Goal: Task Accomplishment & Management: Manage account settings

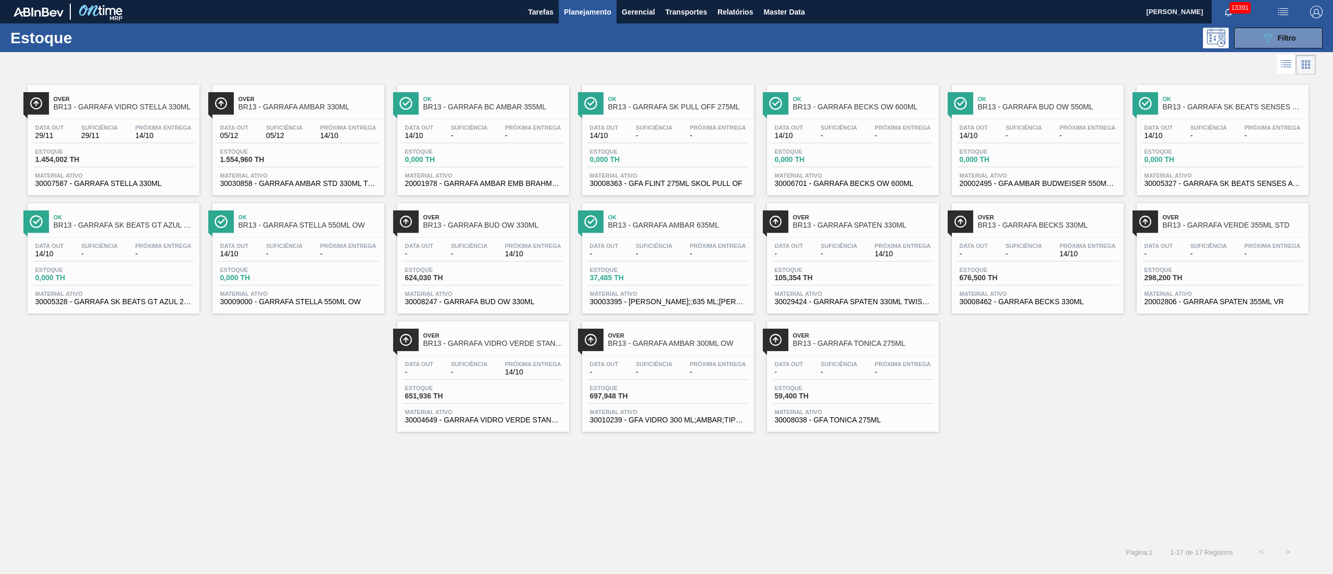
click at [445, 383] on div "Data out - Suficiência - Próxima Entrega 14/10 Estoque 651,936 TH Material ativ…" at bounding box center [483, 391] width 172 height 71
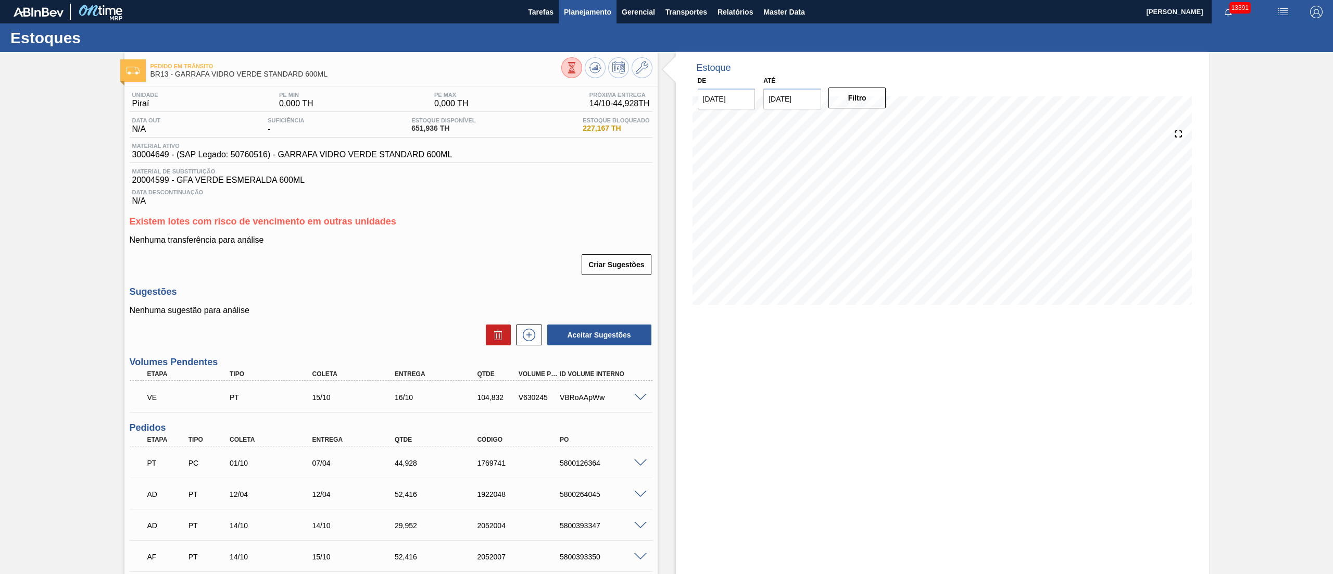
click at [591, 17] on span "Planejamento" at bounding box center [587, 12] width 47 height 12
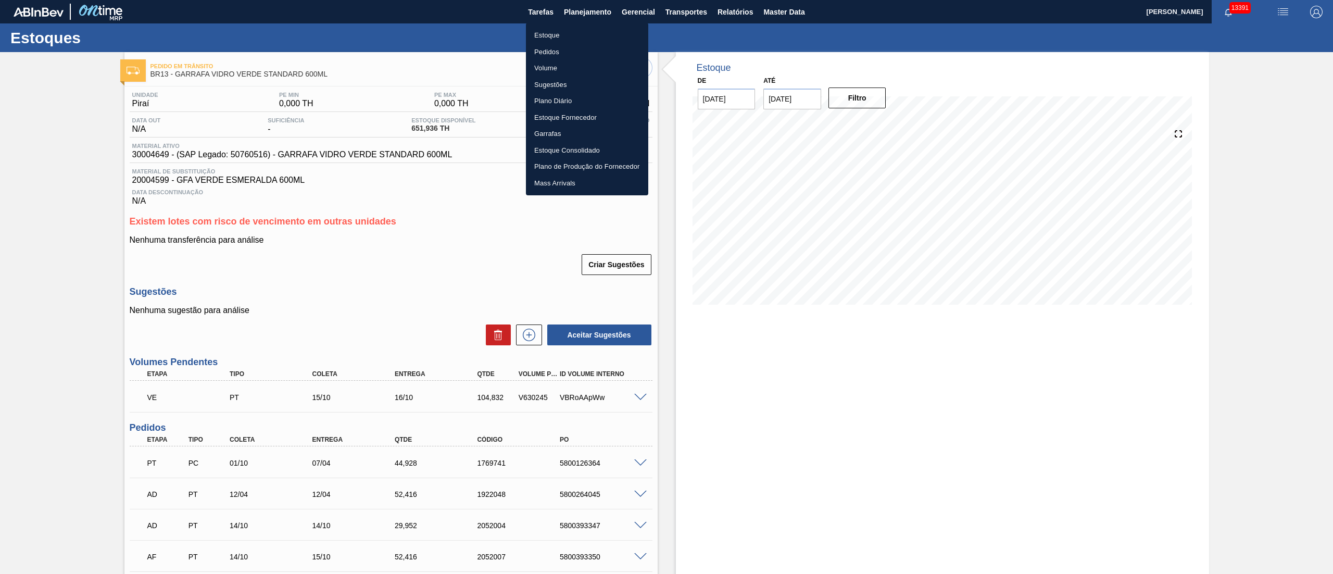
click at [548, 52] on li "Pedidos" at bounding box center [587, 52] width 122 height 17
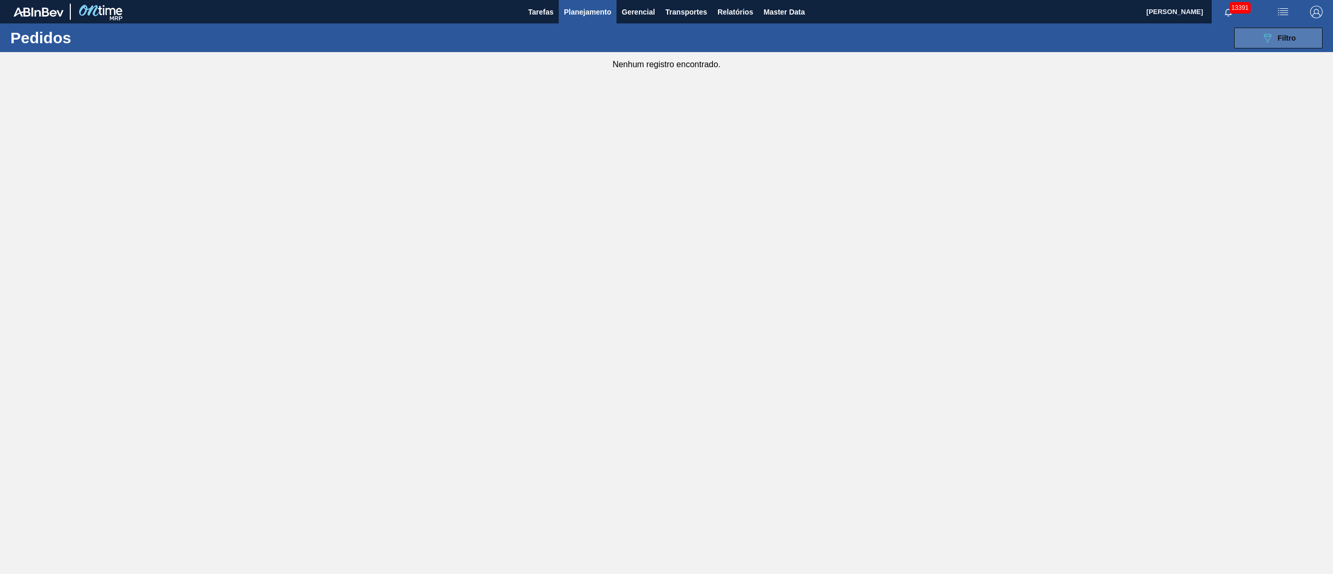
click at [1287, 42] on div "089F7B8B-B2A5-4AFE-B5C0-19BA573D28AC Filtro" at bounding box center [1278, 38] width 35 height 12
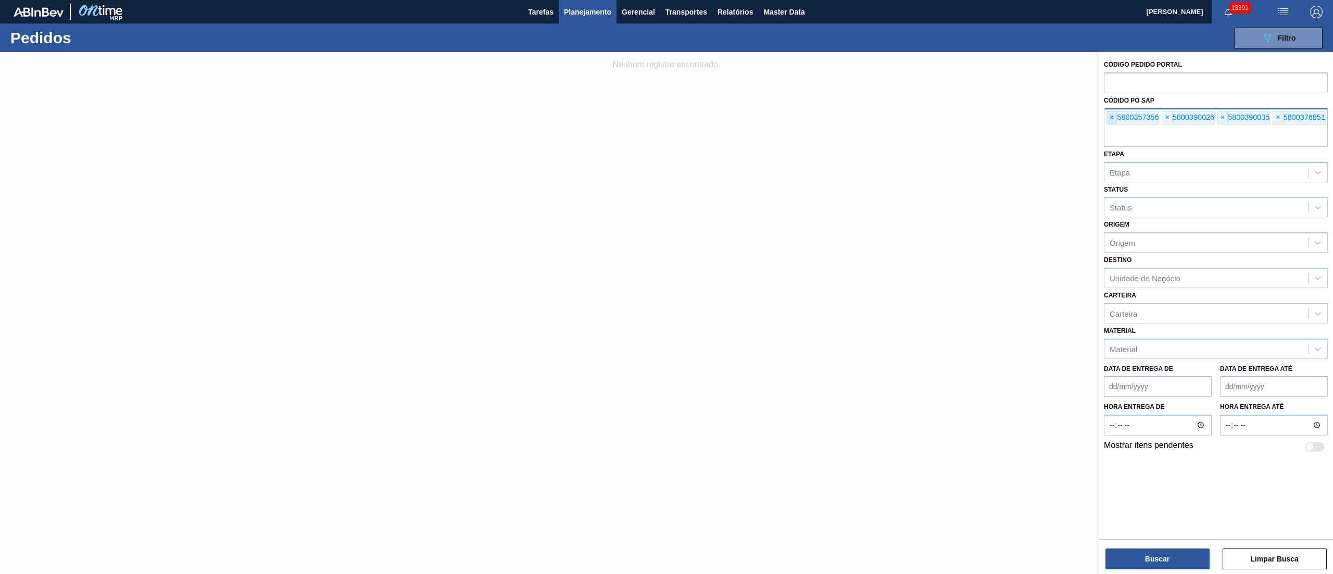
click at [1110, 114] on span "×" at bounding box center [1112, 117] width 10 height 12
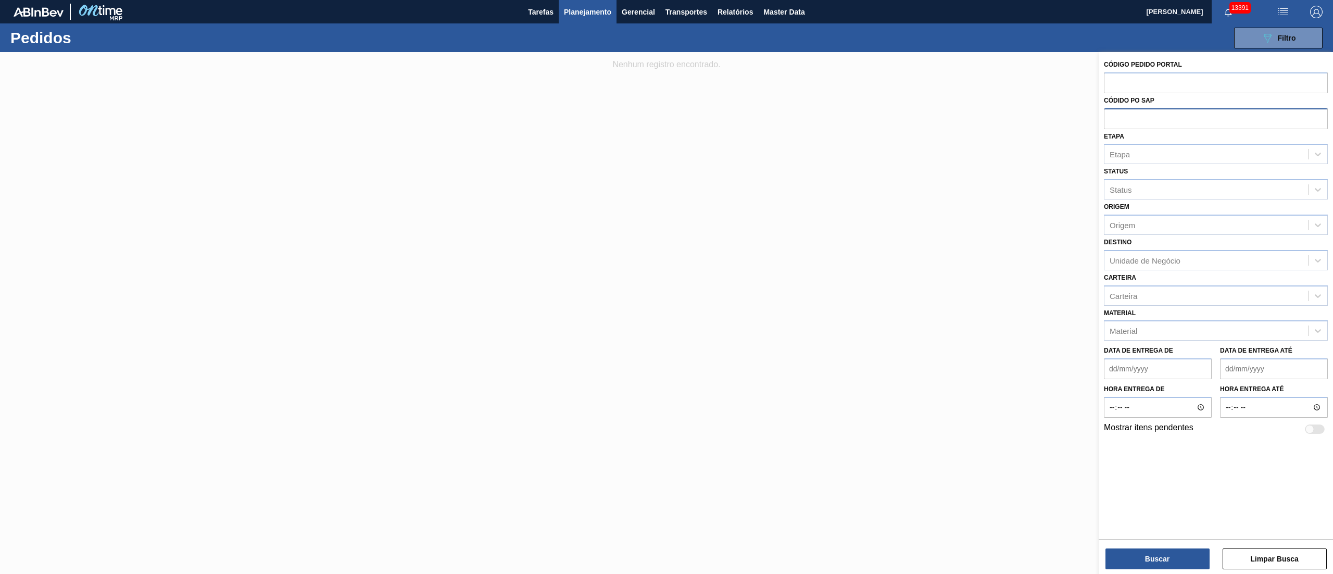
click at [1110, 114] on input "text" at bounding box center [1216, 118] width 224 height 20
click at [1127, 152] on div "Etapa" at bounding box center [1120, 154] width 20 height 9
type input "fat"
click at [1136, 175] on div "Aguardando Faturamento" at bounding box center [1216, 179] width 224 height 19
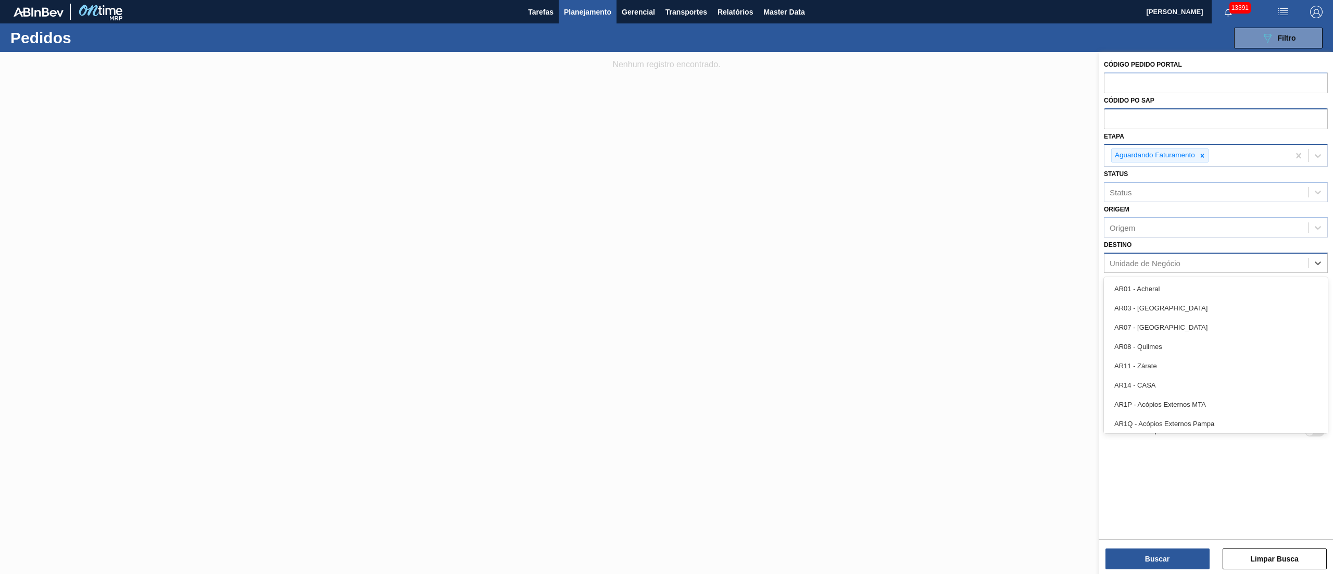
click at [1132, 266] on div "Unidade de Negócio" at bounding box center [1145, 262] width 71 height 9
type input "13"
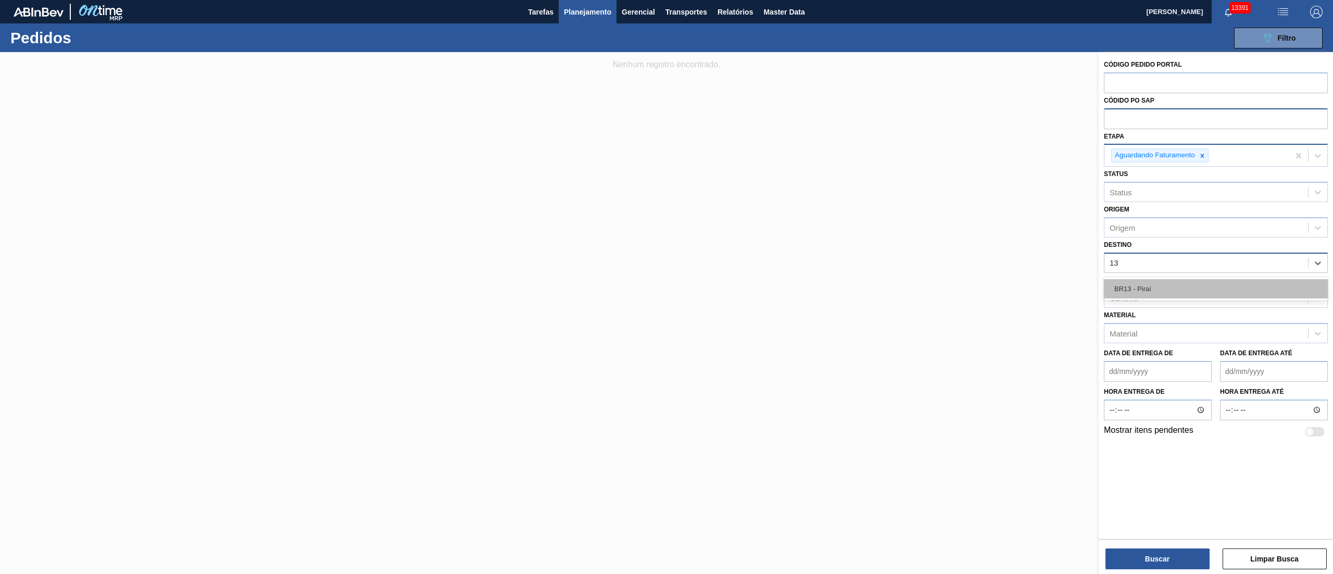
click at [1129, 283] on div "BR13 - Piraí" at bounding box center [1216, 288] width 224 height 19
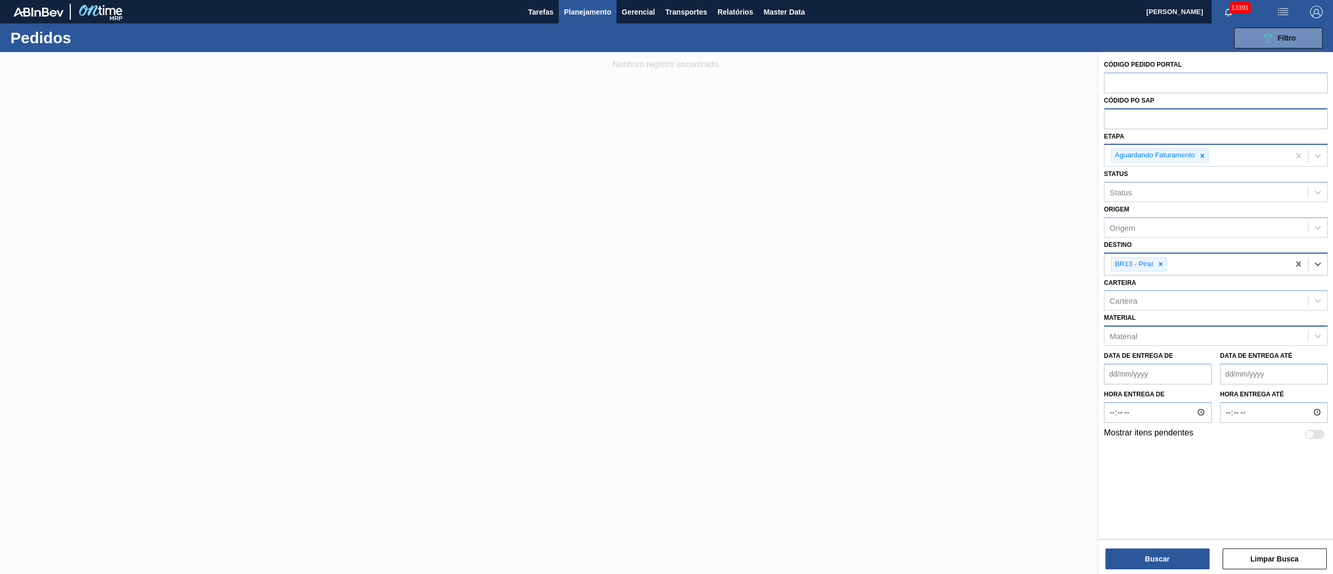
click at [1131, 334] on div "Material" at bounding box center [1124, 336] width 28 height 9
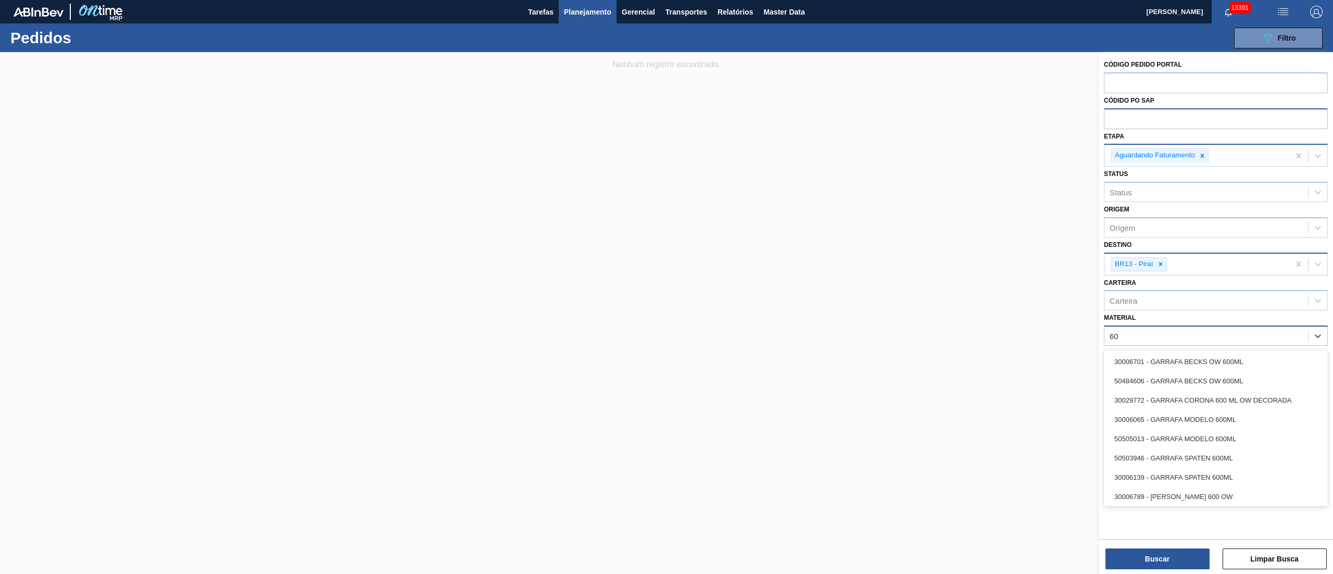
type input "6"
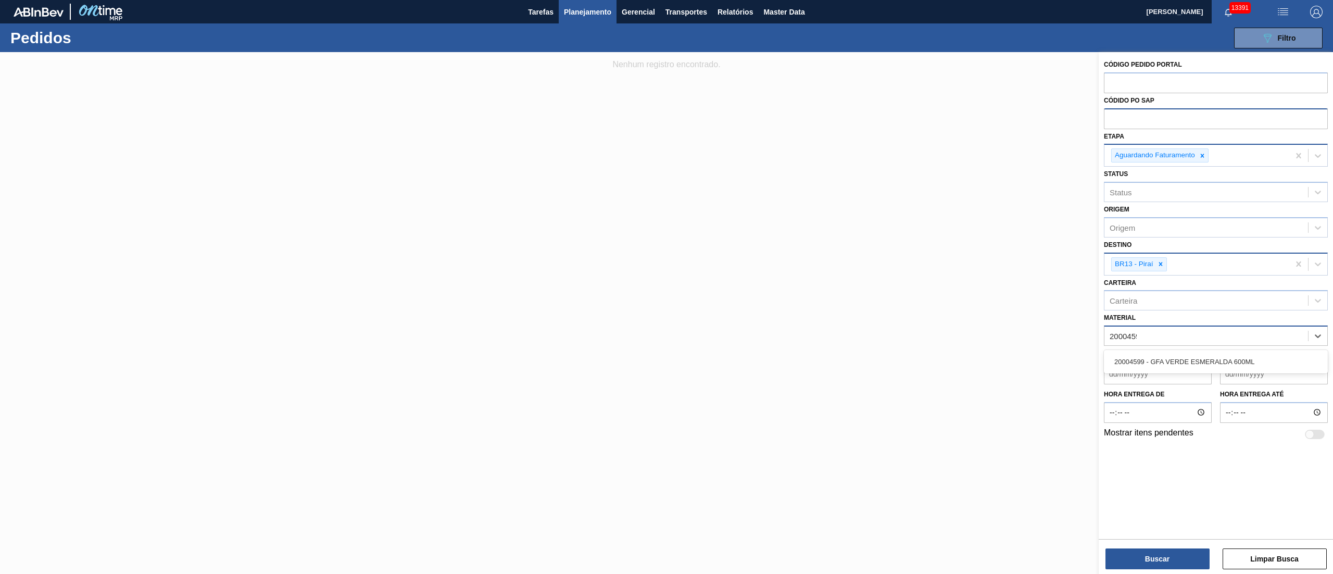
type input "20004599"
click at [1171, 354] on div "20004599 - GFA VERDE ESMERALDA 600ML" at bounding box center [1216, 361] width 224 height 19
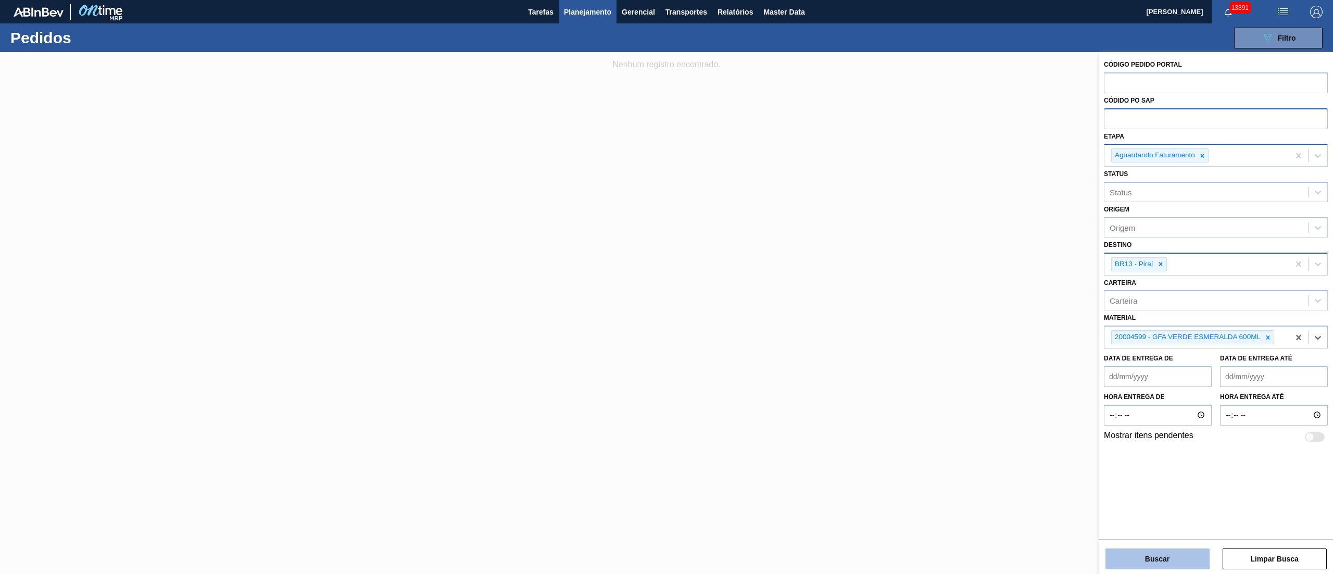
click at [1157, 561] on button "Buscar" at bounding box center [1158, 558] width 104 height 21
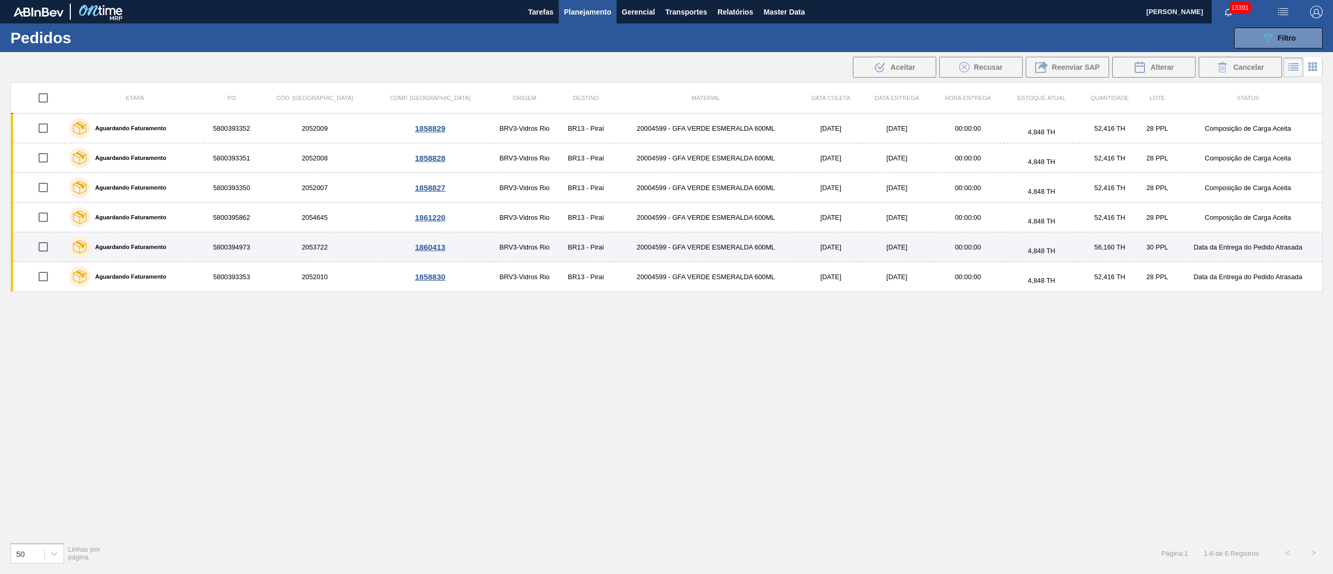
click at [45, 245] on input "checkbox" at bounding box center [43, 247] width 22 height 22
checkbox input "true"
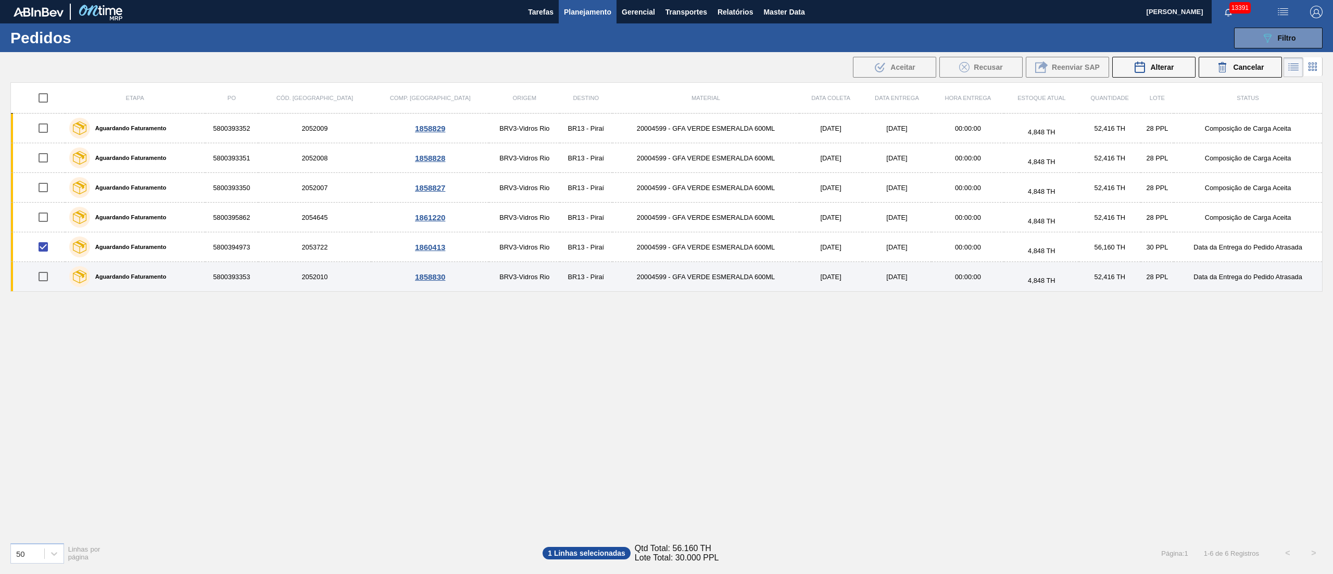
click at [50, 279] on input "checkbox" at bounding box center [43, 277] width 22 height 22
checkbox input "true"
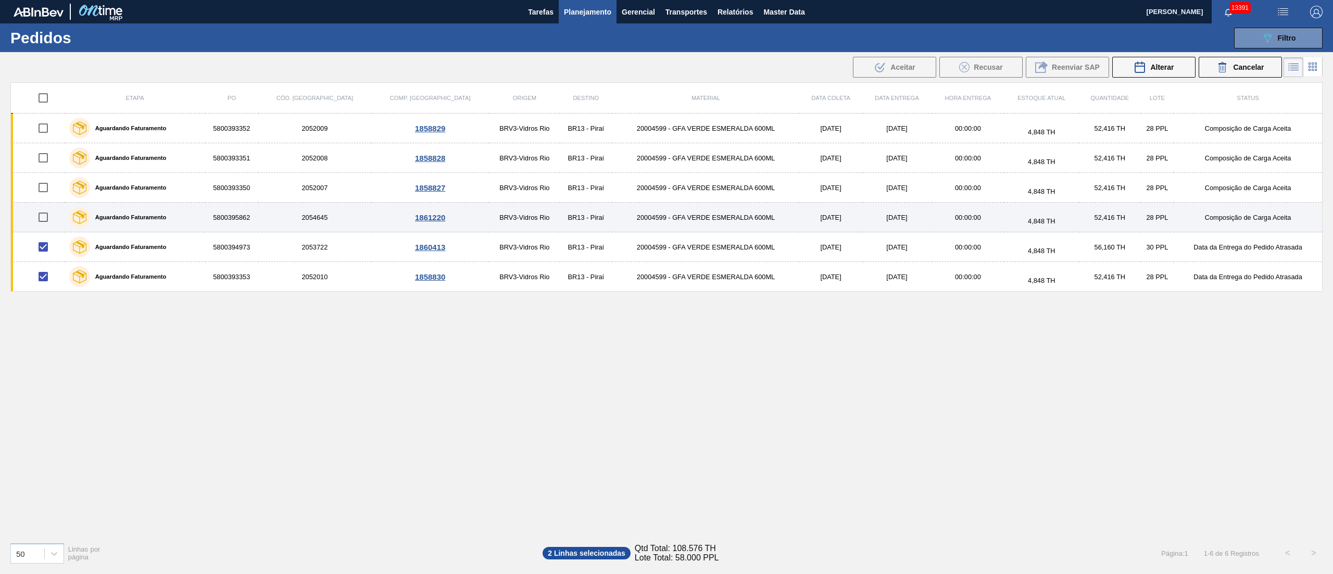
click at [48, 222] on input "checkbox" at bounding box center [43, 217] width 22 height 22
checkbox input "true"
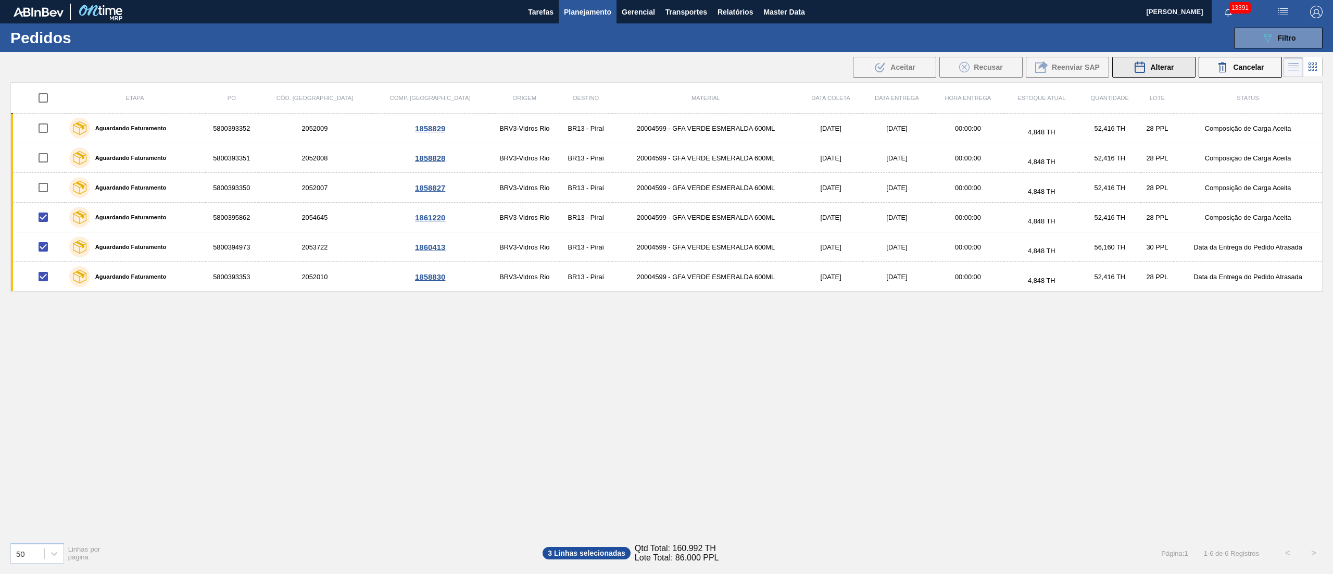
click at [1163, 70] on span "Alterar" at bounding box center [1161, 67] width 23 height 8
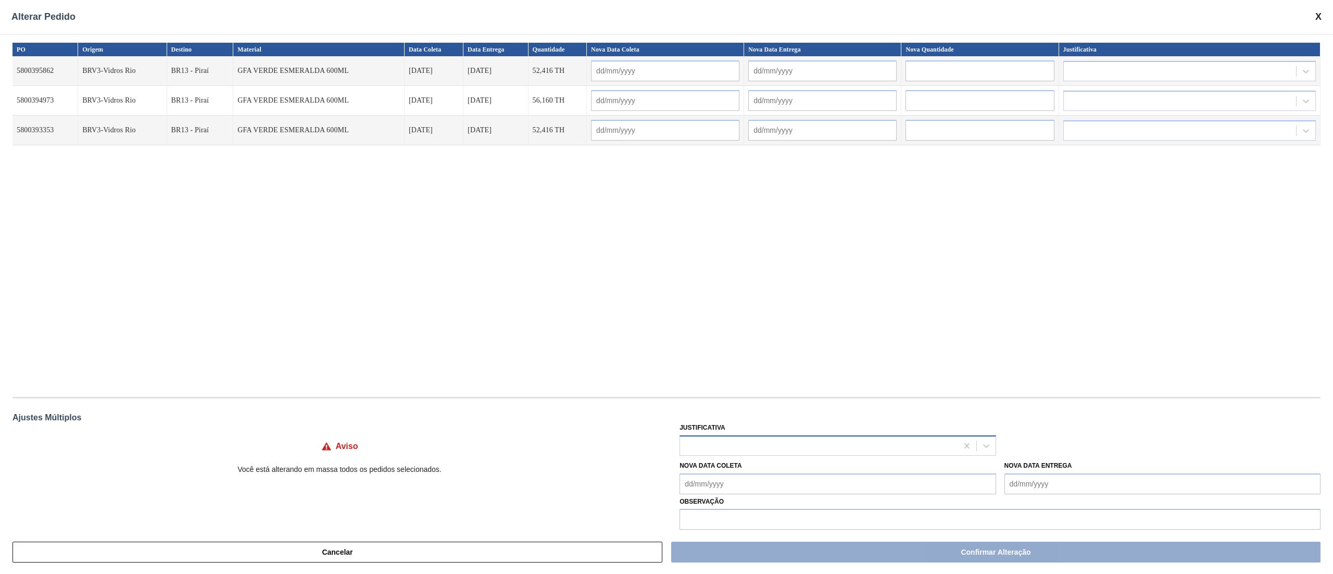
click at [728, 440] on div at bounding box center [818, 445] width 277 height 15
type input "OU"
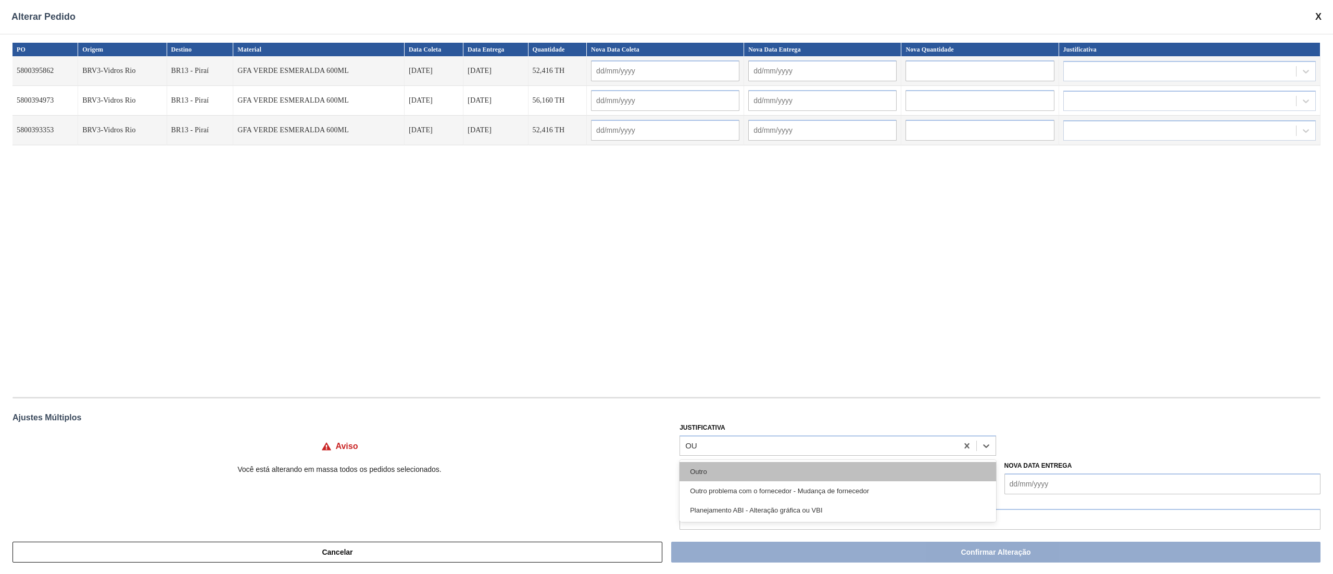
click at [722, 467] on div "Outro" at bounding box center [838, 471] width 316 height 19
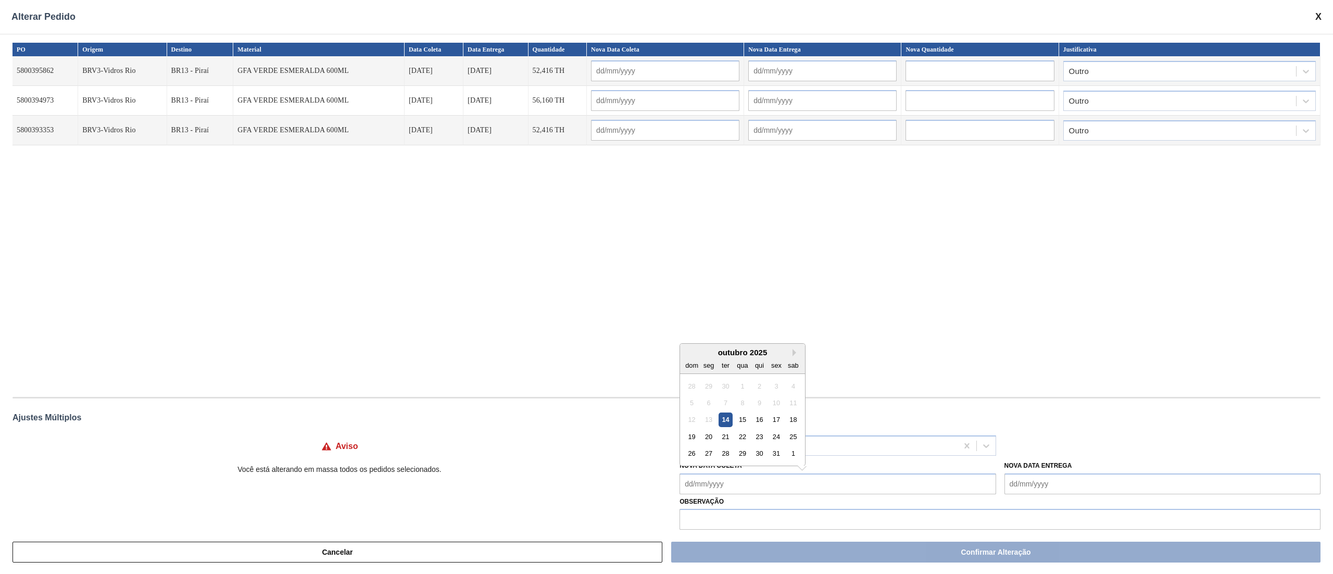
click at [714, 494] on Coleta "Nova Data Coleta" at bounding box center [838, 483] width 316 height 21
click at [744, 416] on div "15" at bounding box center [743, 419] width 14 height 14
type Coleta "[DATE]"
type input "[DATE]"
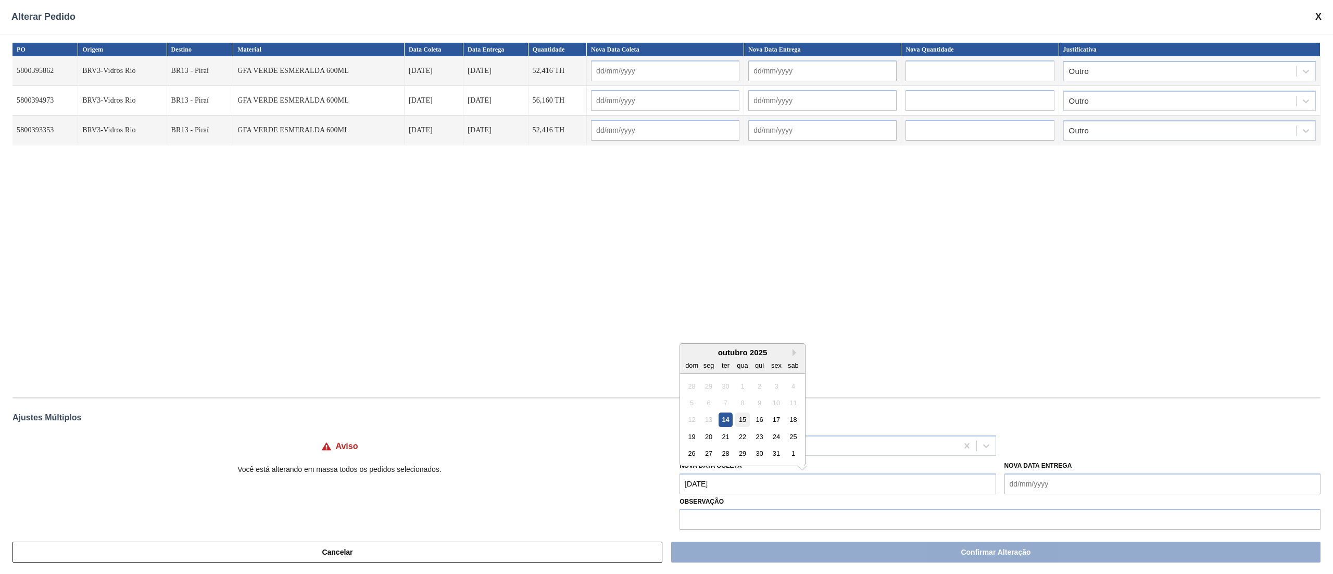
type input "[DATE]"
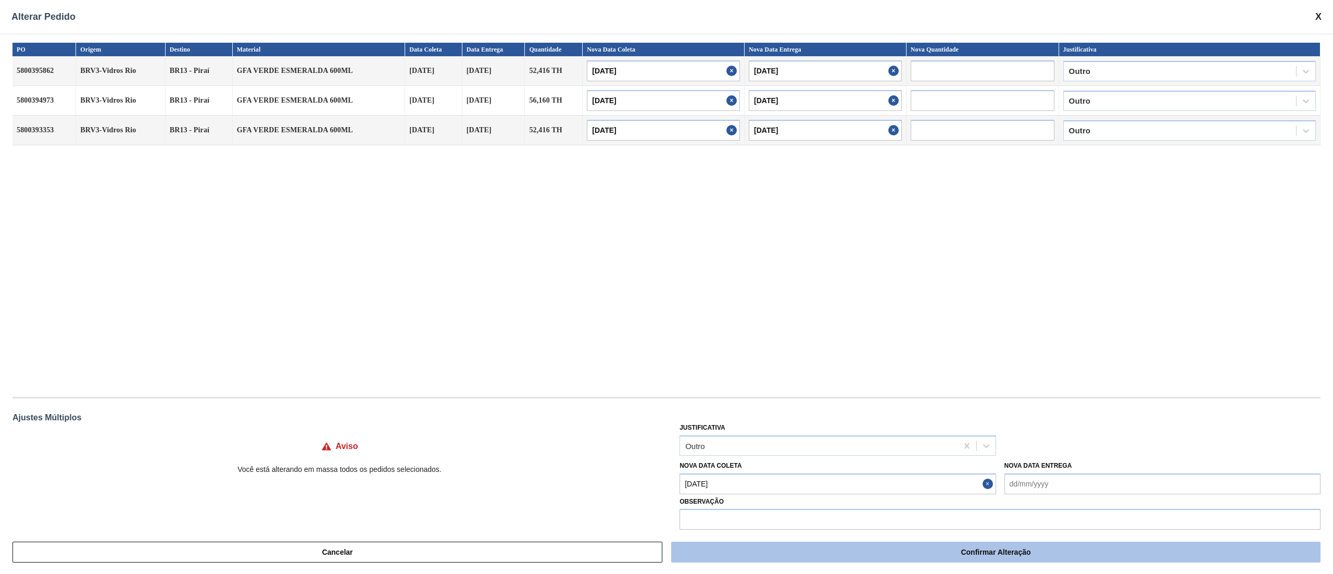
click at [858, 552] on button "Confirmar Alteração" at bounding box center [995, 552] width 649 height 21
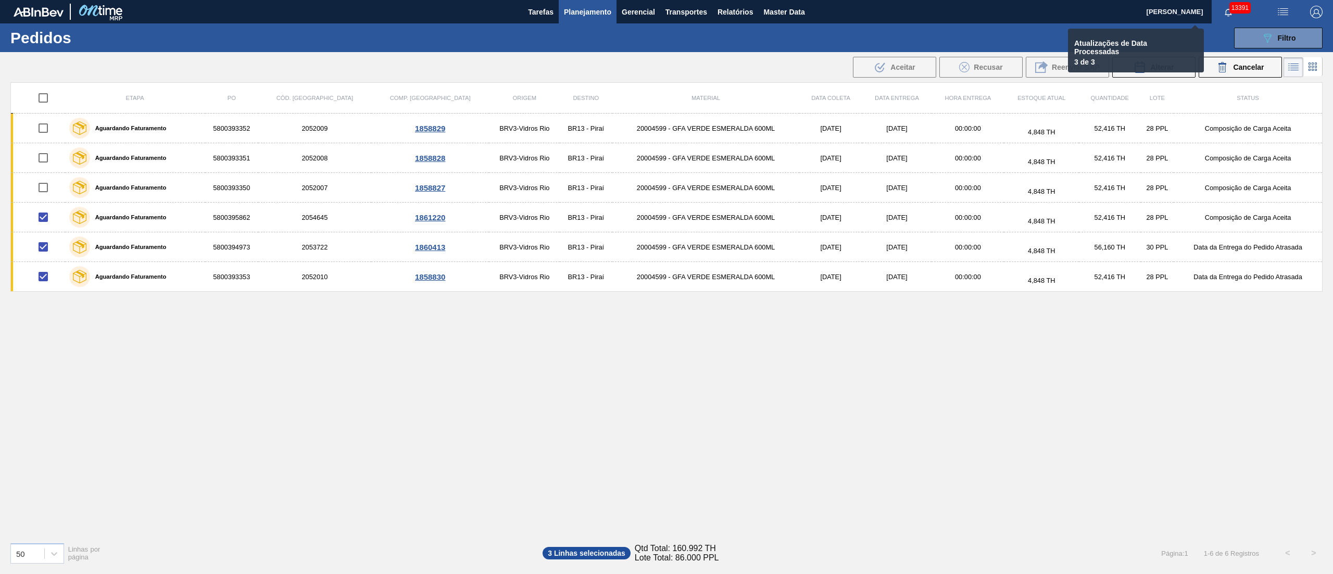
checkbox input "false"
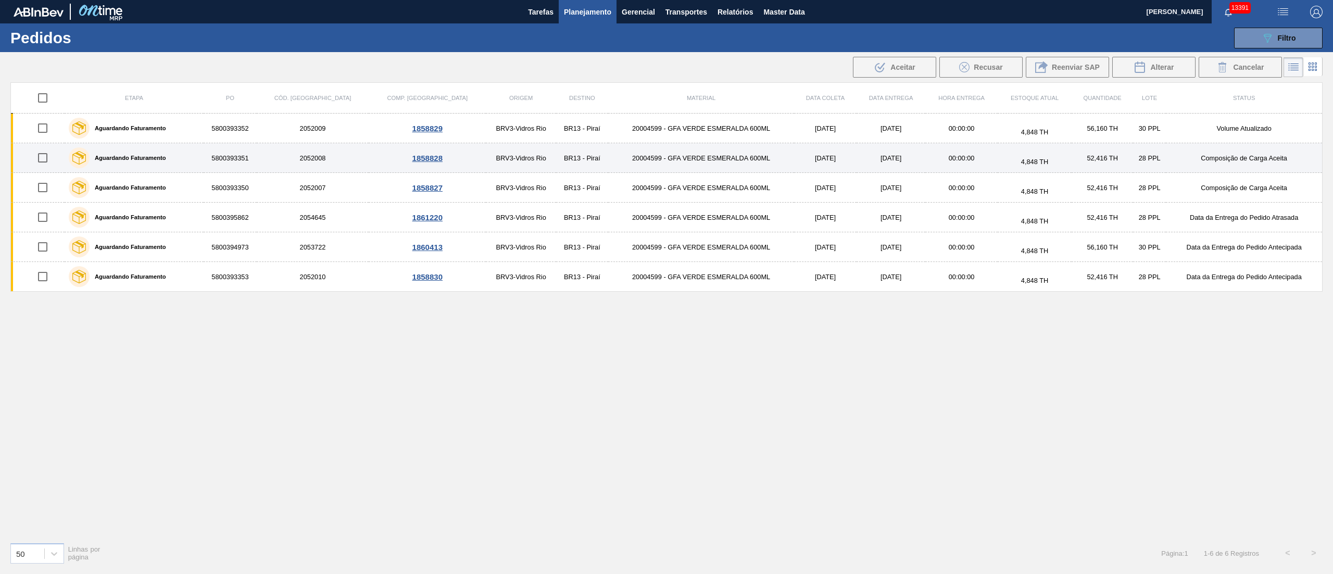
drag, startPoint x: 44, startPoint y: 127, endPoint x: 44, endPoint y: 145, distance: 18.2
click at [44, 127] on input "checkbox" at bounding box center [43, 128] width 22 height 22
checkbox input "true"
click at [42, 160] on input "checkbox" at bounding box center [43, 158] width 22 height 22
checkbox input "true"
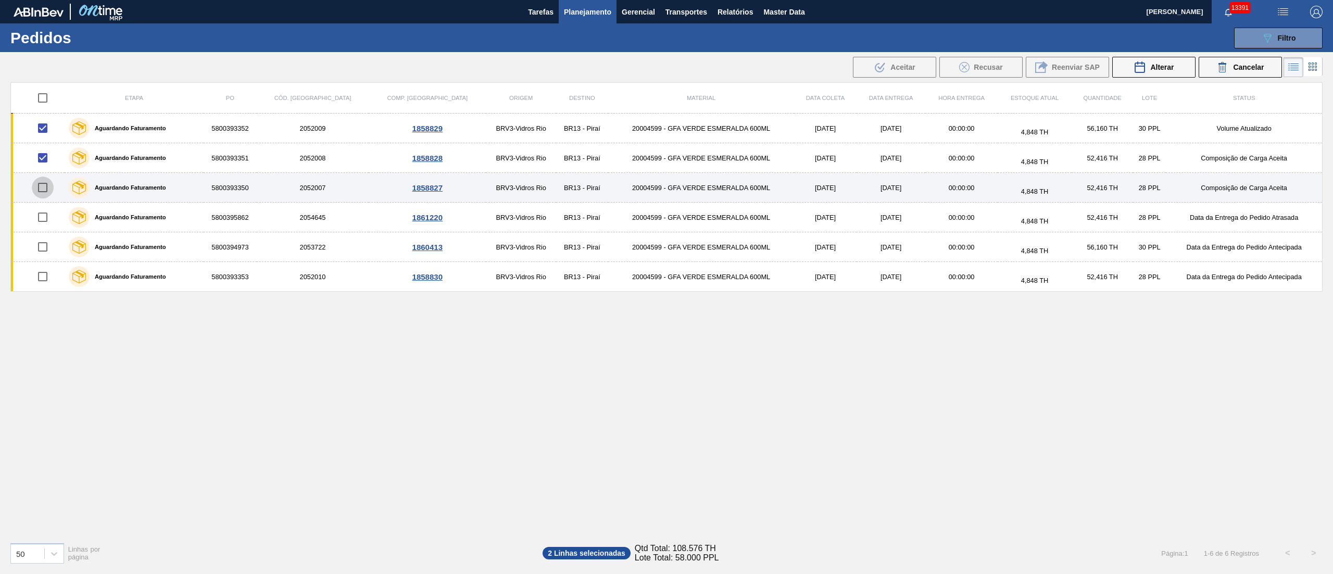
click at [47, 187] on input "checkbox" at bounding box center [43, 188] width 22 height 22
checkbox input "true"
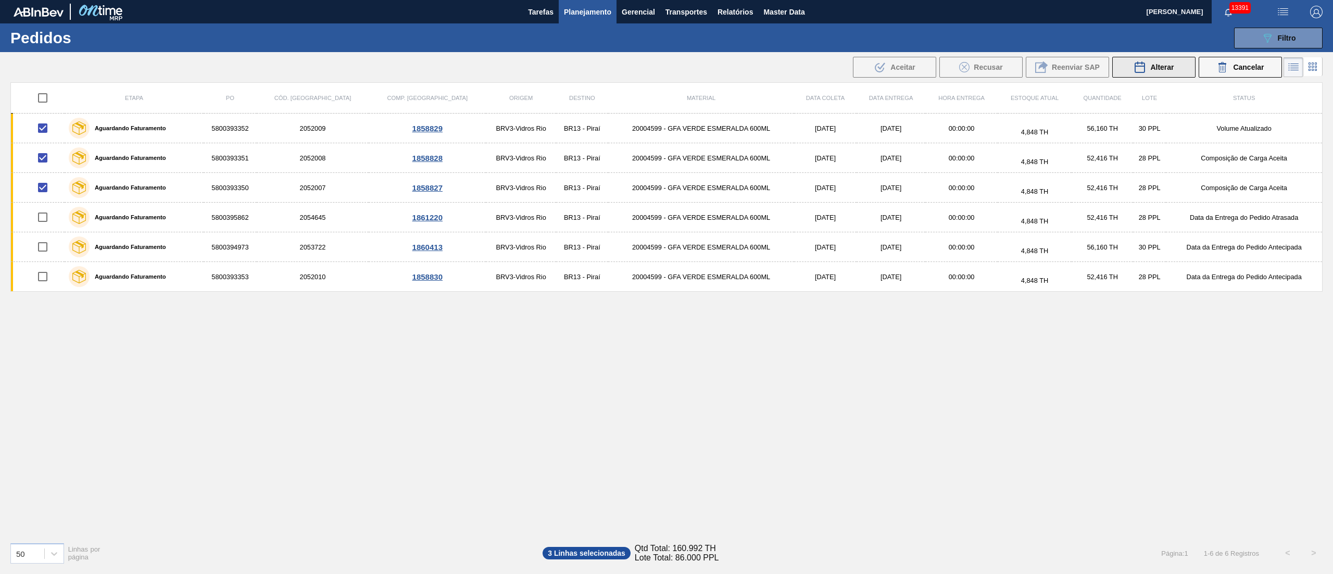
click at [1169, 69] on span "Alterar" at bounding box center [1161, 67] width 23 height 8
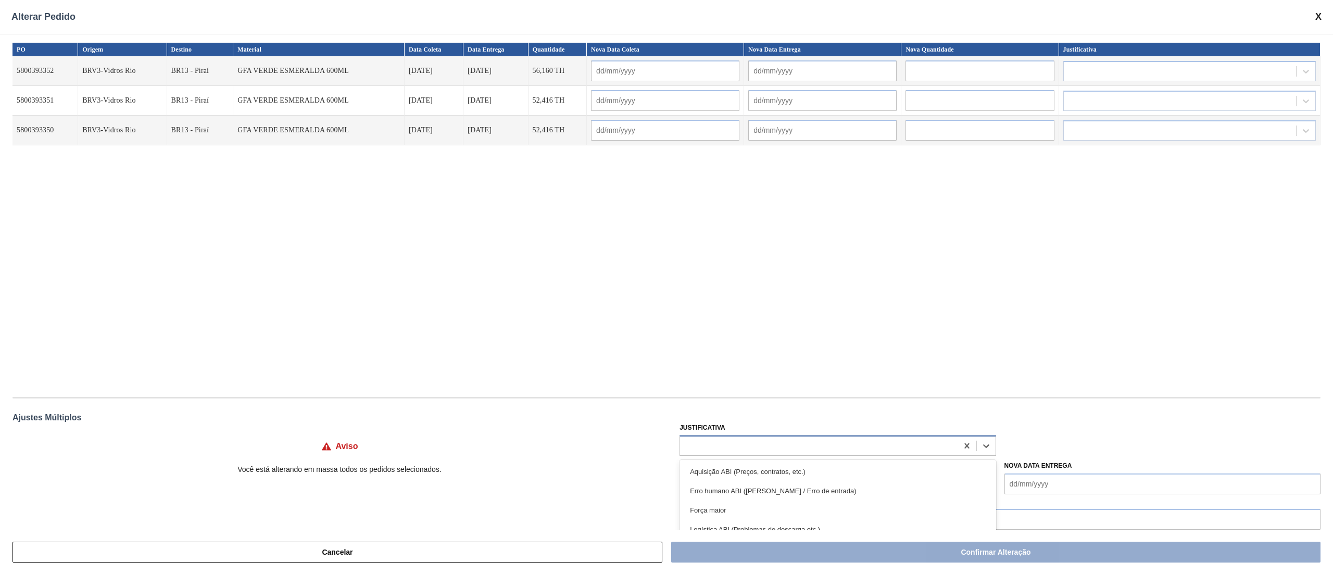
click at [730, 446] on div at bounding box center [818, 445] width 277 height 15
type input "OU"
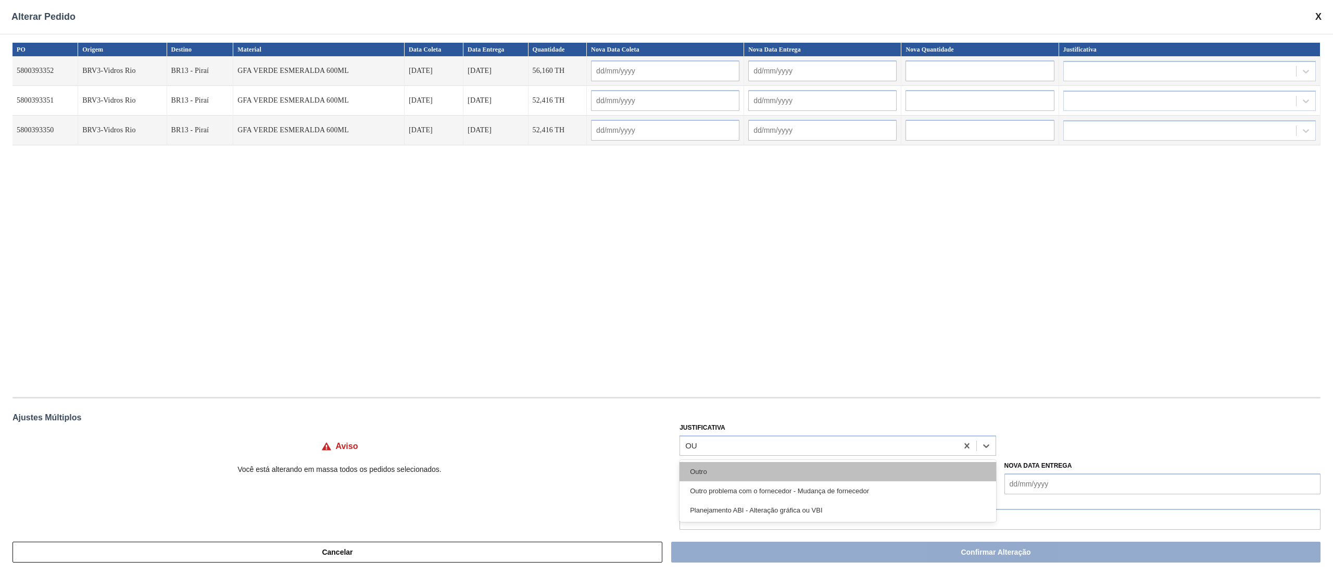
click at [724, 473] on div "Outro" at bounding box center [838, 471] width 316 height 19
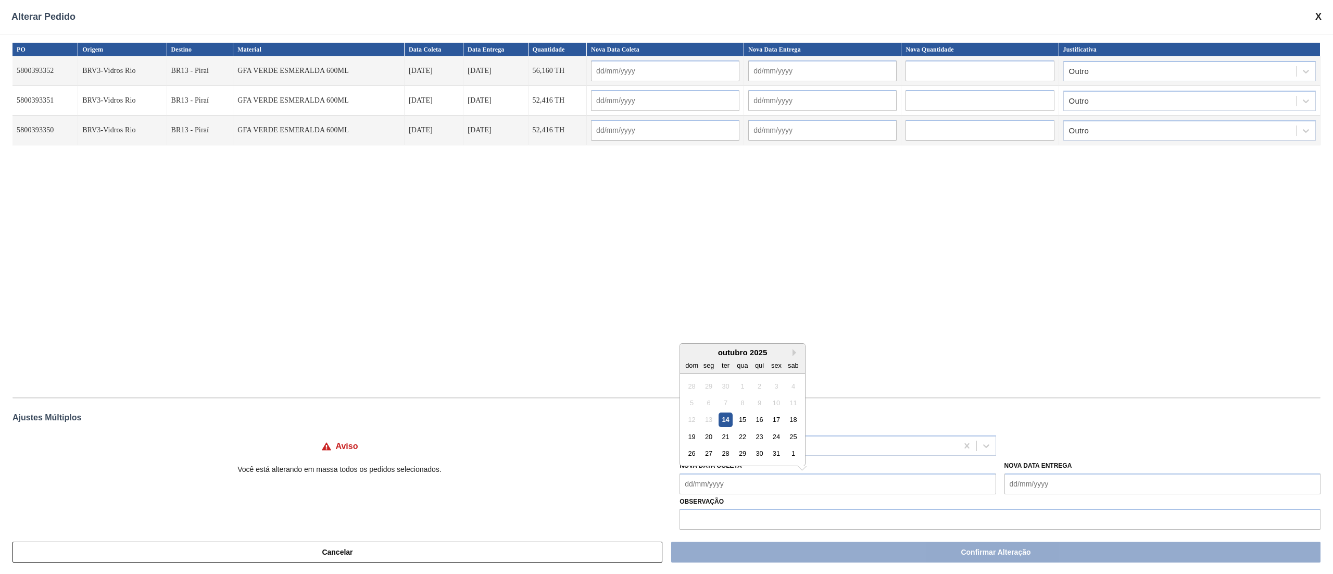
click at [691, 487] on Coleta "Nova Data Coleta" at bounding box center [838, 483] width 316 height 21
click at [741, 420] on div "15" at bounding box center [743, 419] width 14 height 14
type Coleta "[DATE]"
type input "[DATE]"
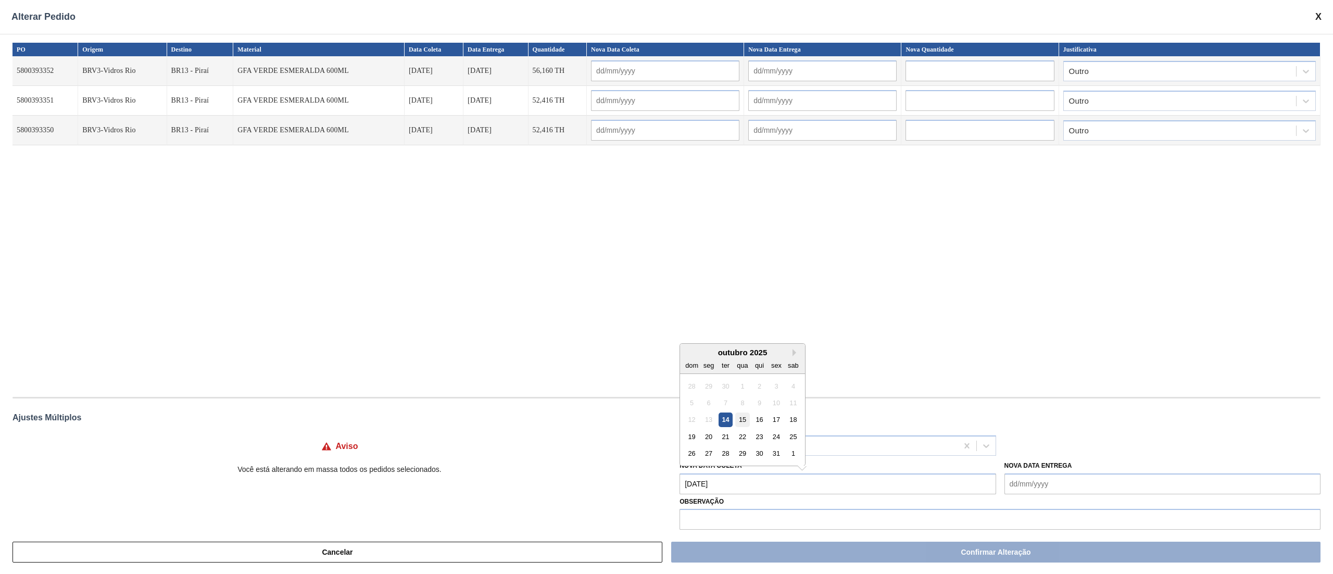
type input "[DATE]"
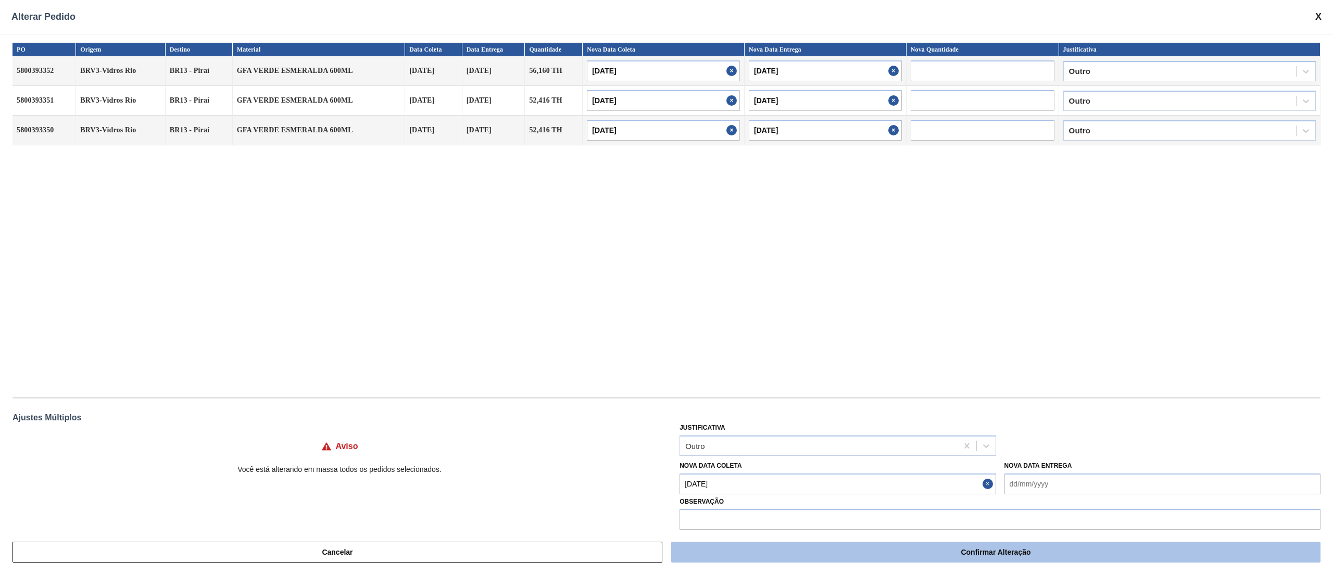
click at [750, 550] on button "Confirmar Alteração" at bounding box center [995, 552] width 649 height 21
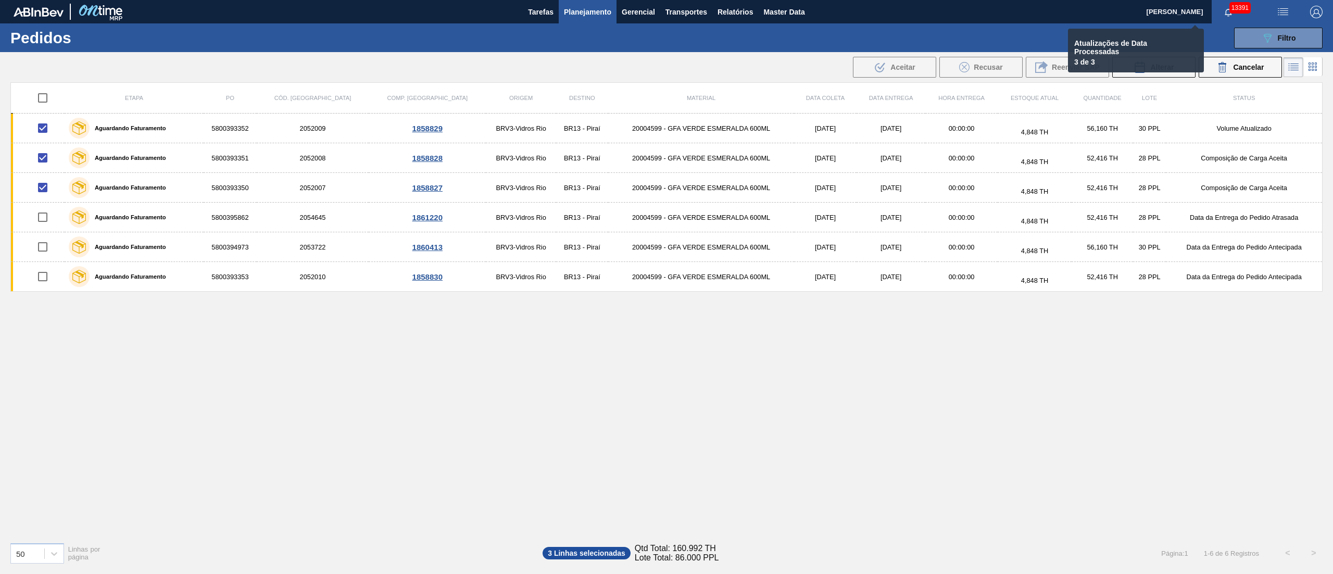
checkbox input "false"
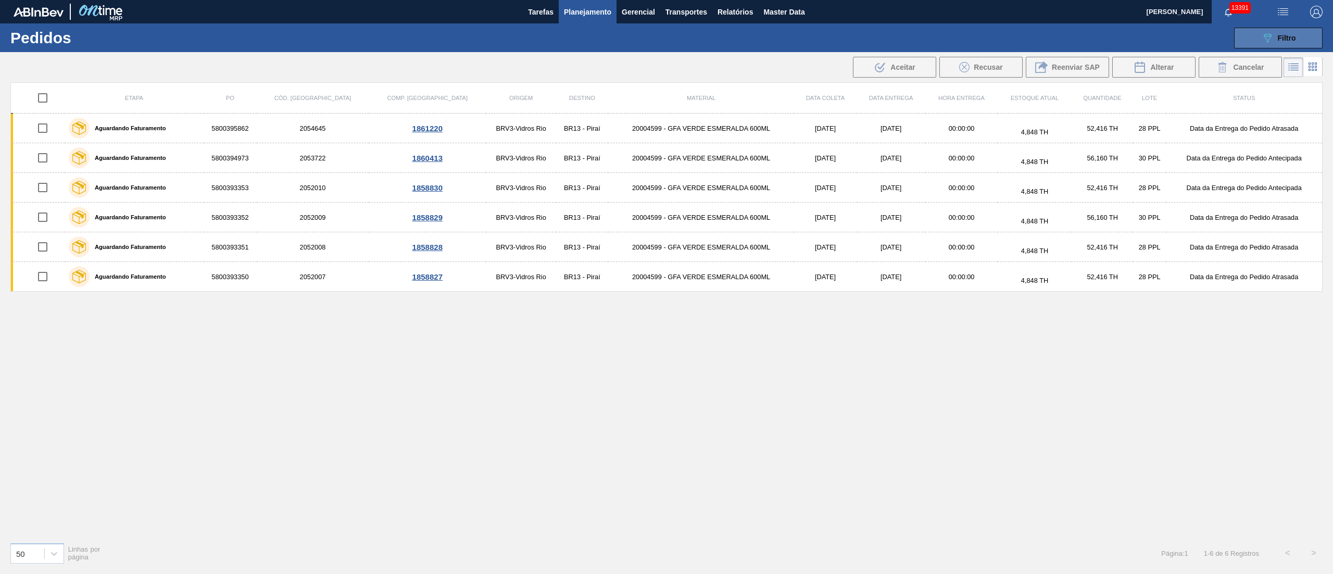
click at [1281, 39] on span "Filtro" at bounding box center [1287, 38] width 18 height 8
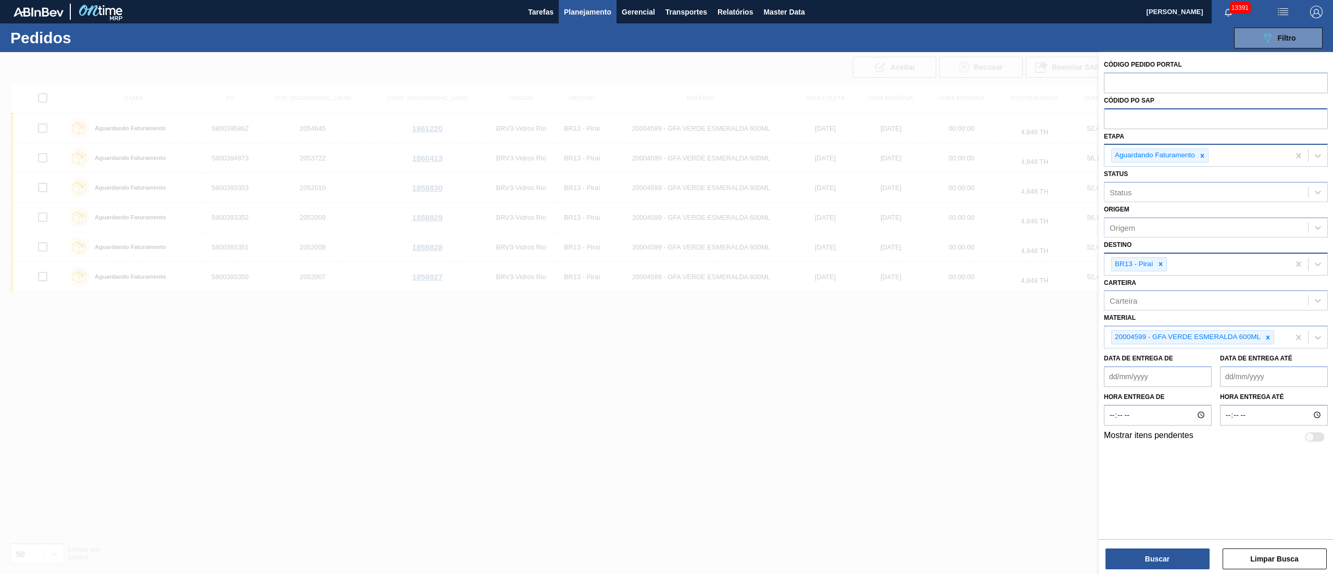
click at [738, 370] on div at bounding box center [666, 339] width 1333 height 574
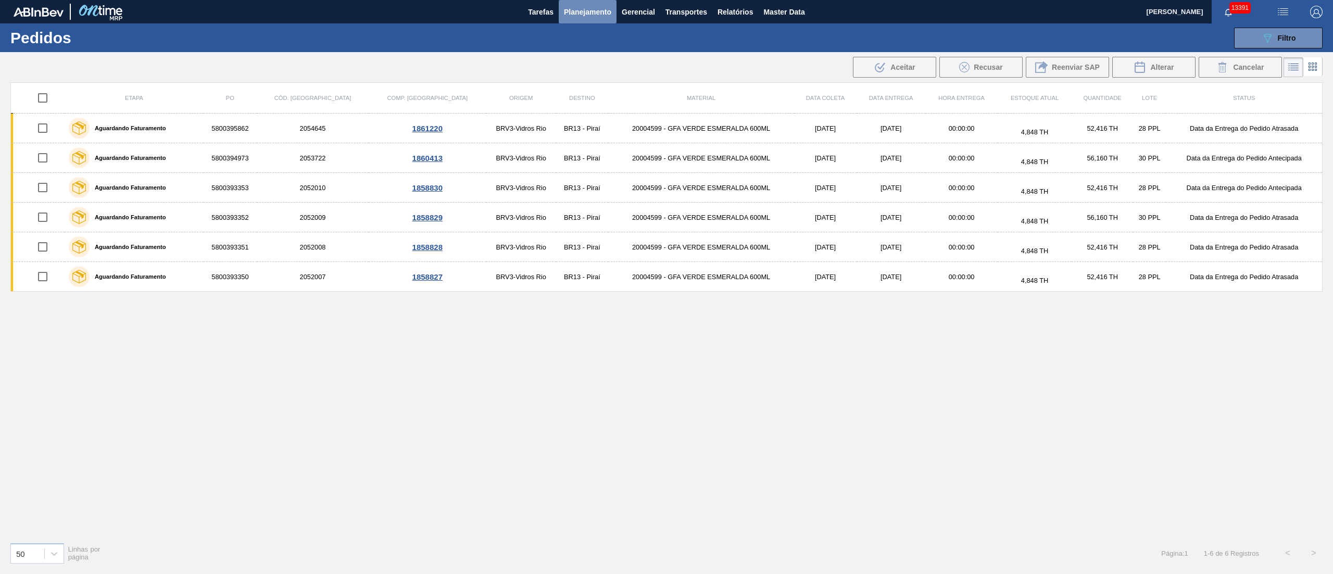
click at [590, 9] on span "Planejamento" at bounding box center [587, 12] width 47 height 12
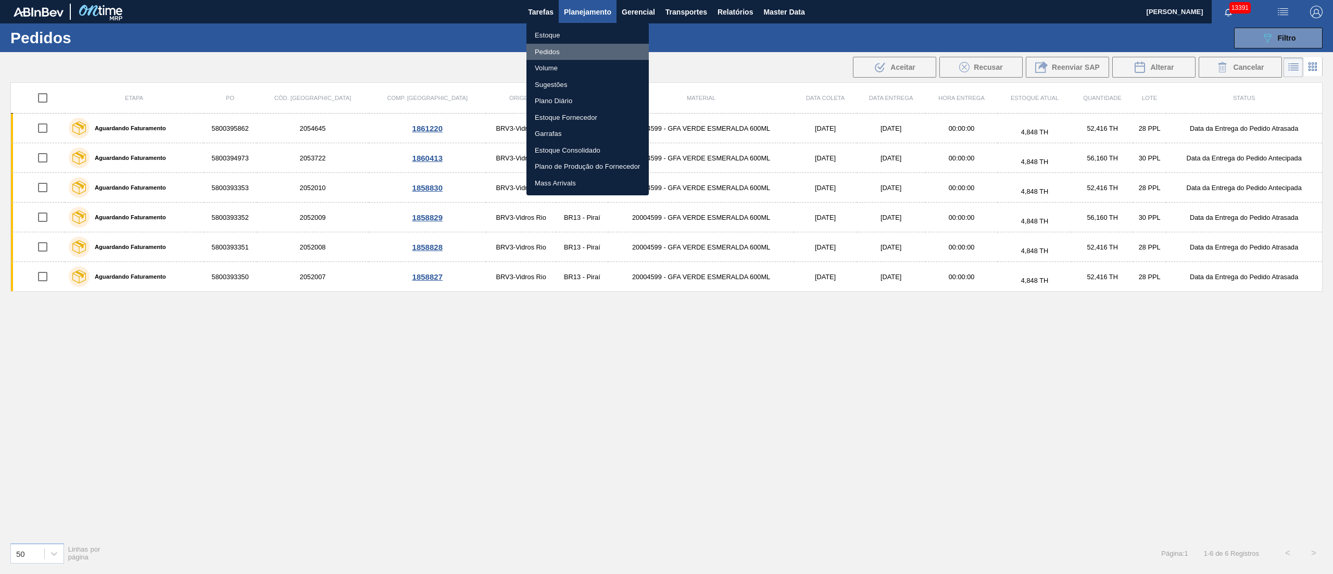
click at [546, 52] on li "Pedidos" at bounding box center [587, 52] width 122 height 17
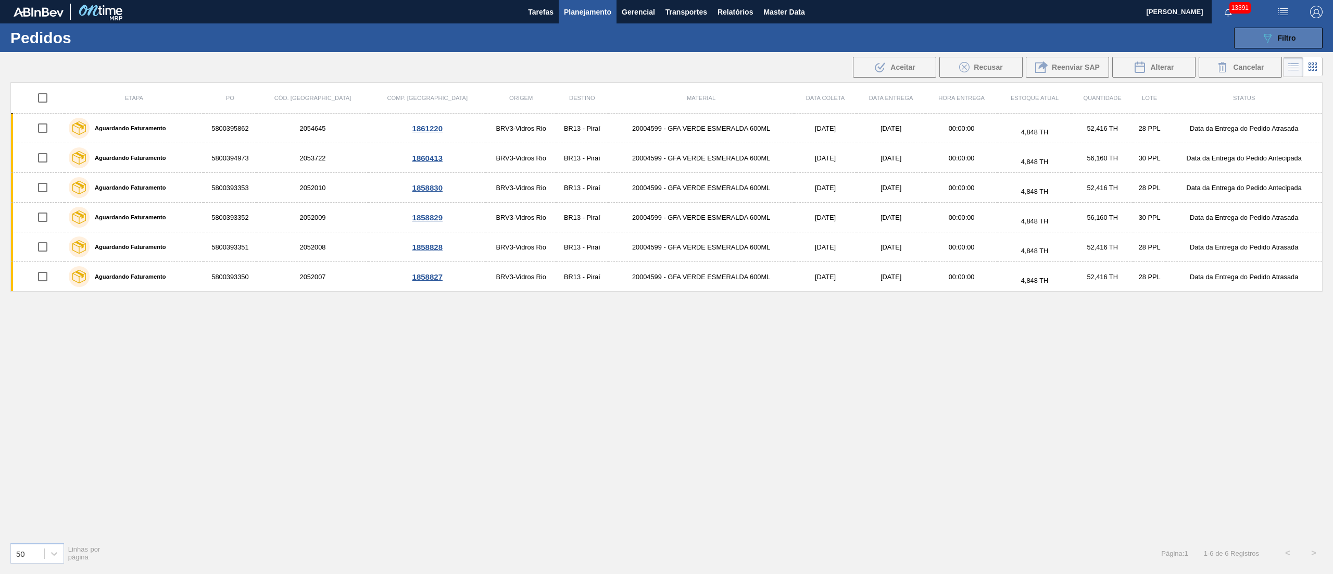
click at [1259, 36] on button "089F7B8B-B2A5-4AFE-B5C0-19BA573D28AC Filtro" at bounding box center [1278, 38] width 89 height 21
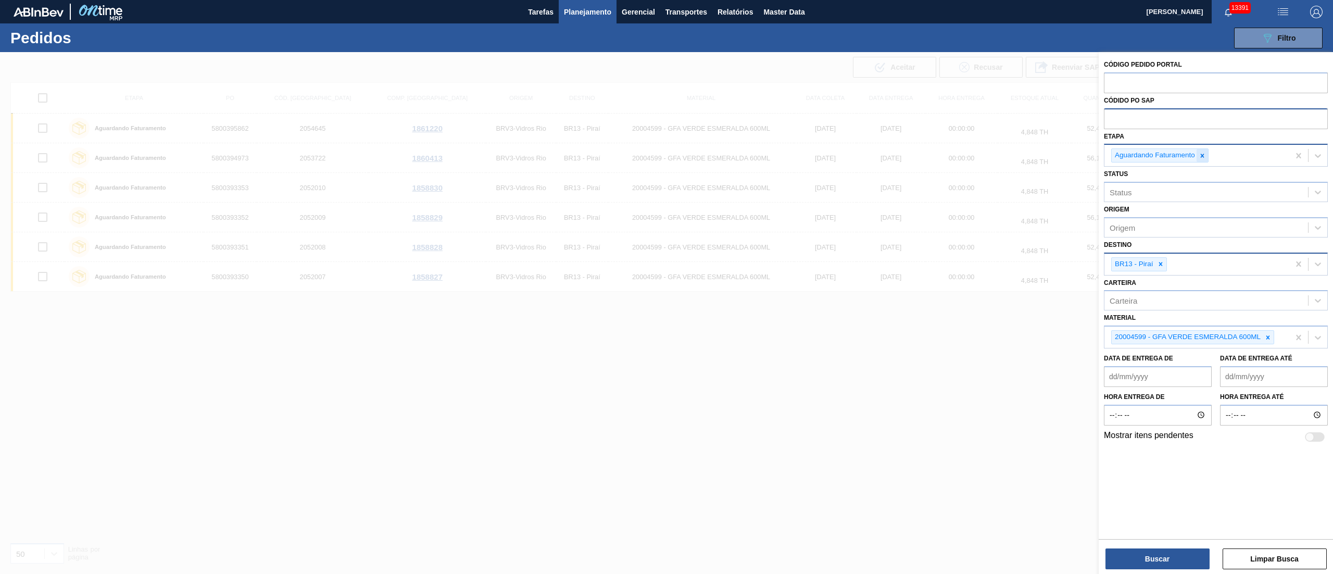
click at [1200, 155] on icon at bounding box center [1202, 155] width 7 height 7
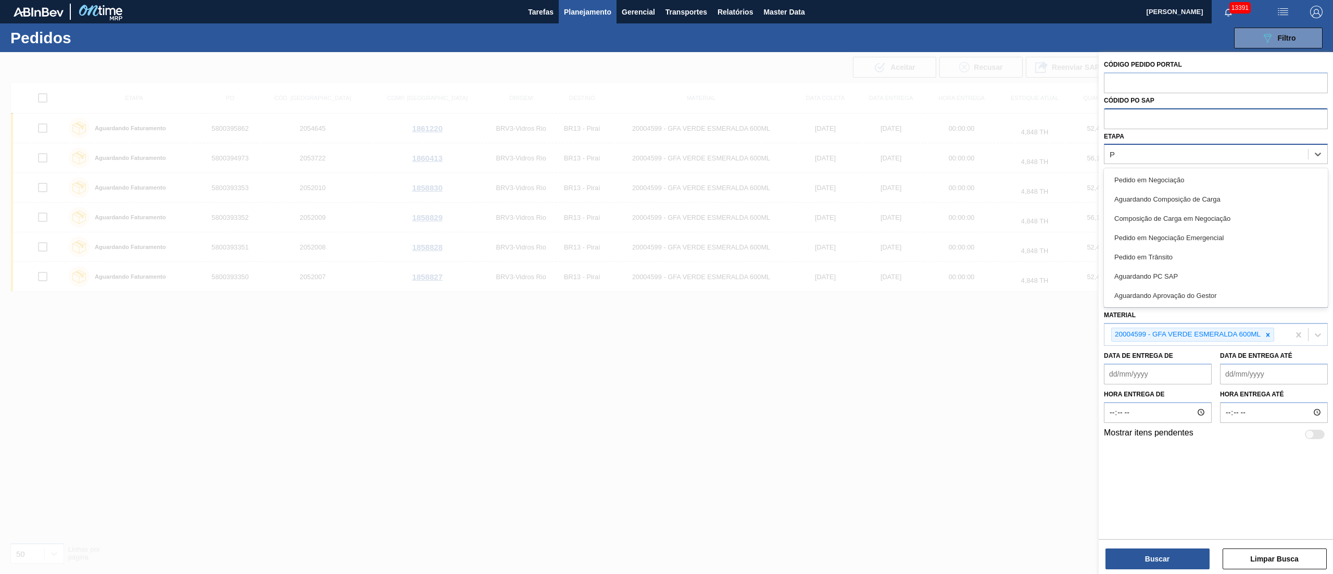
type input "PC"
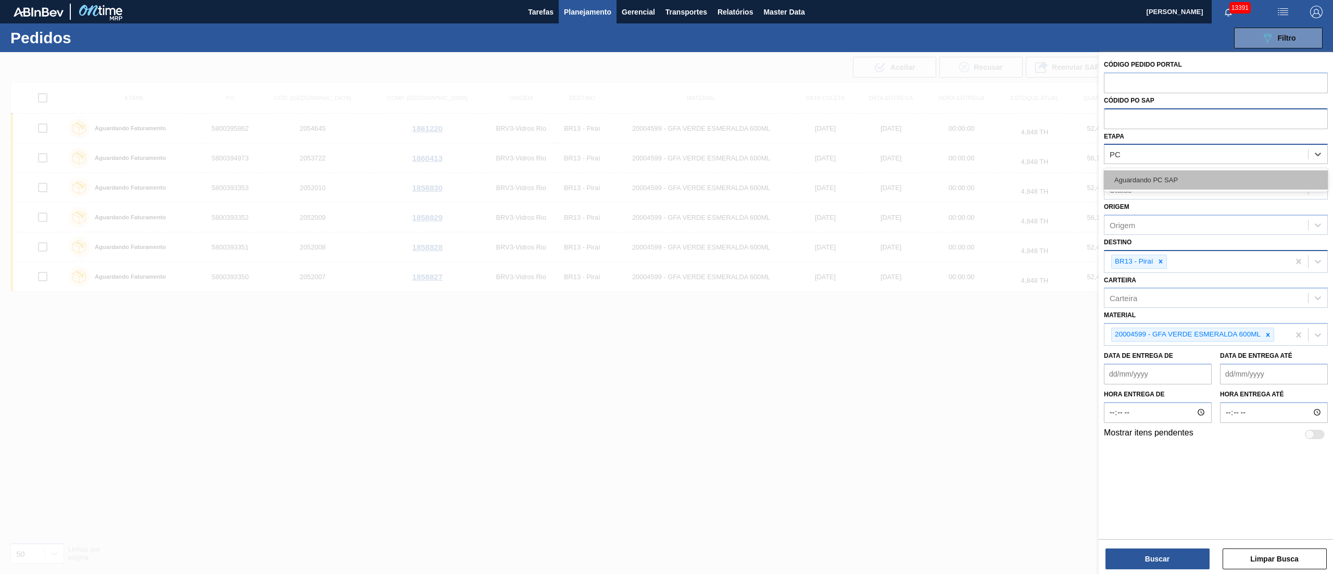
click at [1186, 187] on div "Aguardando PC SAP" at bounding box center [1216, 179] width 224 height 19
click at [1156, 260] on div at bounding box center [1160, 264] width 11 height 13
click at [1267, 336] on icon at bounding box center [1267, 334] width 7 height 7
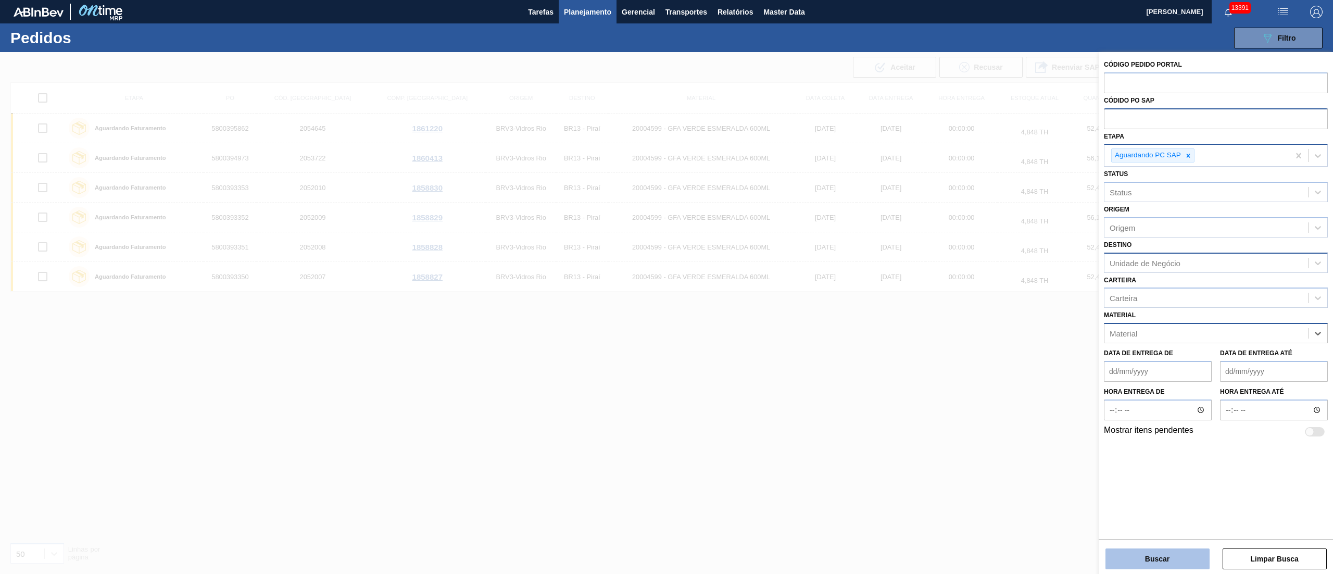
click at [1189, 565] on button "Buscar" at bounding box center [1158, 558] width 104 height 21
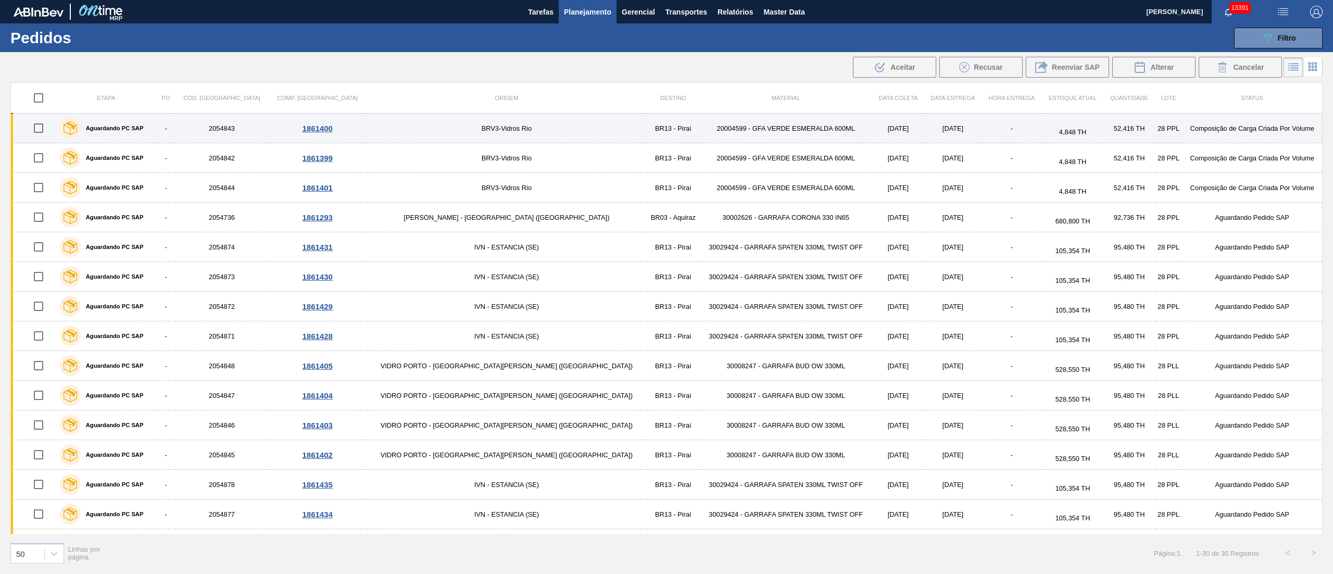
click at [40, 127] on input "checkbox" at bounding box center [39, 128] width 22 height 22
checkbox input "true"
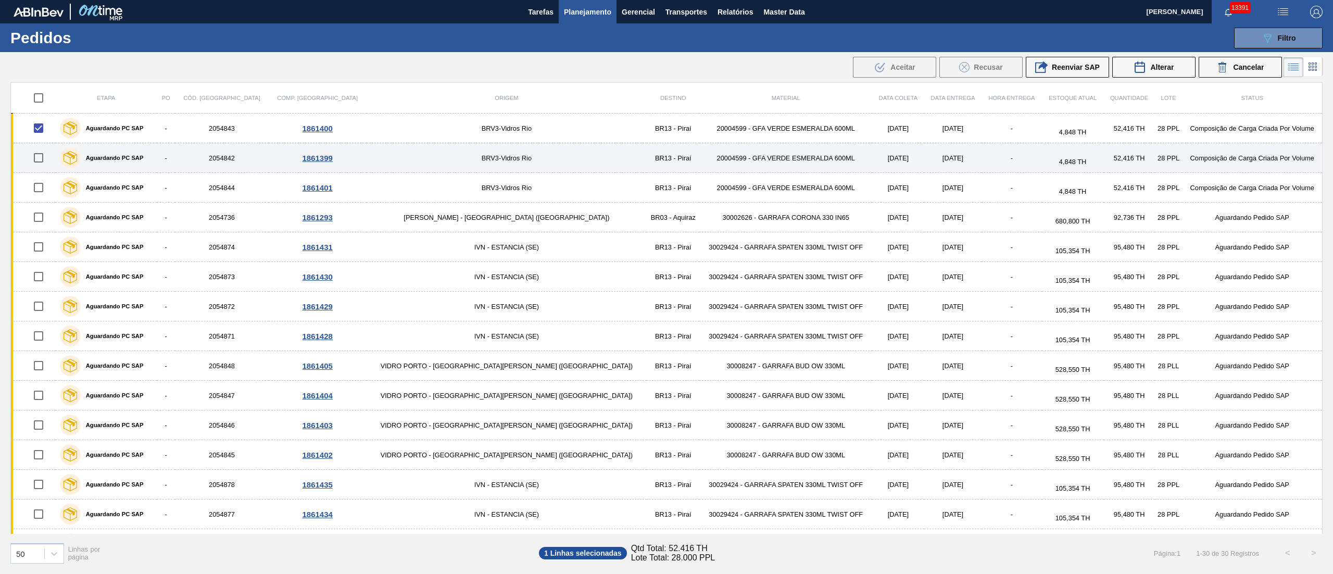
click at [41, 161] on input "checkbox" at bounding box center [39, 158] width 22 height 22
checkbox input "true"
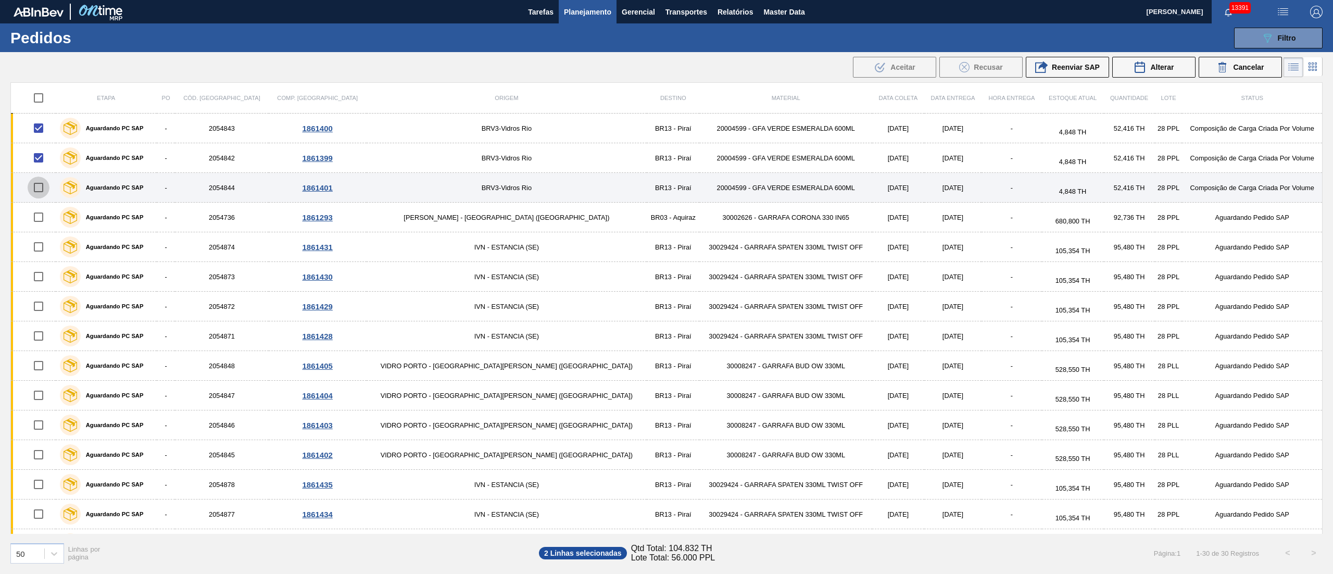
click at [41, 186] on input "checkbox" at bounding box center [39, 188] width 22 height 22
checkbox input "true"
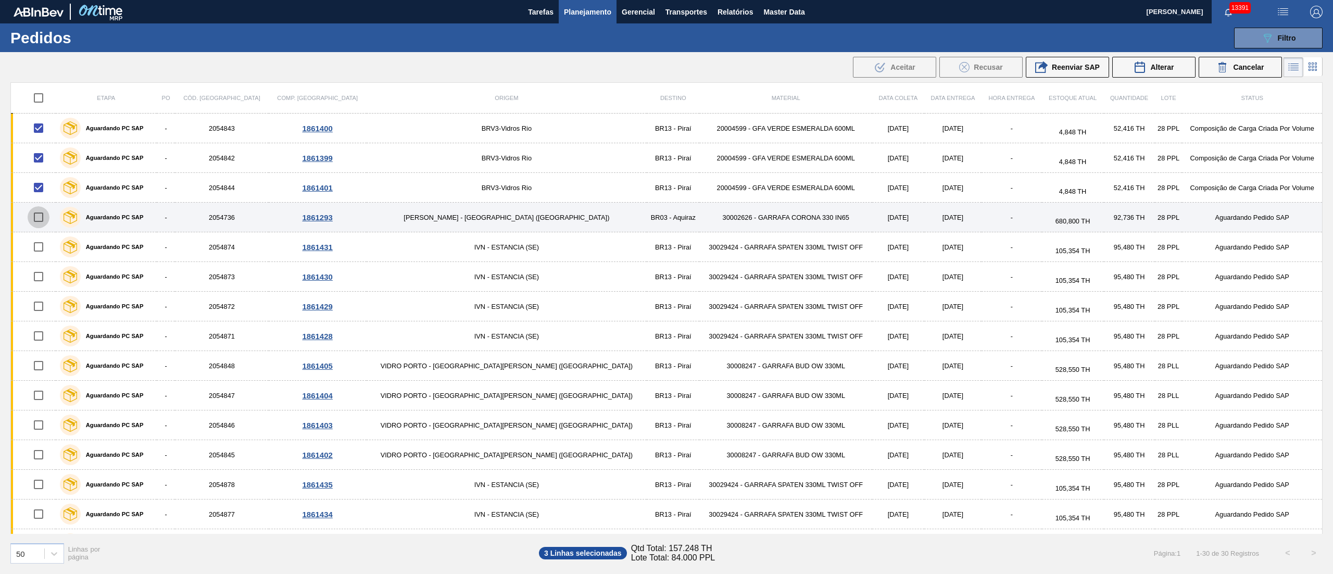
click at [46, 220] on input "checkbox" at bounding box center [39, 217] width 22 height 22
checkbox input "true"
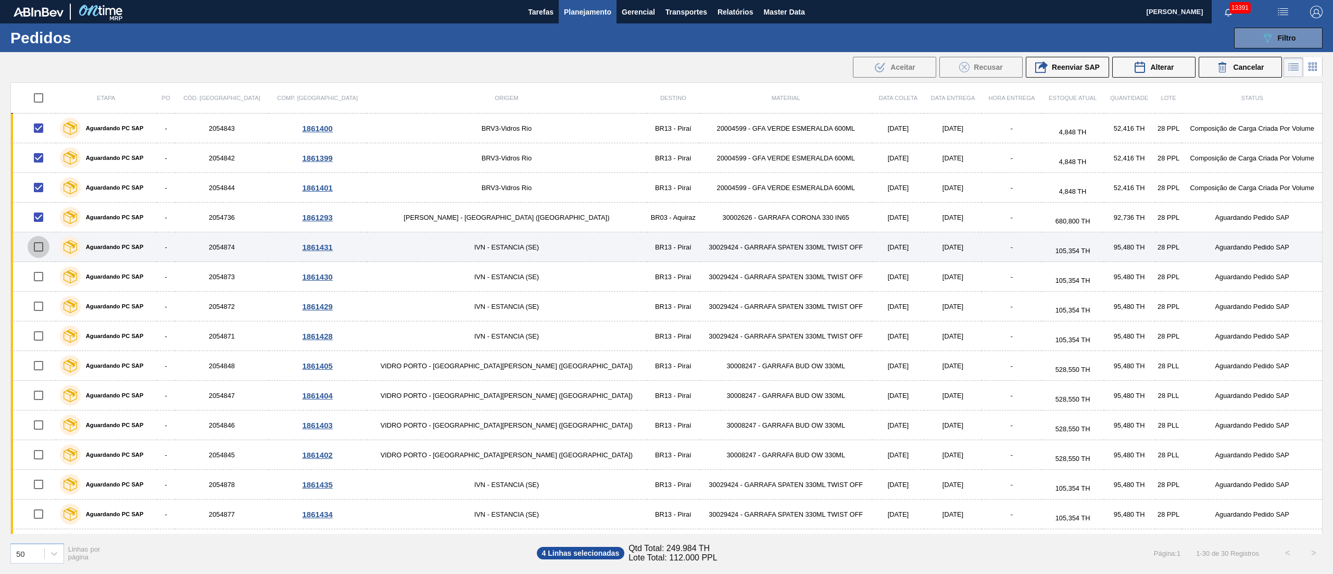
click at [46, 246] on input "checkbox" at bounding box center [39, 247] width 22 height 22
checkbox input "true"
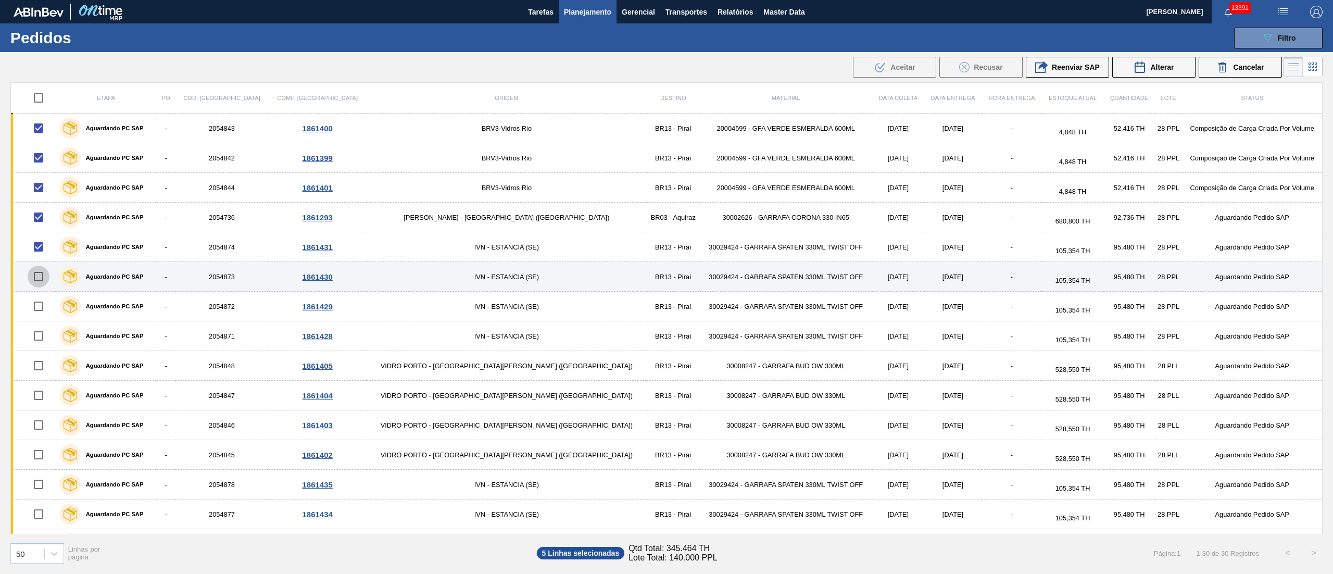
click at [37, 274] on input "checkbox" at bounding box center [39, 277] width 22 height 22
checkbox input "true"
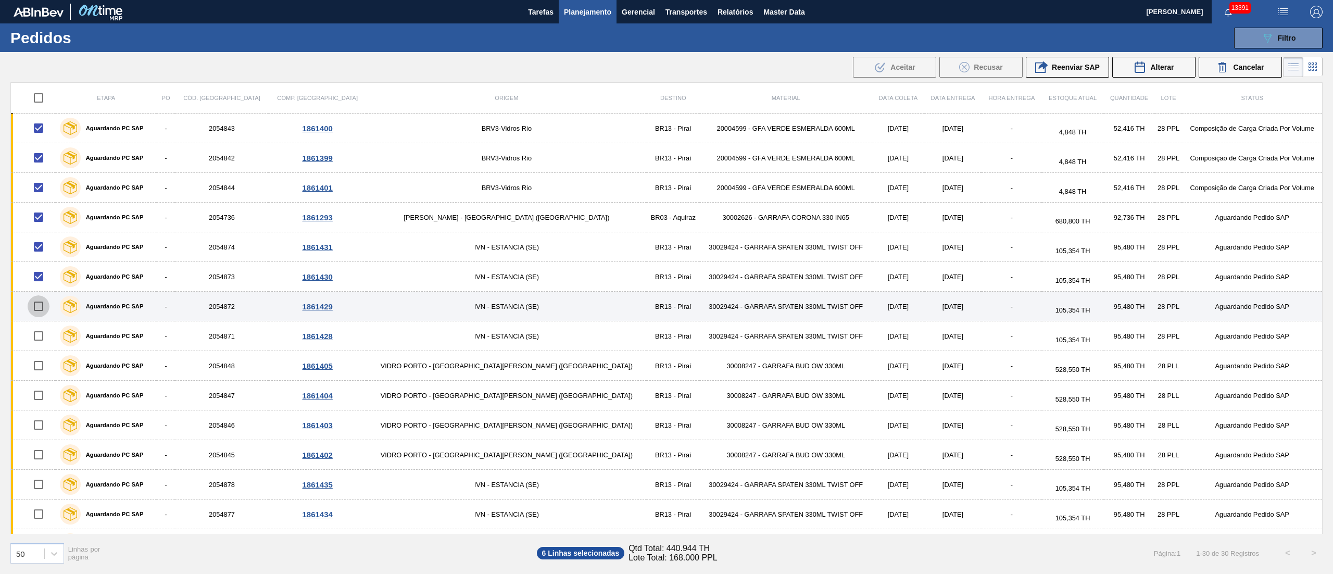
click at [38, 308] on input "checkbox" at bounding box center [39, 306] width 22 height 22
checkbox input "true"
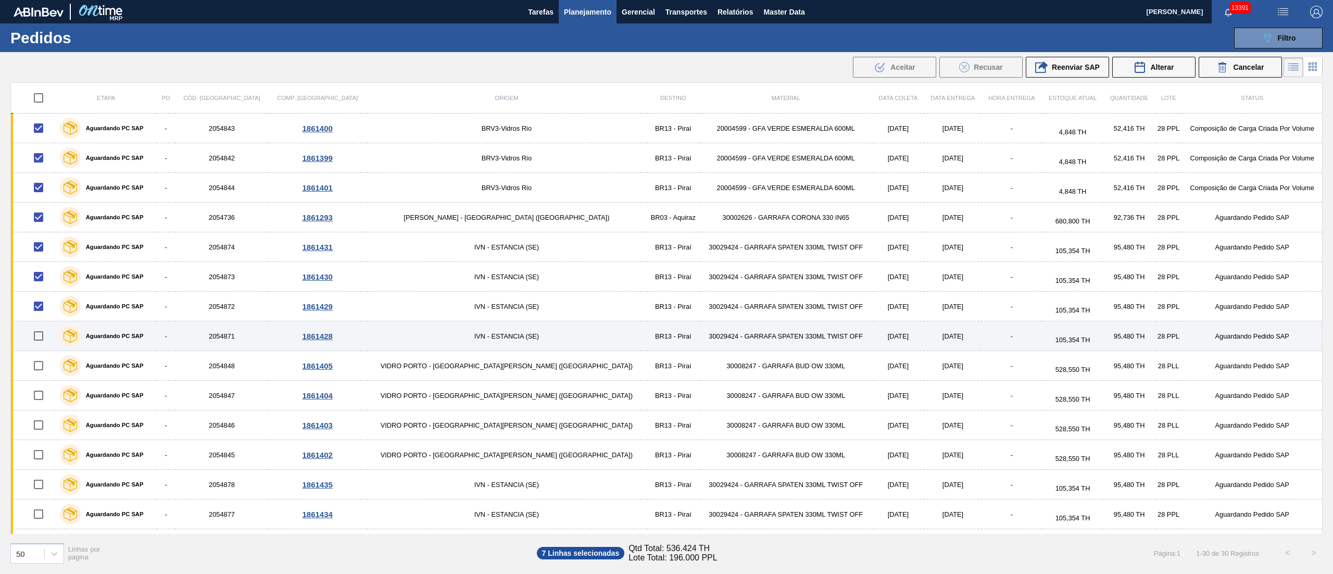
click at [46, 340] on input "checkbox" at bounding box center [39, 336] width 22 height 22
checkbox input "true"
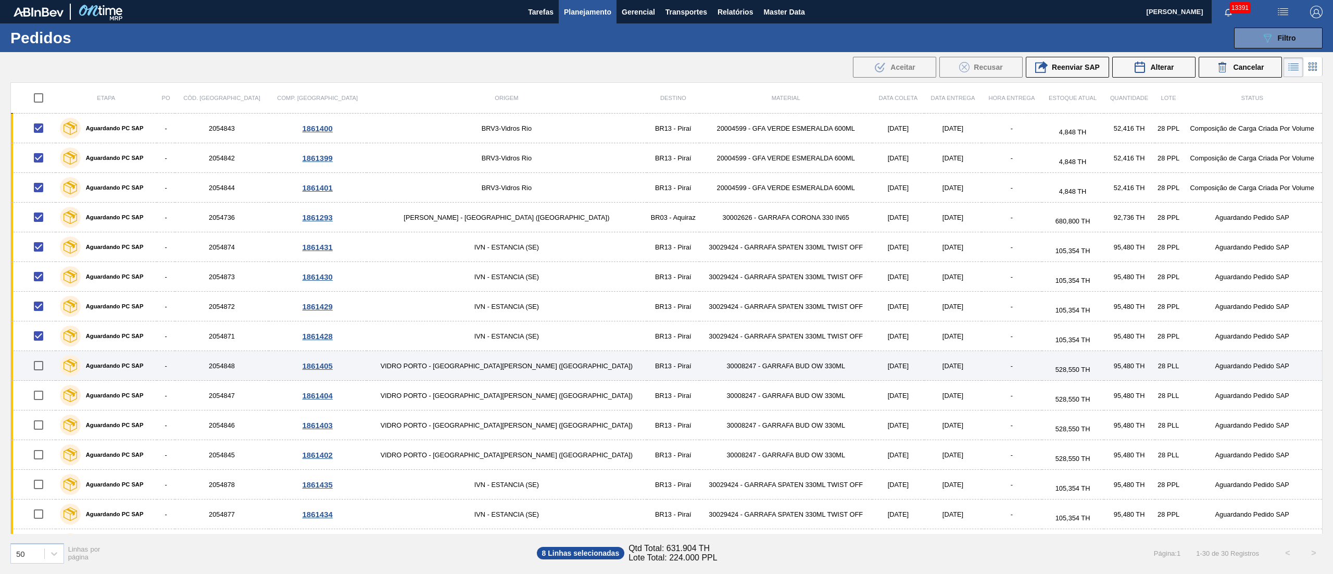
click at [46, 374] on input "checkbox" at bounding box center [39, 366] width 22 height 22
checkbox input "true"
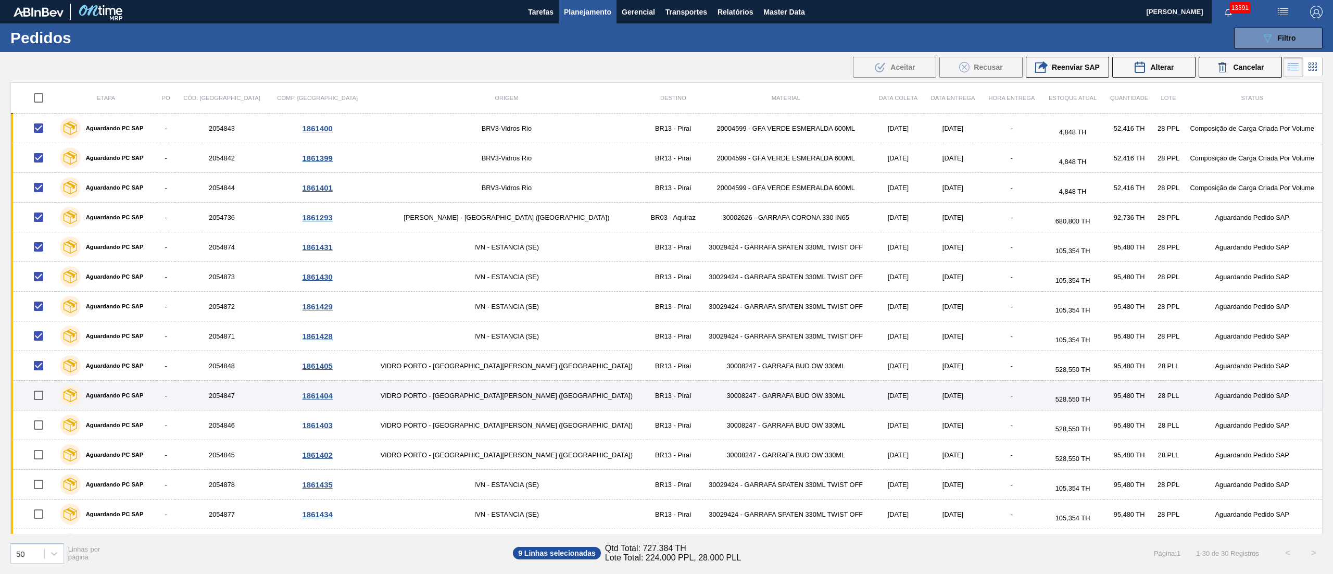
click at [41, 393] on input "checkbox" at bounding box center [39, 395] width 22 height 22
checkbox input "true"
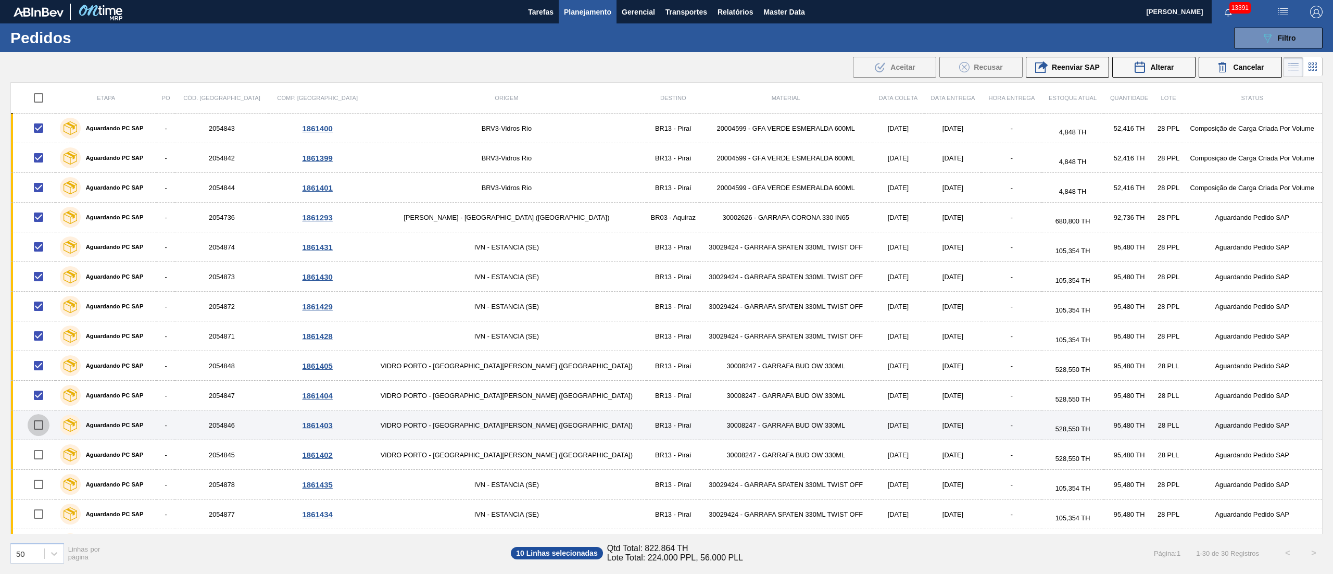
click at [37, 435] on input "checkbox" at bounding box center [39, 425] width 22 height 22
checkbox input "true"
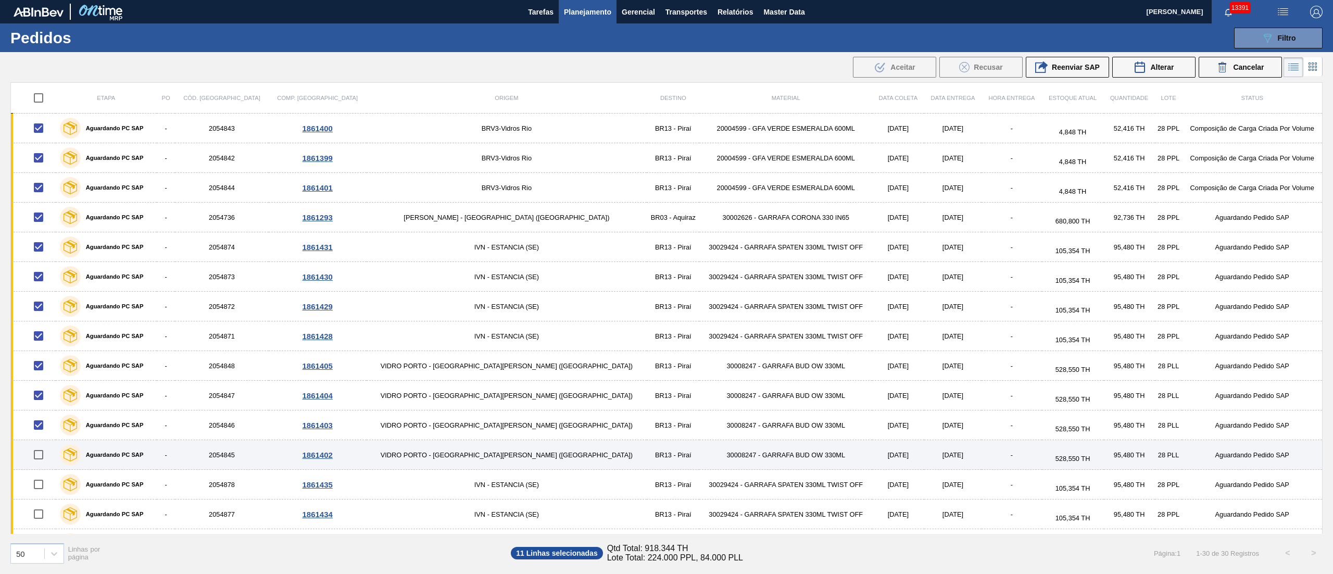
click at [49, 456] on input "checkbox" at bounding box center [39, 455] width 22 height 22
checkbox input "true"
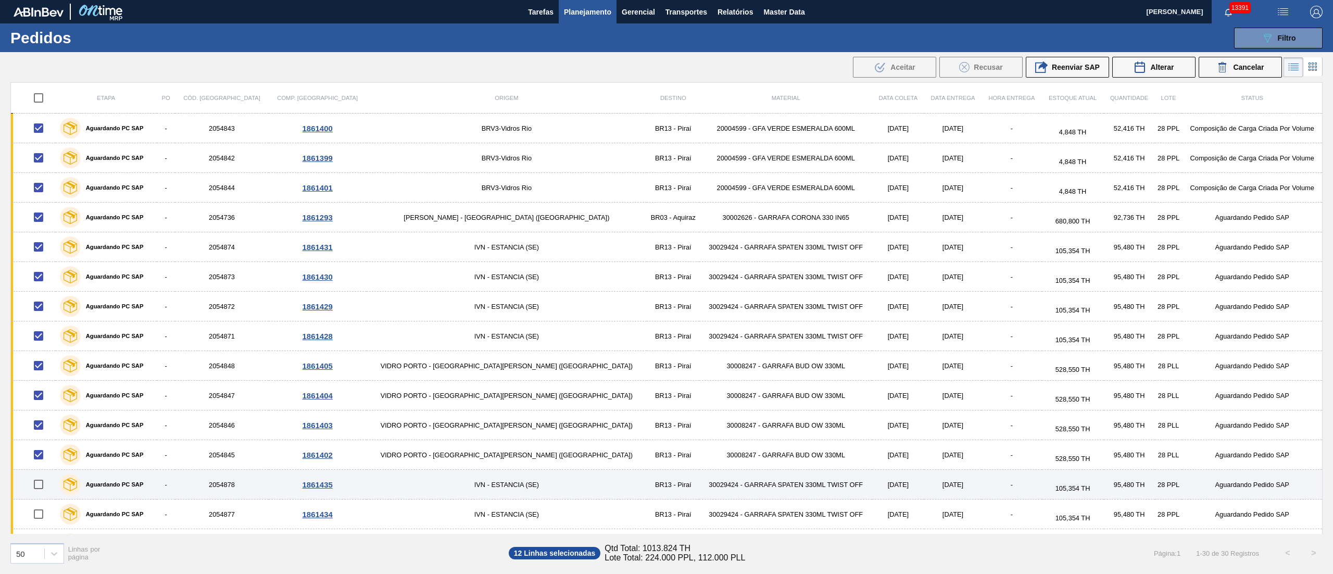
click at [43, 487] on input "checkbox" at bounding box center [39, 484] width 22 height 22
checkbox input "true"
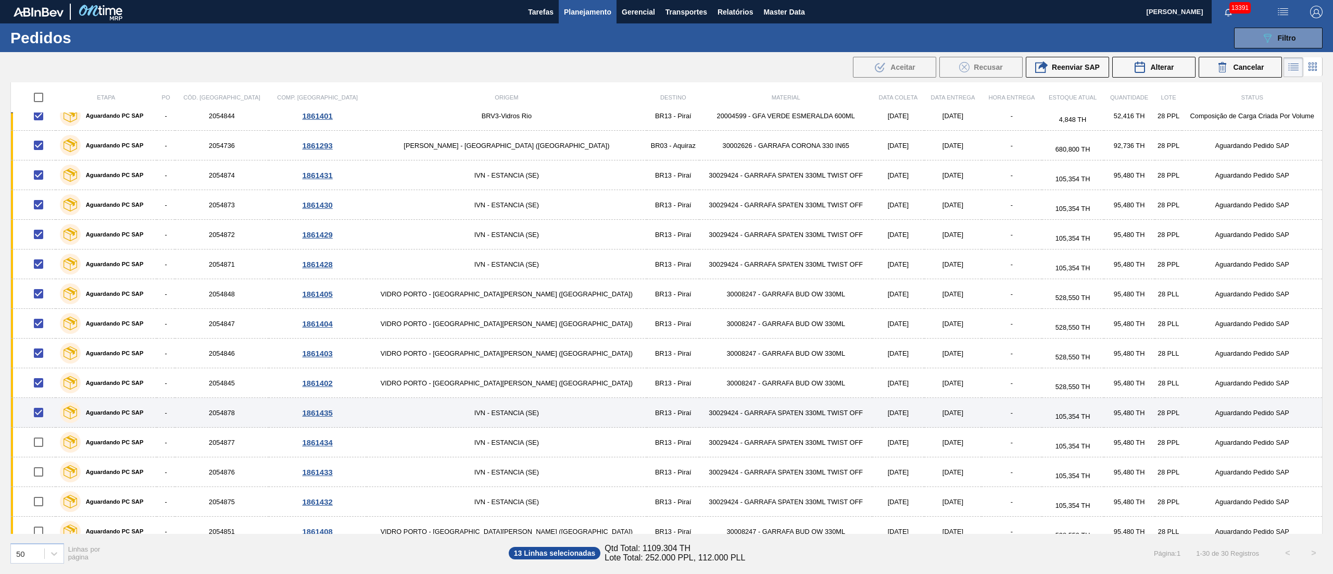
scroll to position [104, 0]
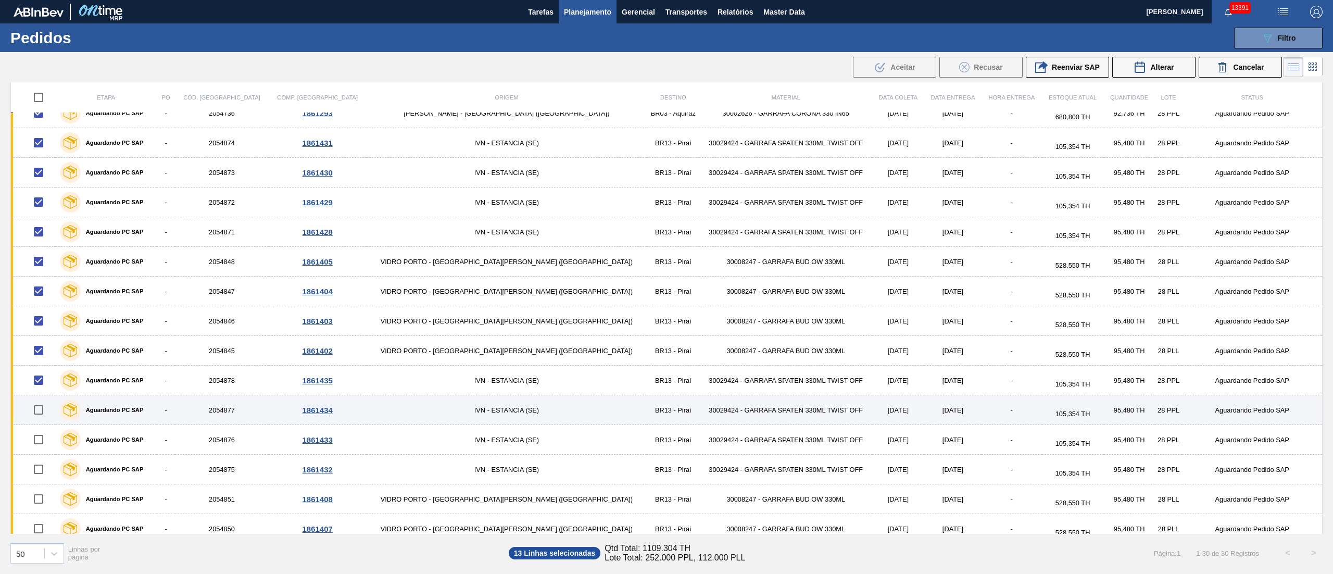
click at [42, 415] on input "checkbox" at bounding box center [39, 410] width 22 height 22
checkbox input "true"
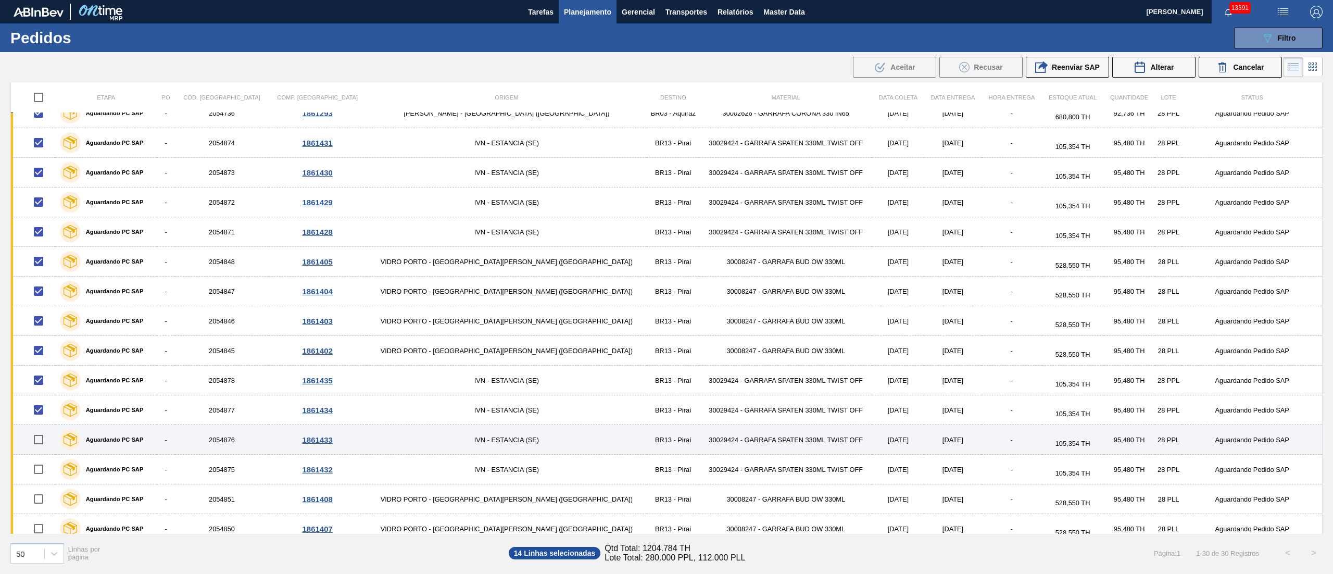
click at [35, 443] on input "checkbox" at bounding box center [39, 440] width 22 height 22
checkbox input "true"
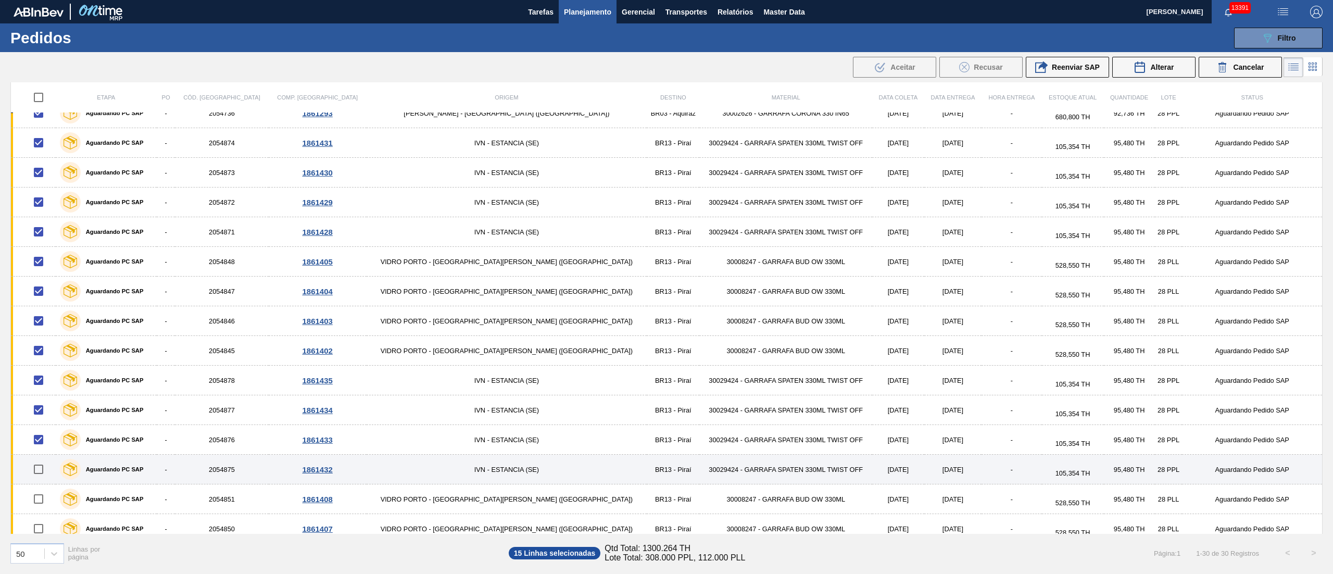
click at [46, 473] on input "checkbox" at bounding box center [39, 469] width 22 height 22
checkbox input "true"
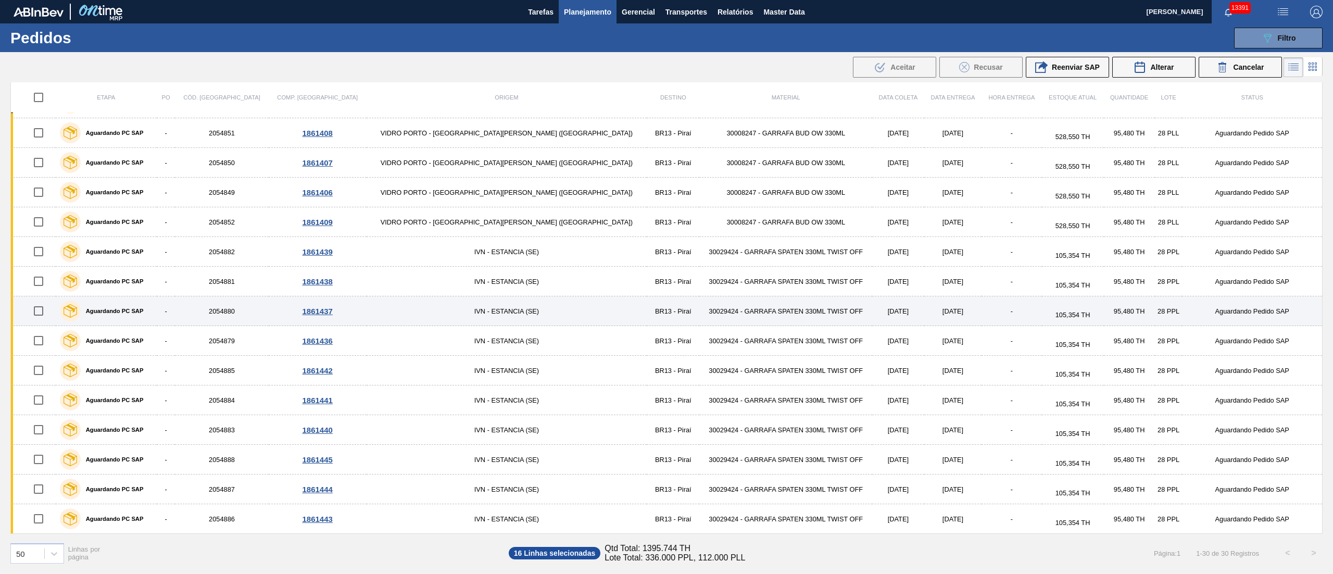
scroll to position [475, 0]
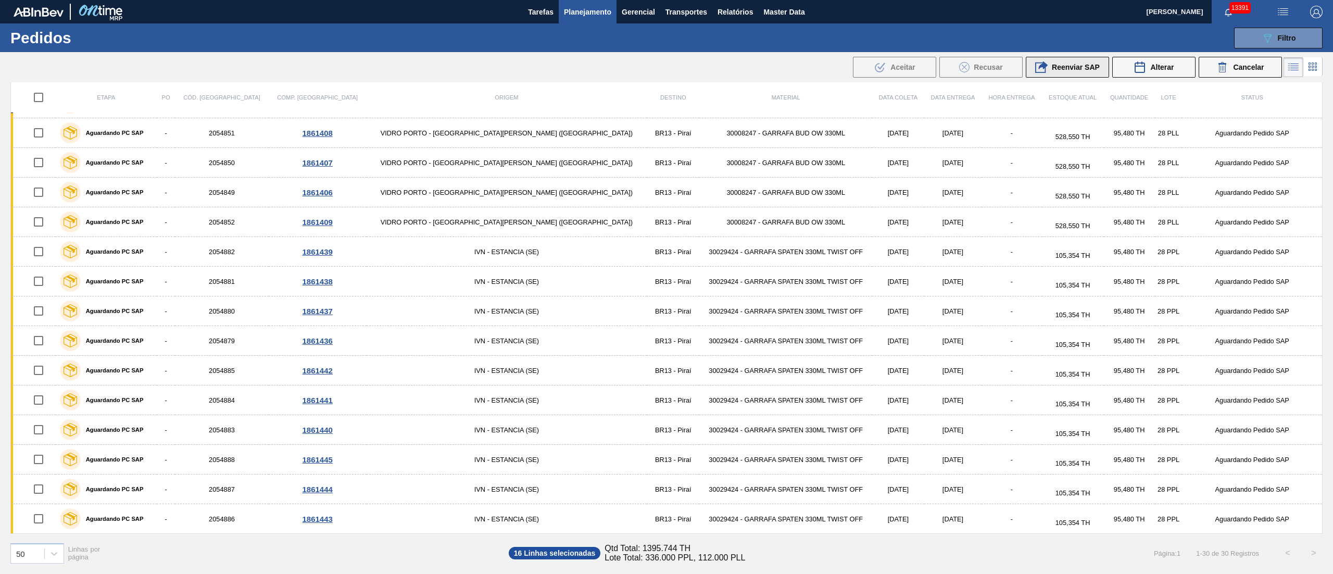
click at [1078, 64] on span "Reenviar SAP" at bounding box center [1076, 67] width 48 height 8
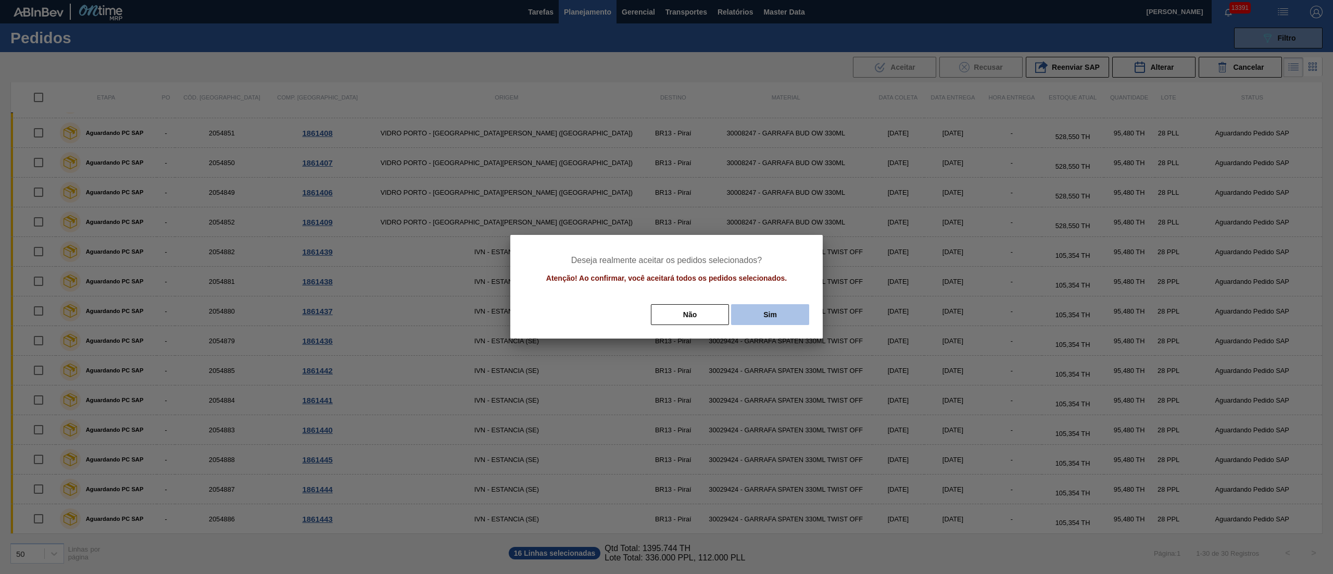
click at [750, 322] on button "Sim" at bounding box center [770, 314] width 78 height 21
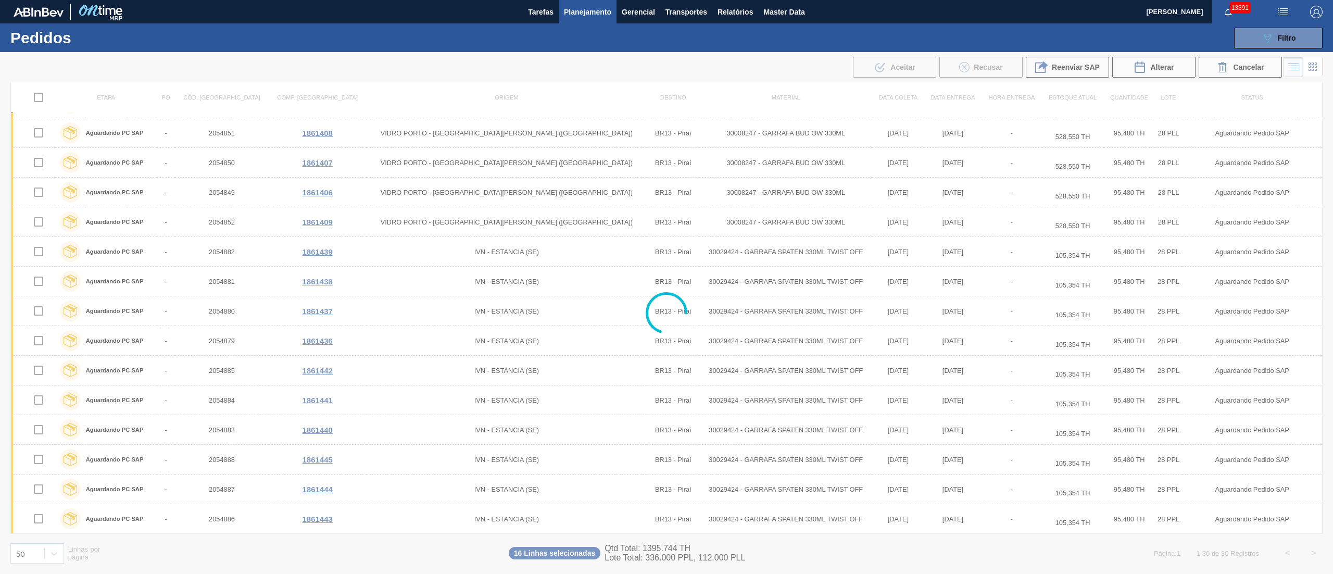
checkbox input "false"
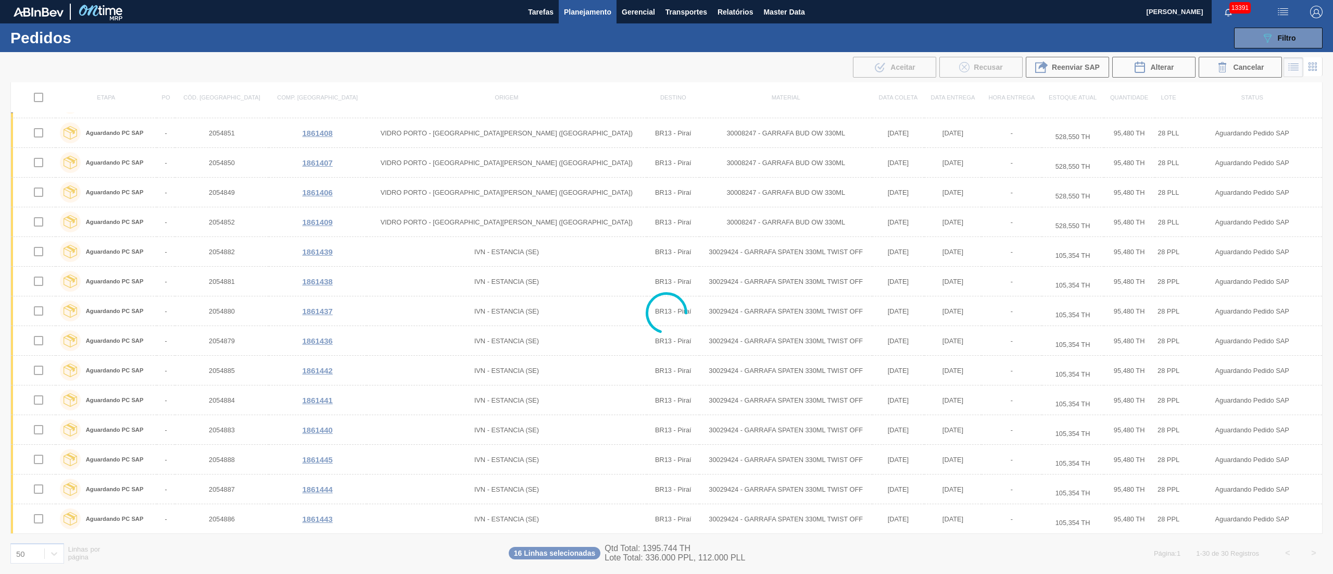
checkbox input "false"
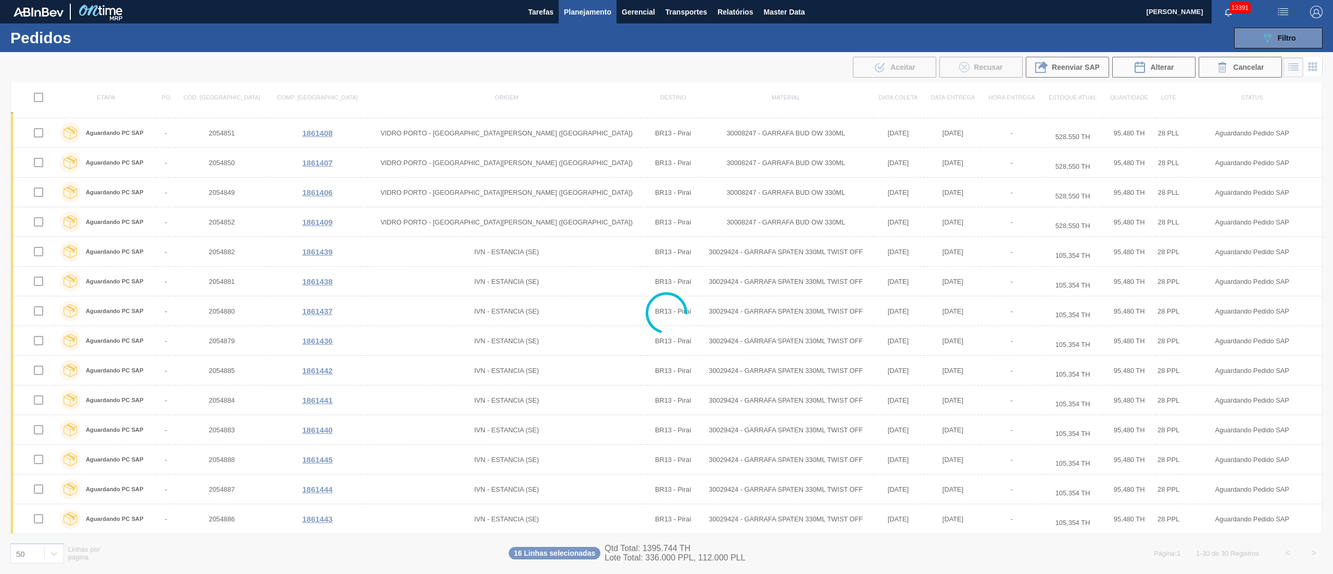
checkbox input "false"
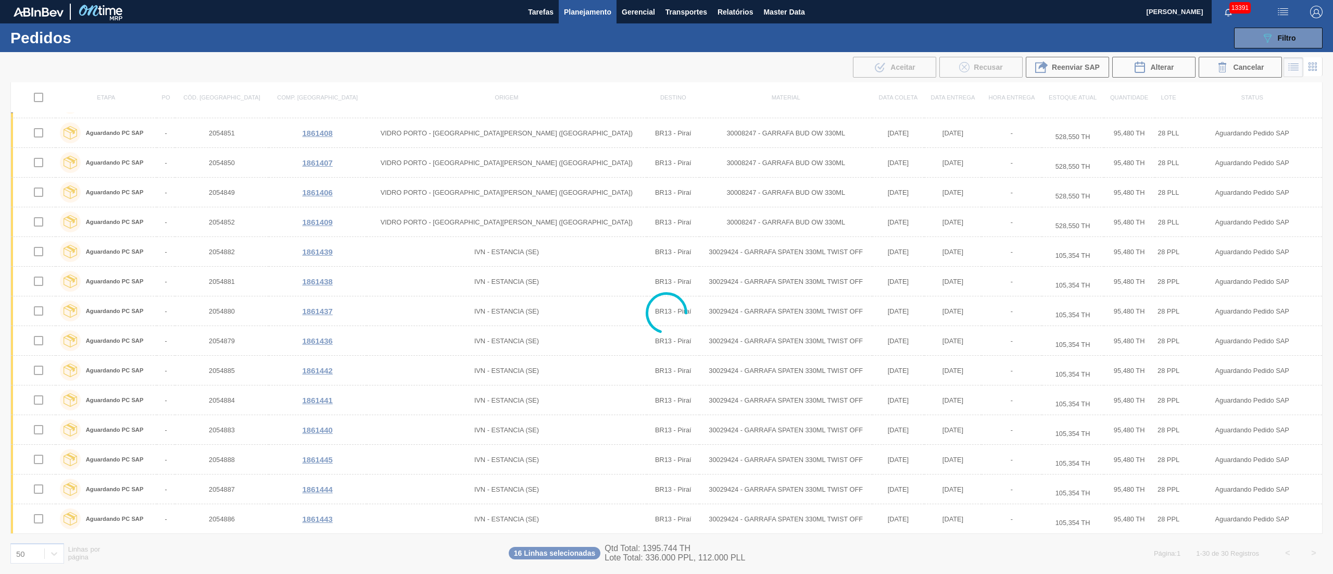
checkbox input "false"
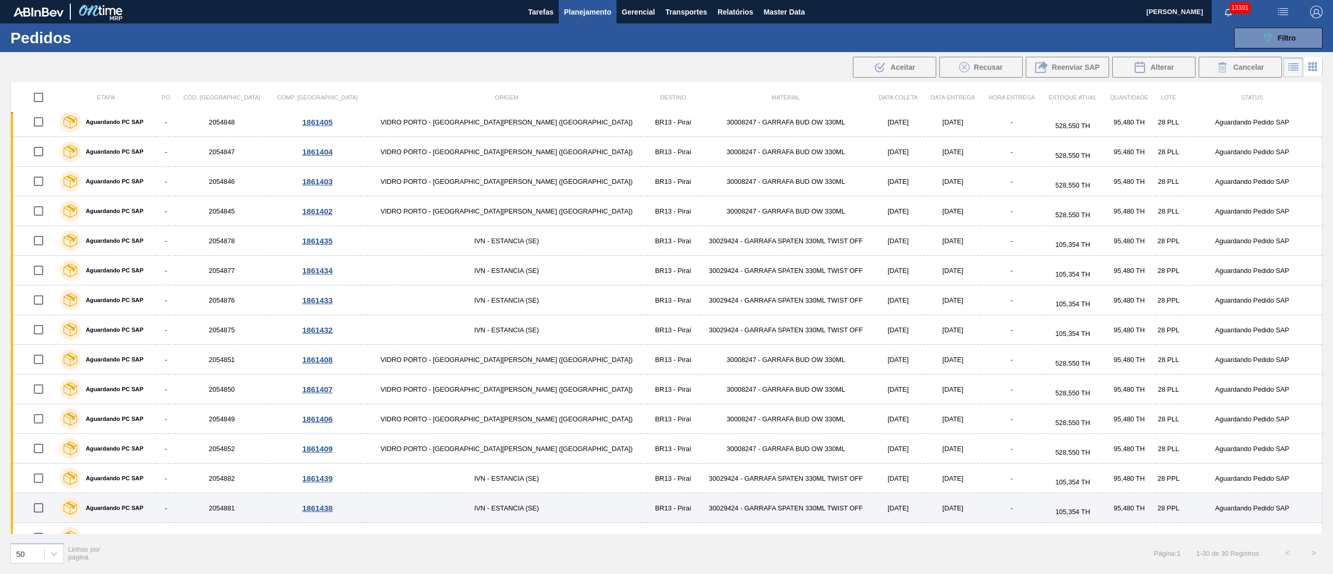
scroll to position [0, 0]
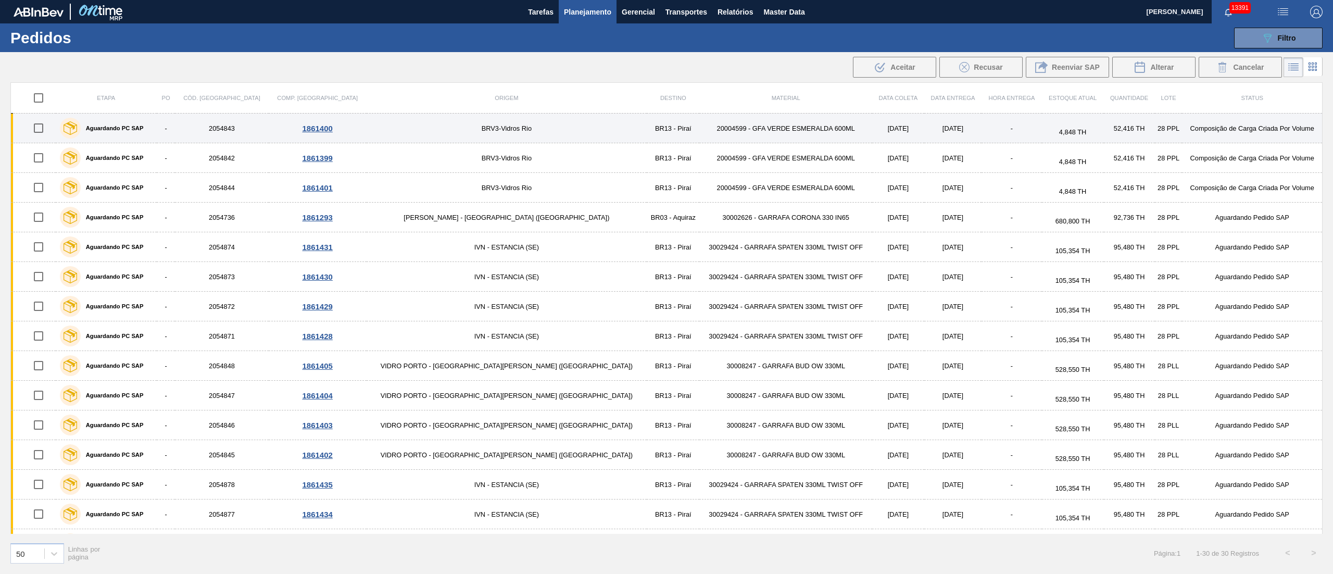
click at [40, 127] on input "checkbox" at bounding box center [39, 128] width 22 height 22
checkbox input "true"
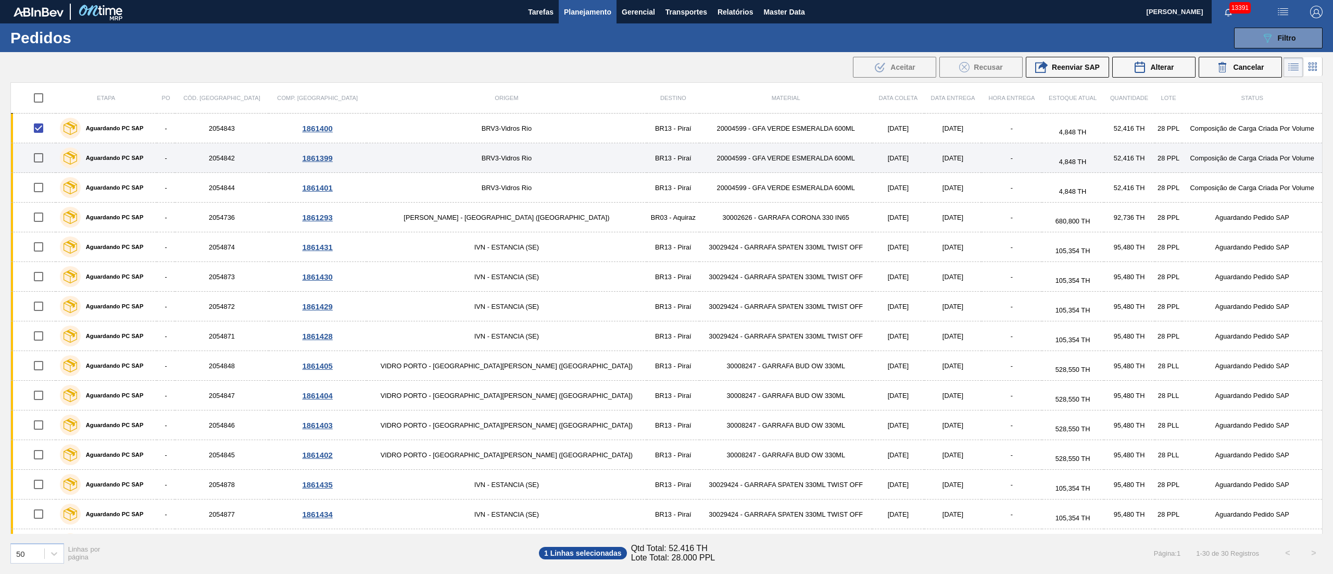
click at [47, 160] on input "checkbox" at bounding box center [39, 158] width 22 height 22
checkbox input "true"
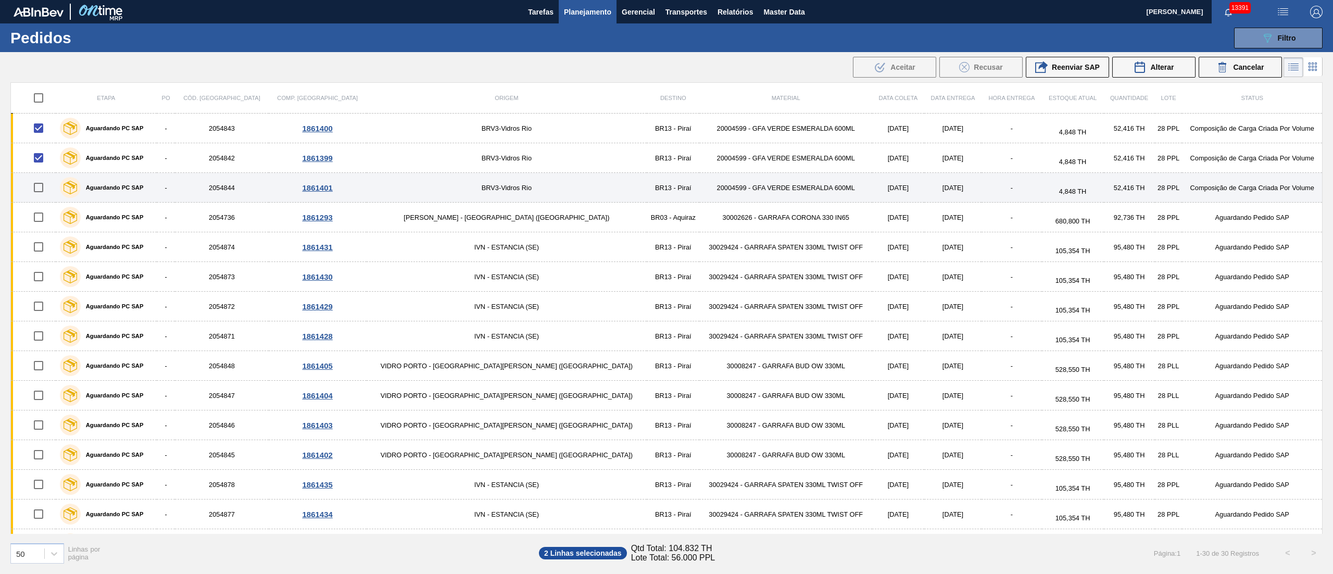
click at [44, 185] on input "checkbox" at bounding box center [39, 188] width 22 height 22
checkbox input "true"
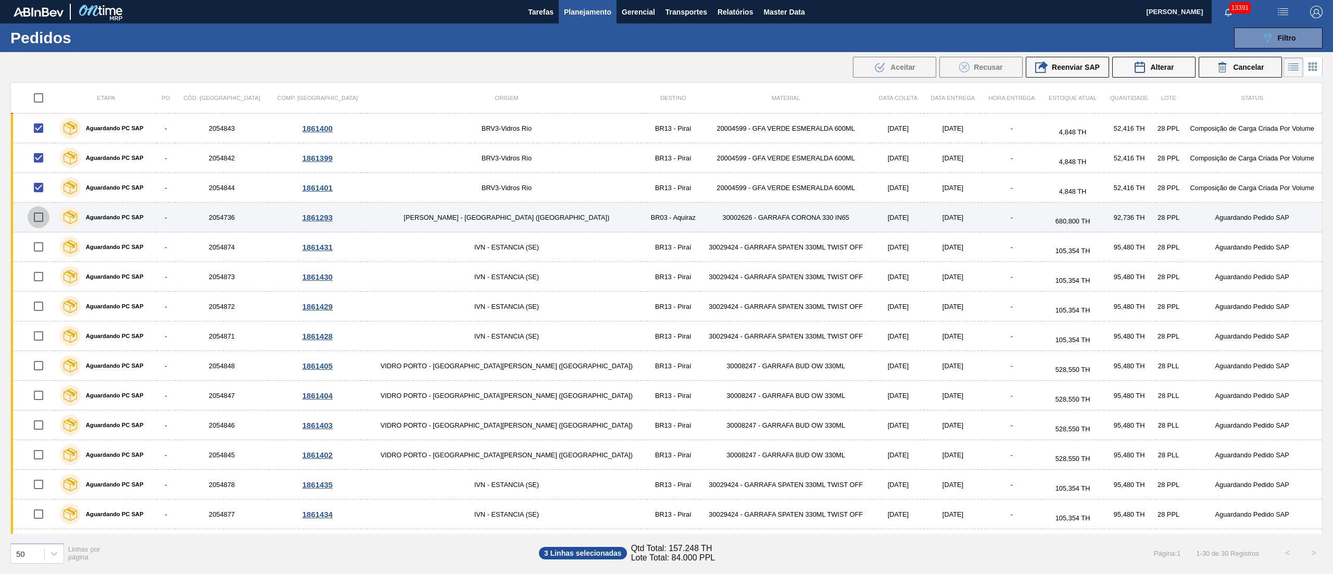
click at [46, 221] on input "checkbox" at bounding box center [39, 217] width 22 height 22
checkbox input "true"
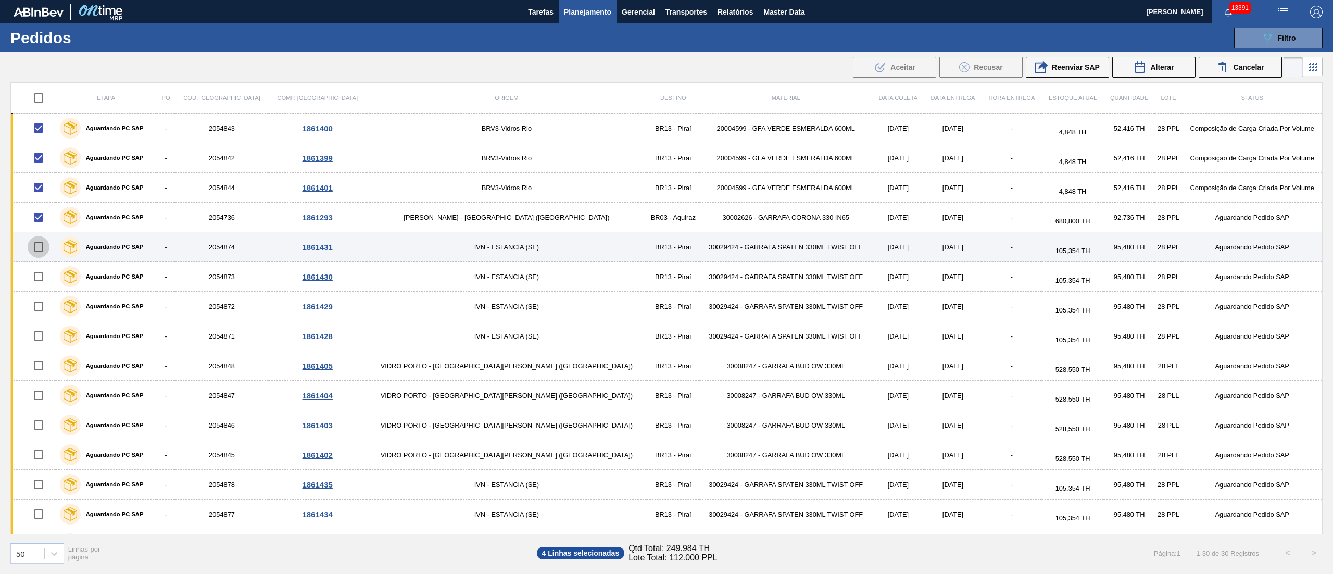
click at [43, 249] on input "checkbox" at bounding box center [39, 247] width 22 height 22
checkbox input "true"
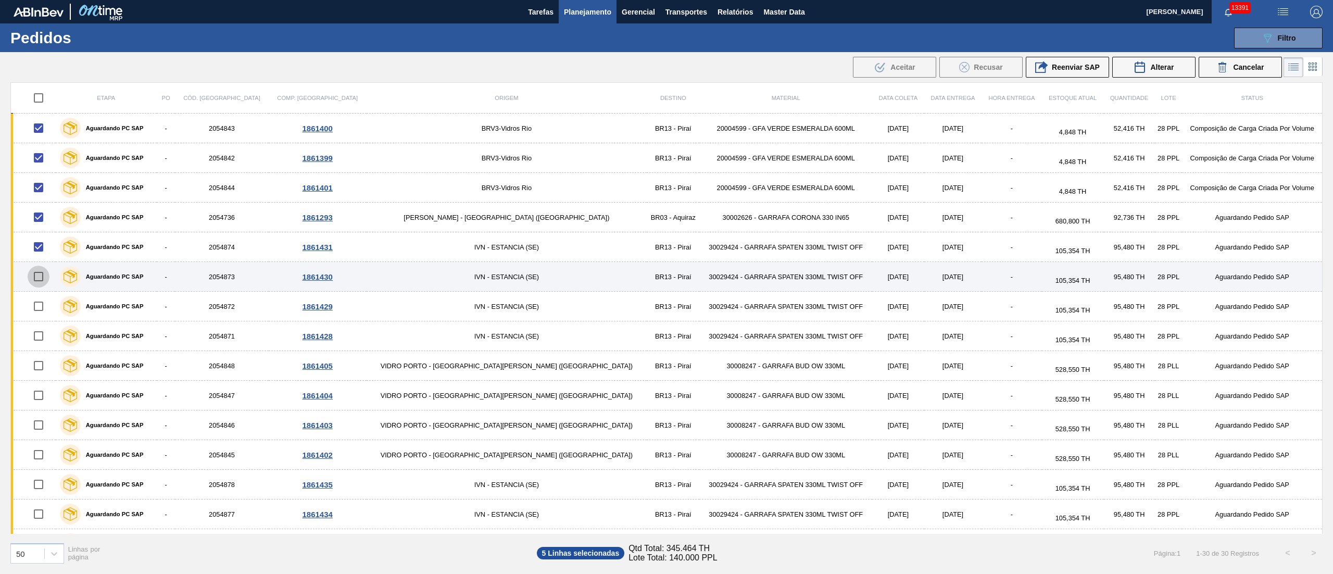
click at [38, 281] on input "checkbox" at bounding box center [39, 277] width 22 height 22
checkbox input "true"
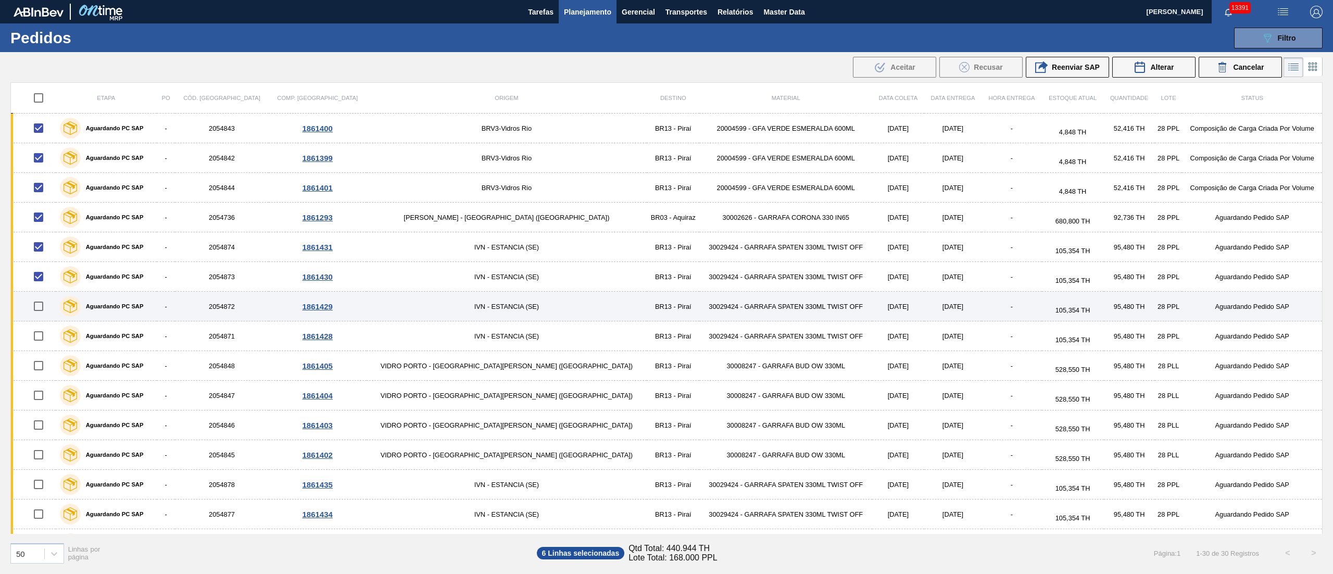
click at [37, 299] on input "checkbox" at bounding box center [39, 306] width 22 height 22
checkbox input "true"
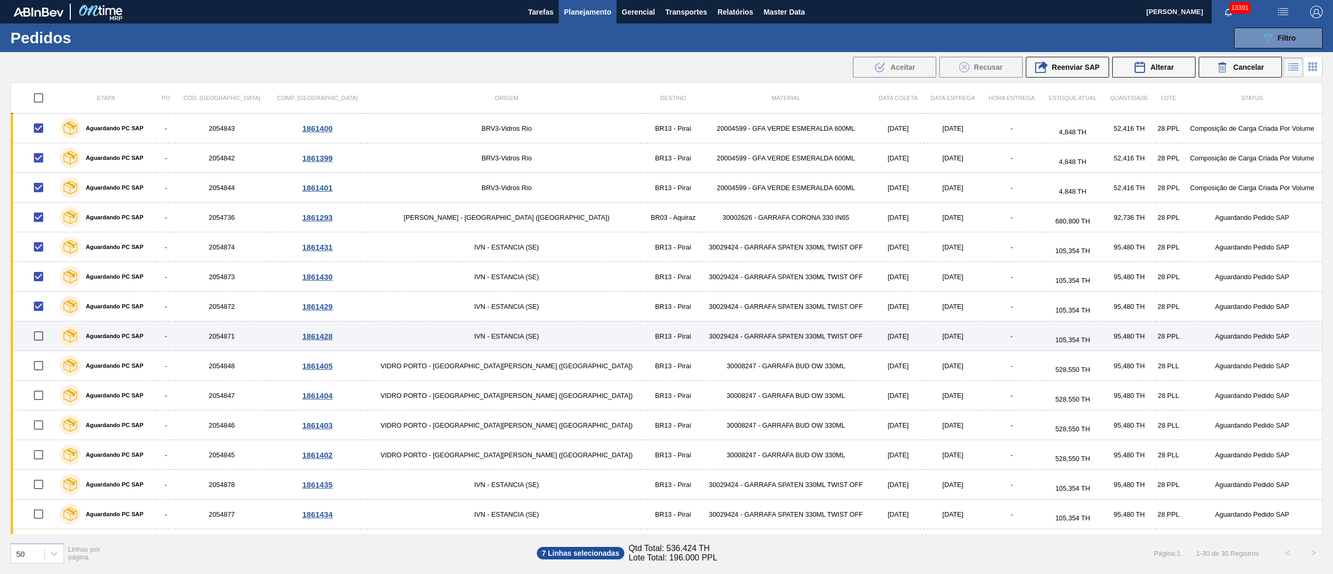
click at [42, 336] on input "checkbox" at bounding box center [39, 336] width 22 height 22
checkbox input "true"
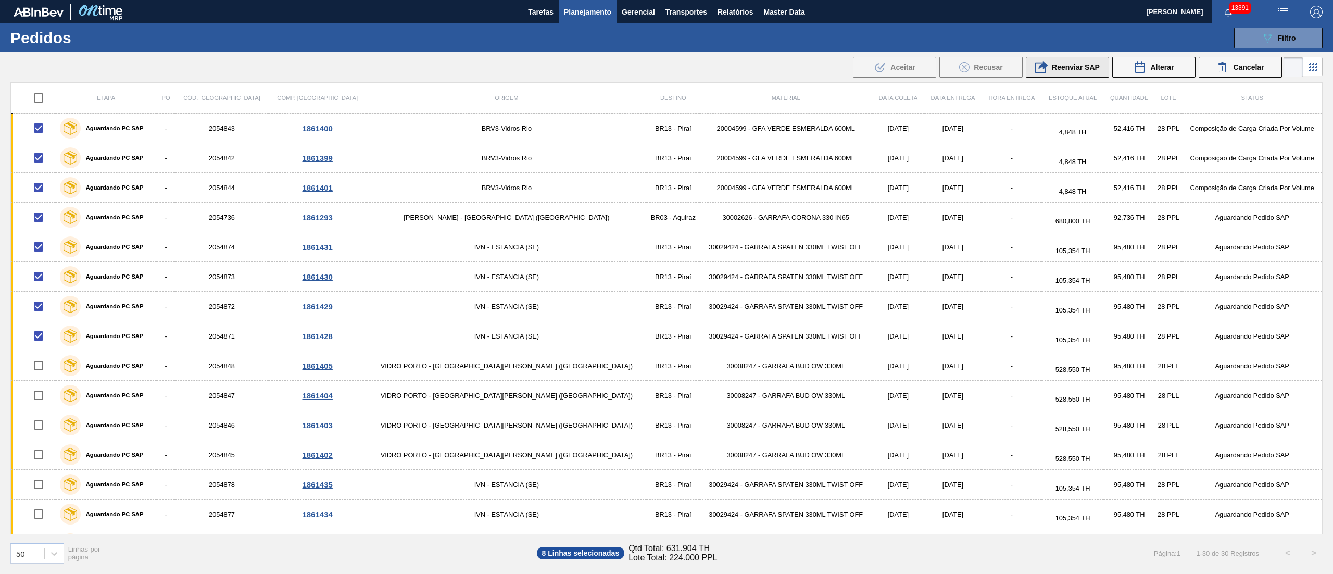
click at [1078, 67] on span "Reenviar SAP" at bounding box center [1076, 67] width 48 height 8
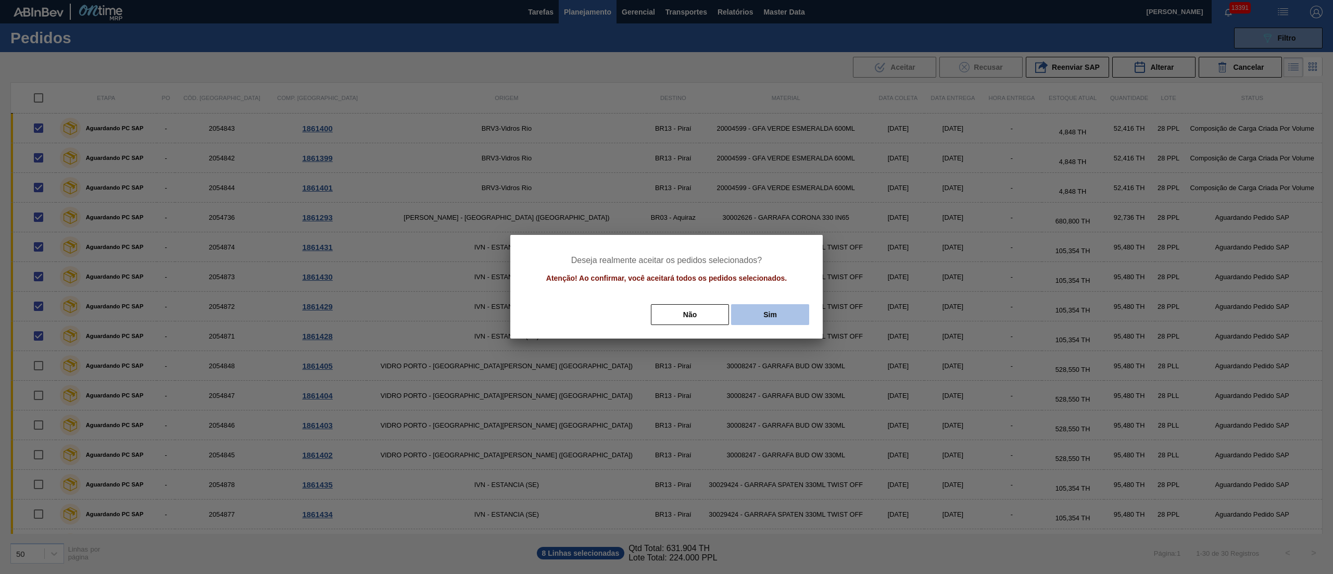
click at [778, 314] on button "Sim" at bounding box center [770, 314] width 78 height 21
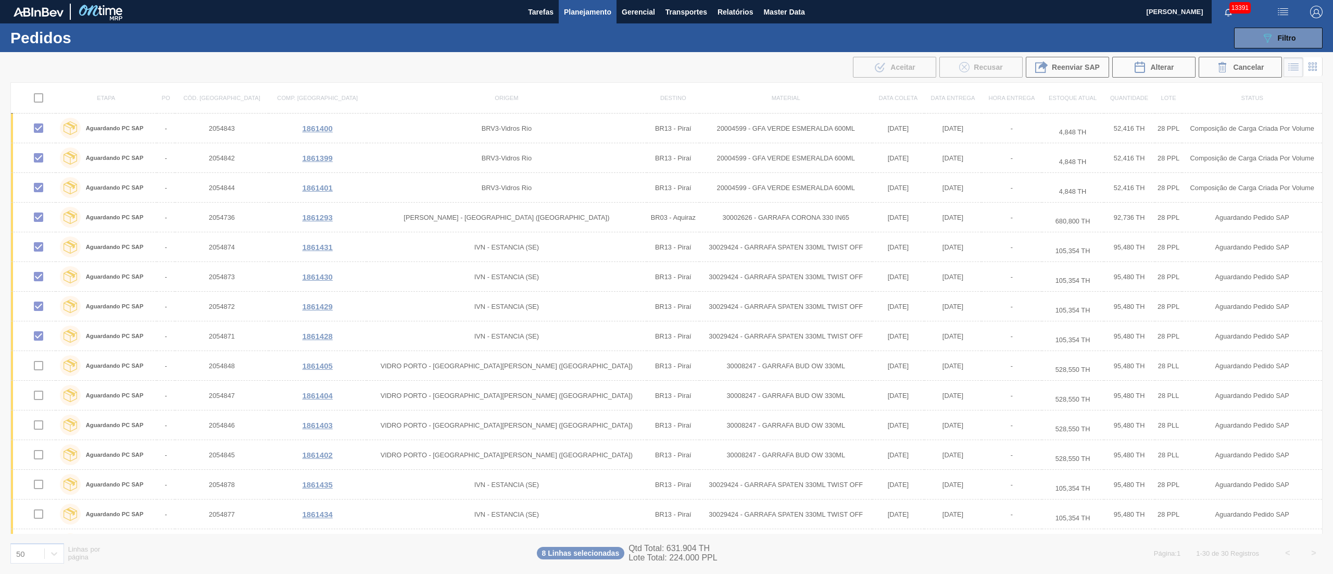
checkbox input "false"
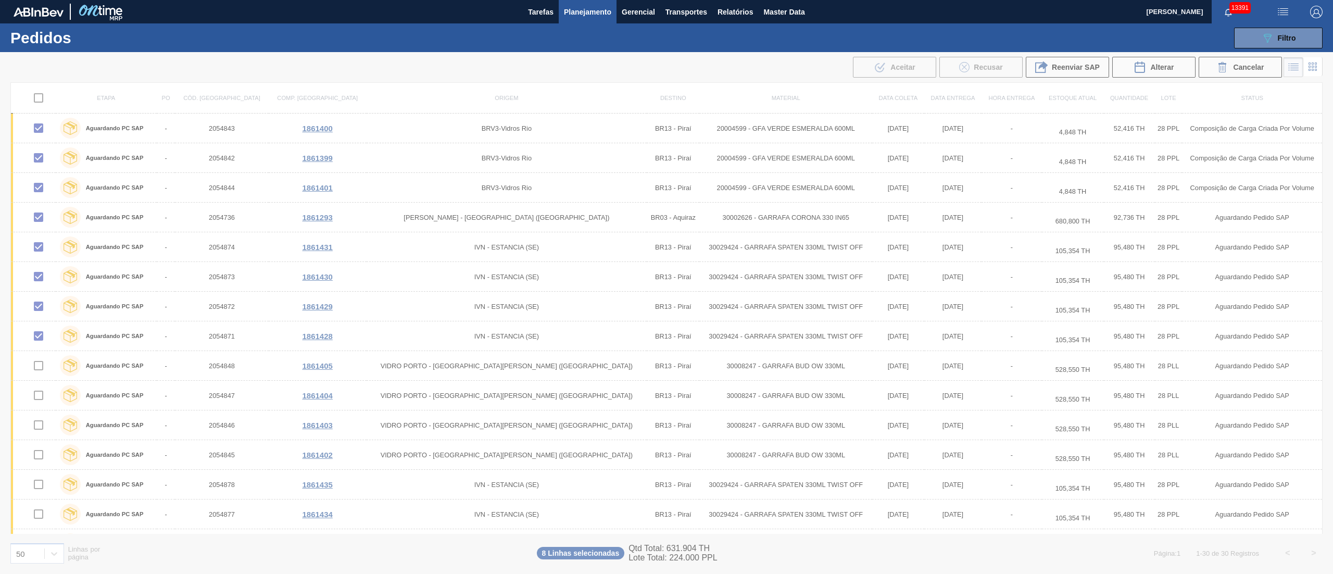
checkbox input "false"
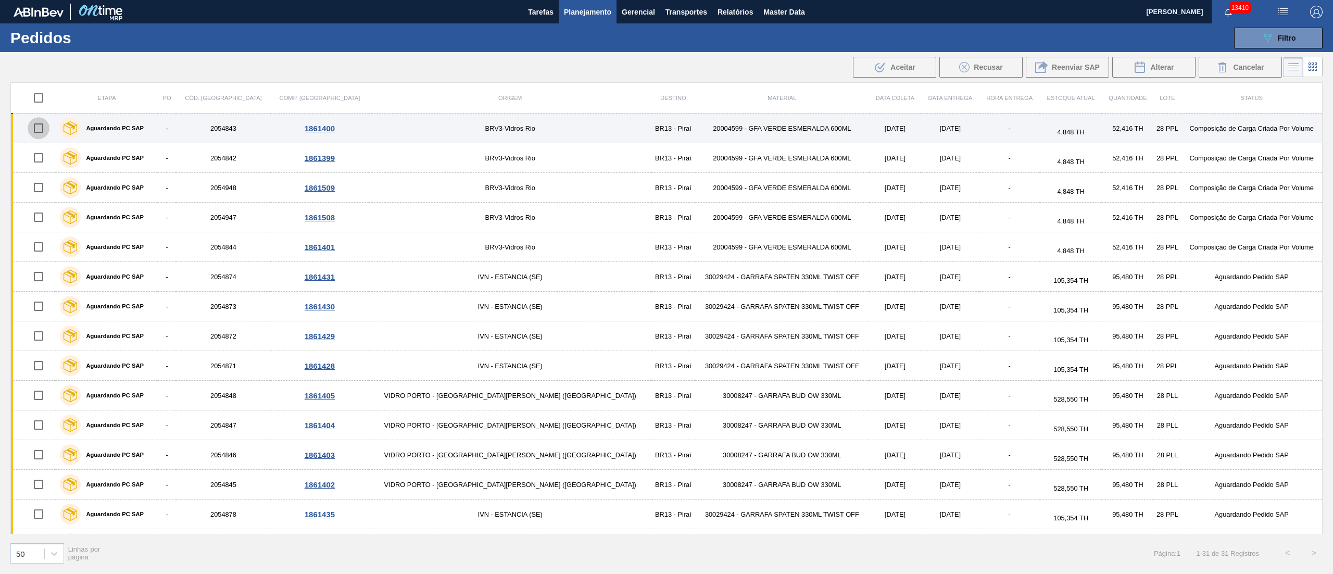
click at [44, 129] on input "checkbox" at bounding box center [39, 128] width 22 height 22
checkbox input "true"
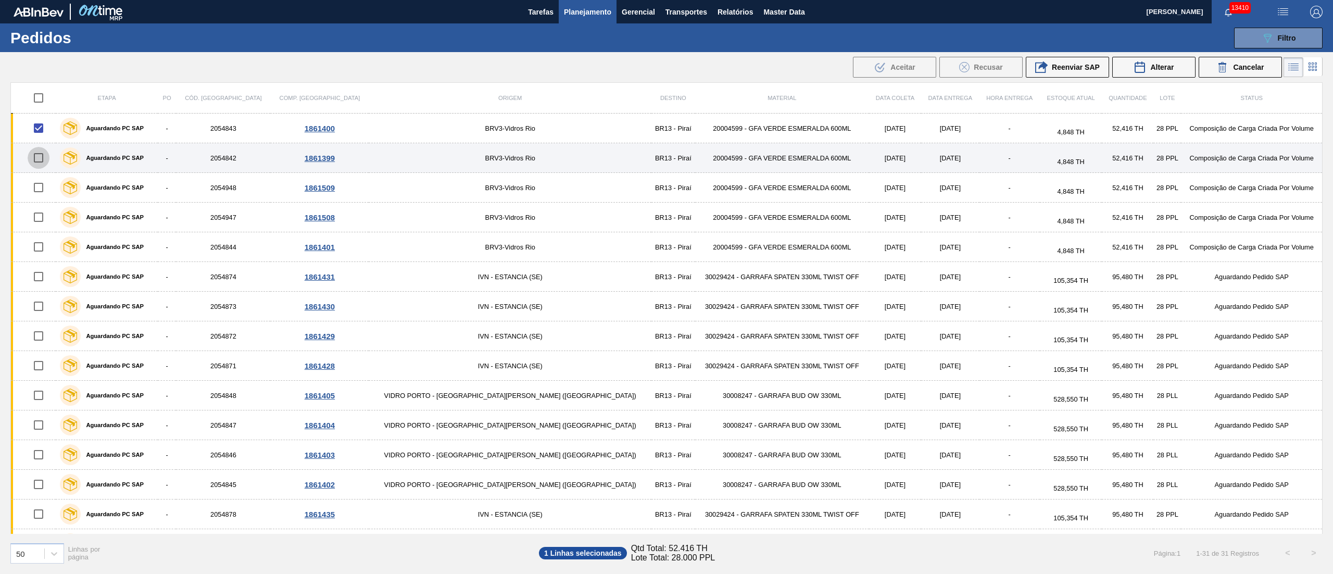
click at [44, 158] on input "checkbox" at bounding box center [39, 158] width 22 height 22
checkbox input "true"
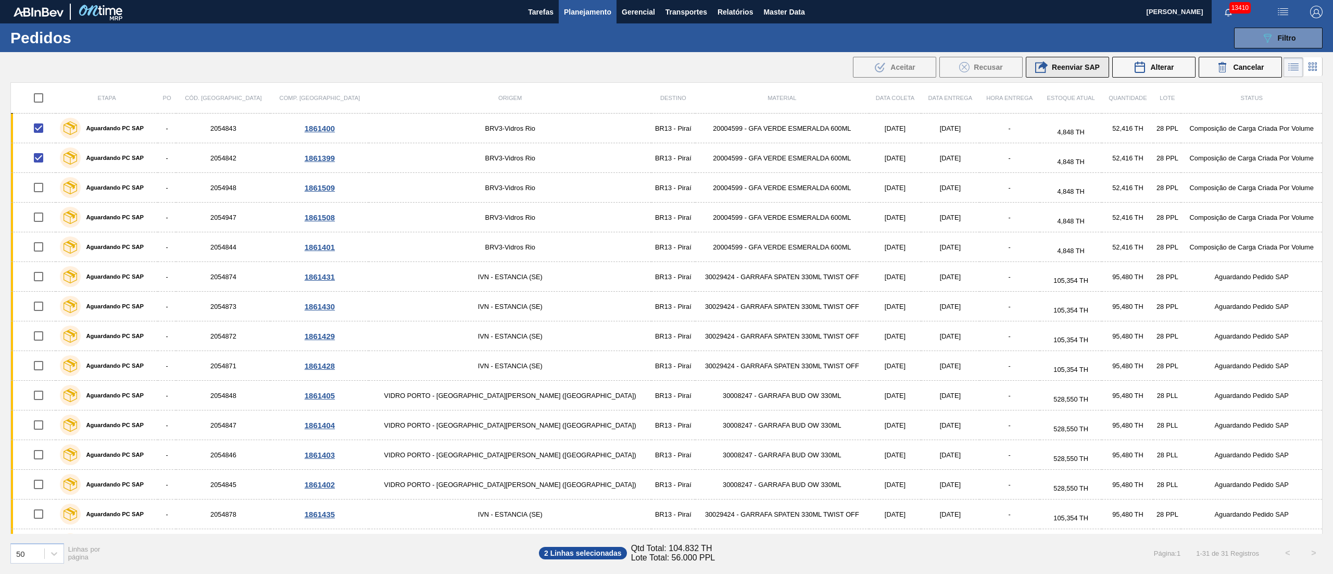
click at [1071, 67] on span "Reenviar SAP" at bounding box center [1076, 67] width 48 height 8
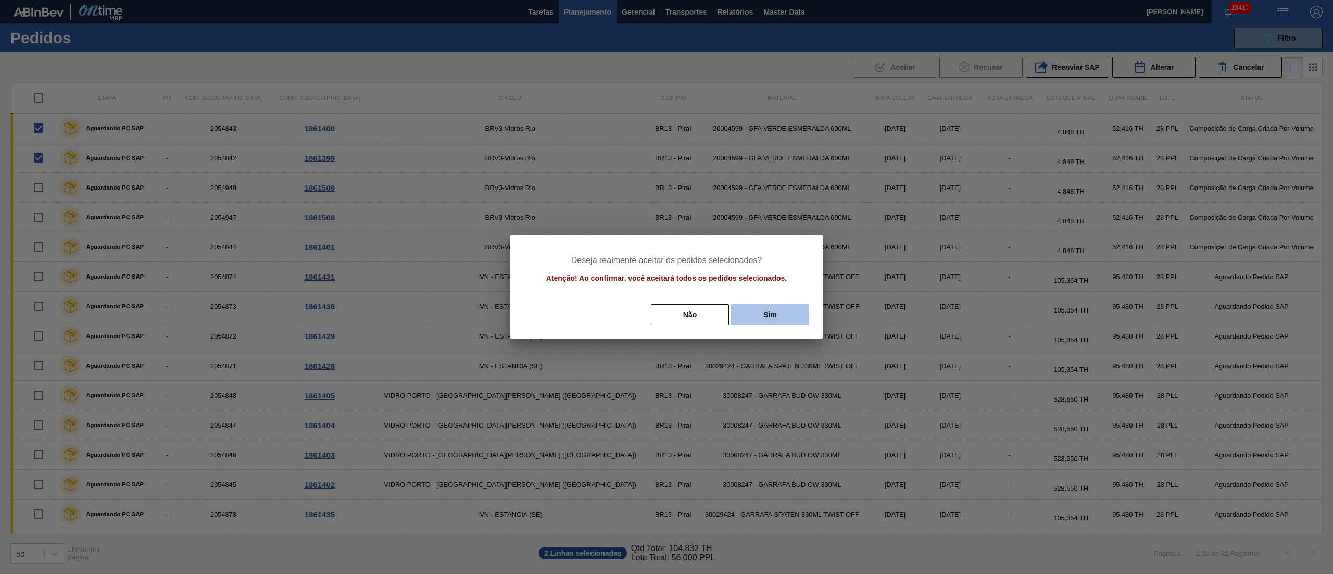
click at [788, 317] on button "Sim" at bounding box center [770, 314] width 78 height 21
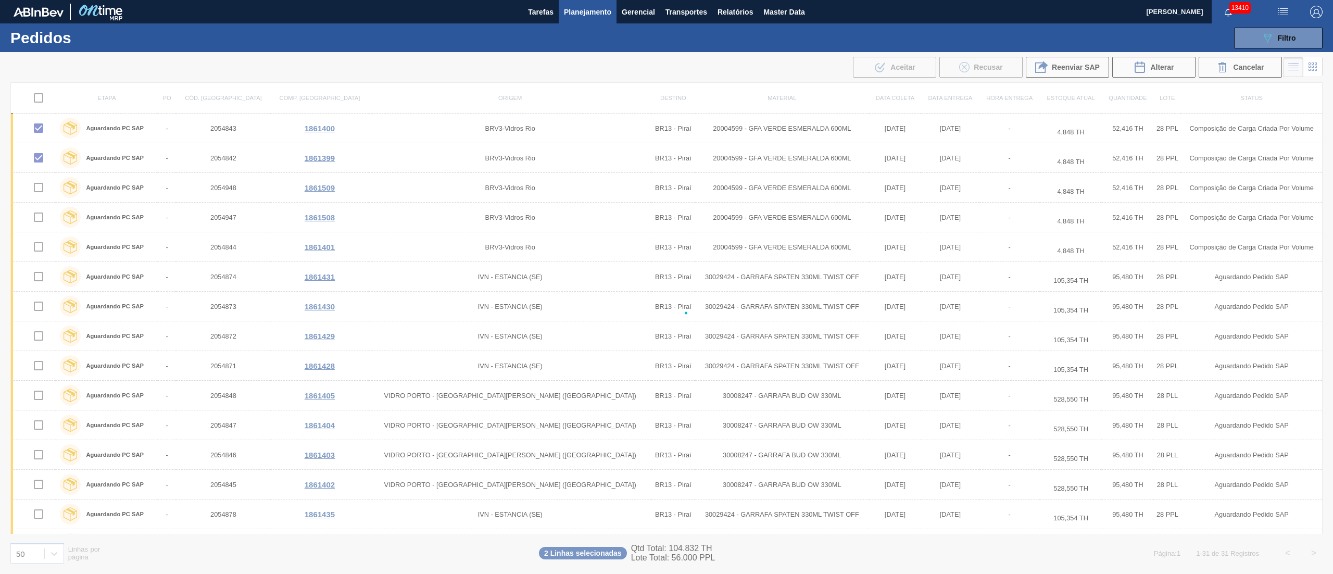
checkbox input "false"
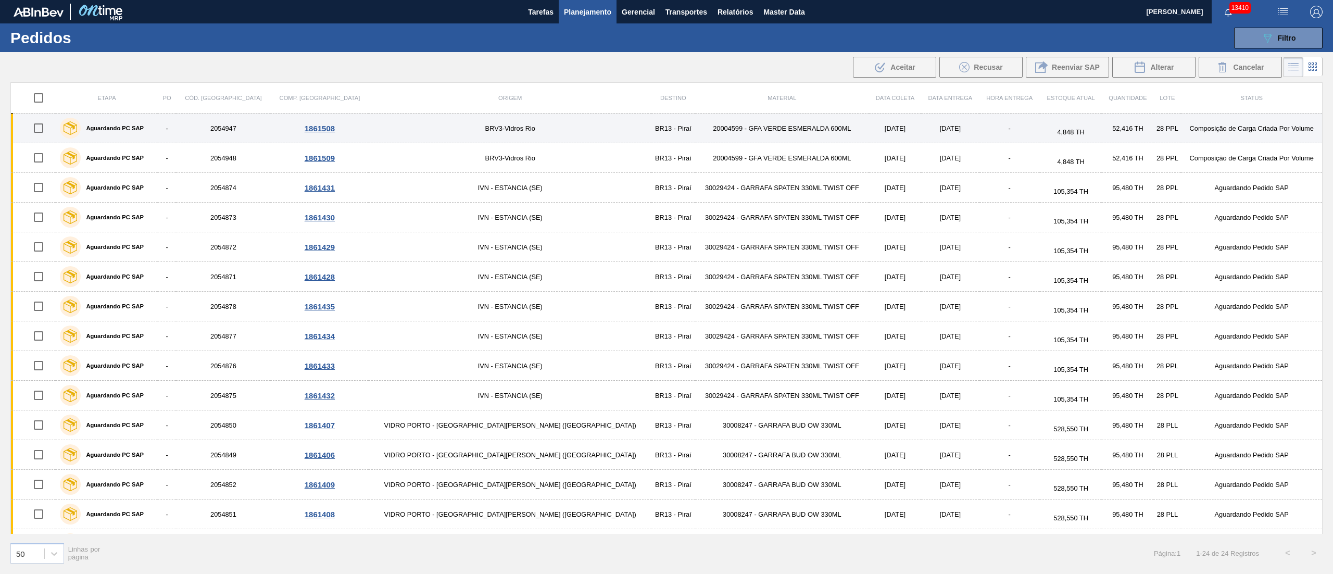
click at [46, 130] on input "checkbox" at bounding box center [39, 128] width 22 height 22
checkbox input "true"
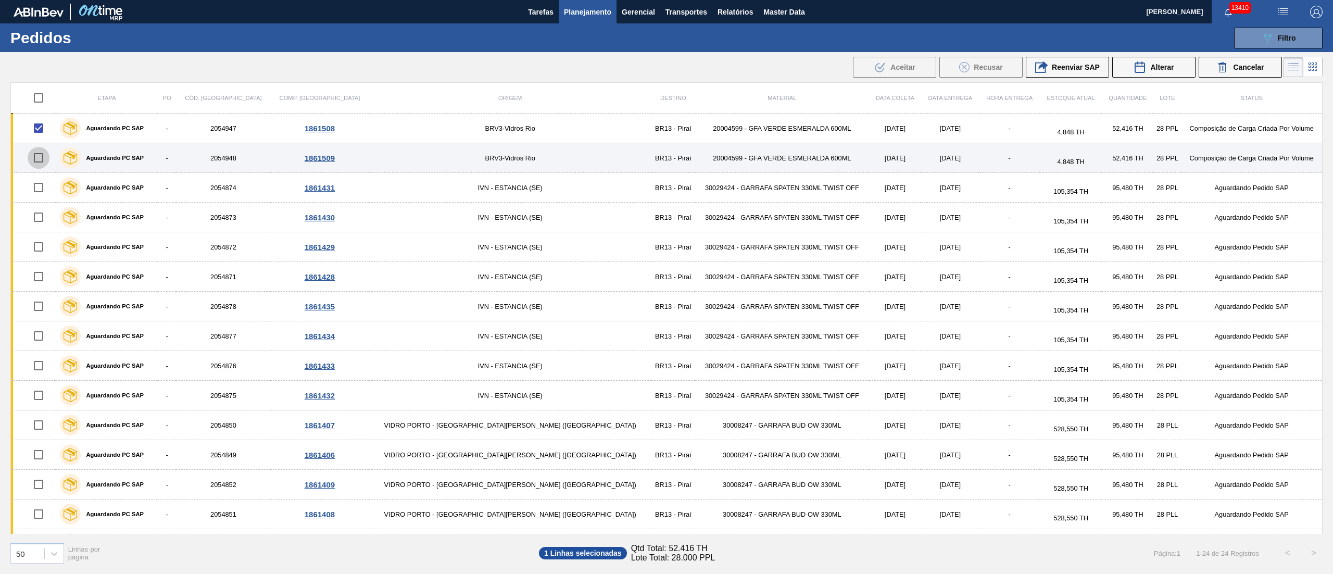
click at [44, 162] on input "checkbox" at bounding box center [39, 158] width 22 height 22
checkbox input "true"
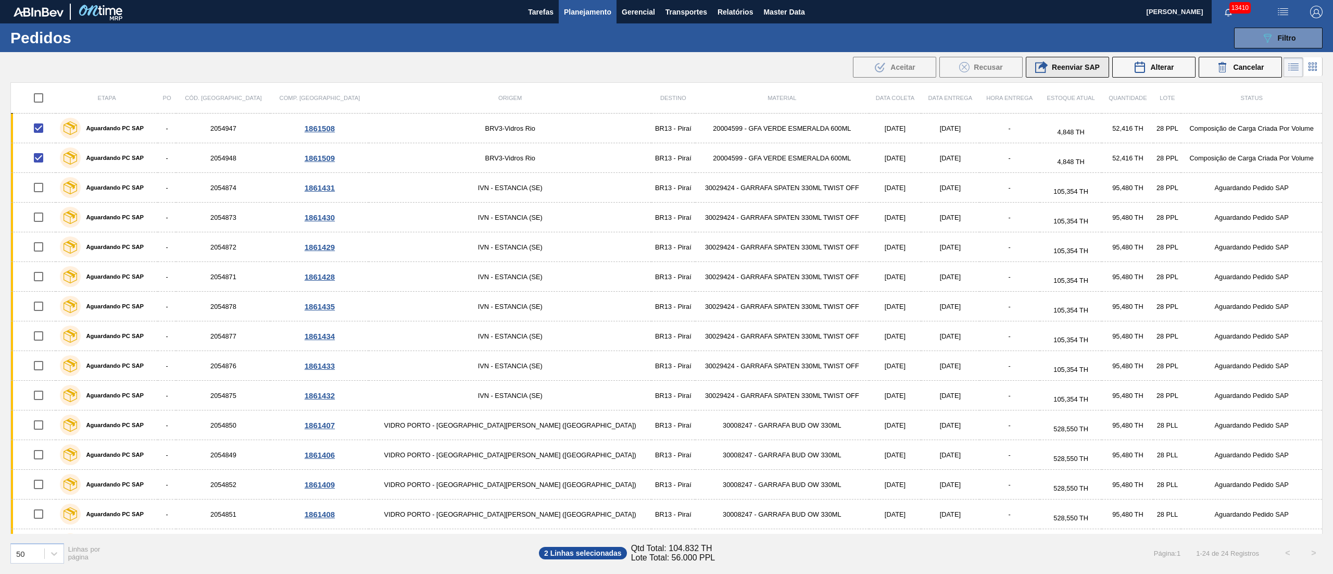
click at [1062, 64] on span "Reenviar SAP" at bounding box center [1076, 67] width 48 height 8
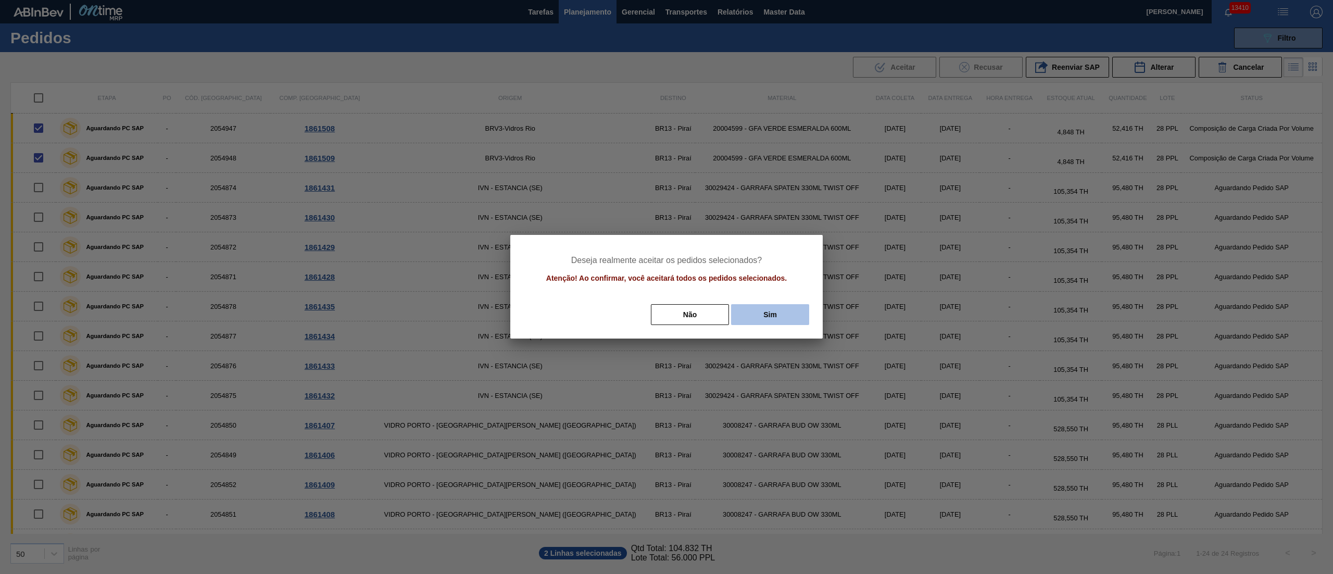
click at [769, 315] on button "Sim" at bounding box center [770, 314] width 78 height 21
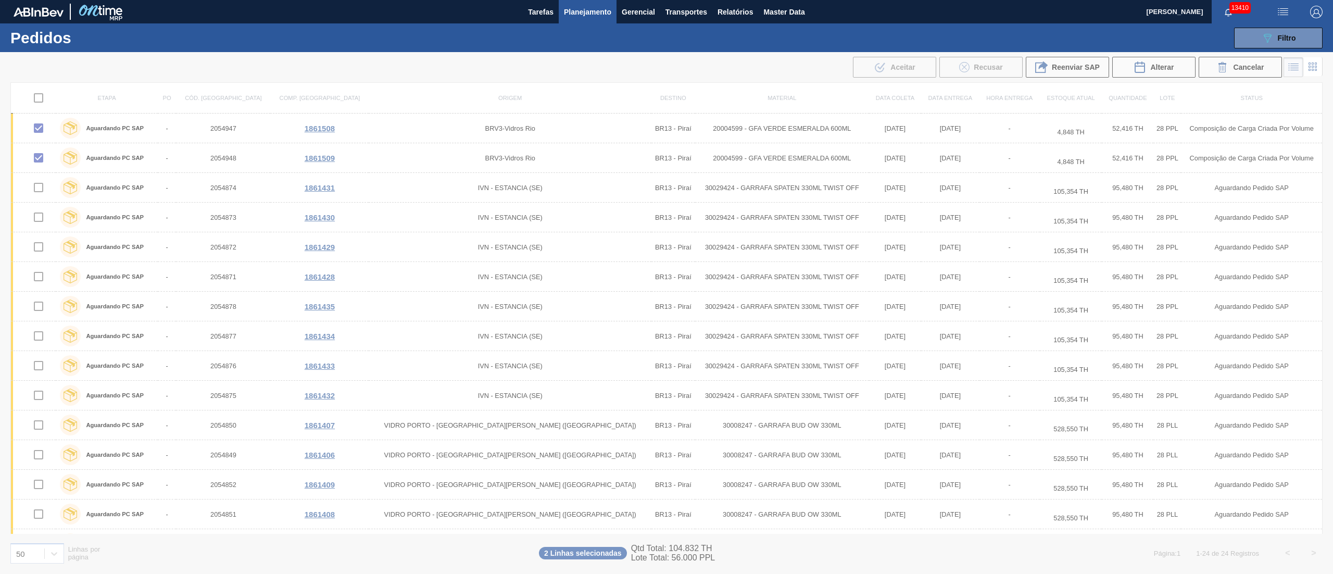
checkbox input "false"
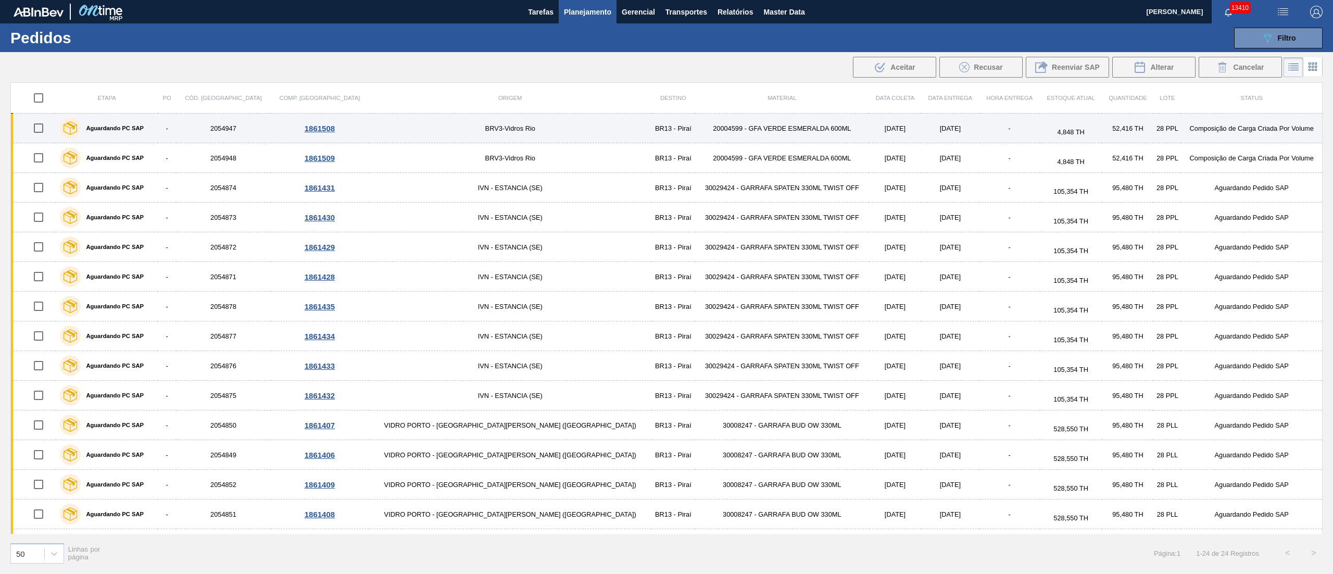
click at [45, 131] on input "checkbox" at bounding box center [39, 128] width 22 height 22
checkbox input "true"
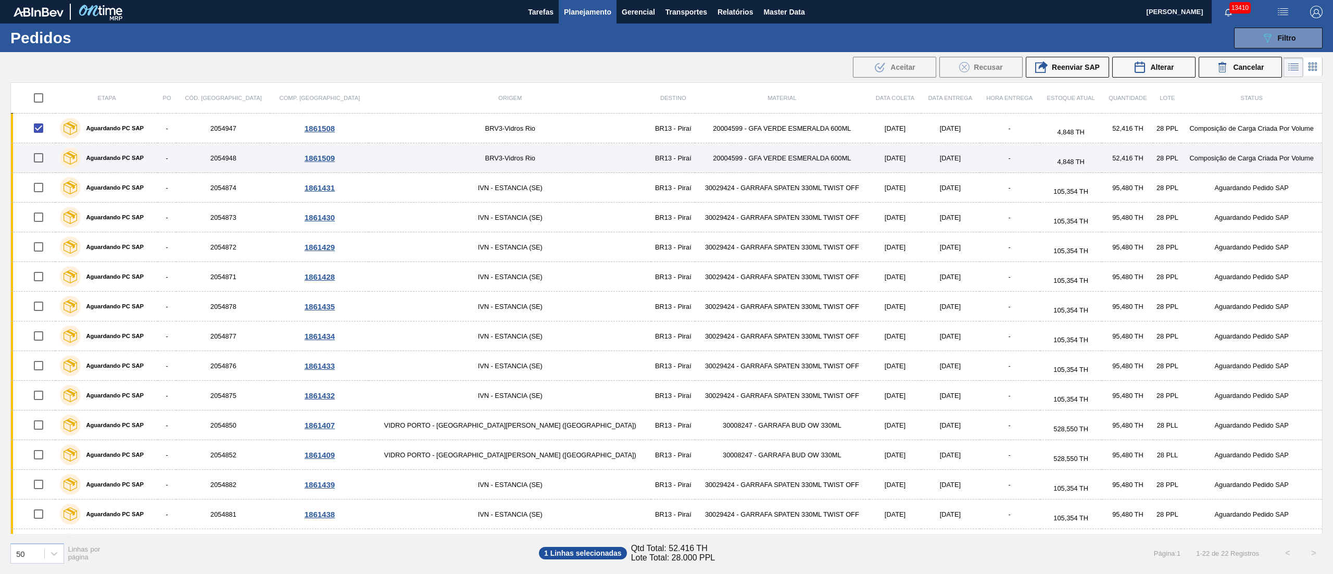
click at [44, 160] on input "checkbox" at bounding box center [39, 158] width 22 height 22
checkbox input "true"
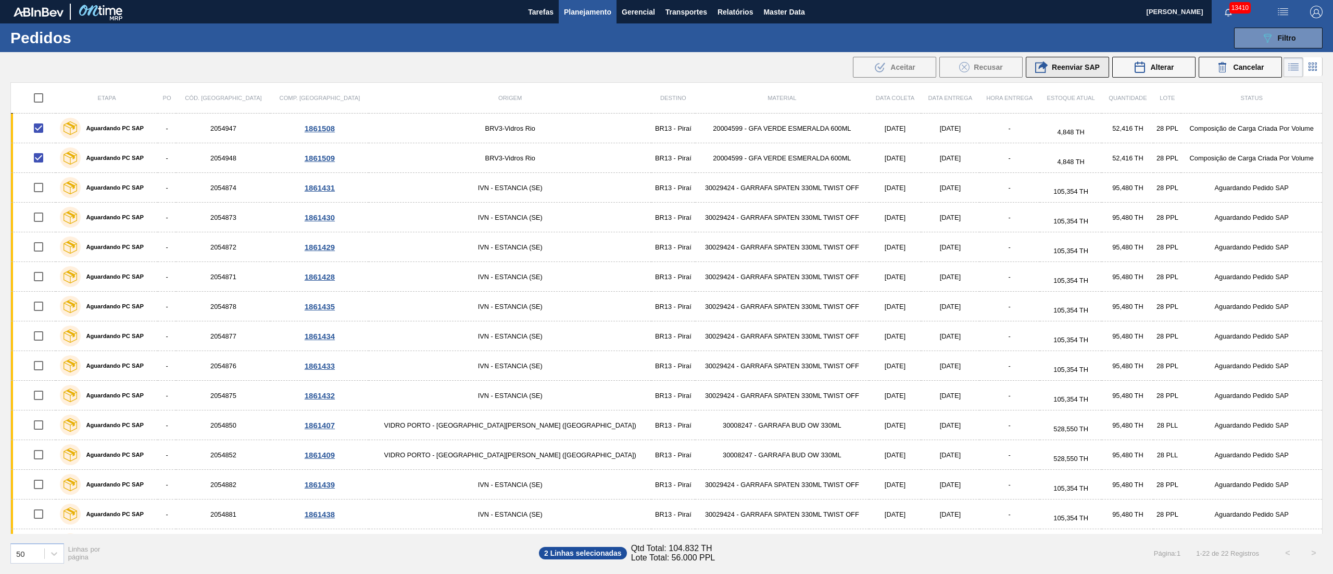
click at [1085, 72] on div "Reenviar SAP" at bounding box center [1067, 67] width 65 height 12
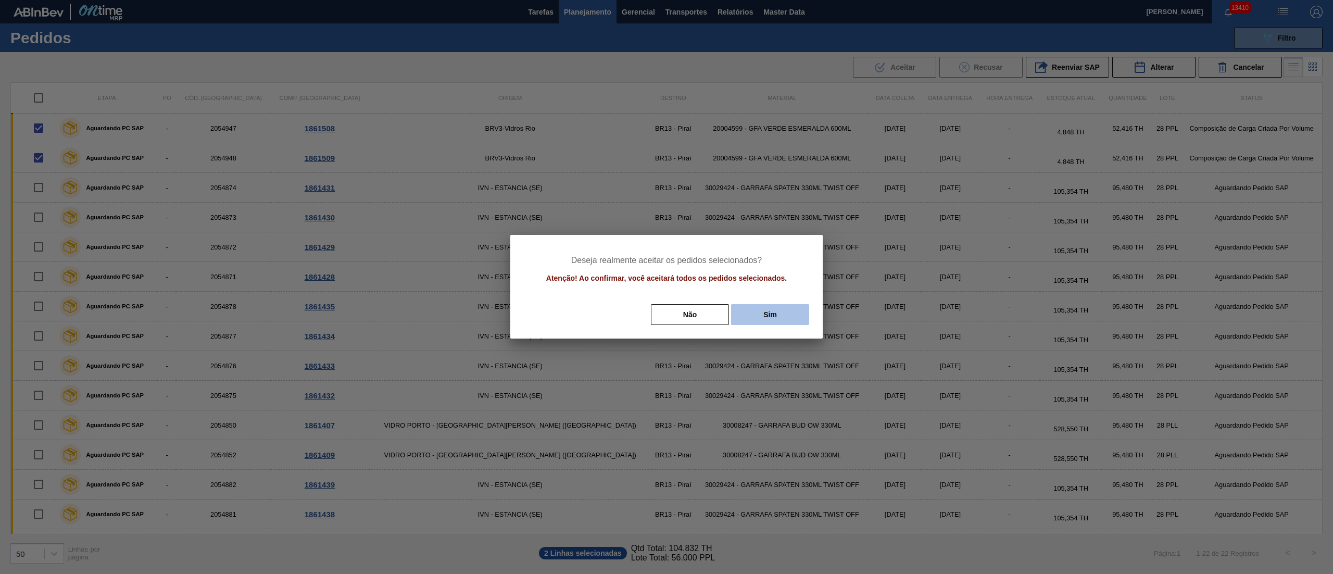
click at [753, 324] on button "Sim" at bounding box center [770, 314] width 78 height 21
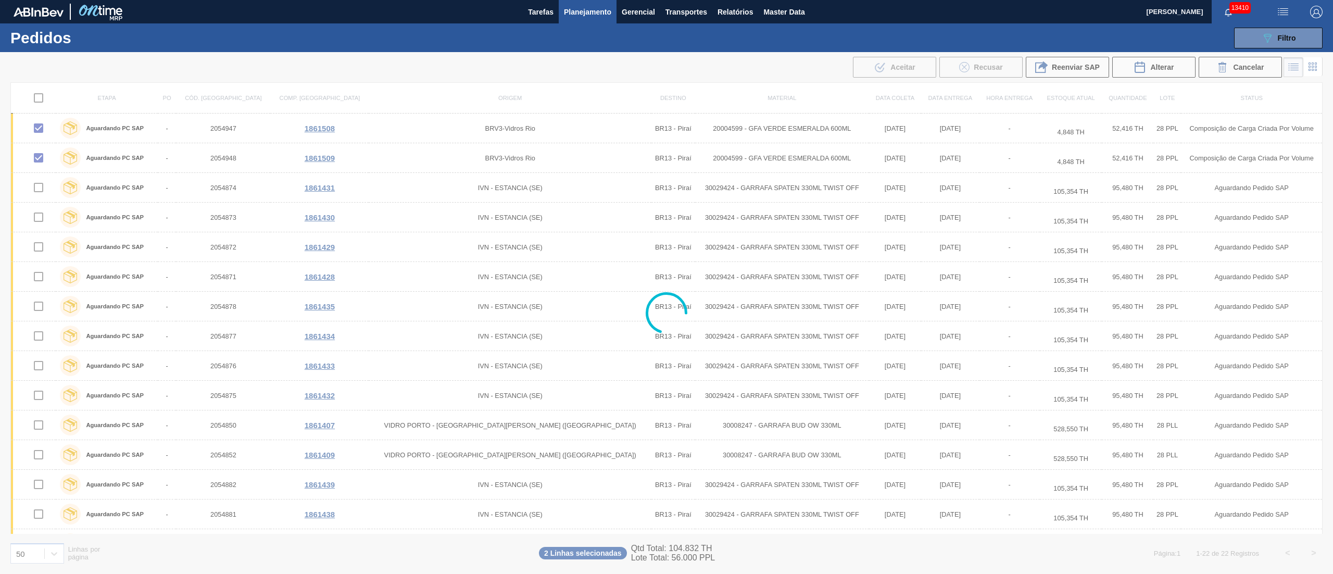
checkbox input "false"
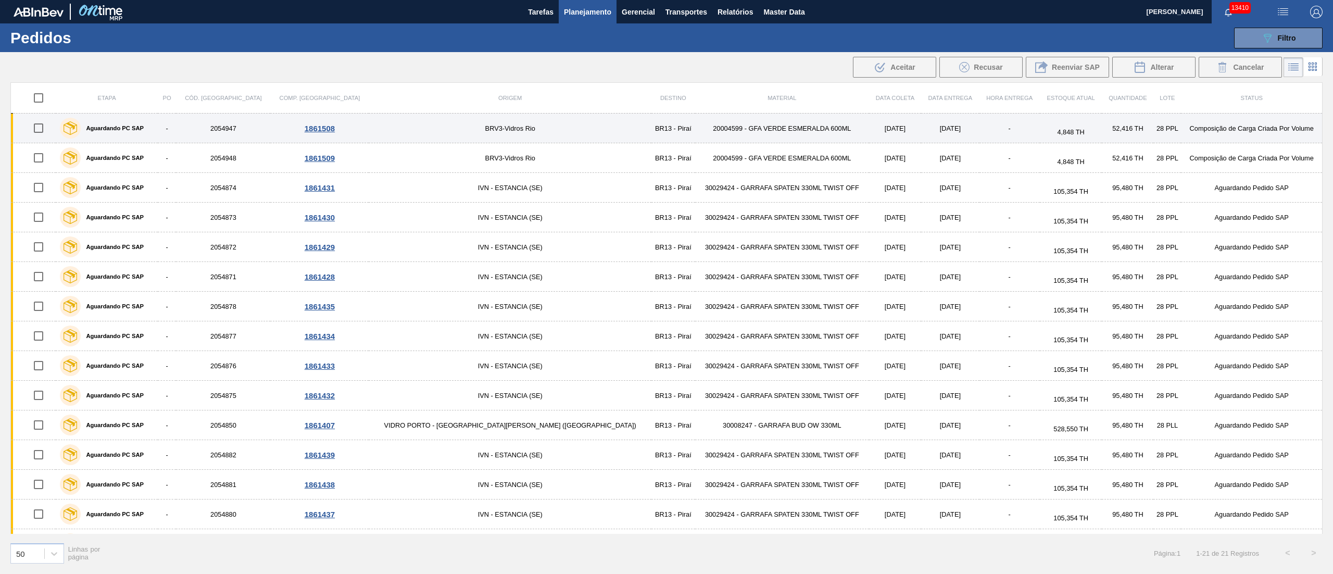
click at [44, 130] on input "checkbox" at bounding box center [39, 128] width 22 height 22
checkbox input "true"
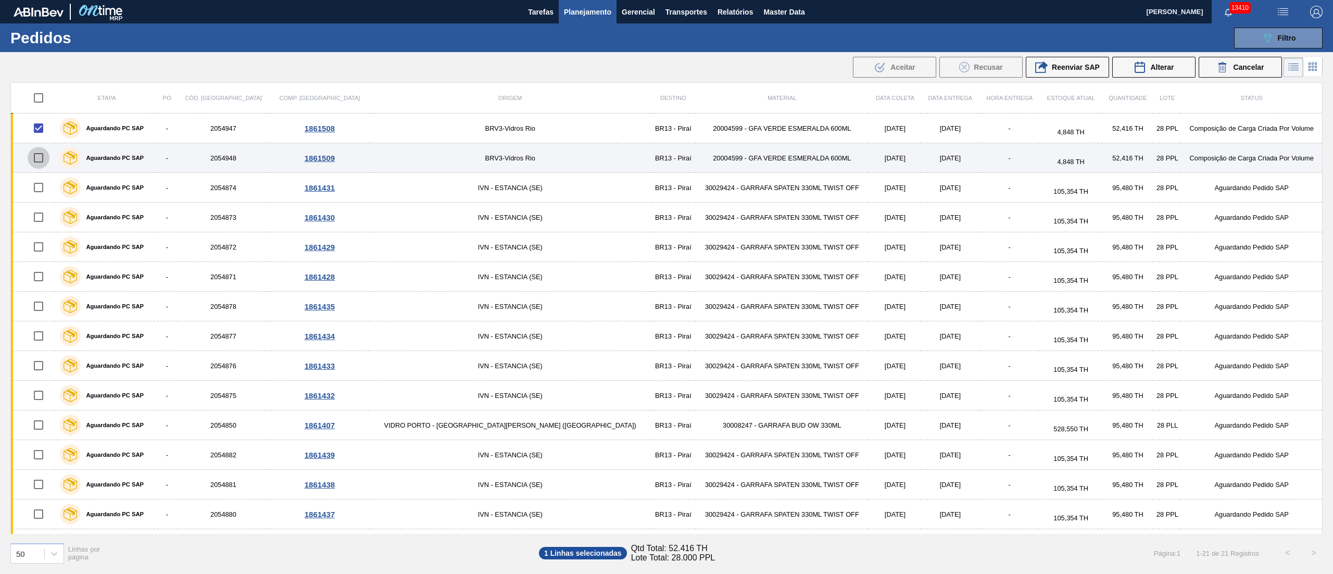
click at [45, 156] on input "checkbox" at bounding box center [39, 158] width 22 height 22
checkbox input "true"
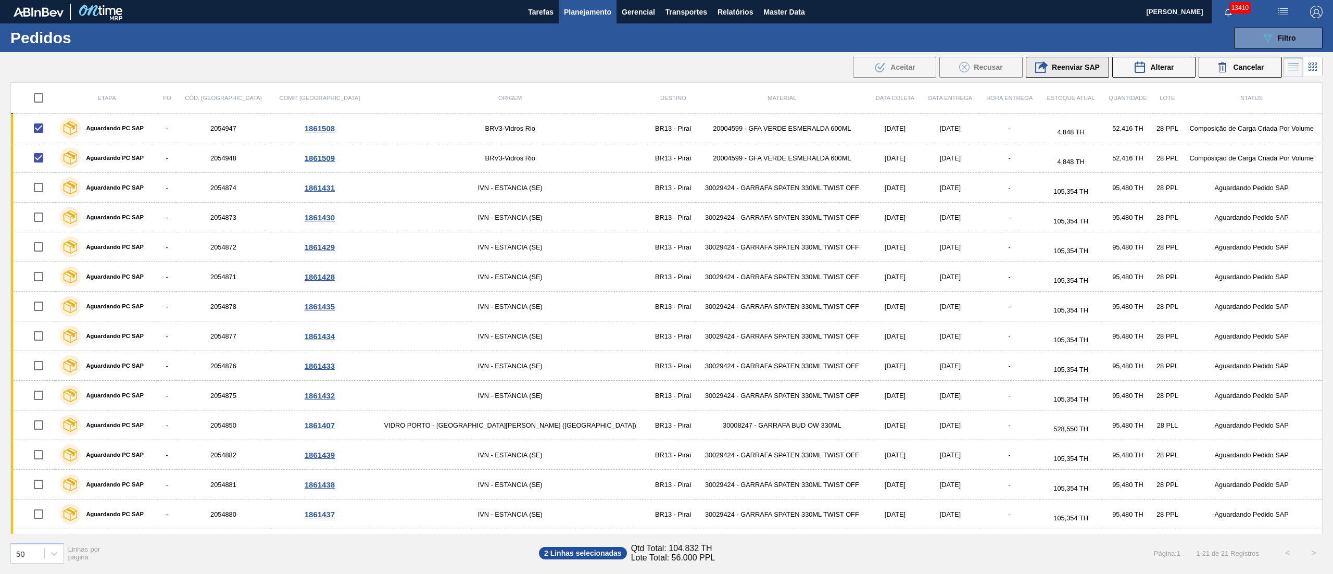
click at [1080, 69] on span "Reenviar SAP" at bounding box center [1076, 67] width 48 height 8
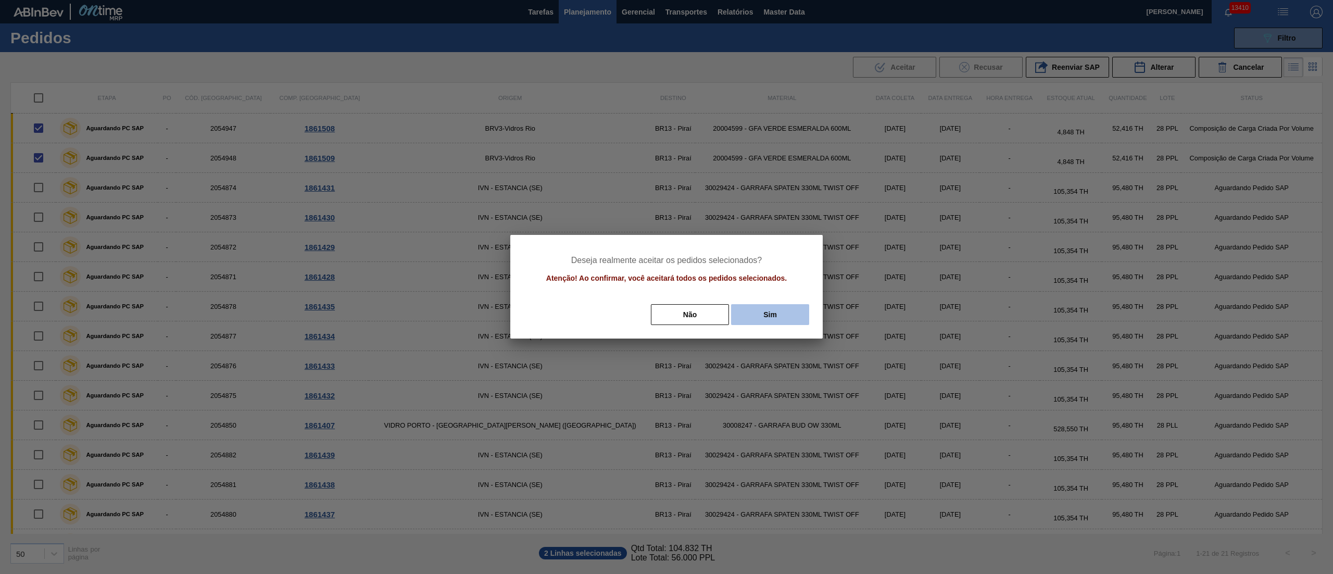
click at [775, 314] on button "Sim" at bounding box center [770, 314] width 78 height 21
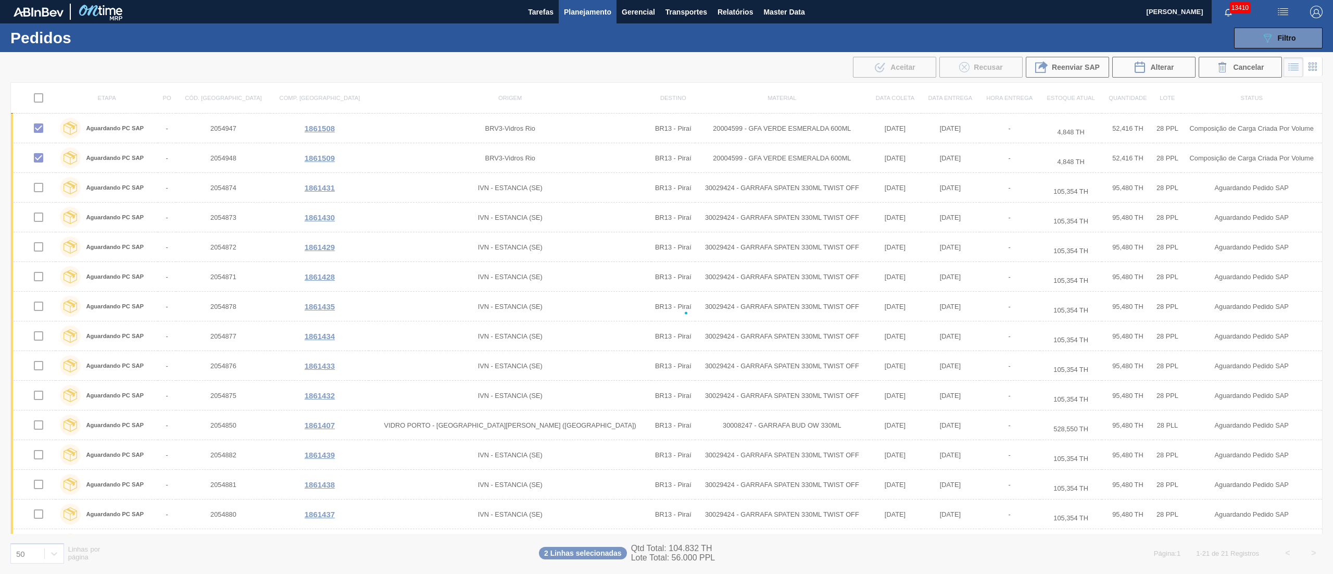
checkbox input "false"
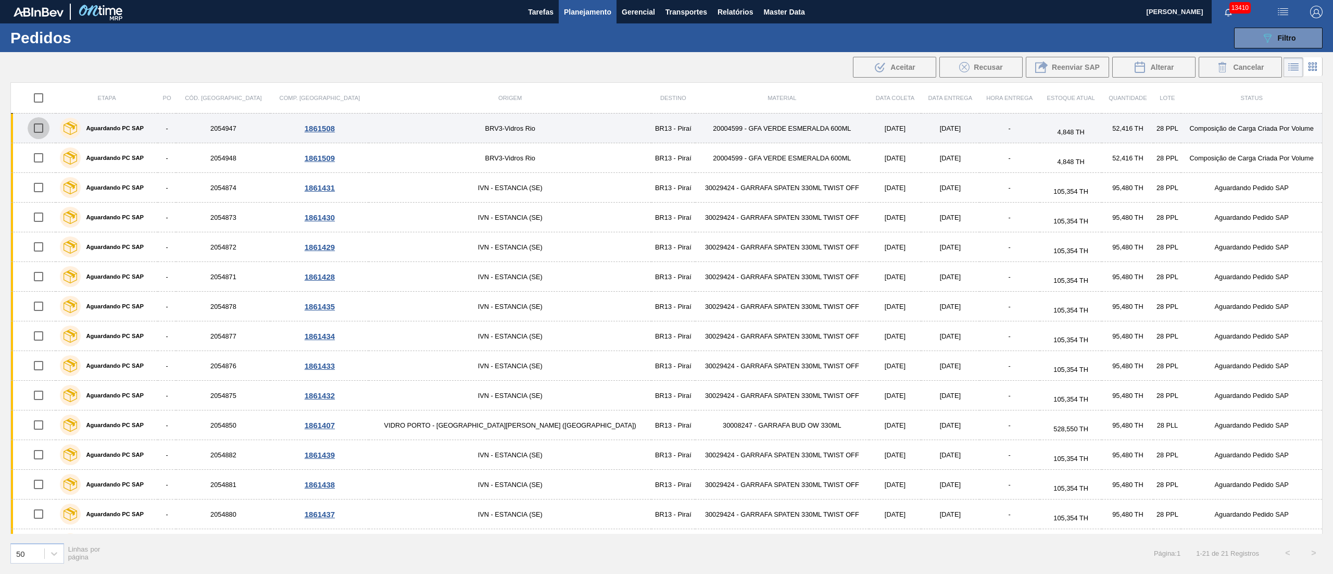
click at [45, 126] on input "checkbox" at bounding box center [39, 128] width 22 height 22
checkbox input "true"
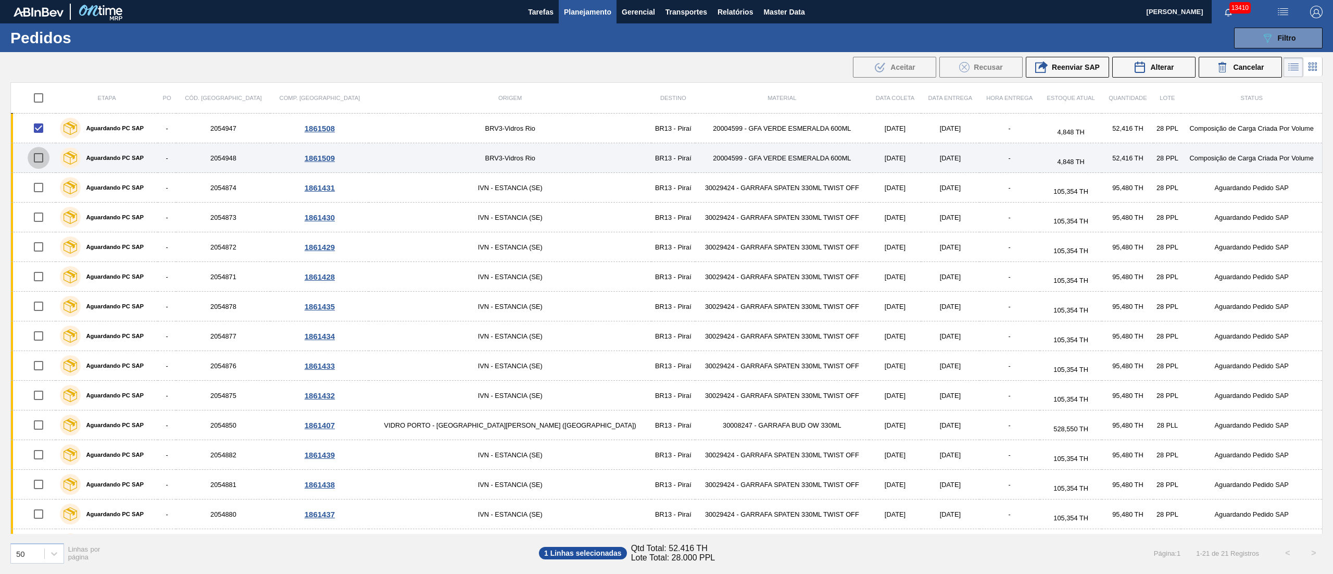
click at [46, 162] on input "checkbox" at bounding box center [39, 158] width 22 height 22
checkbox input "true"
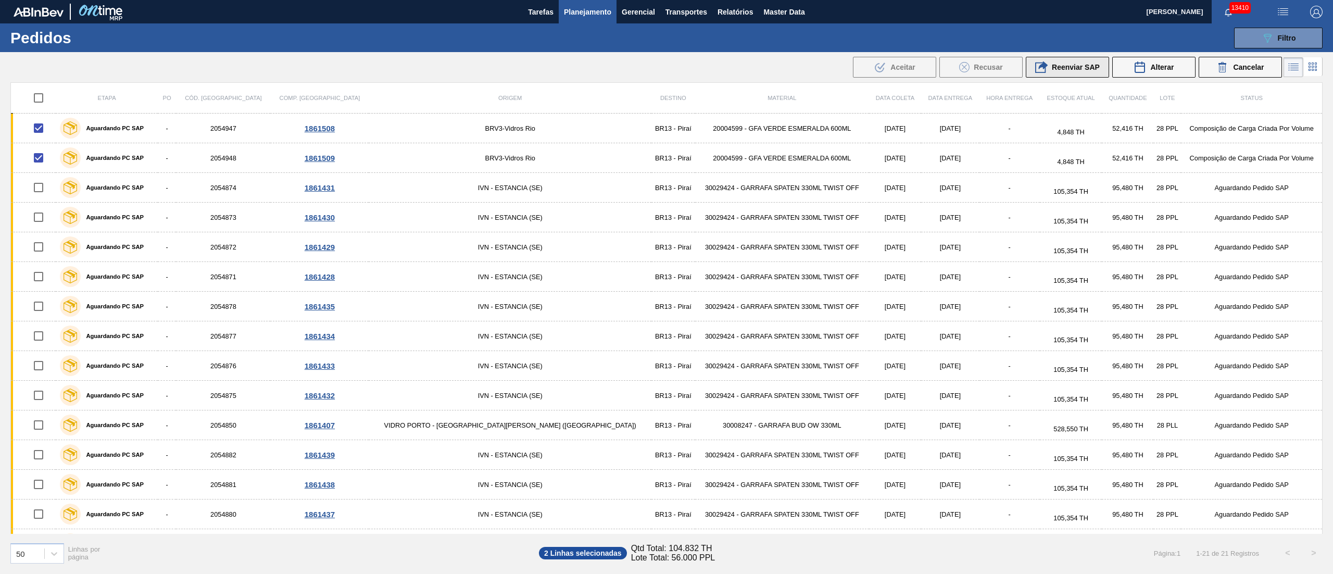
click at [1059, 65] on span "Reenviar SAP" at bounding box center [1076, 67] width 48 height 8
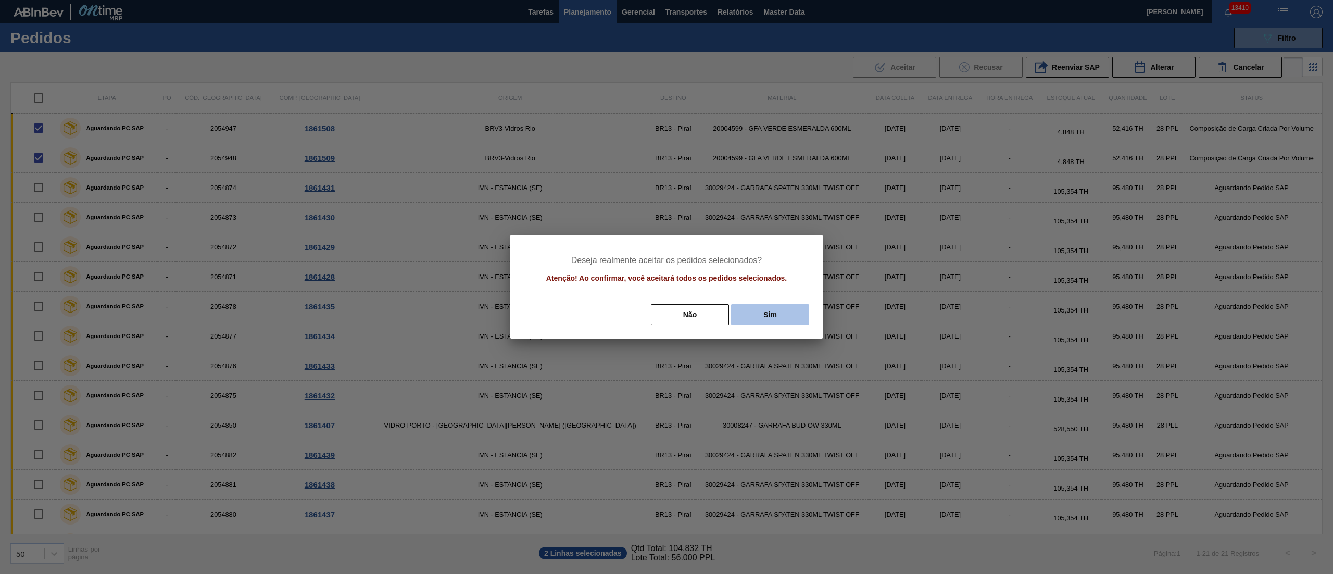
click at [786, 316] on button "Sim" at bounding box center [770, 314] width 78 height 21
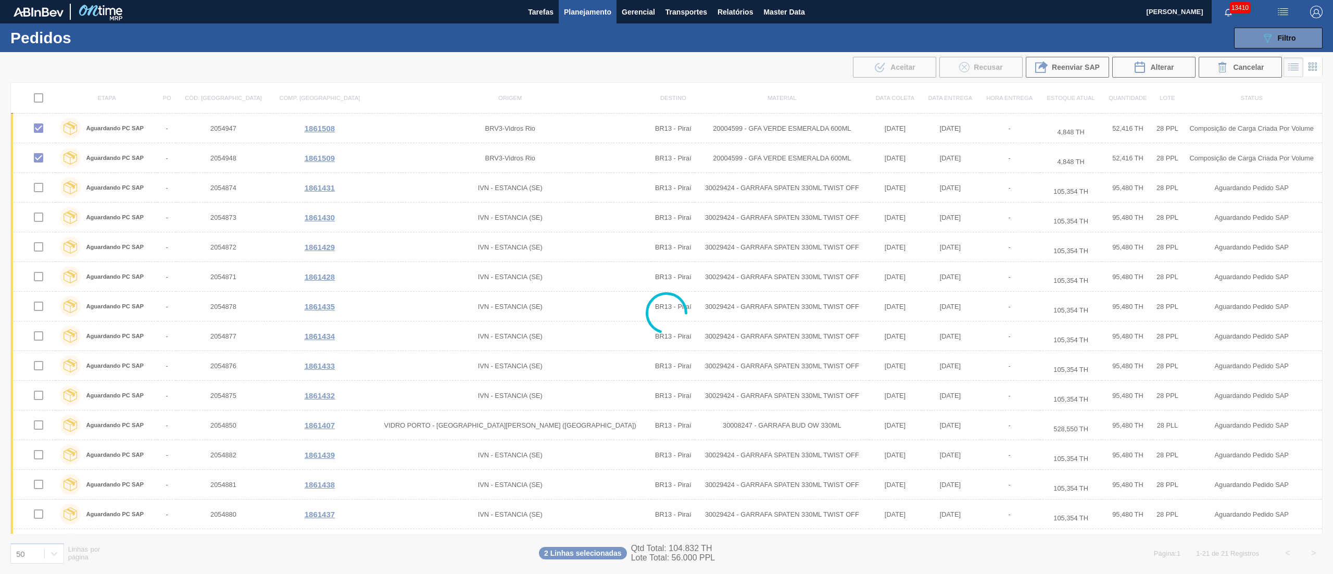
checkbox input "false"
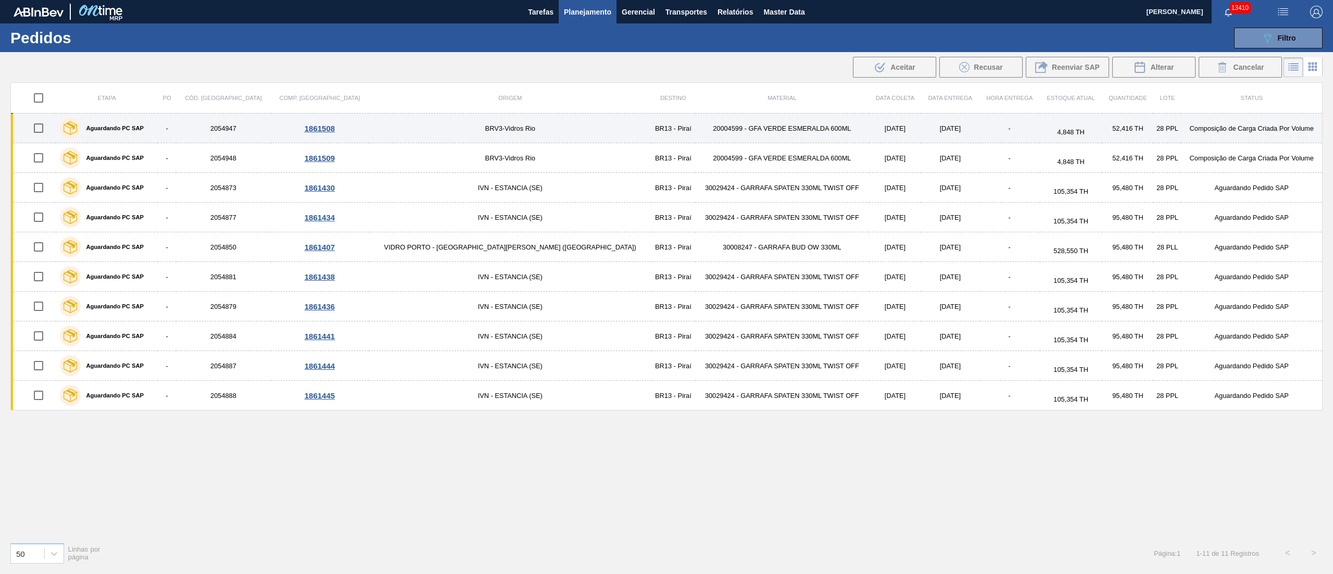
click at [45, 128] on input "checkbox" at bounding box center [39, 128] width 22 height 22
checkbox input "true"
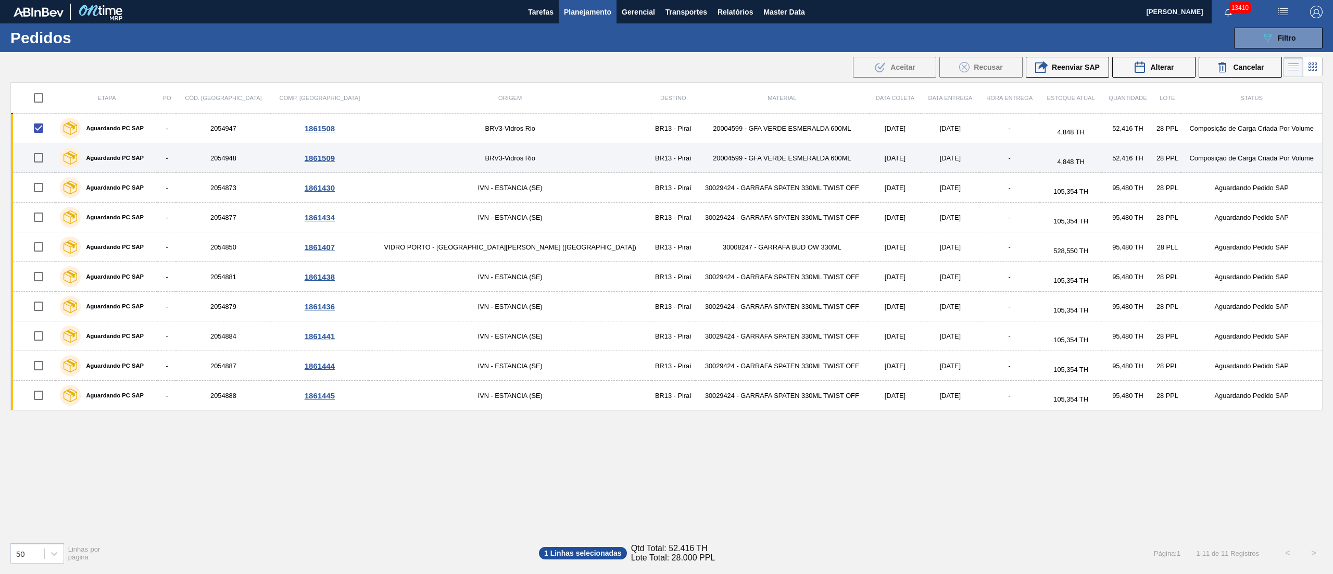
click at [48, 159] on input "checkbox" at bounding box center [39, 158] width 22 height 22
checkbox input "true"
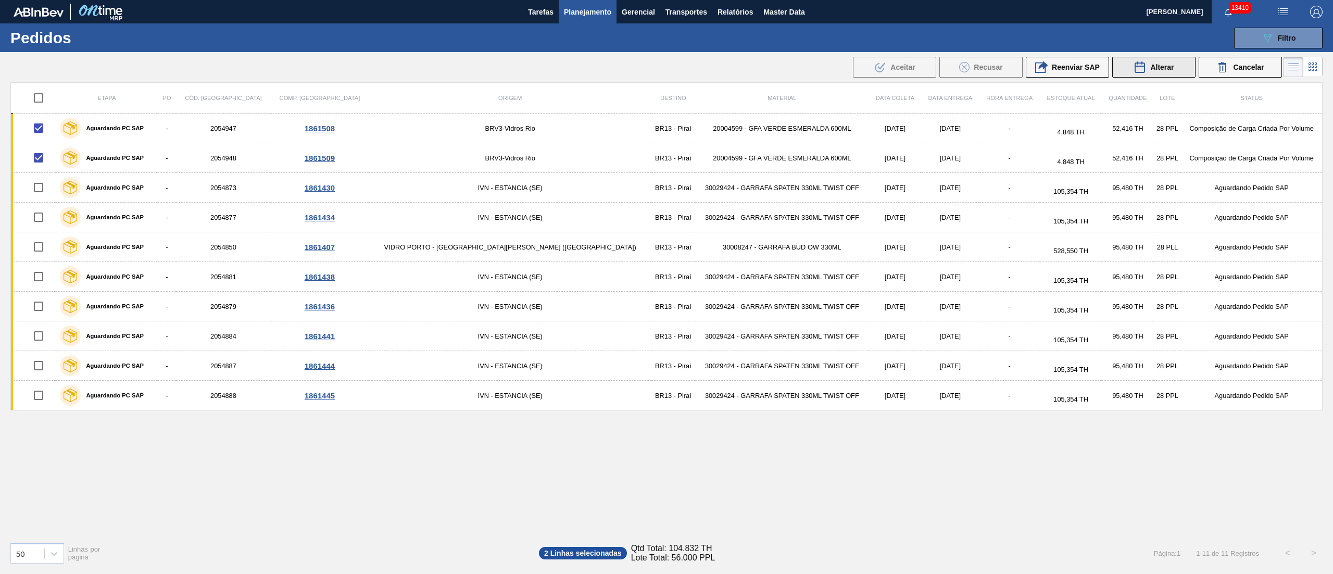
click at [1159, 68] on span "Alterar" at bounding box center [1161, 67] width 23 height 8
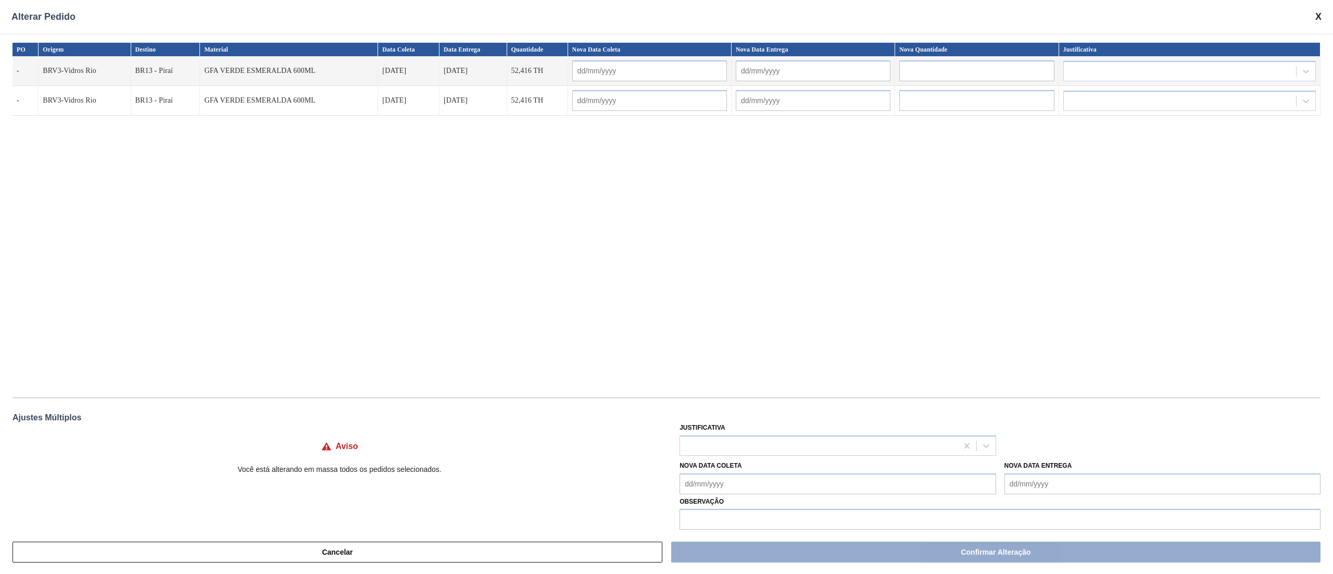
click at [997, 77] on input "text" at bounding box center [976, 70] width 155 height 21
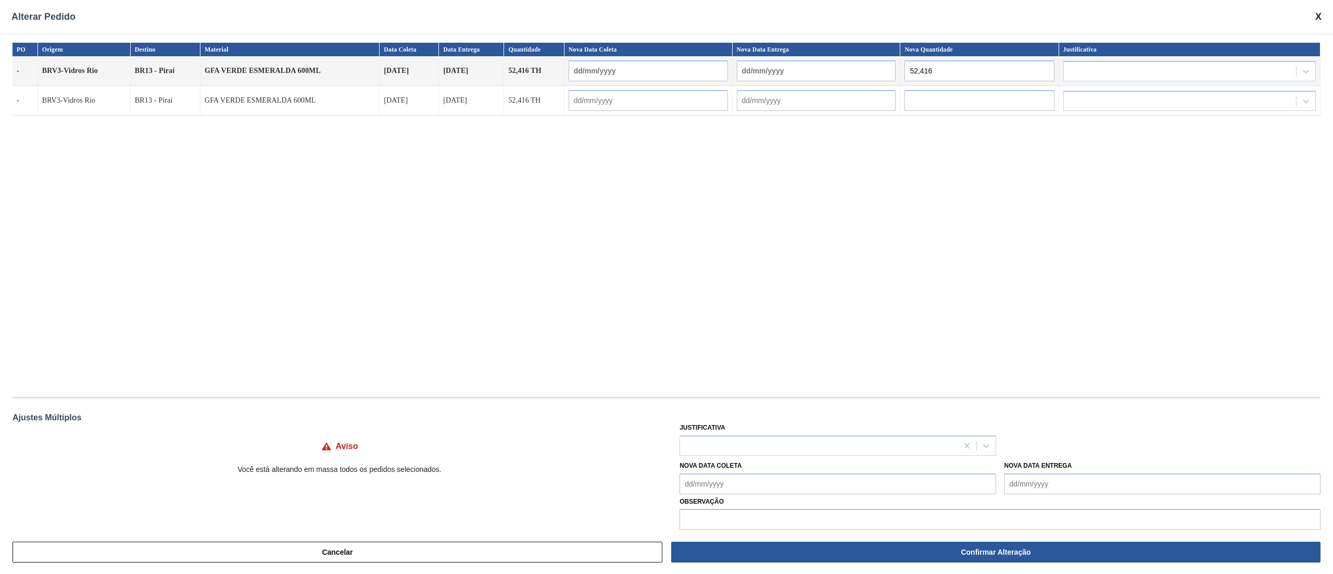
type input "52,416"
click at [986, 104] on input "text" at bounding box center [979, 100] width 149 height 21
type input "52,416"
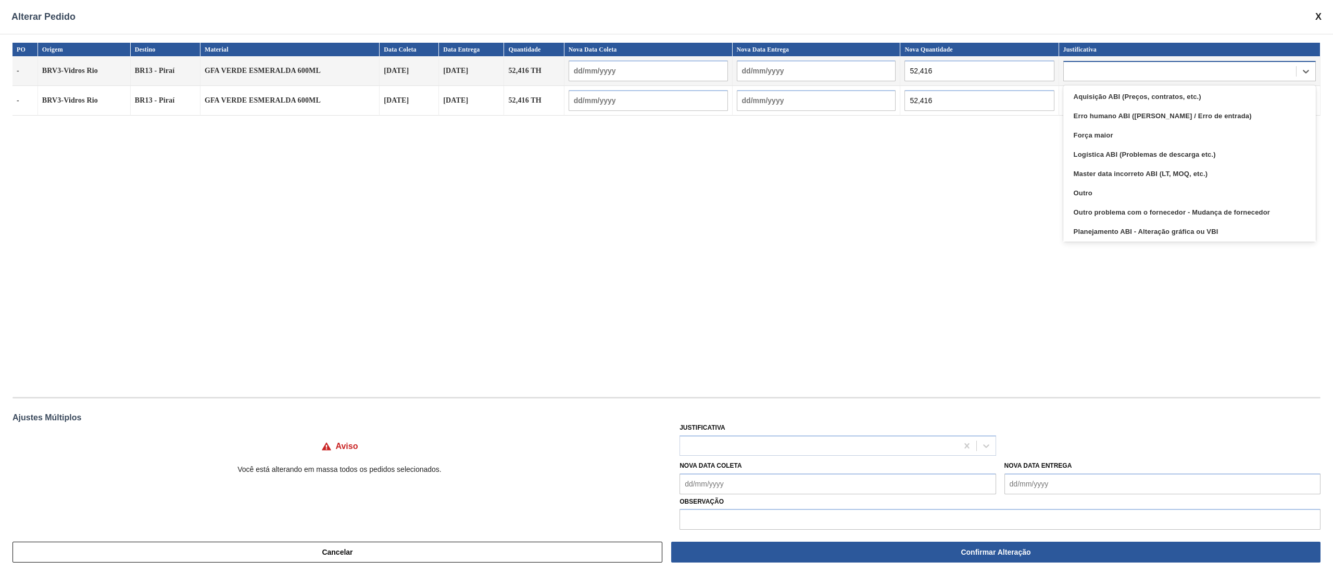
click at [1094, 72] on div at bounding box center [1180, 71] width 232 height 15
click at [1123, 137] on div "Força maior" at bounding box center [1189, 135] width 253 height 19
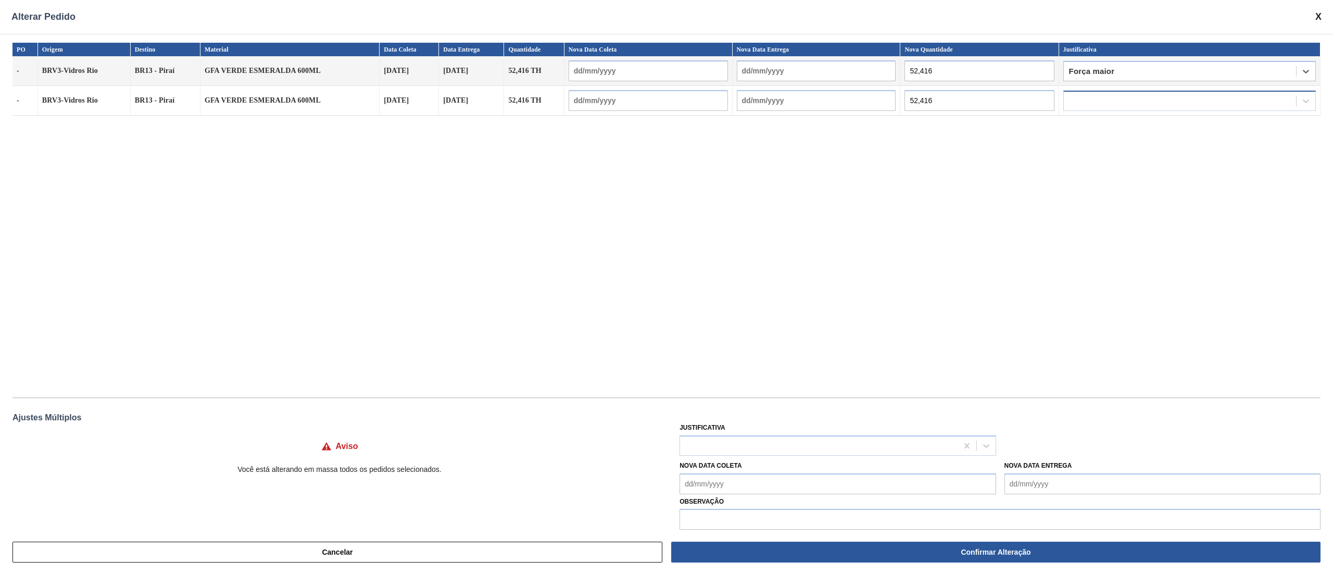
click at [1108, 105] on div at bounding box center [1180, 100] width 232 height 15
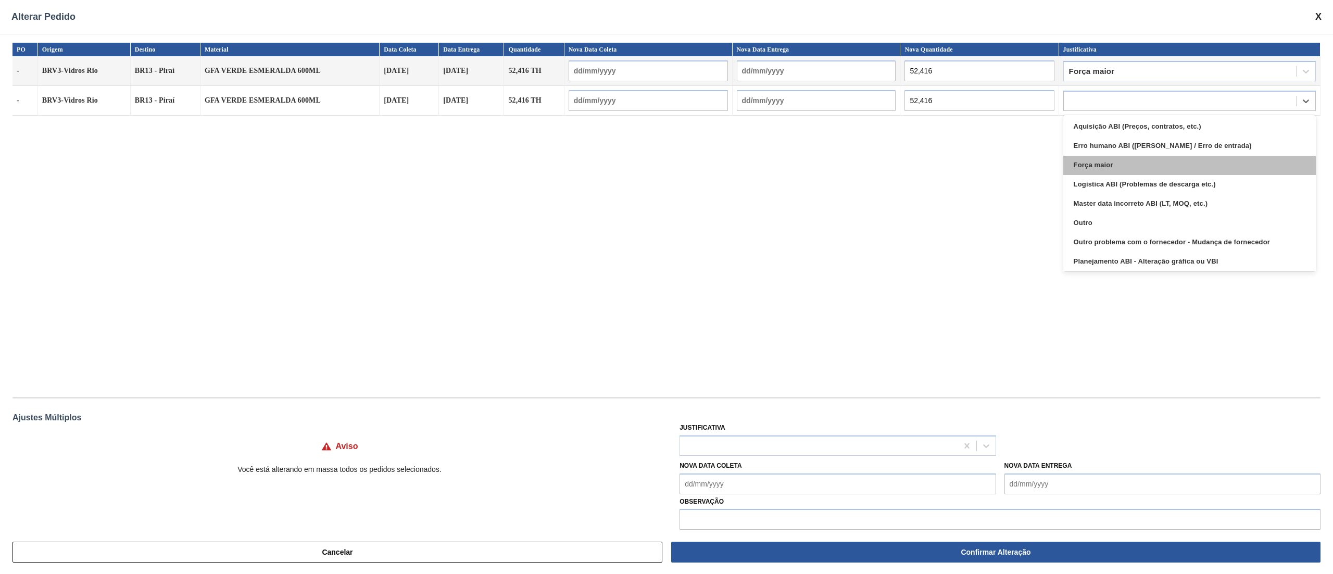
click at [1094, 168] on div "Força maior" at bounding box center [1189, 165] width 253 height 19
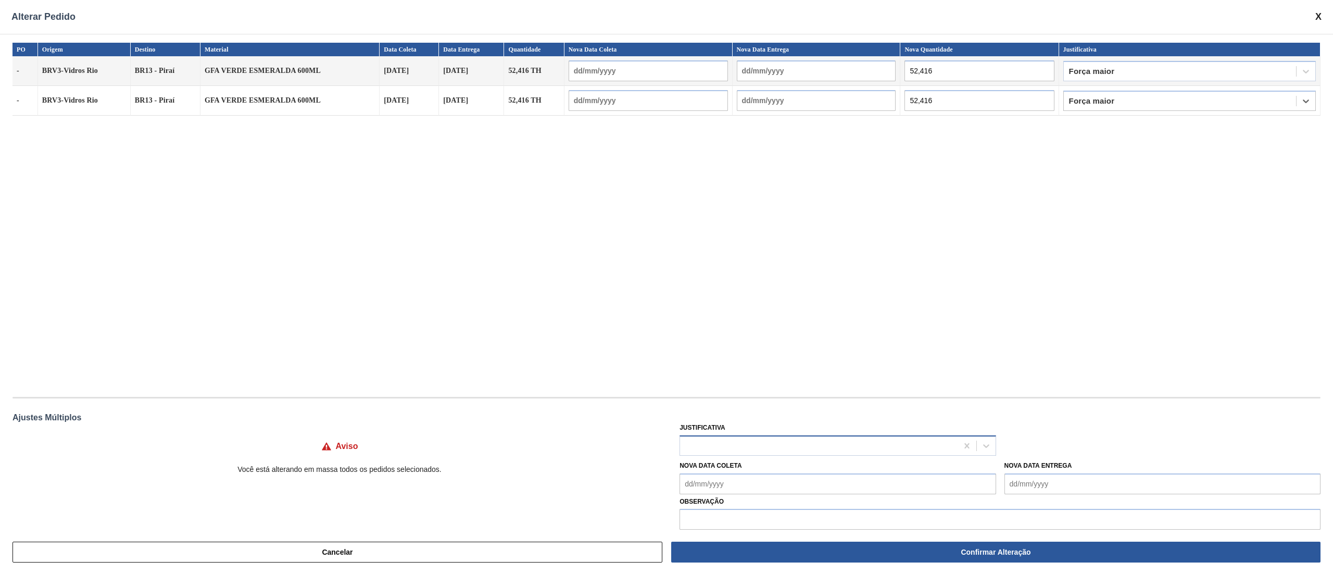
click at [747, 449] on div at bounding box center [818, 445] width 277 height 15
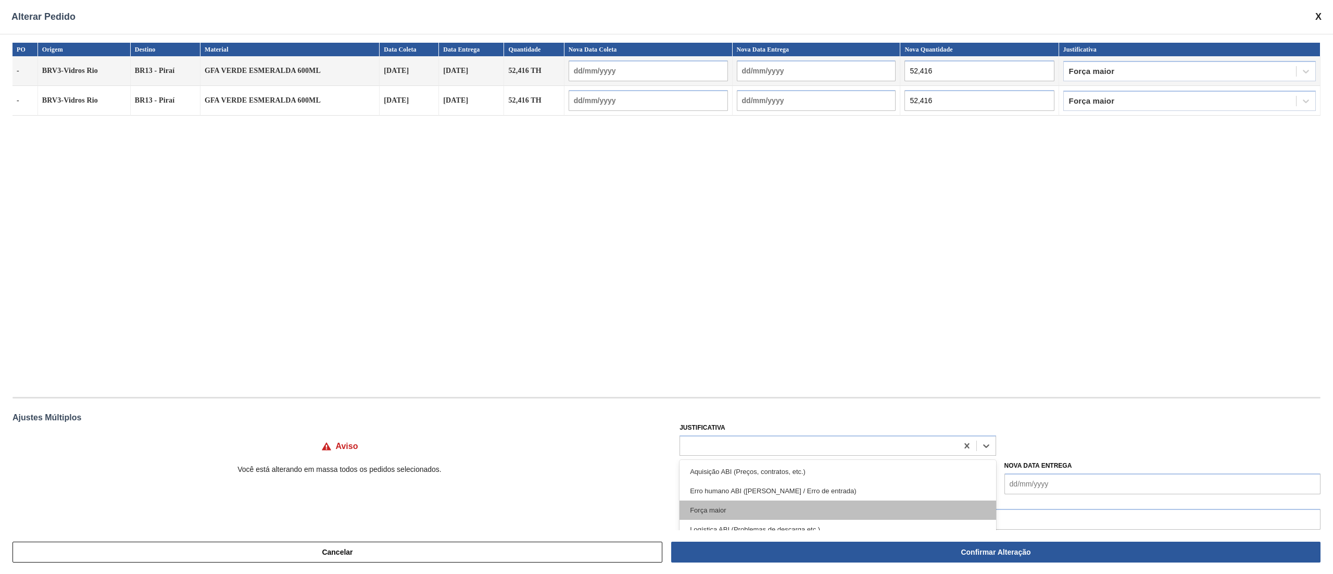
click at [722, 514] on div "Força maior" at bounding box center [838, 509] width 316 height 19
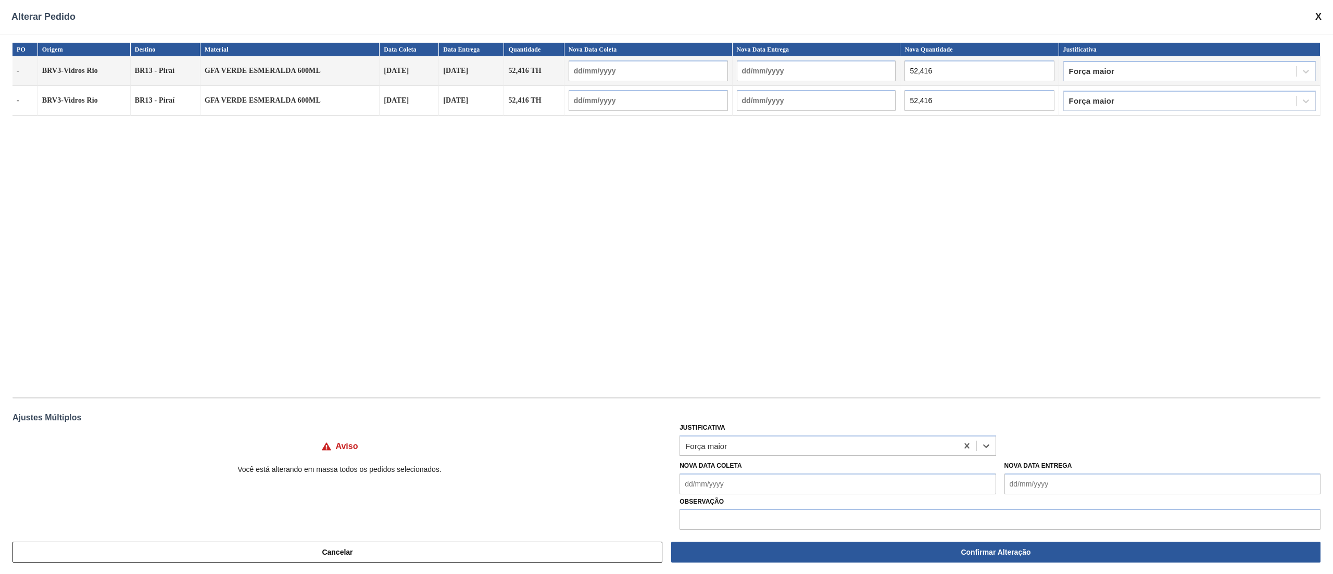
click at [737, 481] on Coleta "Nova Data Coleta" at bounding box center [838, 483] width 316 height 21
click at [741, 418] on div "15" at bounding box center [743, 419] width 14 height 14
type Coleta "[DATE]"
type input "[DATE]"
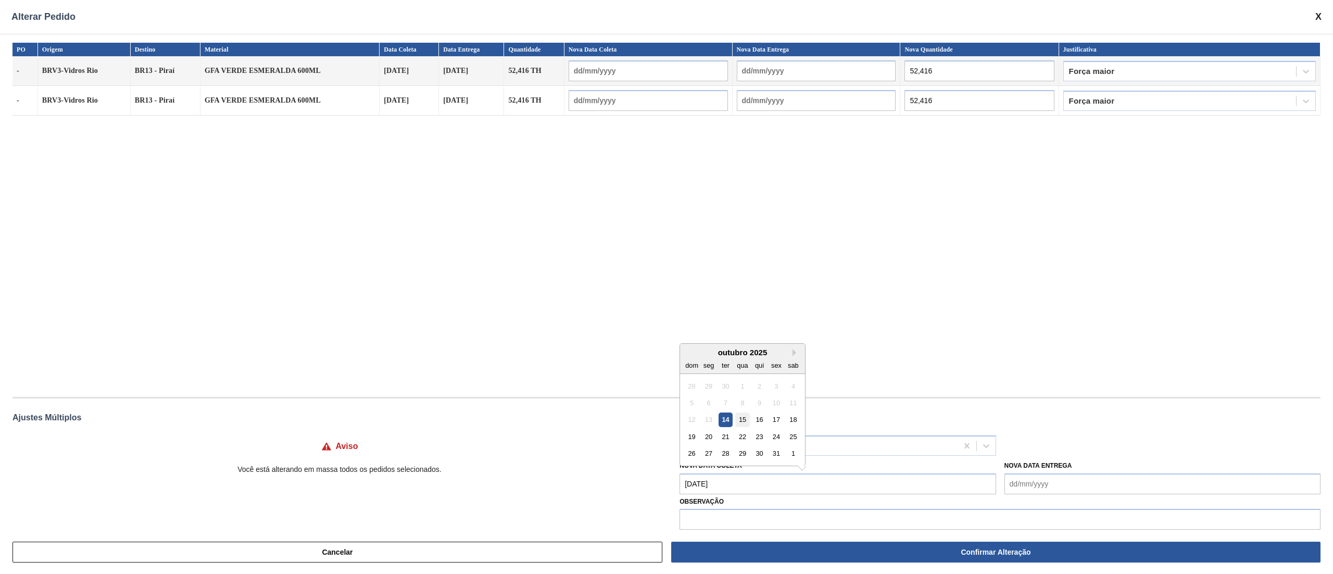
type input "[DATE]"
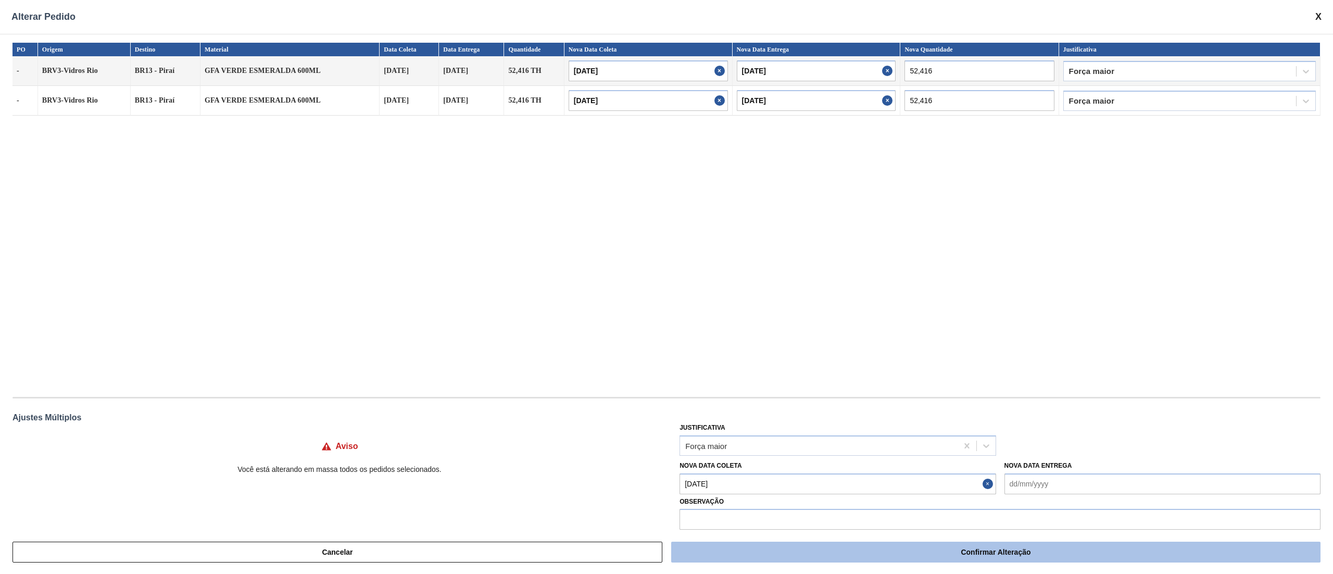
click at [948, 546] on button "Confirmar Alteração" at bounding box center [995, 552] width 649 height 21
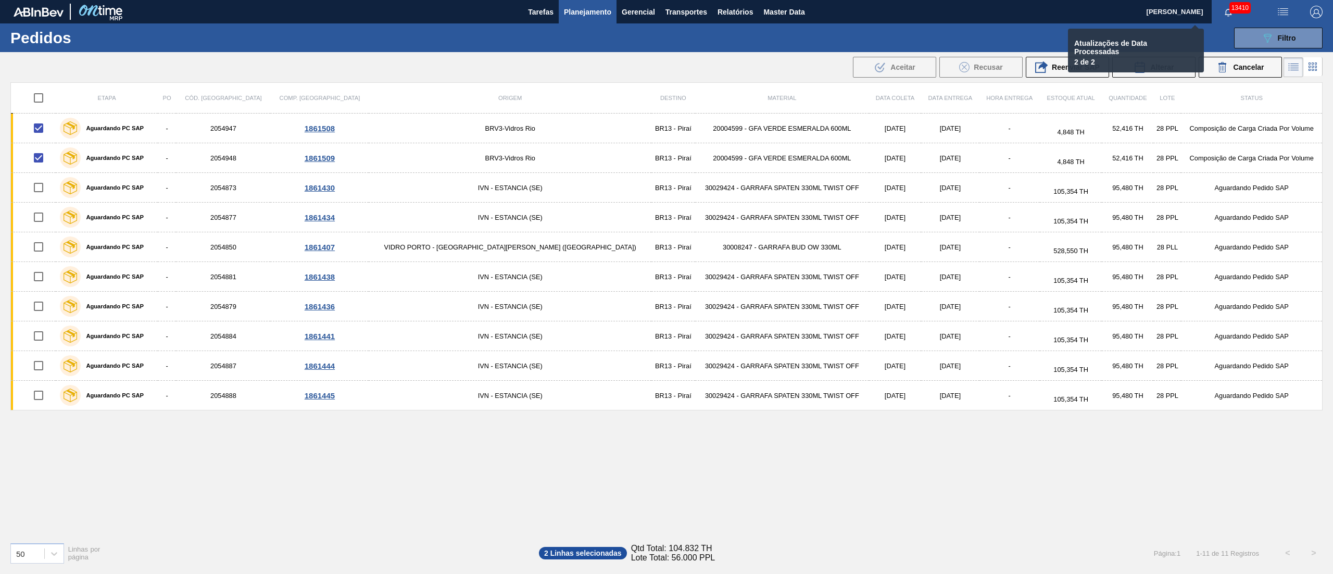
checkbox input "false"
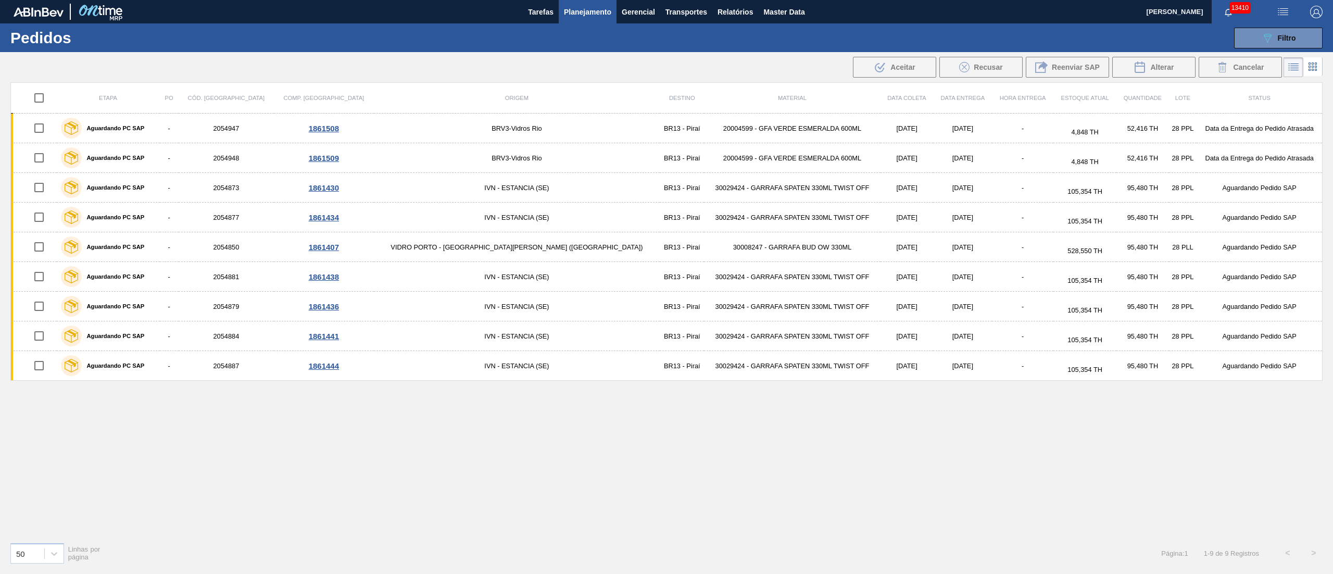
click at [571, 9] on span "Planejamento" at bounding box center [587, 12] width 47 height 12
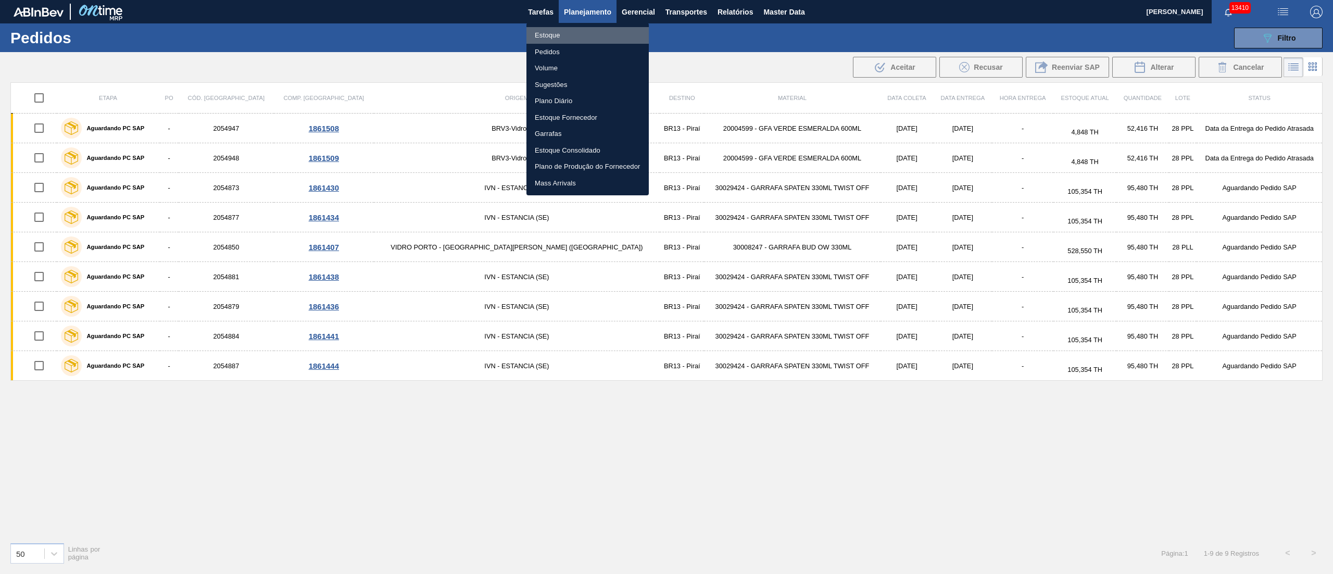
click at [546, 31] on li "Estoque" at bounding box center [587, 35] width 122 height 17
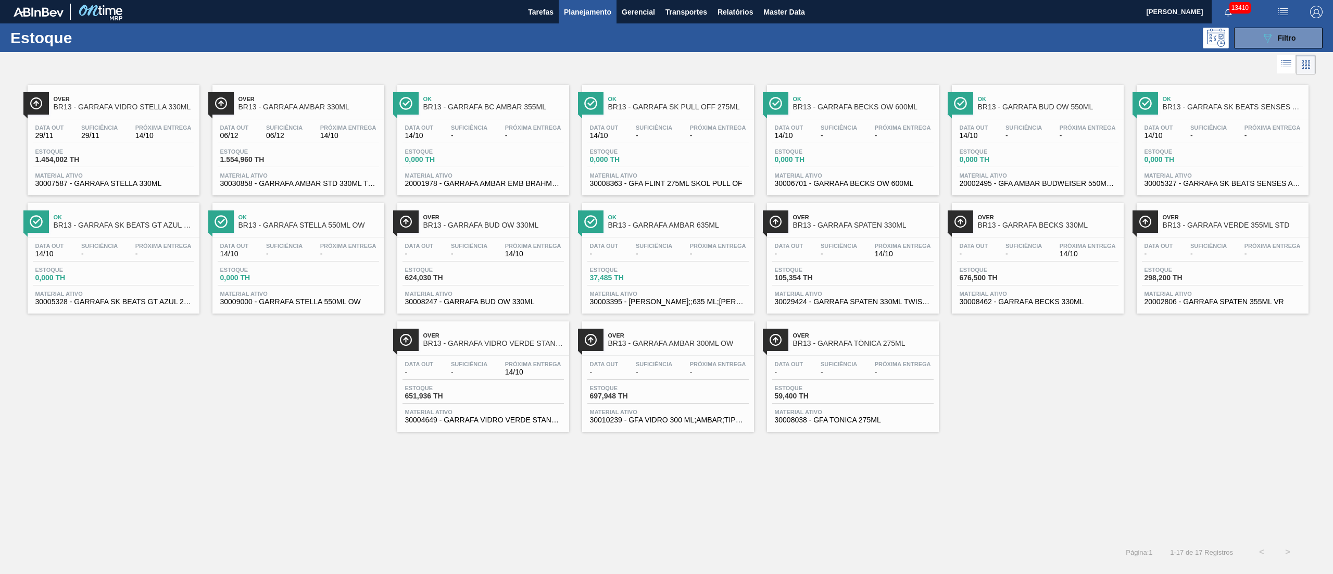
click at [478, 379] on div "Data out - Suficiência - Próxima Entrega 14/10" at bounding box center [483, 370] width 161 height 19
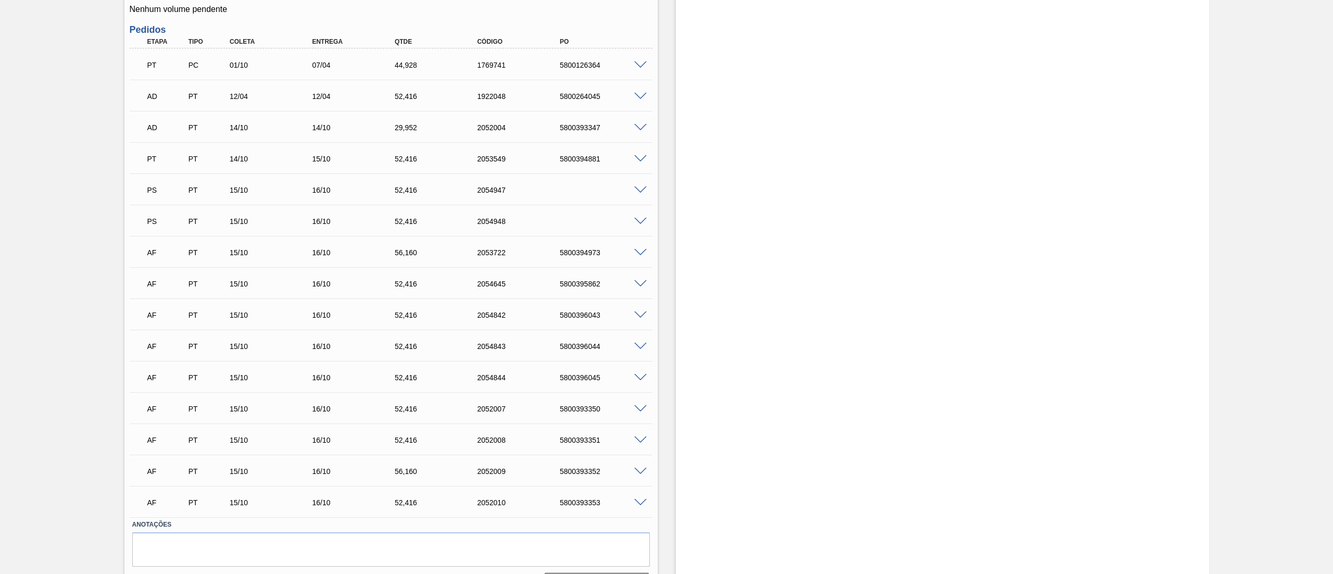
scroll to position [400, 0]
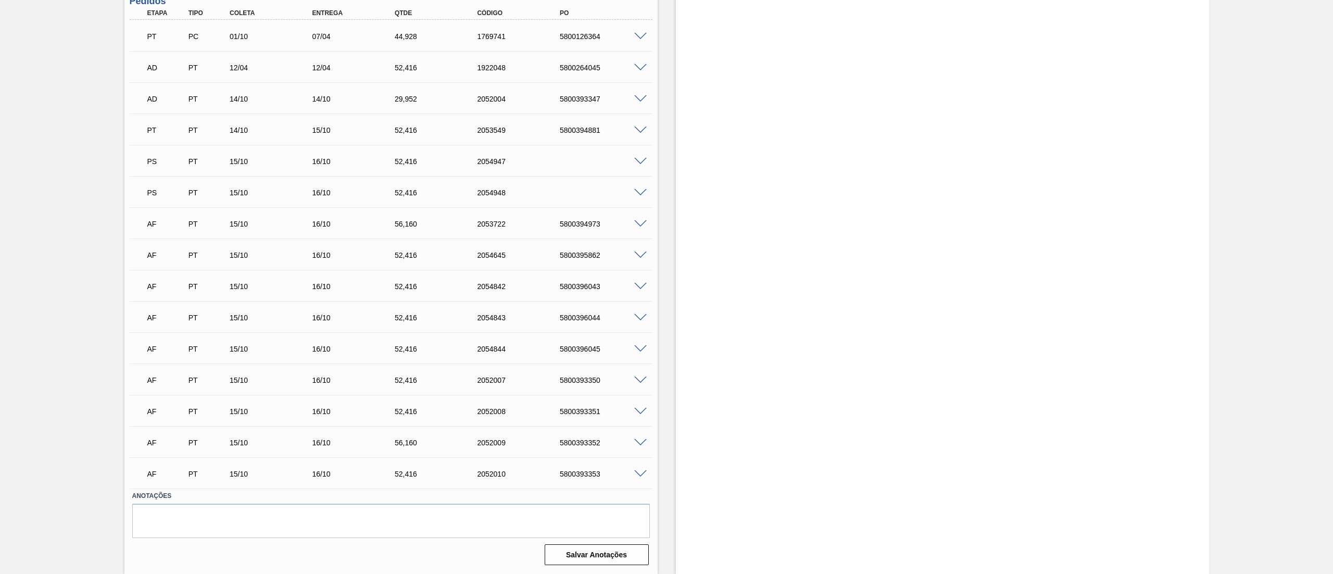
click at [638, 159] on span at bounding box center [640, 162] width 12 height 8
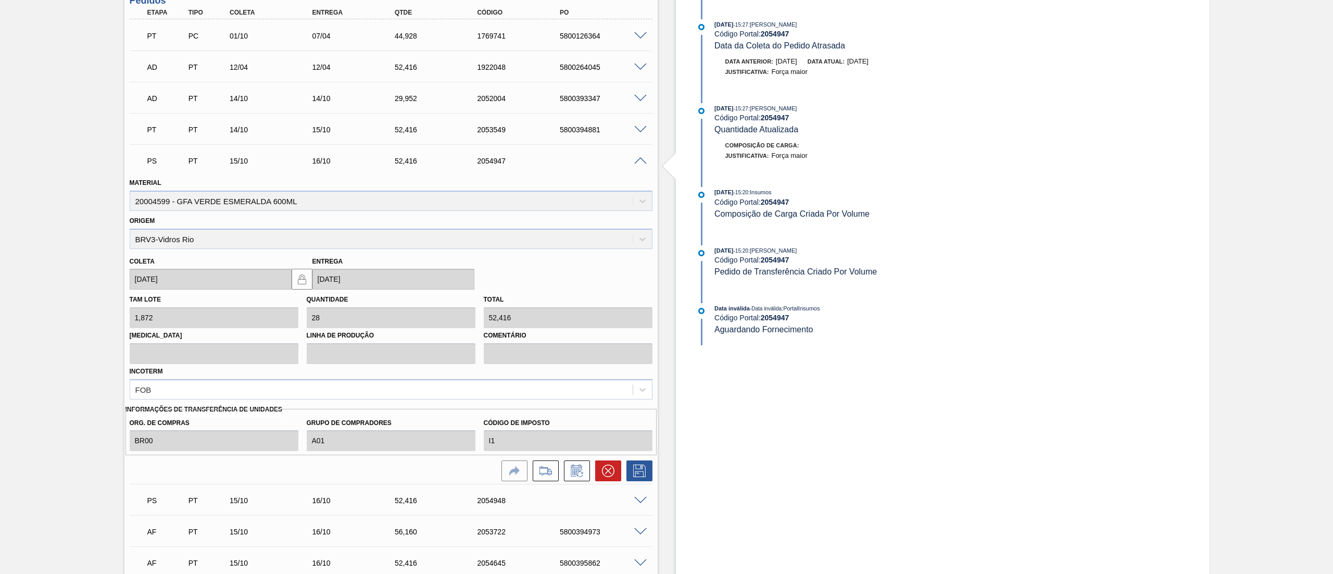
scroll to position [0, 0]
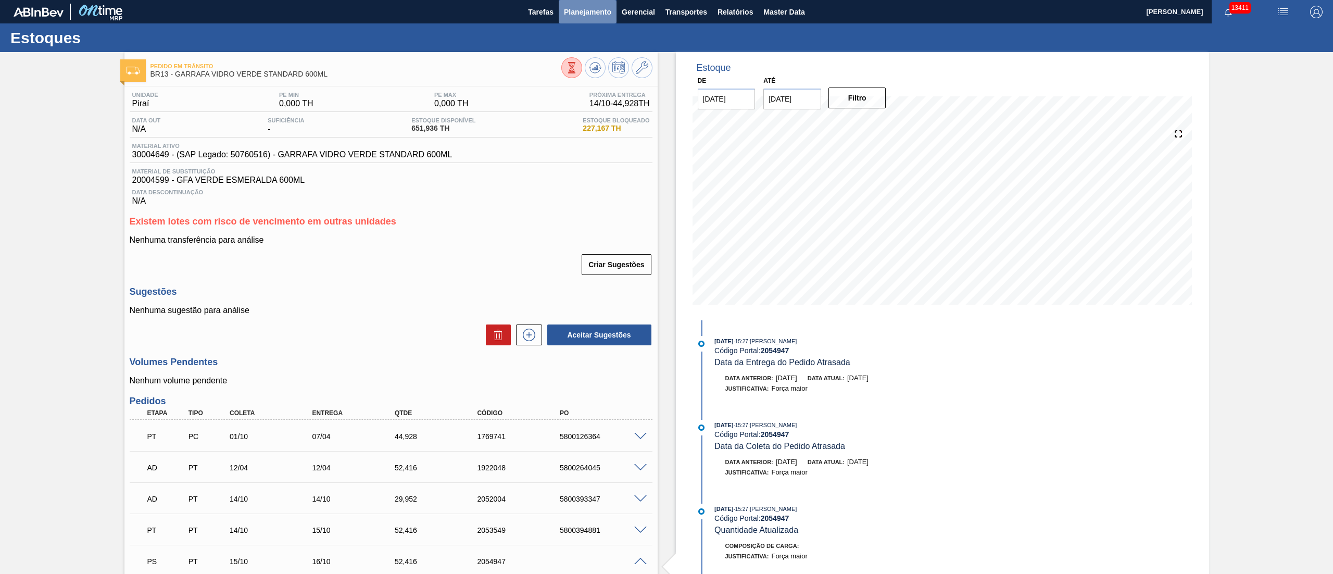
click at [594, 23] on button "Planejamento" at bounding box center [588, 11] width 58 height 23
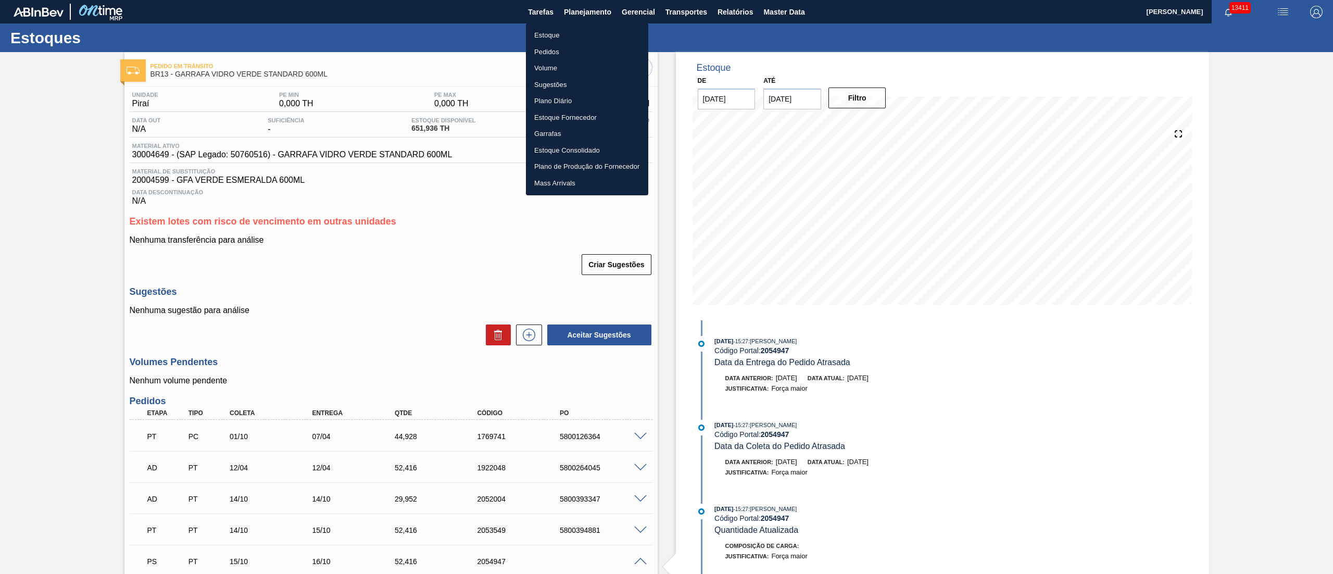
click at [375, 272] on div at bounding box center [666, 287] width 1333 height 574
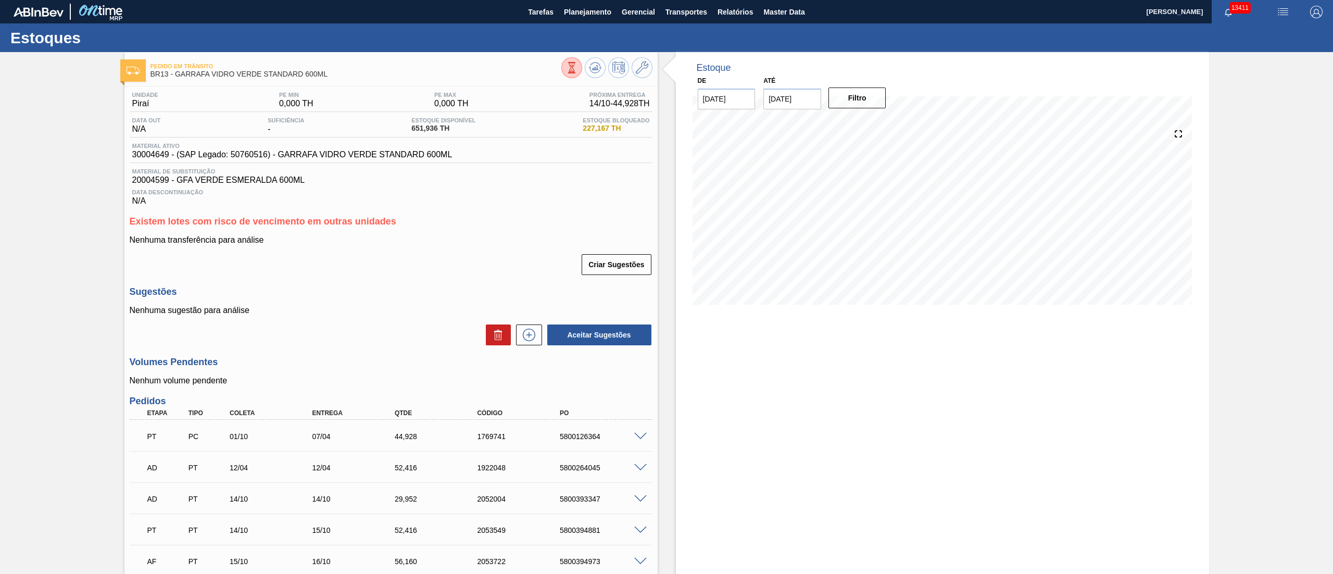
click at [503, 229] on div "Existem lotes com risco de vencimento em outras unidades Nenhuma transferência …" at bounding box center [391, 246] width 523 height 60
click at [580, 6] on span "Planejamento" at bounding box center [587, 12] width 47 height 12
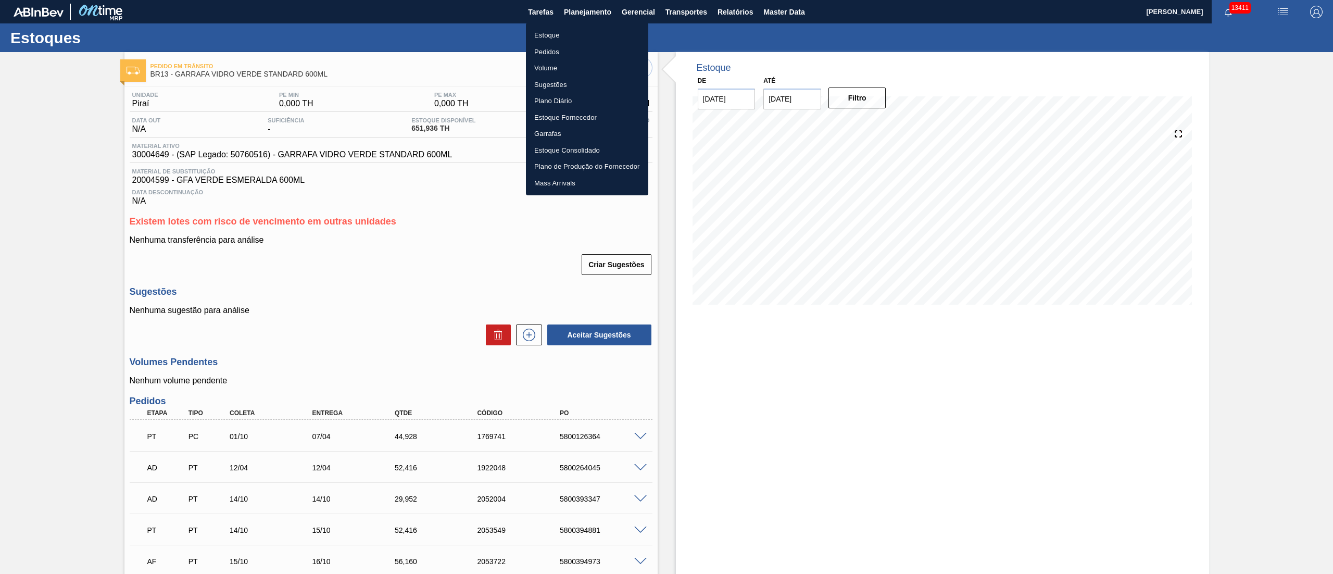
click at [548, 55] on li "Pedidos" at bounding box center [587, 52] width 122 height 17
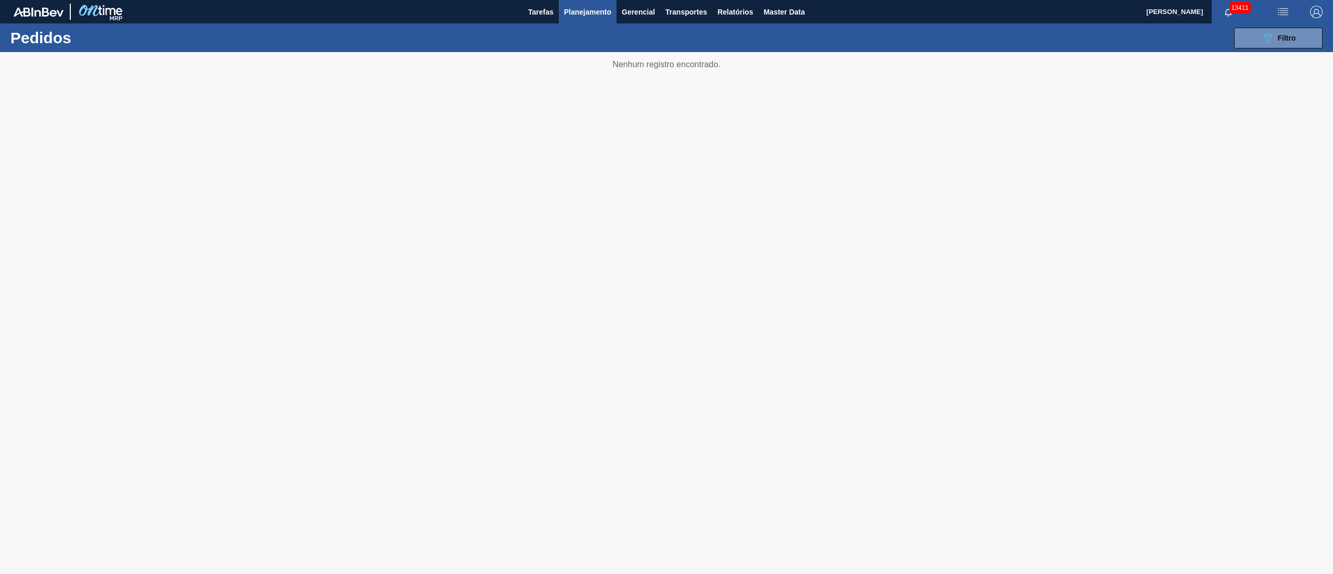
click at [578, 14] on span "Planejamento" at bounding box center [587, 12] width 47 height 12
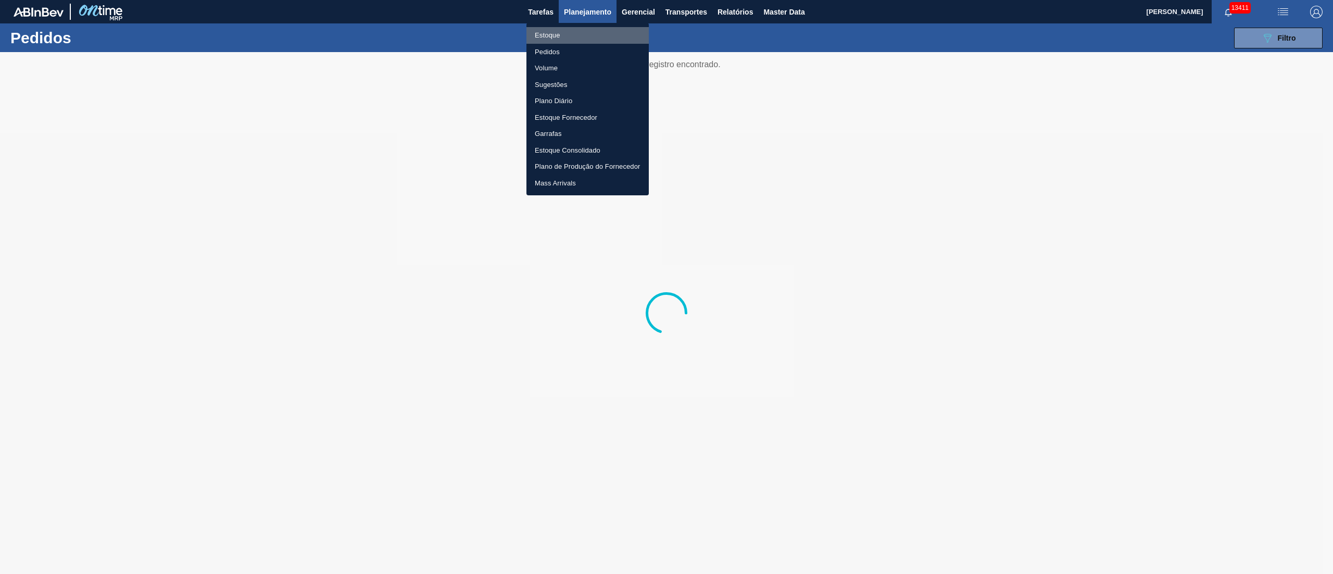
click at [550, 37] on li "Estoque" at bounding box center [587, 35] width 122 height 17
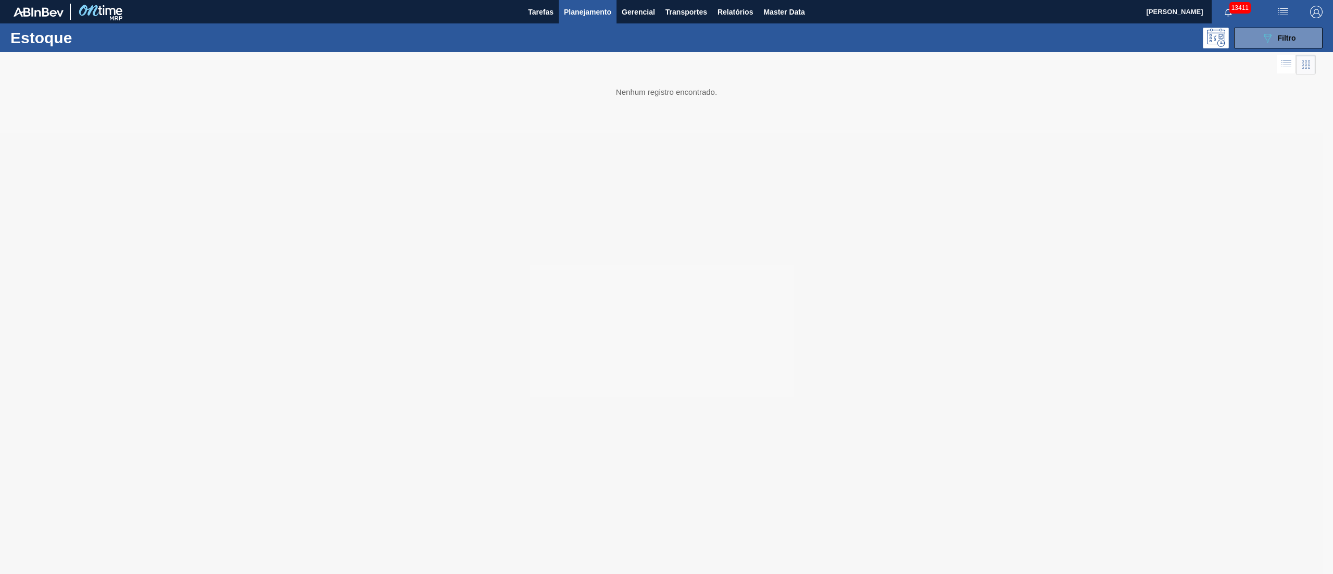
click at [1319, 18] on button "button" at bounding box center [1316, 11] width 33 height 23
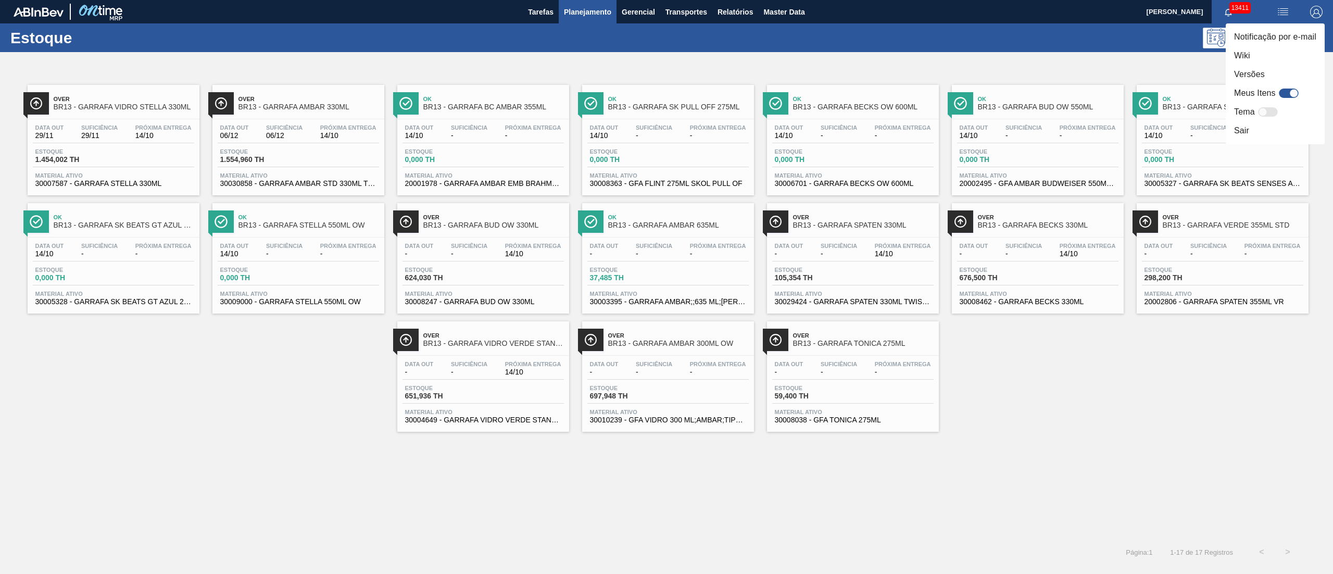
click at [1284, 92] on div at bounding box center [1289, 93] width 20 height 9
checkbox input "true"
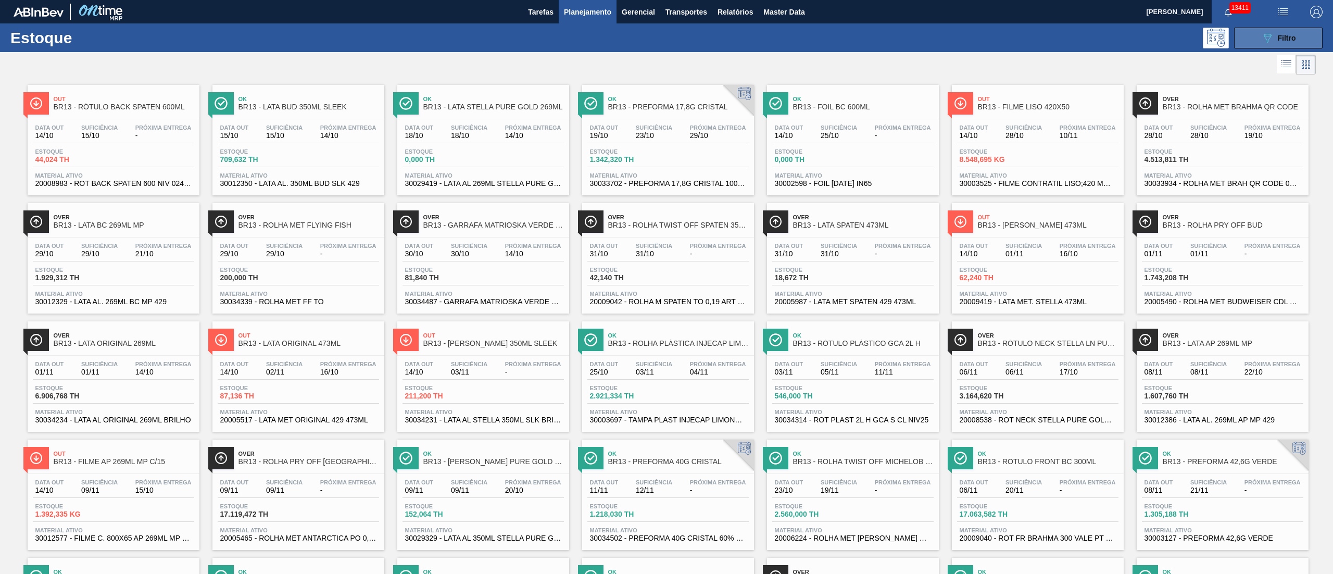
click at [1254, 33] on button "089F7B8B-B2A5-4AFE-B5C0-19BA573D28AC Filtro" at bounding box center [1278, 38] width 89 height 21
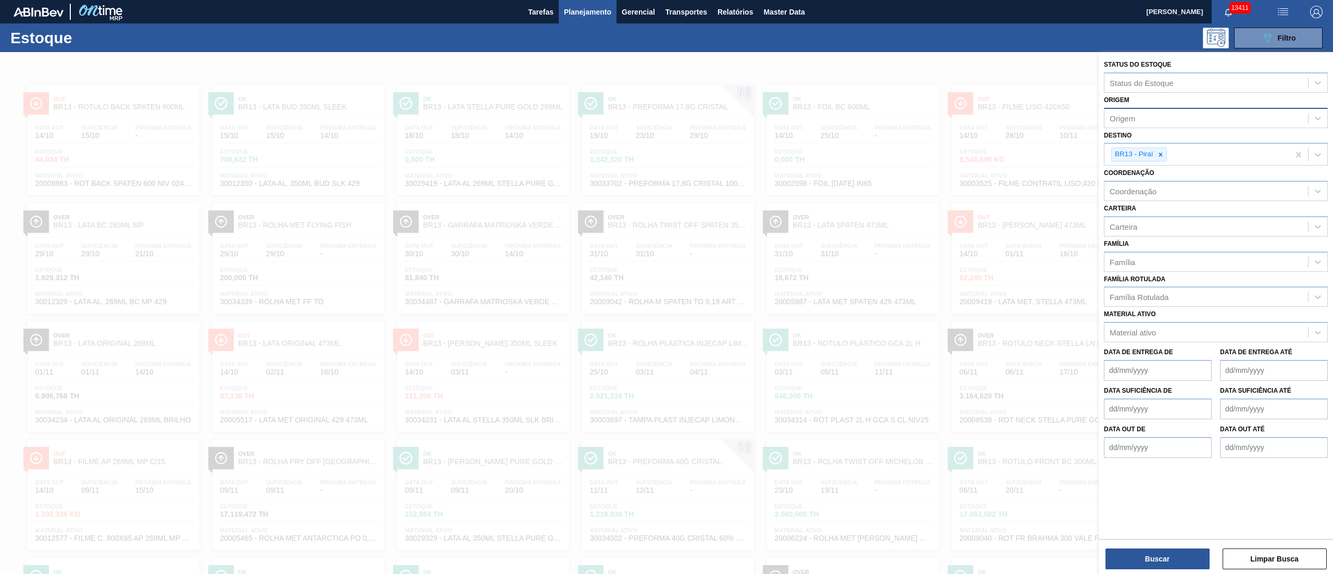
click at [1135, 108] on div "Origem" at bounding box center [1216, 118] width 224 height 20
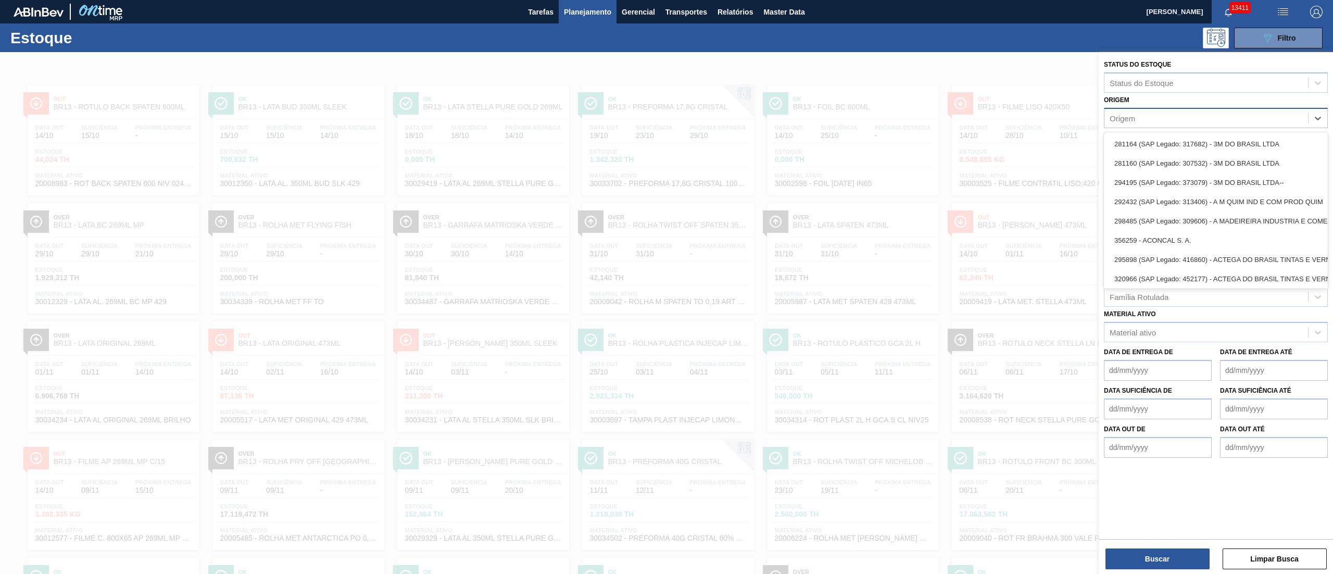
paste input "5800357356 5800390026 5800390035 5800376851"
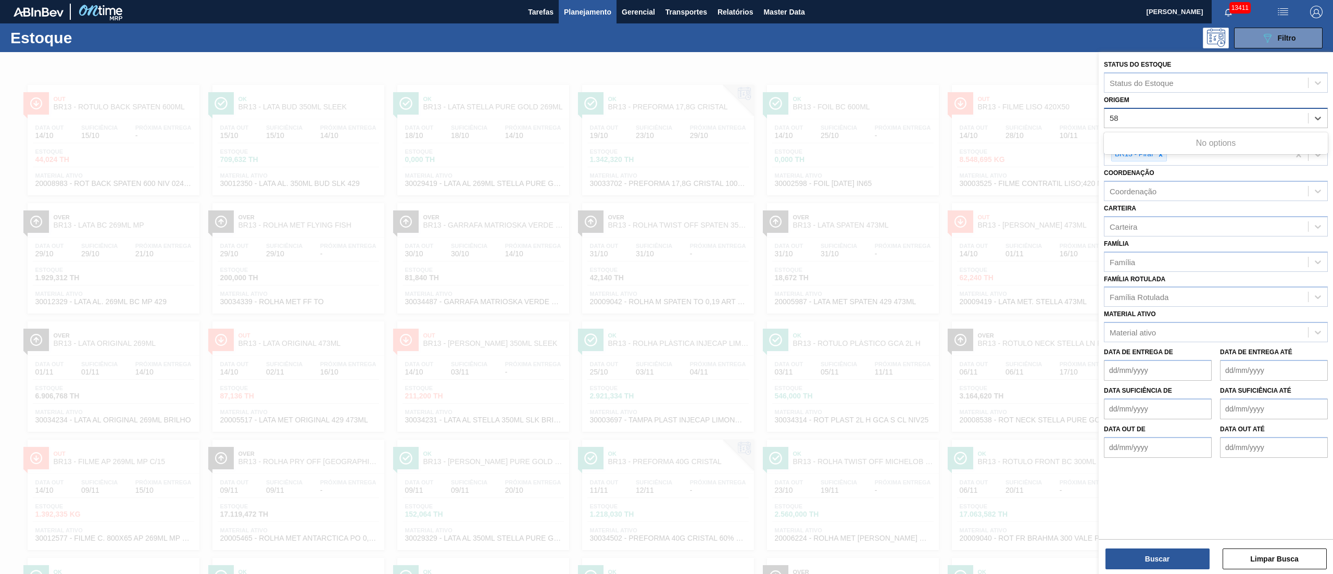
type input "5"
click at [609, 43] on div "089F7B8B-B2A5-4AFE-B5C0-19BA573D28AC Filtro" at bounding box center [750, 38] width 1156 height 21
click at [577, 6] on span "Planejamento" at bounding box center [587, 12] width 47 height 12
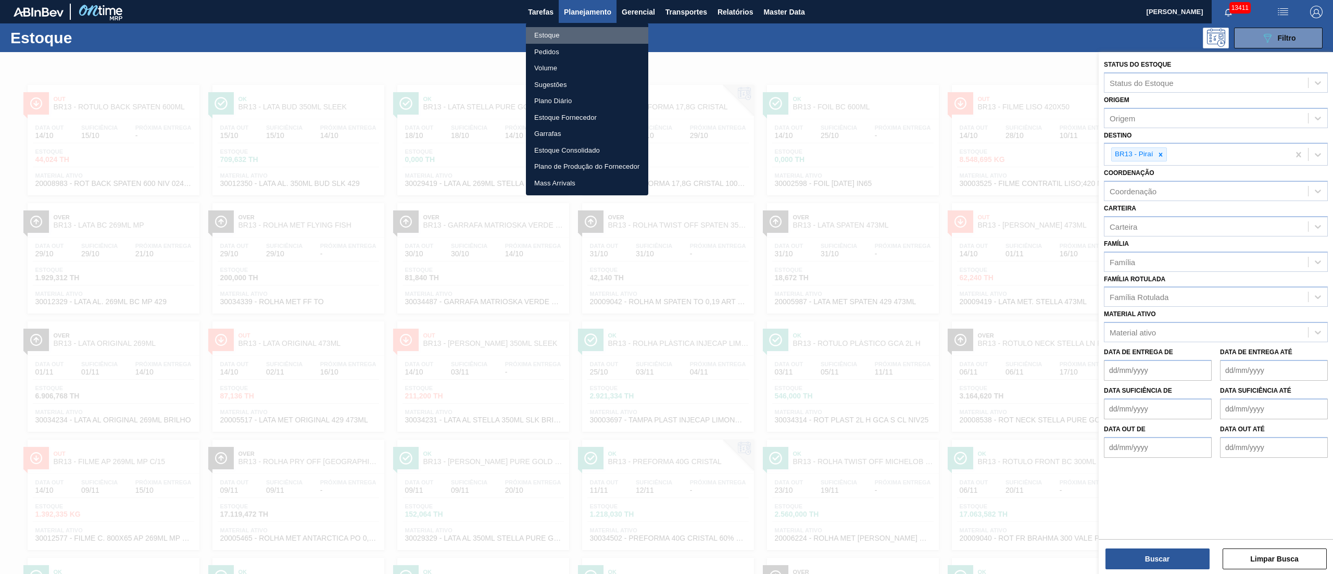
click at [559, 32] on li "Estoque" at bounding box center [587, 35] width 122 height 17
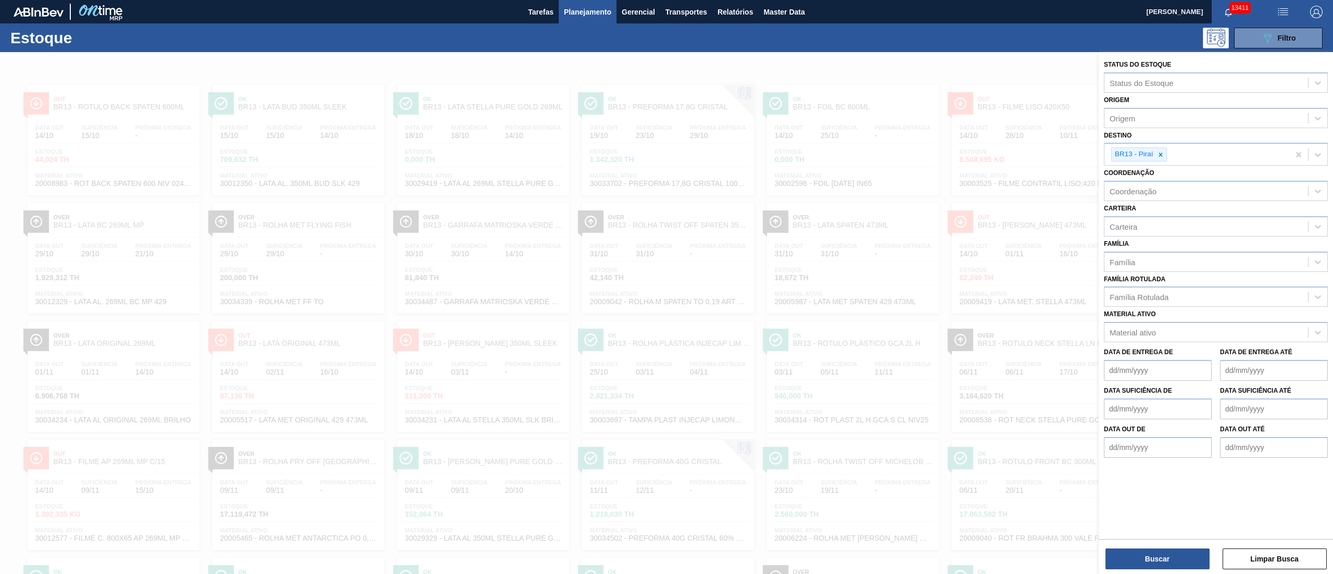
click at [565, 8] on span "Planejamento" at bounding box center [587, 12] width 47 height 12
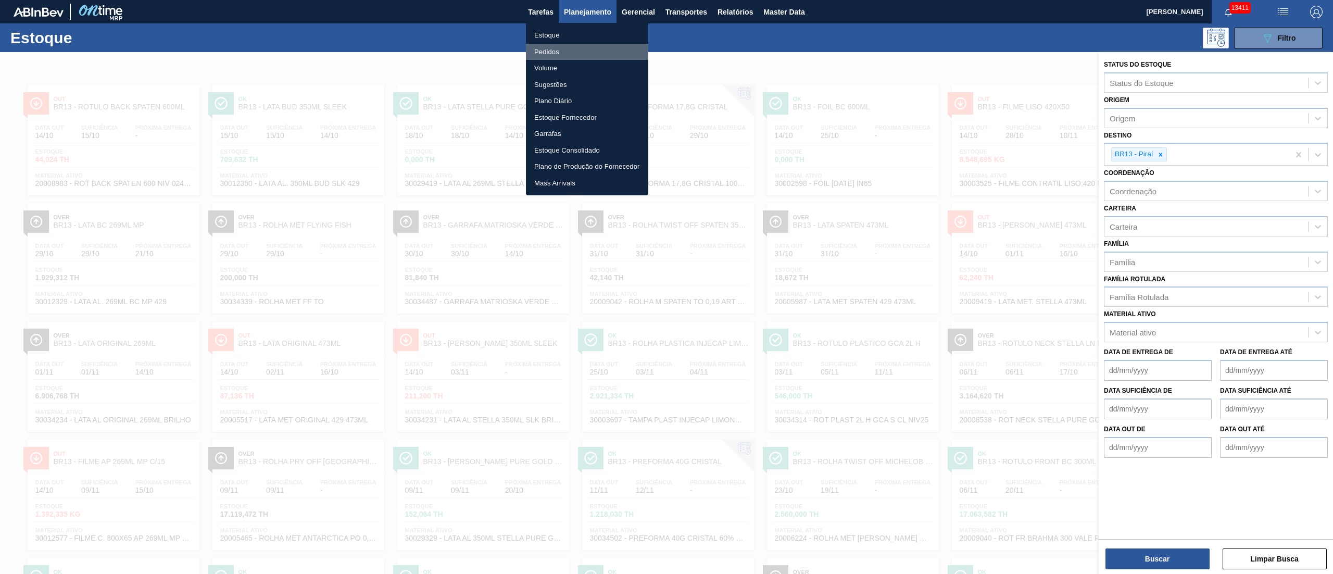
click at [555, 51] on li "Pedidos" at bounding box center [587, 52] width 122 height 17
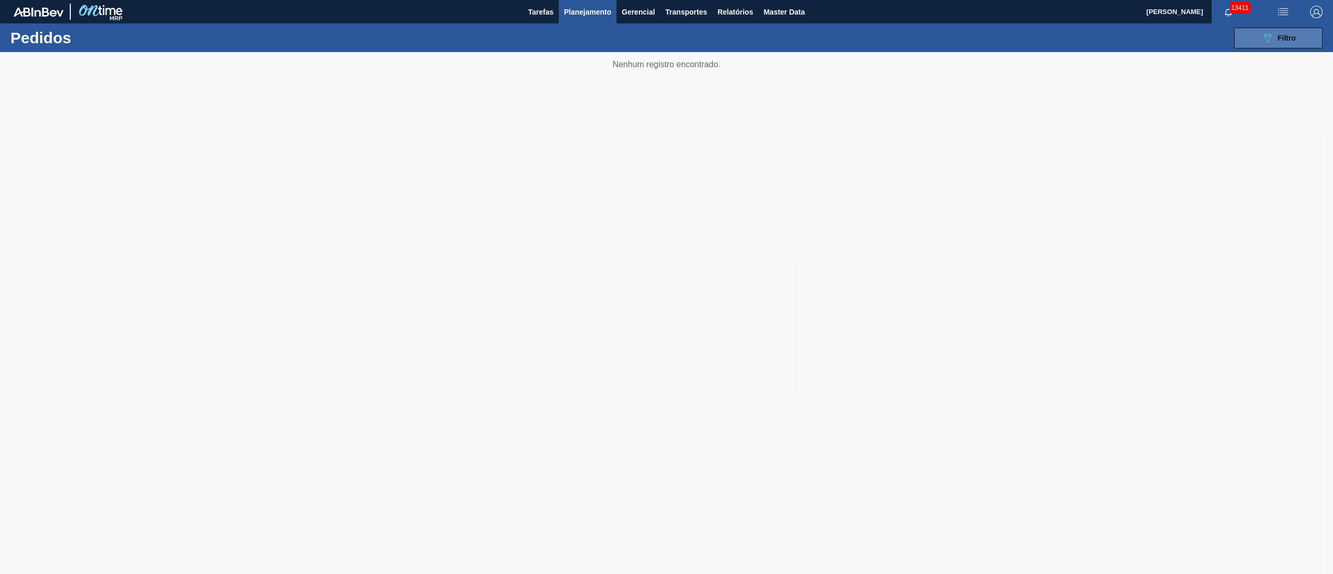
click at [1278, 37] on span "Filtro" at bounding box center [1287, 38] width 18 height 8
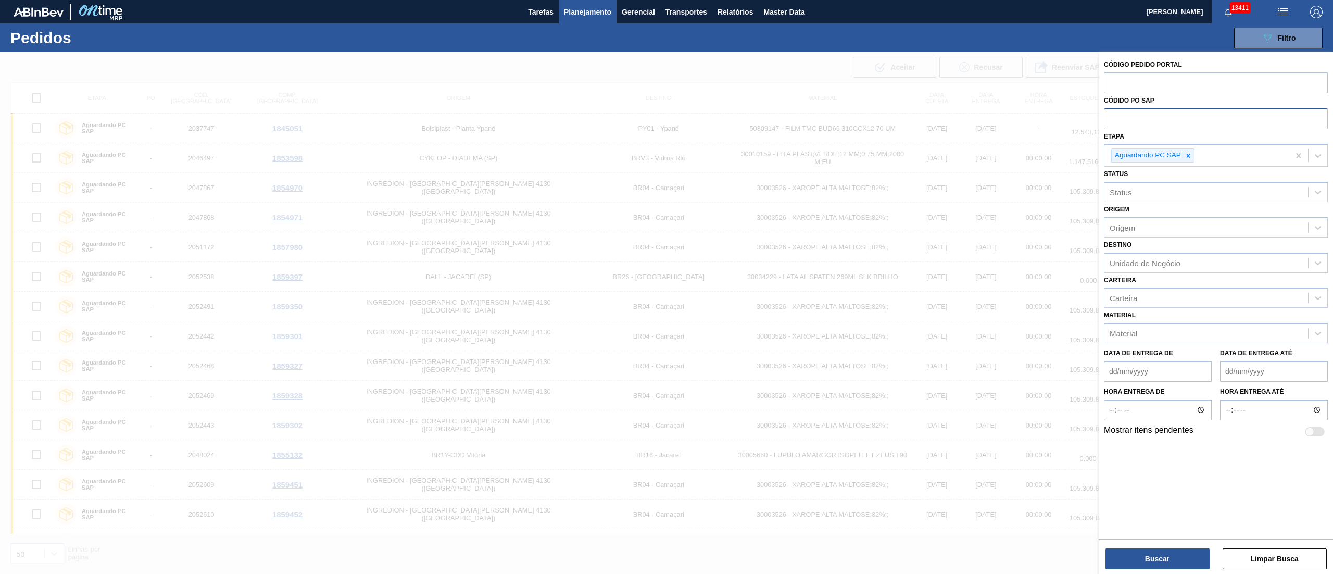
click at [1151, 114] on input "text" at bounding box center [1216, 118] width 224 height 20
paste input "text"
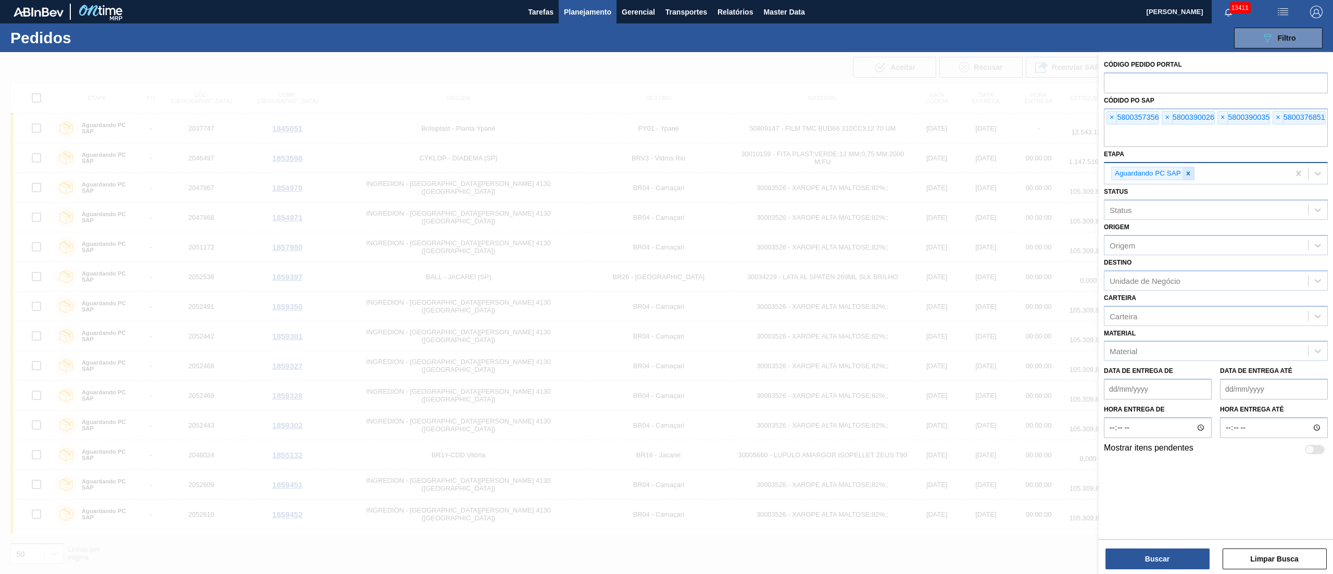
click at [1194, 172] on div at bounding box center [1188, 173] width 11 height 13
click at [1169, 558] on button "Buscar" at bounding box center [1158, 558] width 104 height 21
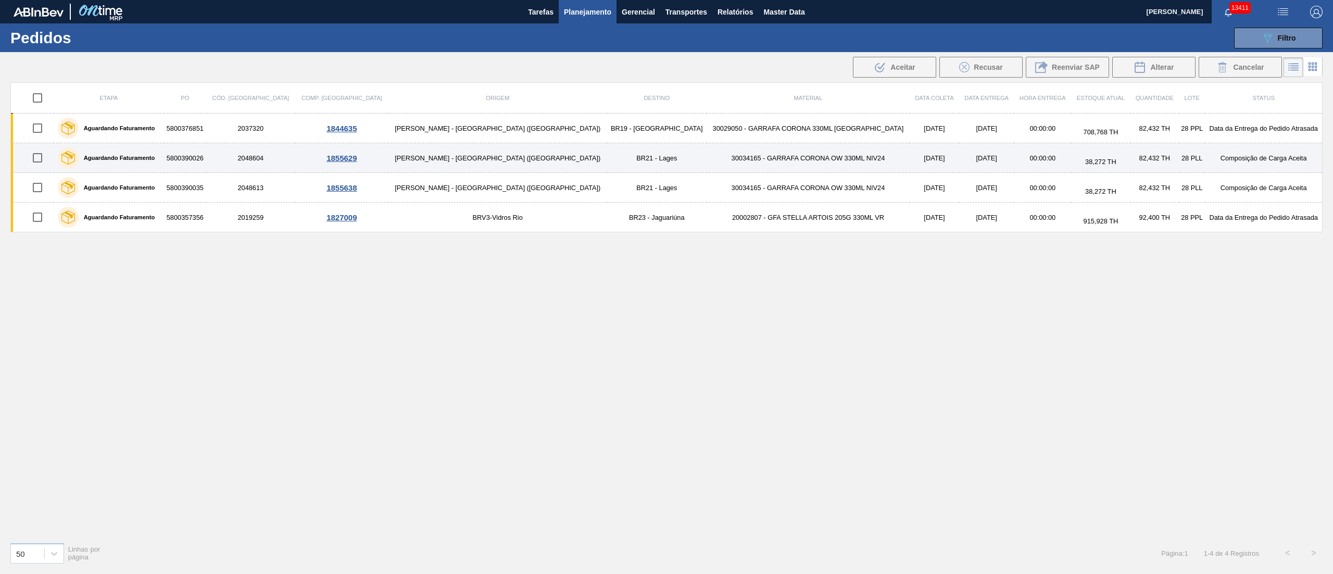
click at [43, 160] on input "checkbox" at bounding box center [38, 158] width 22 height 22
checkbox input "true"
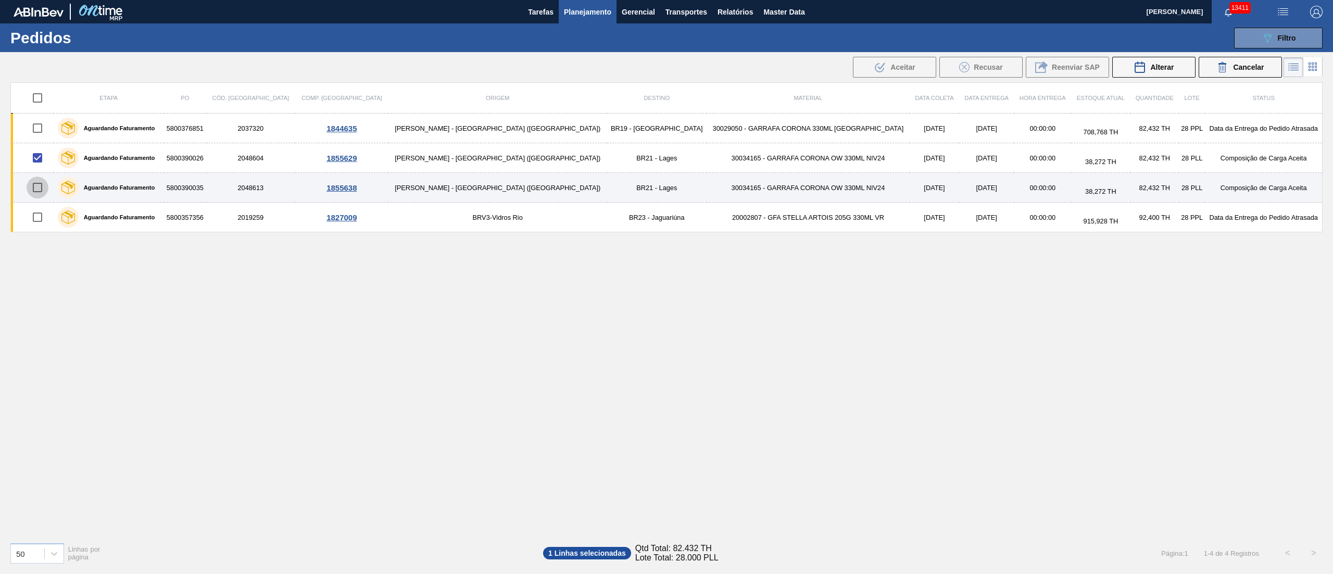
click at [42, 191] on input "checkbox" at bounding box center [38, 188] width 22 height 22
checkbox input "true"
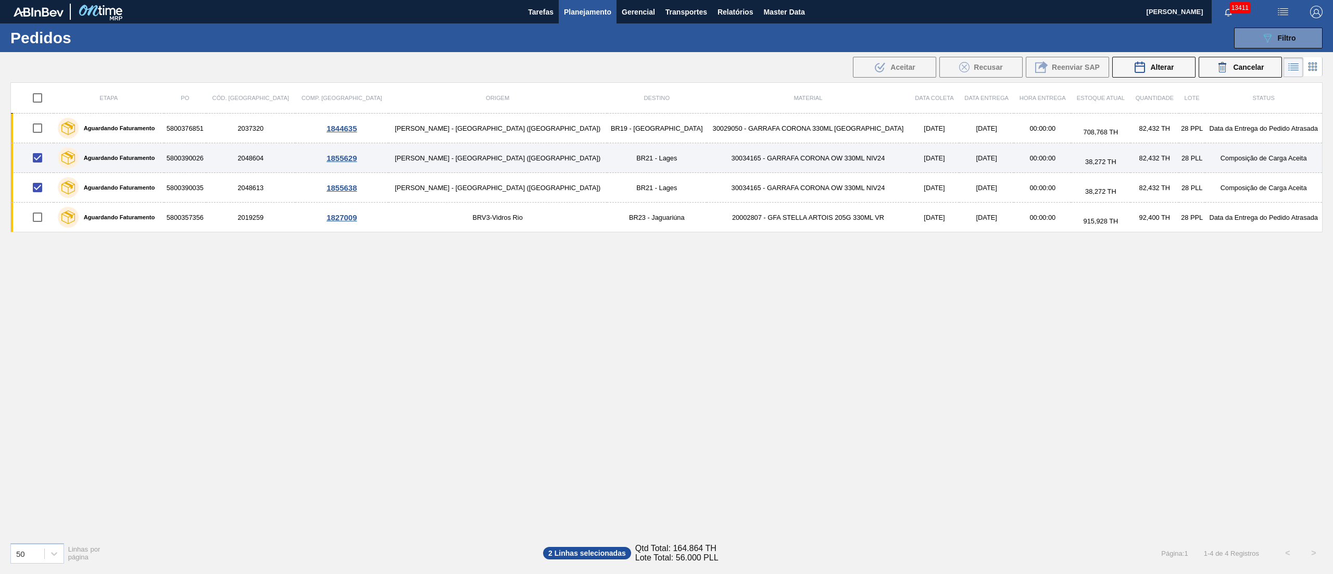
click at [44, 159] on input "checkbox" at bounding box center [38, 158] width 22 height 22
checkbox input "false"
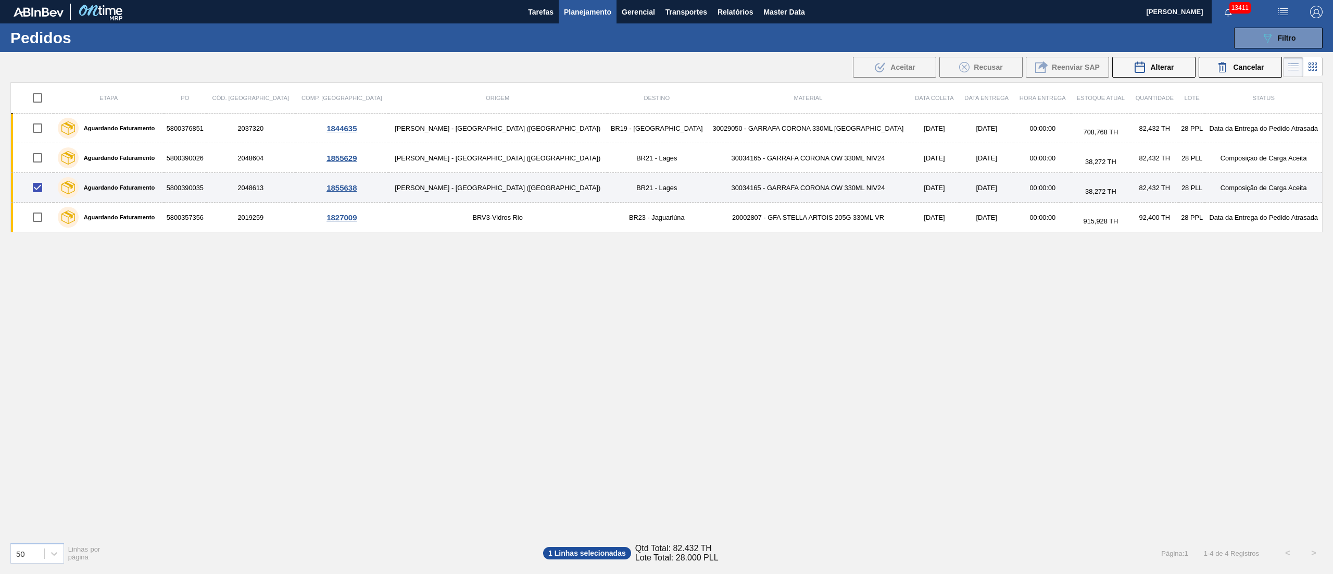
click at [45, 181] on input "checkbox" at bounding box center [38, 188] width 22 height 22
checkbox input "false"
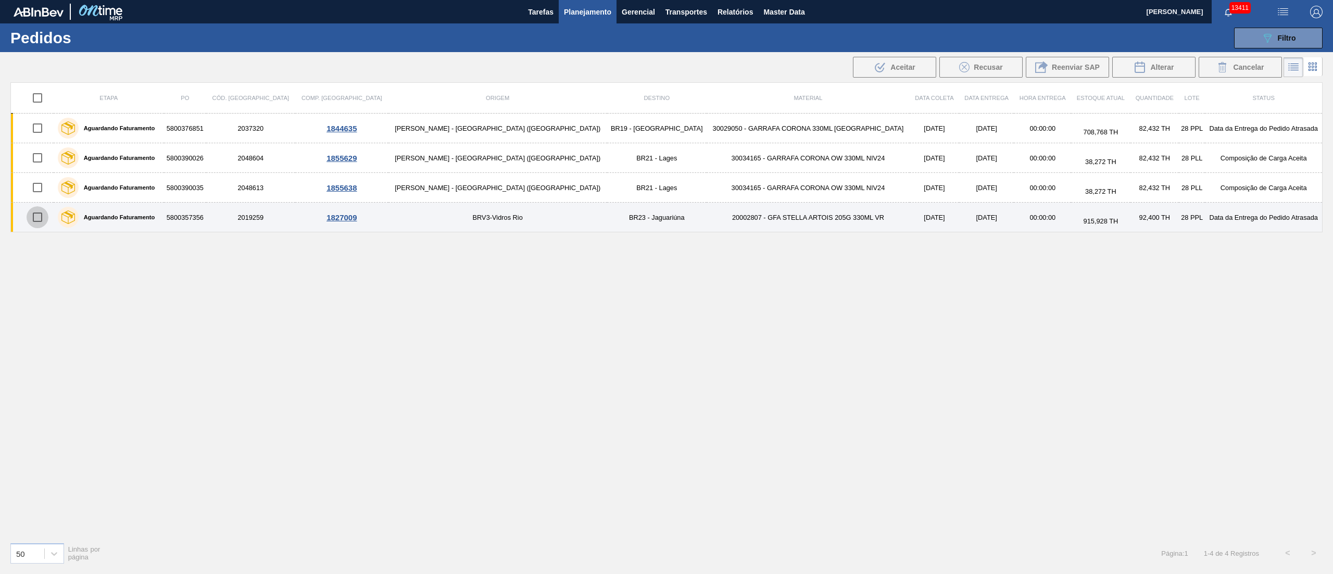
click at [48, 216] on input "checkbox" at bounding box center [38, 217] width 22 height 22
checkbox input "true"
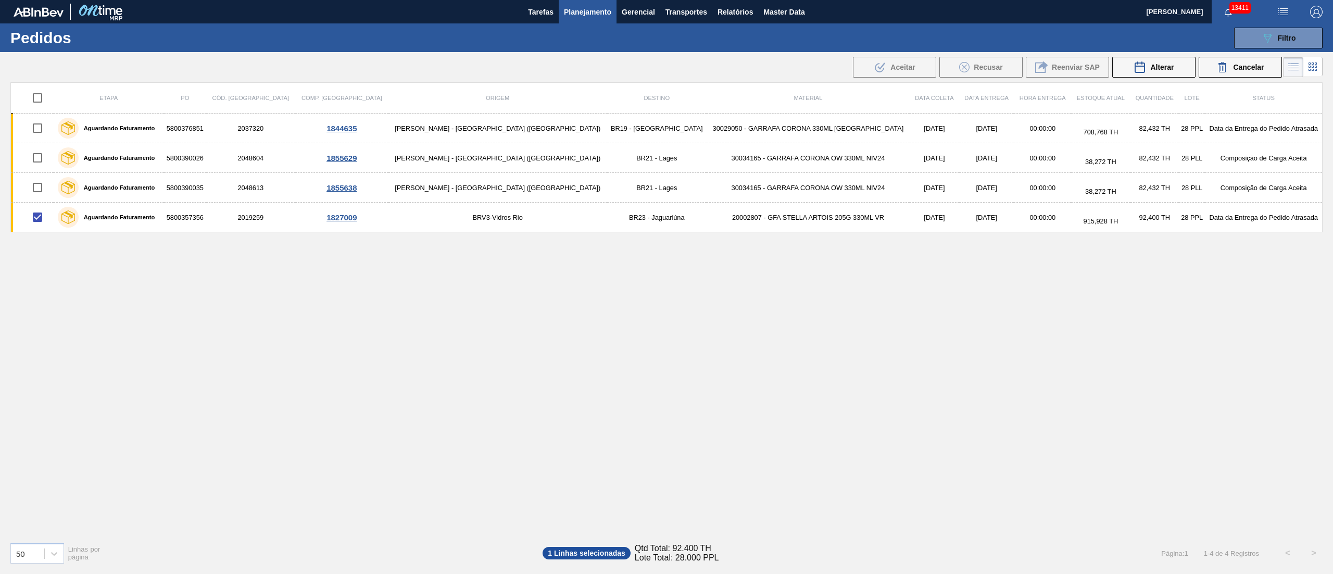
click at [604, 14] on span "Planejamento" at bounding box center [587, 12] width 47 height 12
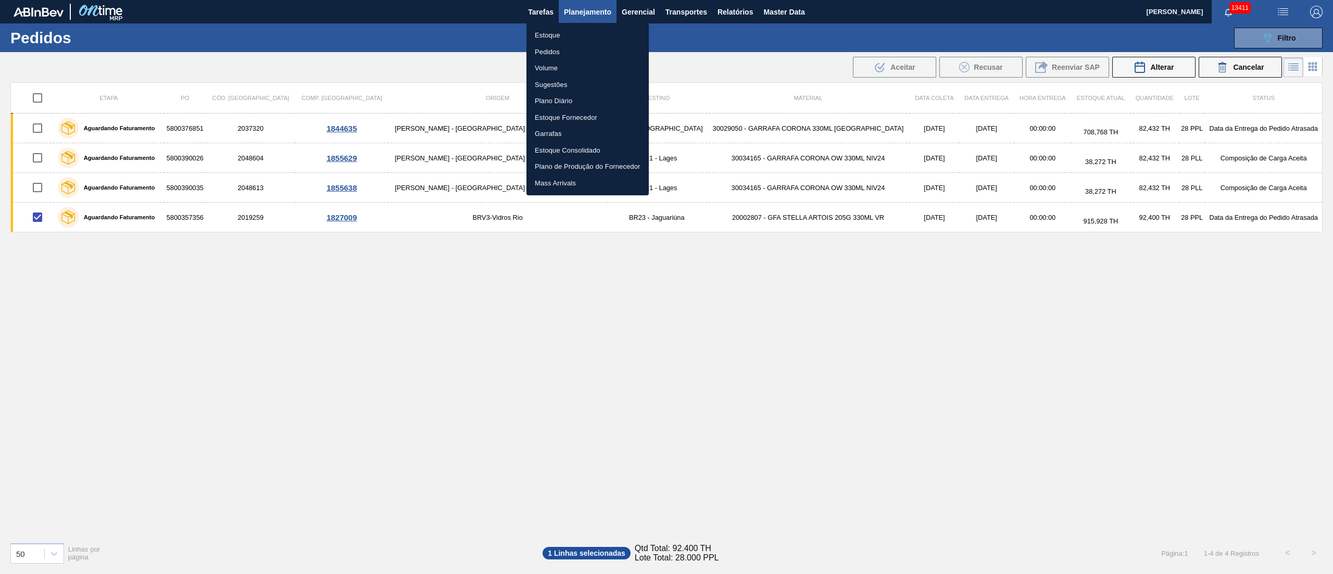
click at [543, 39] on li "Estoque" at bounding box center [587, 35] width 122 height 17
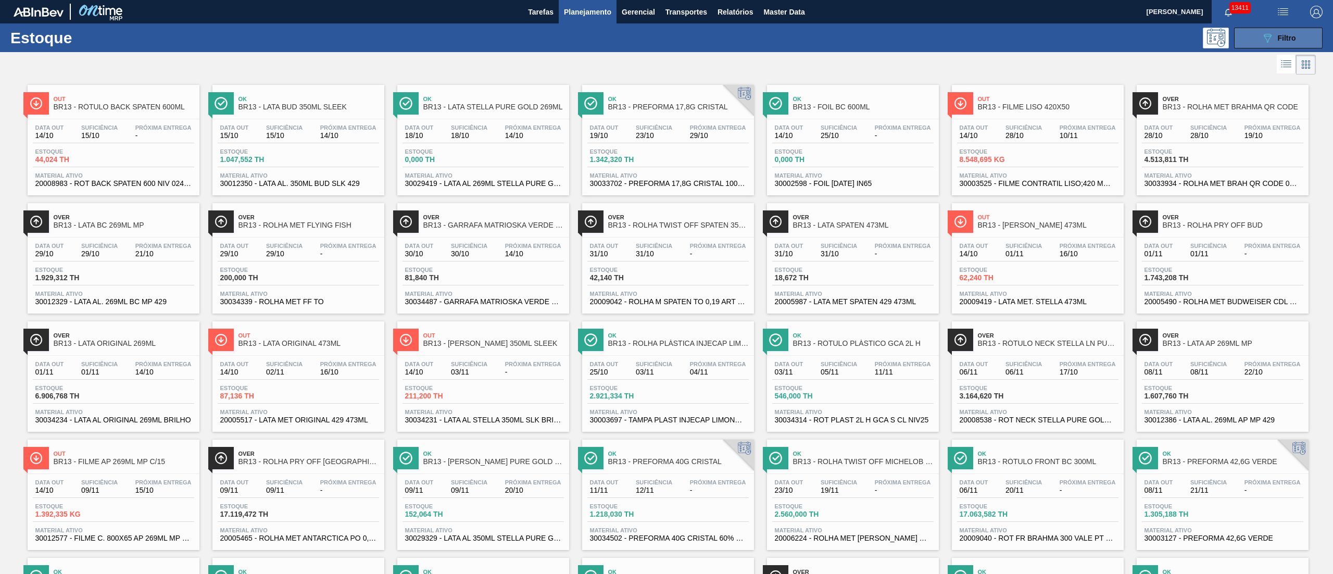
click at [1294, 34] on span "Filtro" at bounding box center [1287, 38] width 18 height 8
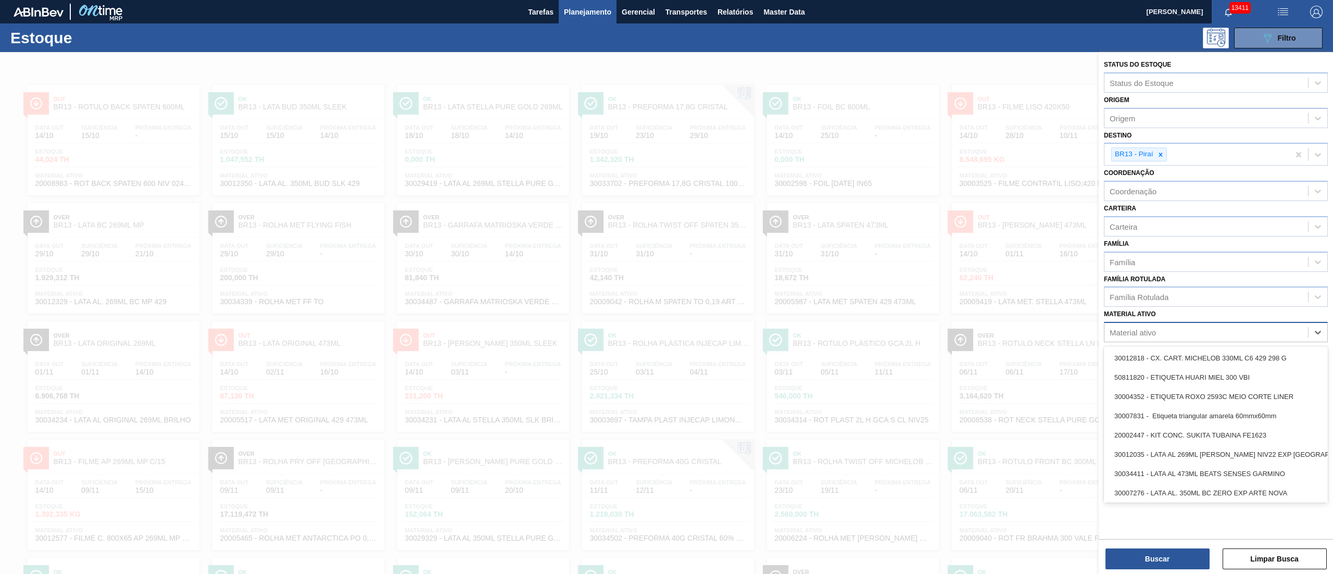
click at [1139, 333] on div "Material ativo" at bounding box center [1133, 332] width 46 height 9
type ativo "s"
type ativo "flint"
click at [1181, 372] on div "30029216 - GARRAFA SK BEATS FLINT 269ML" at bounding box center [1216, 377] width 224 height 19
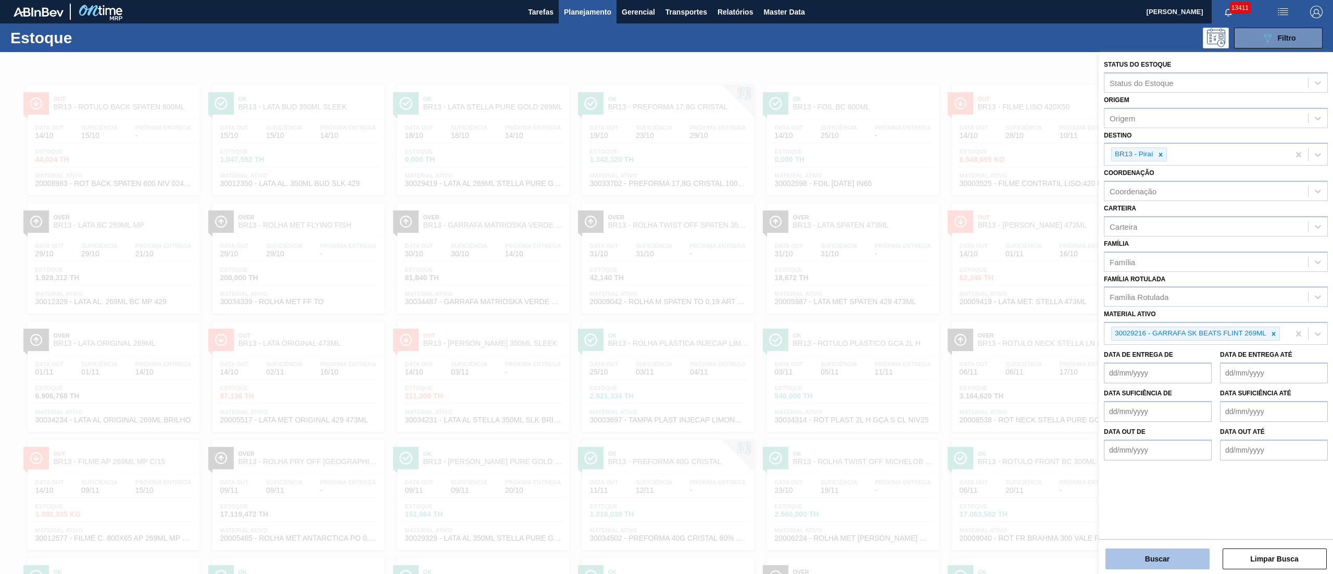
click at [1175, 552] on button "Buscar" at bounding box center [1158, 558] width 104 height 21
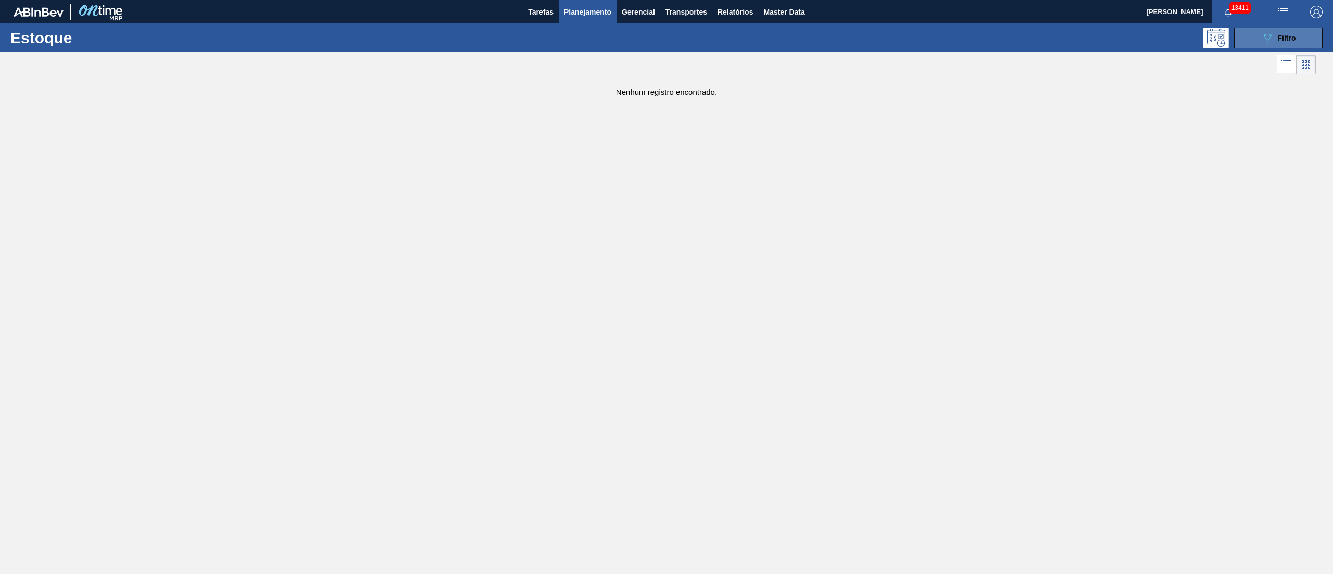
click at [1294, 39] on span "Filtro" at bounding box center [1287, 38] width 18 height 8
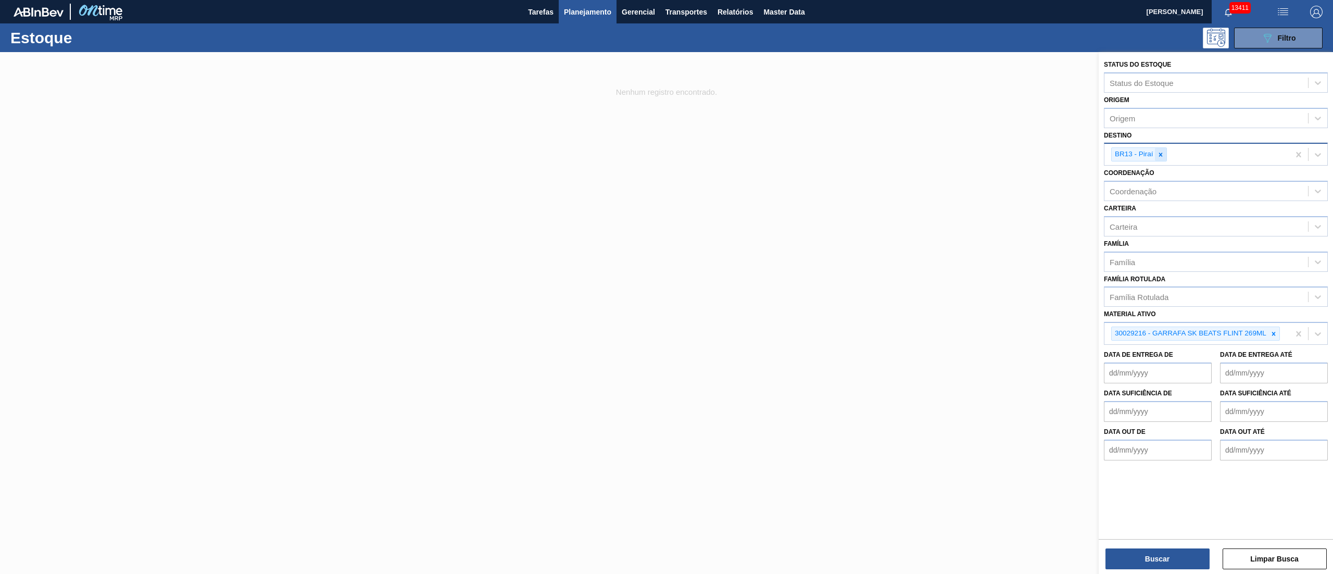
click at [1159, 155] on icon at bounding box center [1161, 155] width 4 height 4
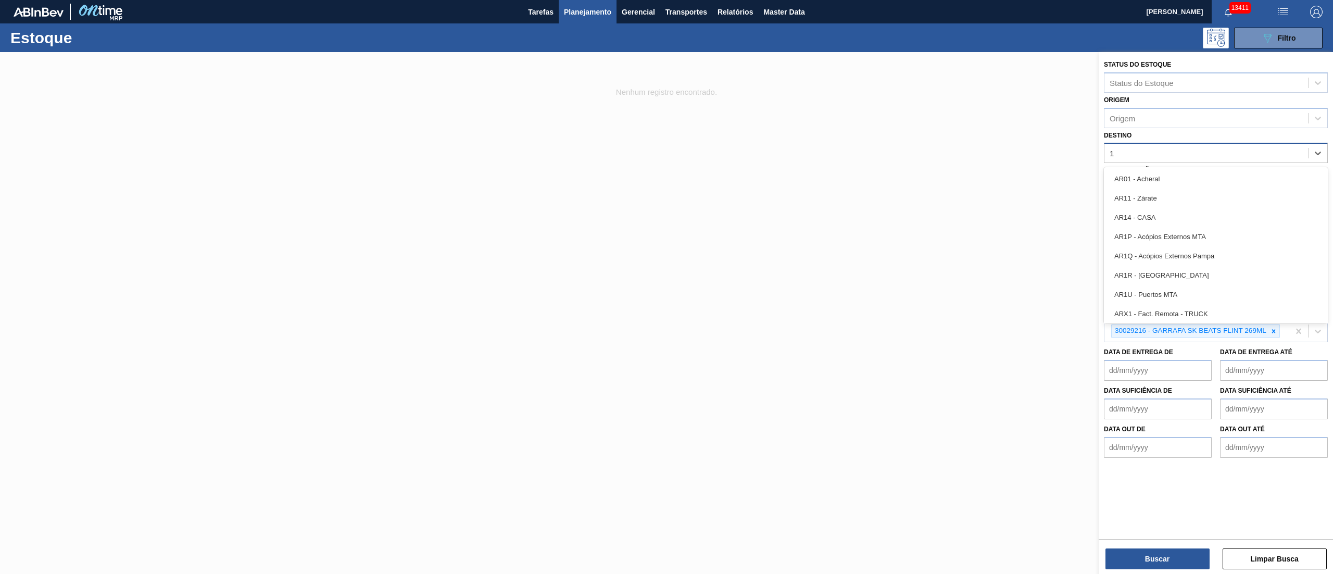
type input "16"
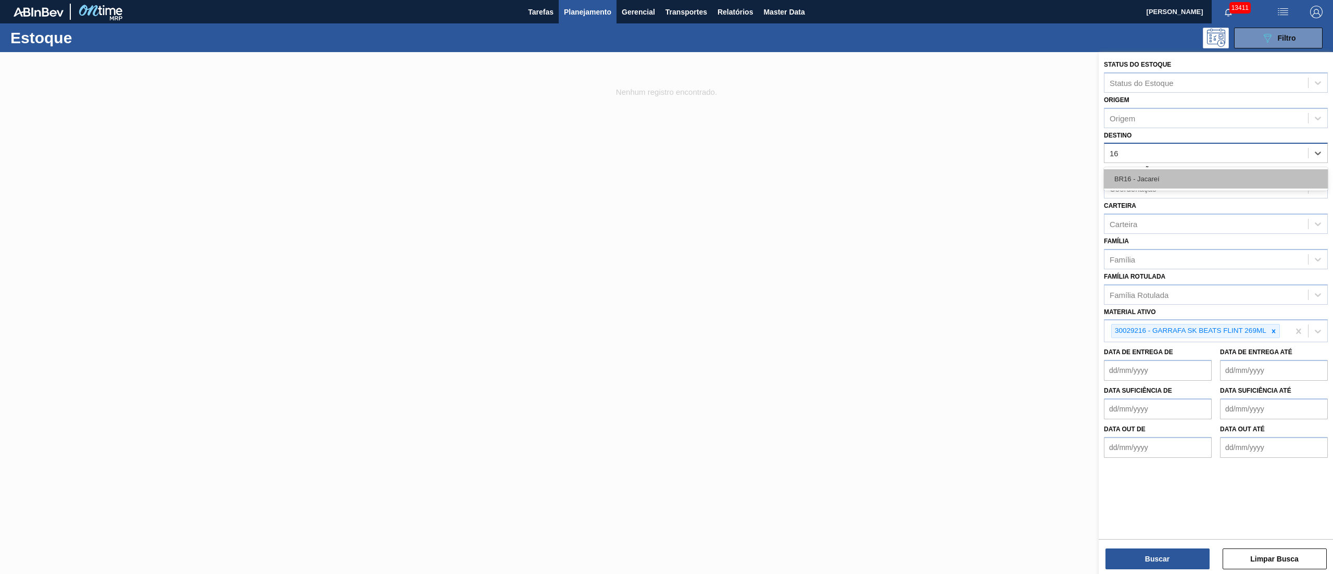
click at [1137, 169] on div "BR16 - Jacareí" at bounding box center [1216, 178] width 224 height 19
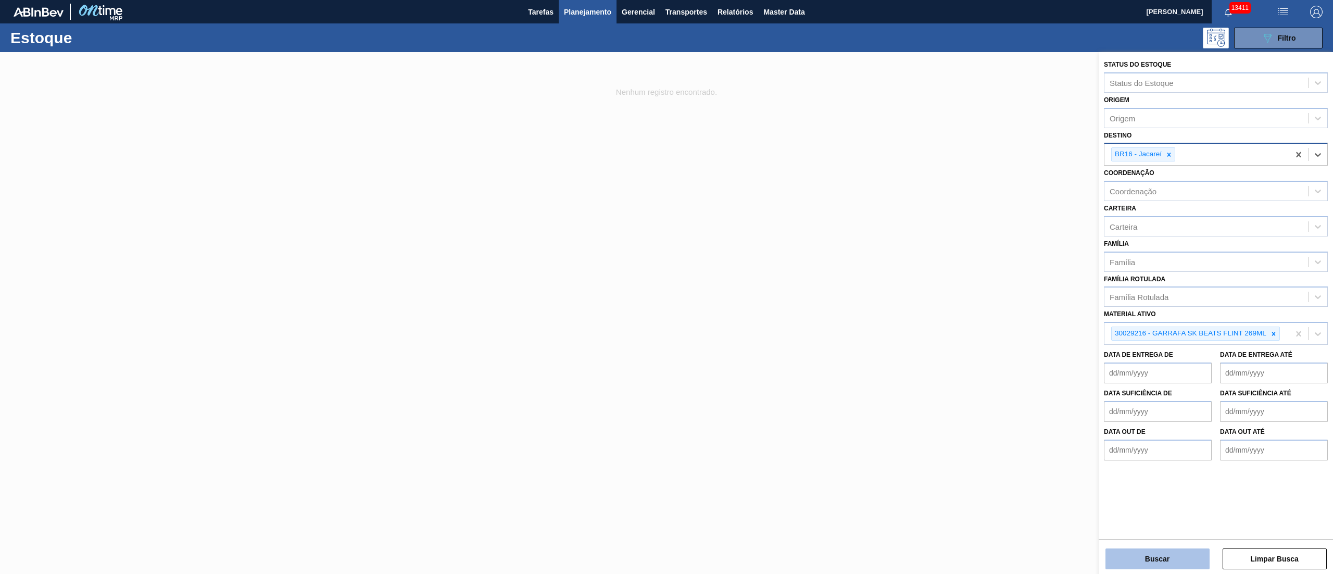
click at [1170, 560] on button "Buscar" at bounding box center [1158, 558] width 104 height 21
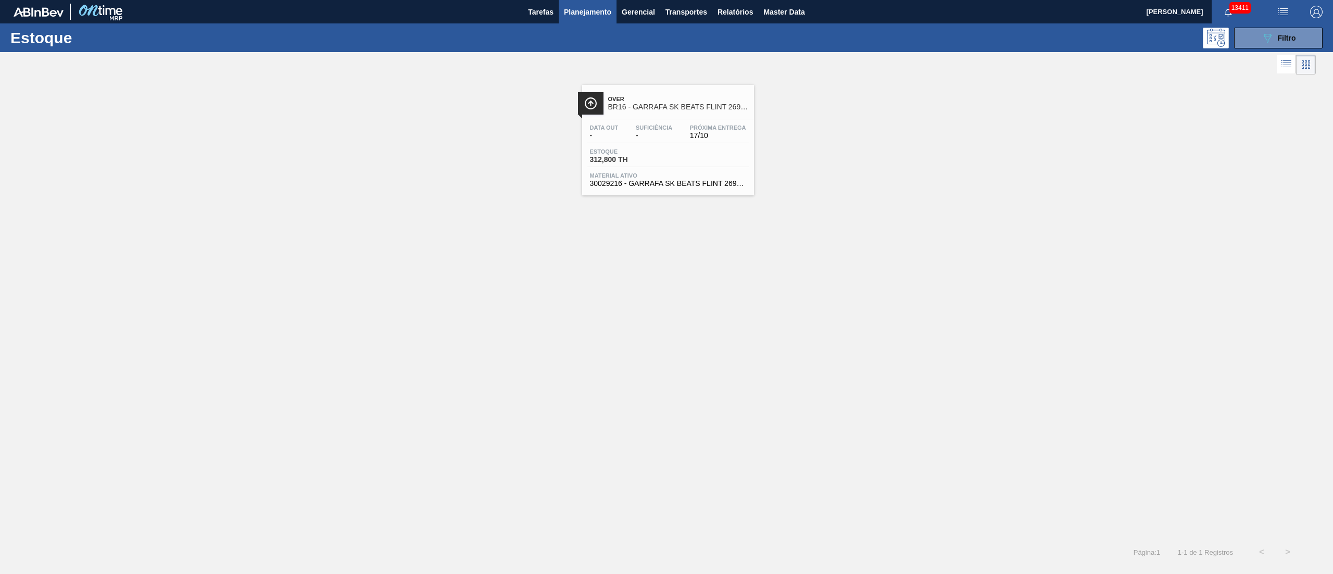
click at [659, 161] on span "312,800 TH" at bounding box center [626, 160] width 73 height 8
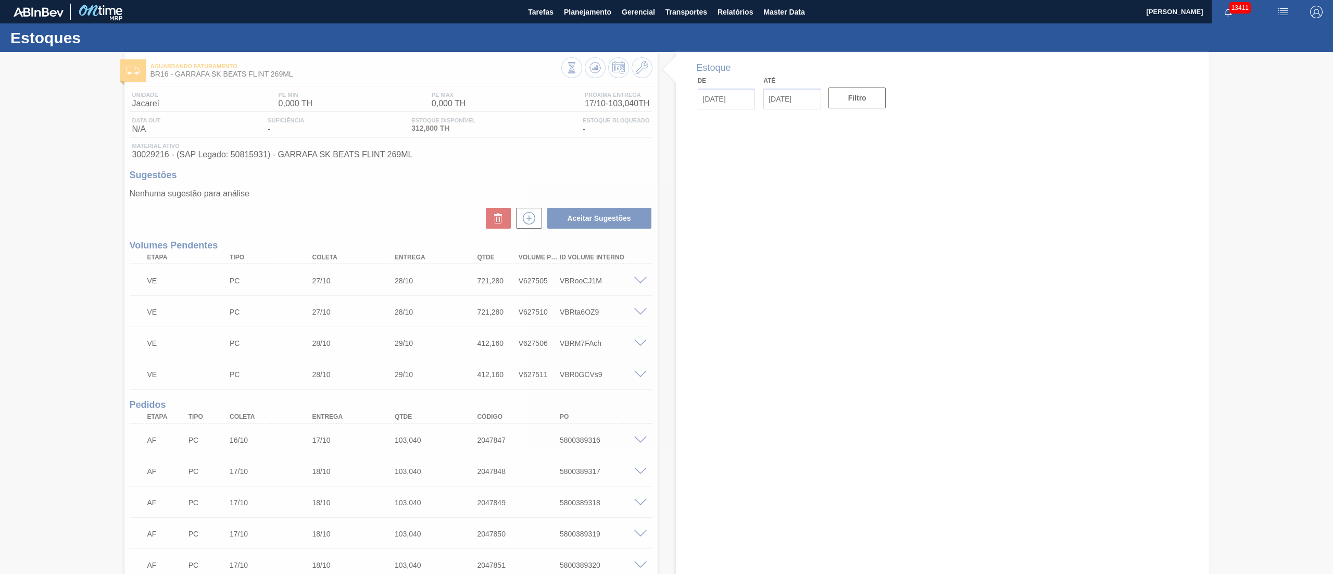
type input "[DATE]"
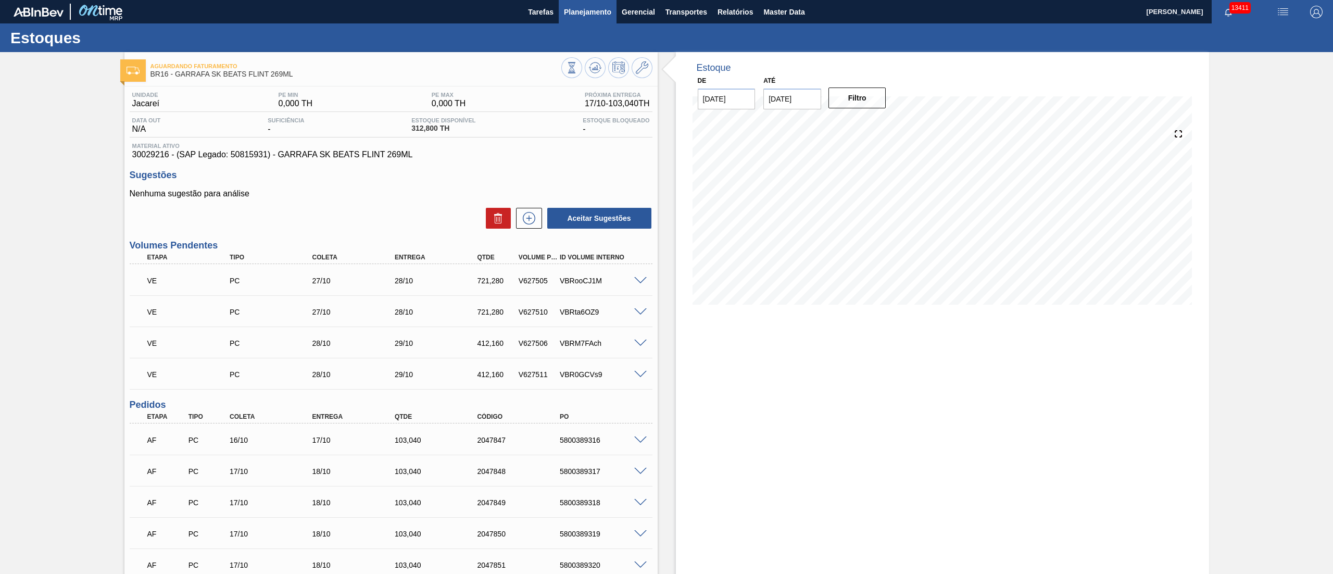
click at [584, 2] on button "Planejamento" at bounding box center [588, 11] width 58 height 23
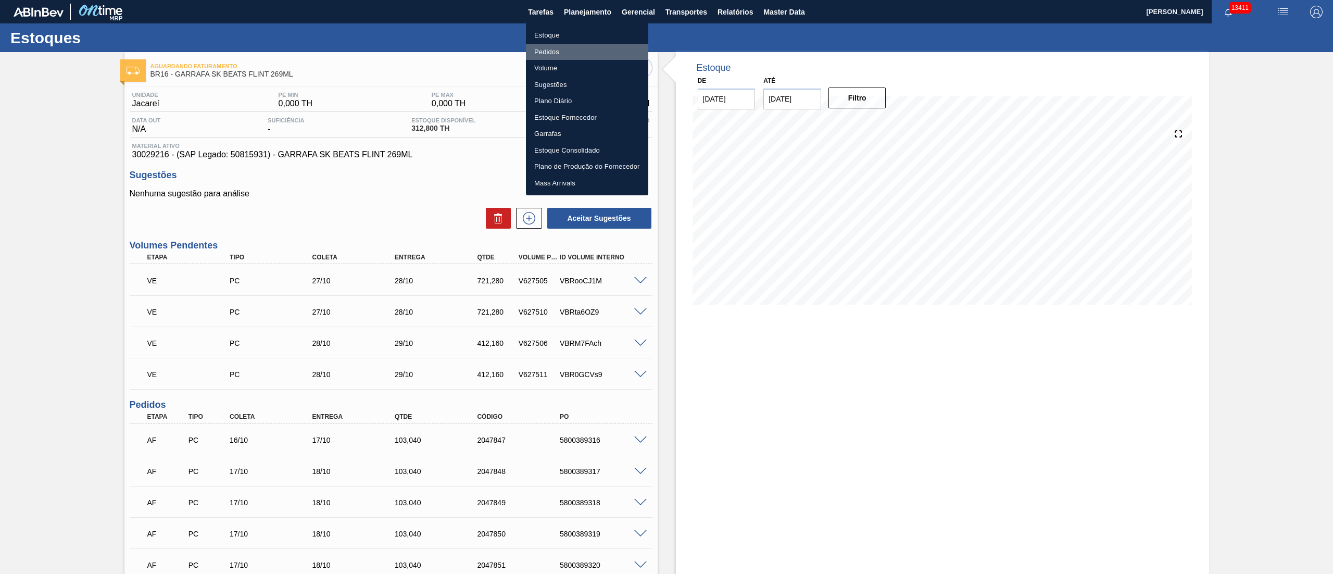
click at [552, 54] on li "Pedidos" at bounding box center [587, 52] width 122 height 17
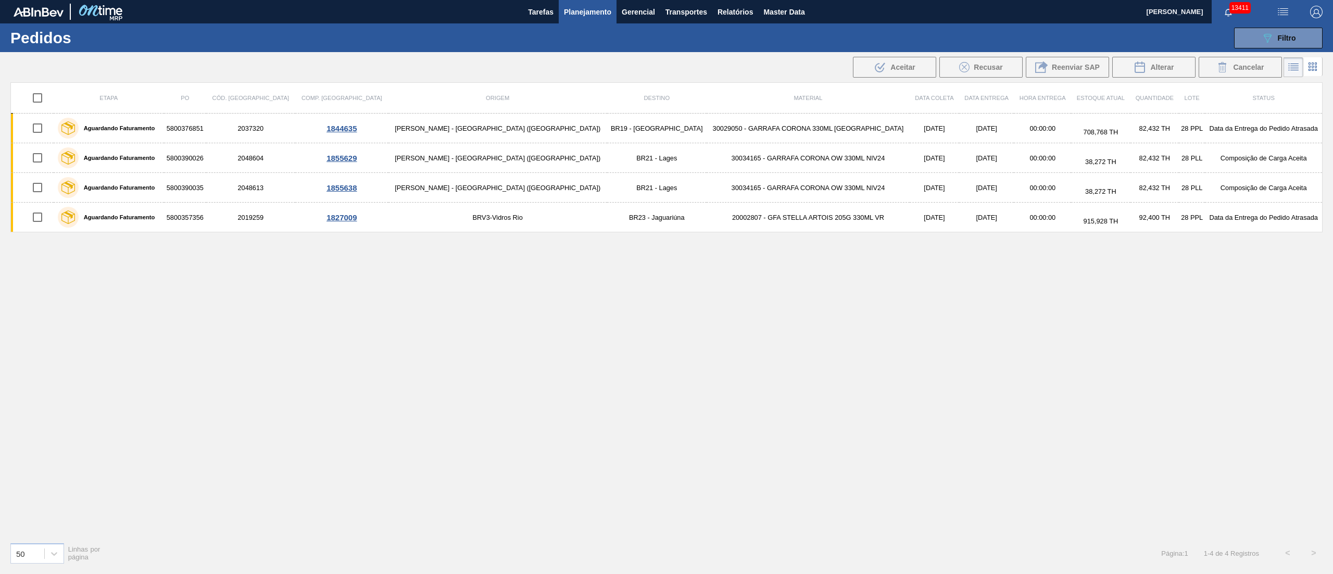
click at [665, 312] on div "Etapa PO Cód. Pedido Comp. Carga Origem Destino Material Data [PERSON_NAME] Dat…" at bounding box center [666, 308] width 1312 height 452
click at [1289, 40] on span "Filtro" at bounding box center [1287, 38] width 18 height 8
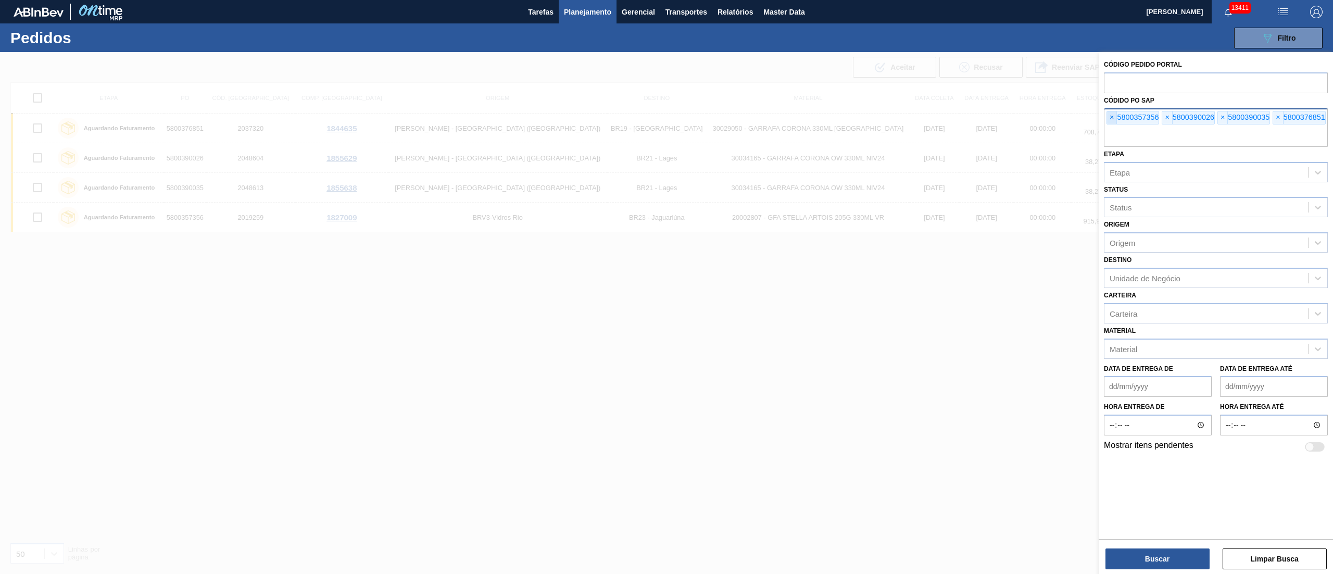
click at [1108, 119] on span "×" at bounding box center [1112, 117] width 10 height 12
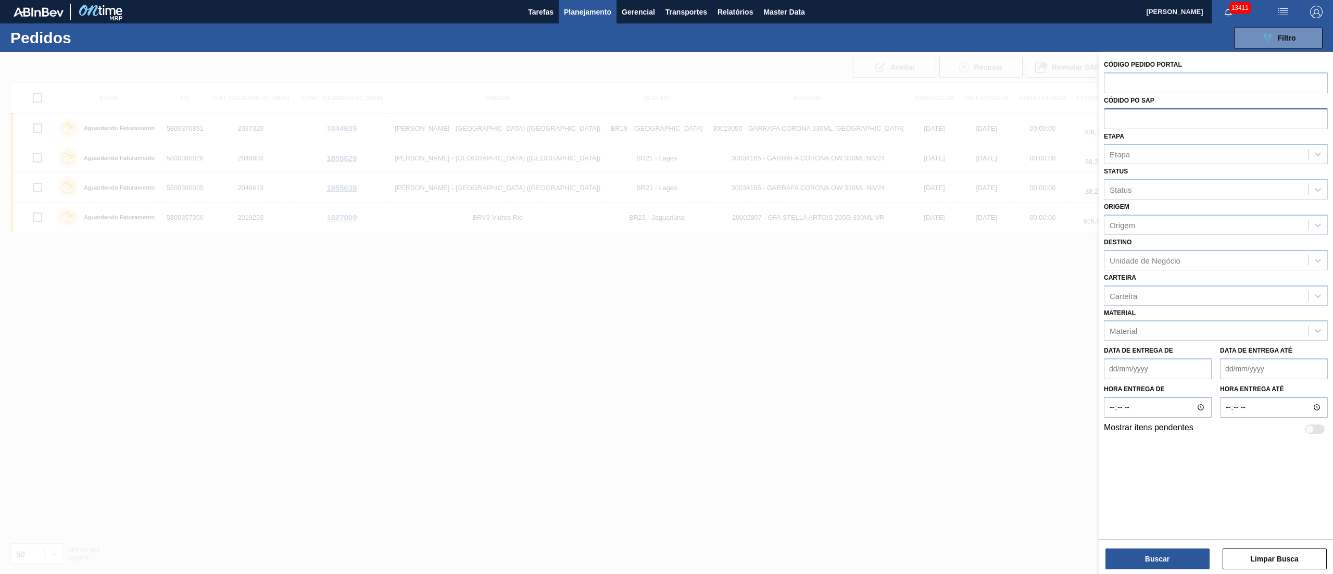
click at [1108, 119] on input "text" at bounding box center [1216, 118] width 224 height 20
click at [1128, 162] on div "Etapa" at bounding box center [1216, 154] width 224 height 20
type input "fat"
click at [1140, 174] on div "Aguardando Faturamento" at bounding box center [1216, 179] width 224 height 19
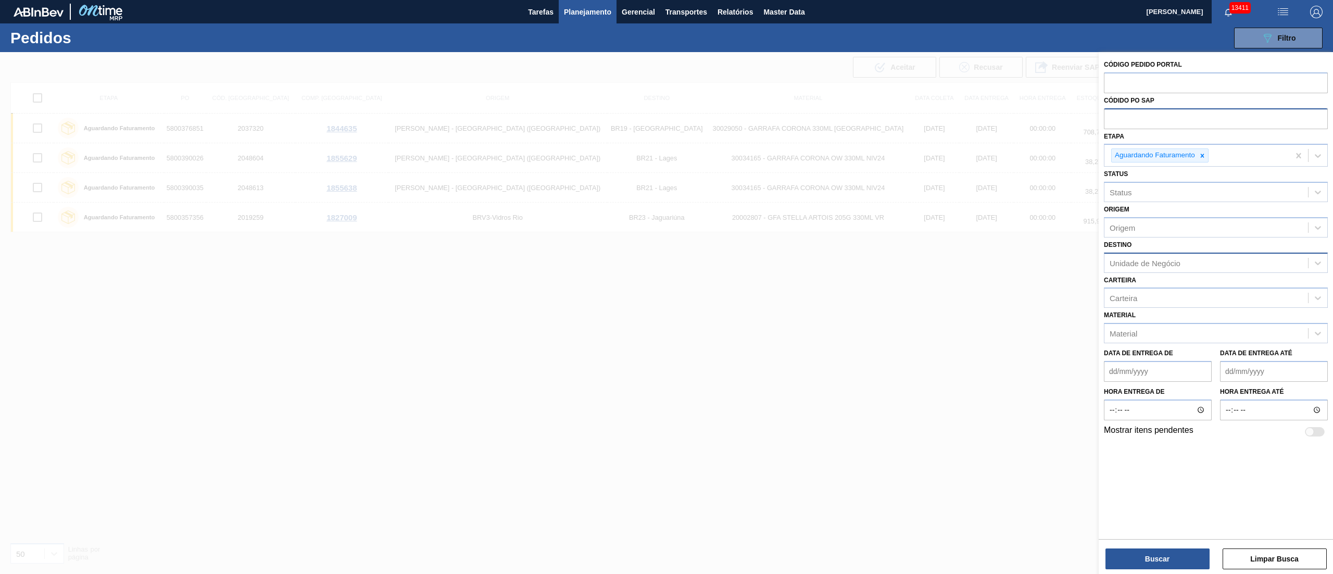
click at [1147, 262] on div "Unidade de Negócio" at bounding box center [1145, 262] width 71 height 9
type input "21"
click at [1148, 295] on div "BR21 - Lages" at bounding box center [1216, 288] width 224 height 19
click at [1160, 264] on div at bounding box center [1165, 264] width 11 height 13
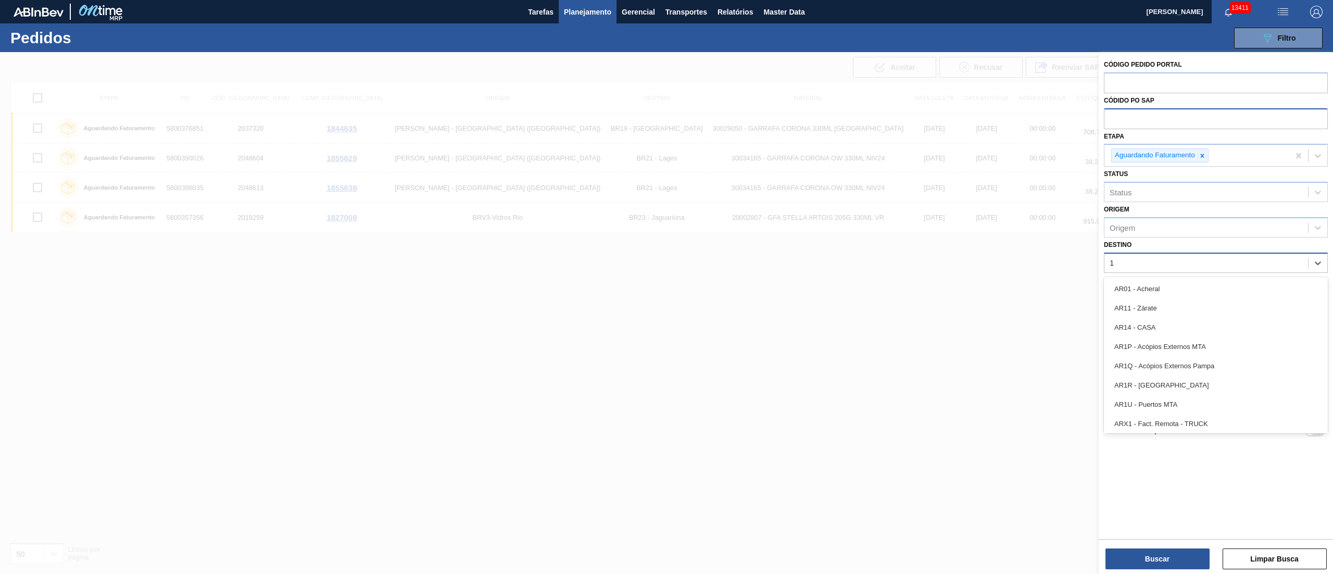
type input "18"
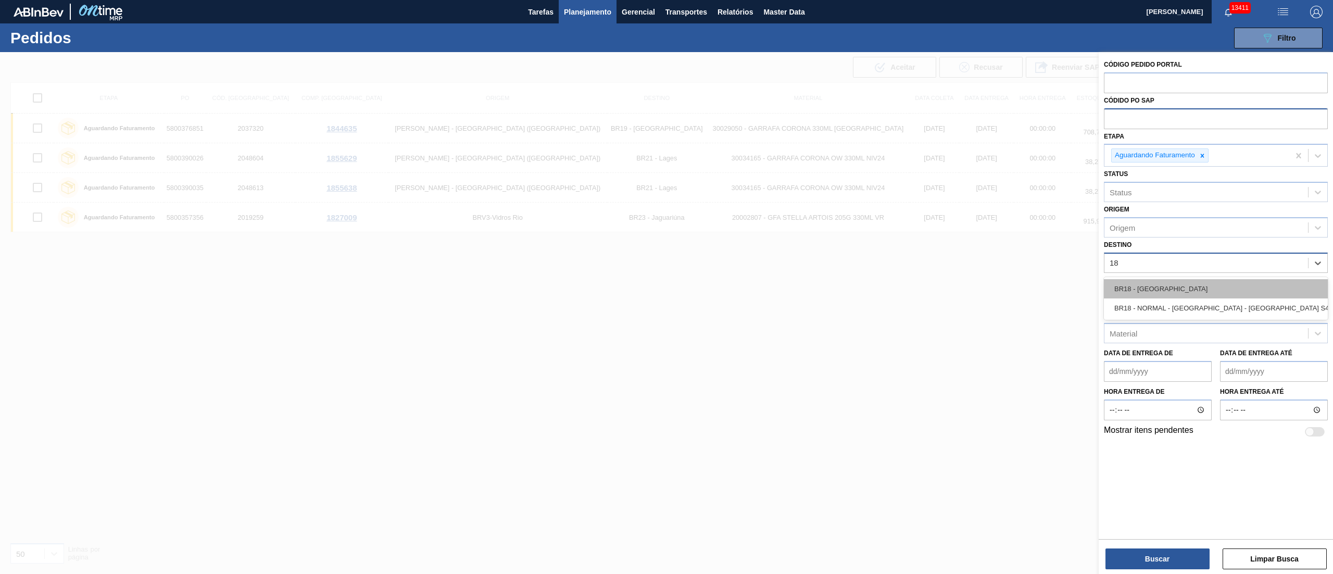
click at [1160, 282] on div "BR18 - [GEOGRAPHIC_DATA]" at bounding box center [1216, 288] width 224 height 19
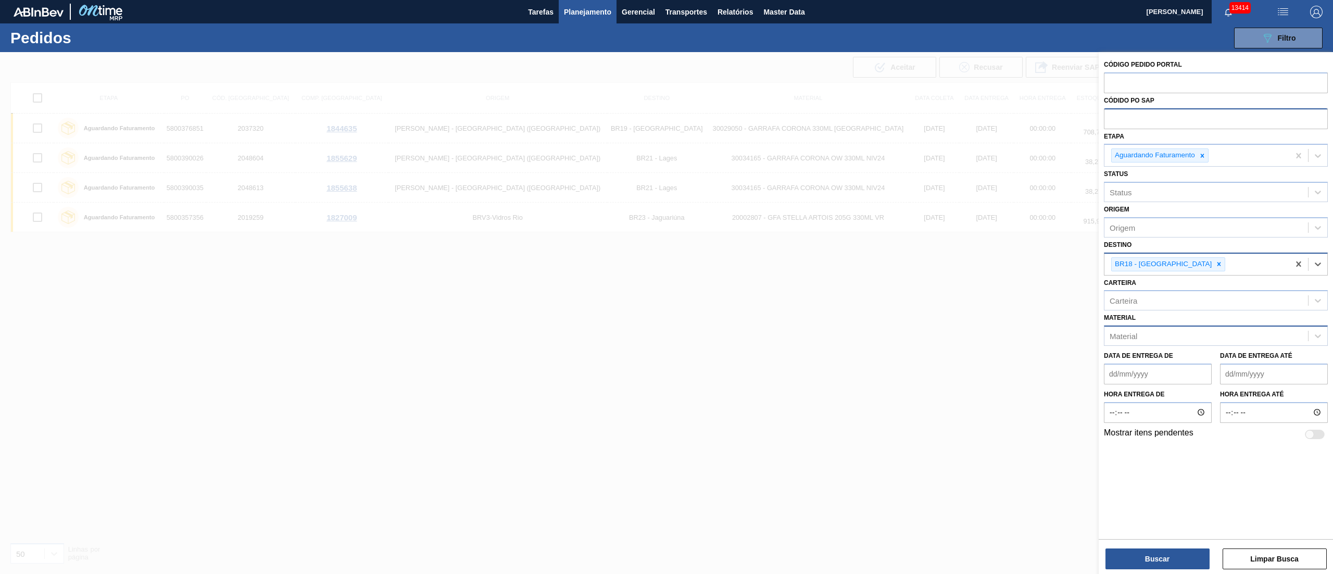
click at [1136, 334] on div "Material" at bounding box center [1124, 336] width 28 height 9
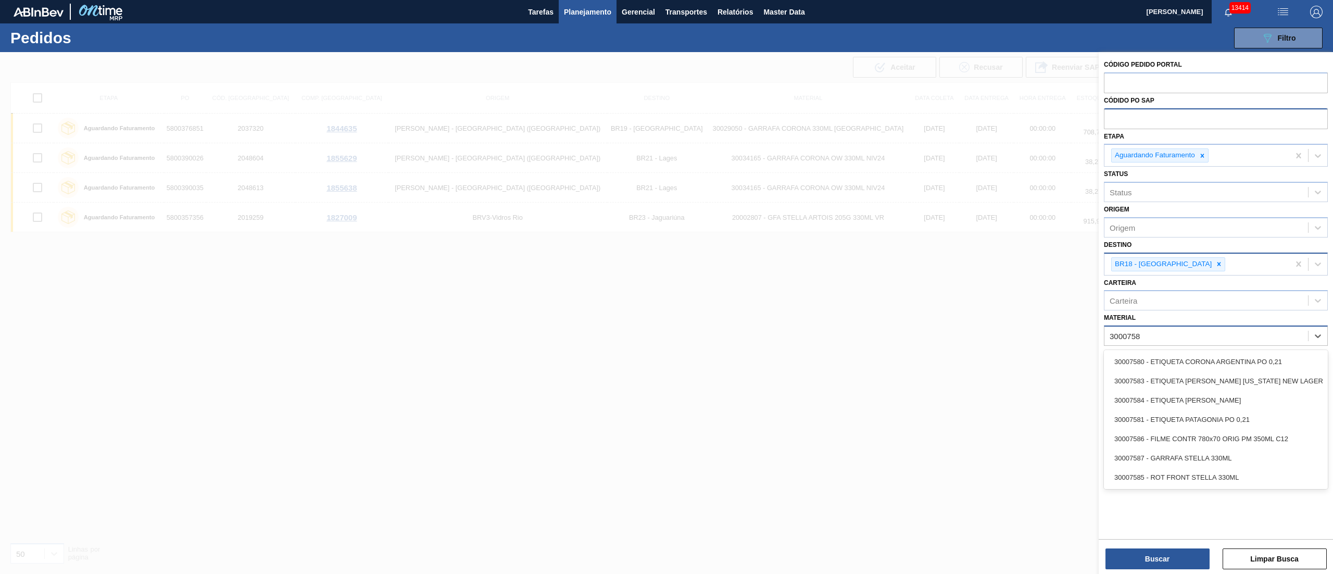
type input "30007587"
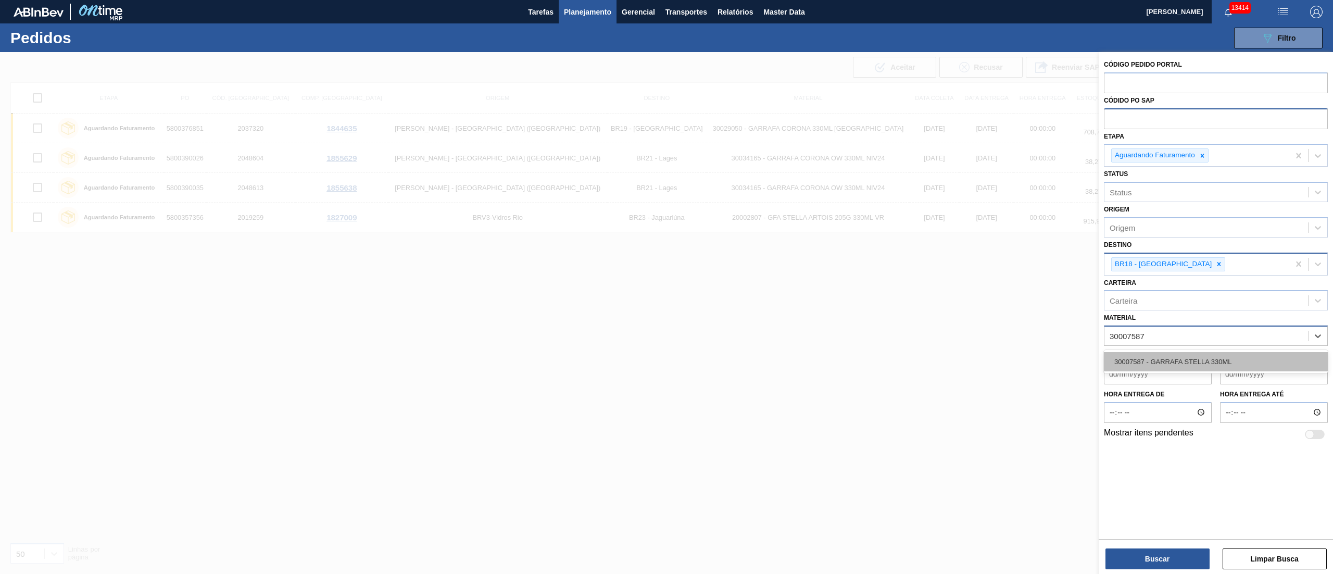
click at [1156, 369] on div "30007587 - GARRAFA STELLA 330ML" at bounding box center [1216, 361] width 224 height 19
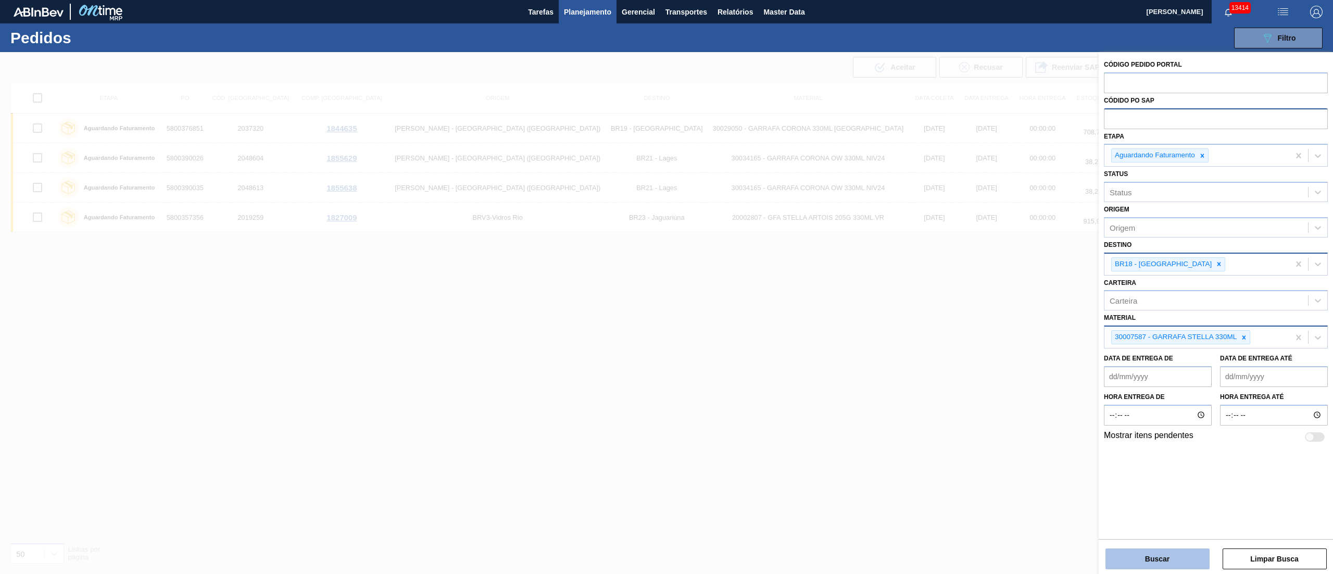
click at [1157, 566] on button "Buscar" at bounding box center [1158, 558] width 104 height 21
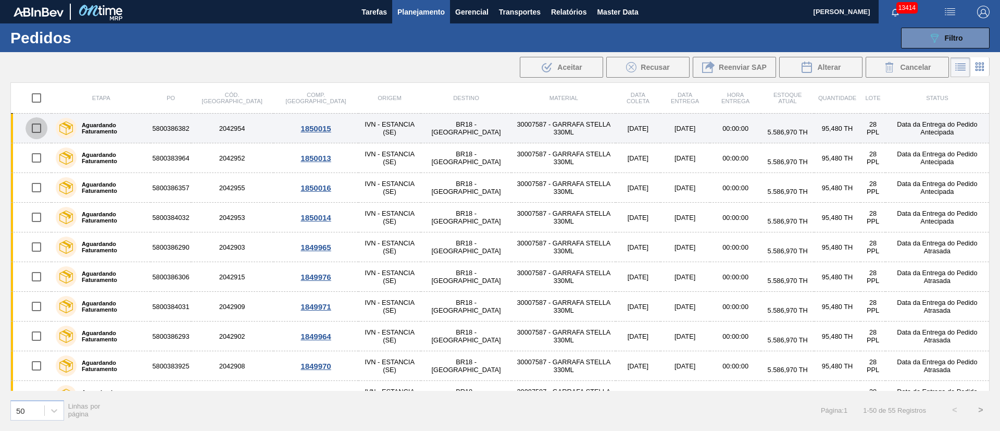
click at [39, 132] on input "checkbox" at bounding box center [37, 128] width 22 height 22
checkbox input "true"
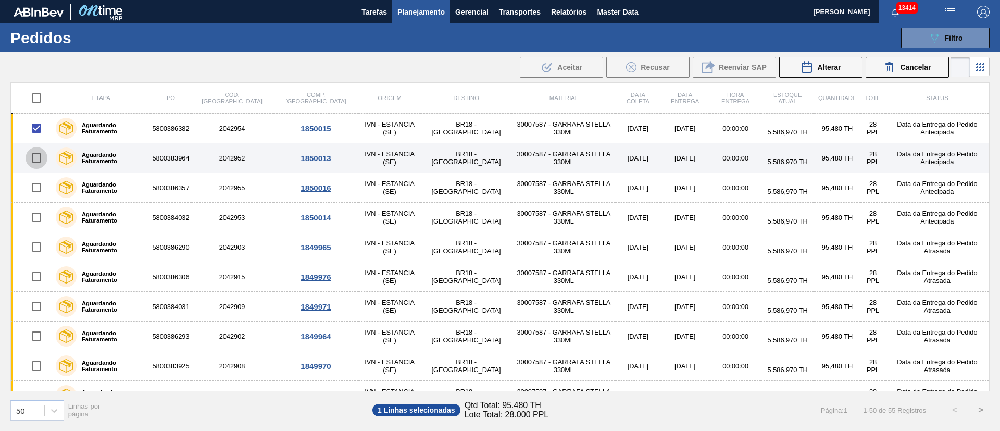
click at [37, 160] on input "checkbox" at bounding box center [37, 158] width 22 height 22
checkbox input "true"
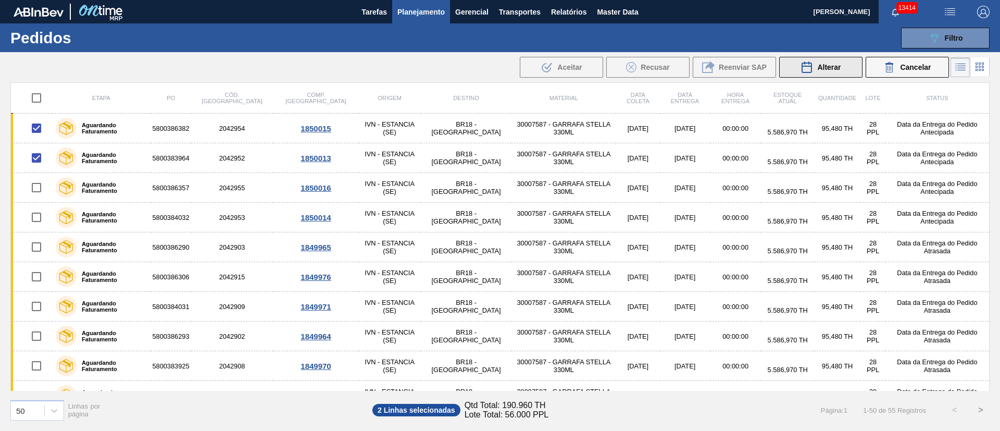
click at [839, 69] on span "Alterar" at bounding box center [828, 67] width 23 height 8
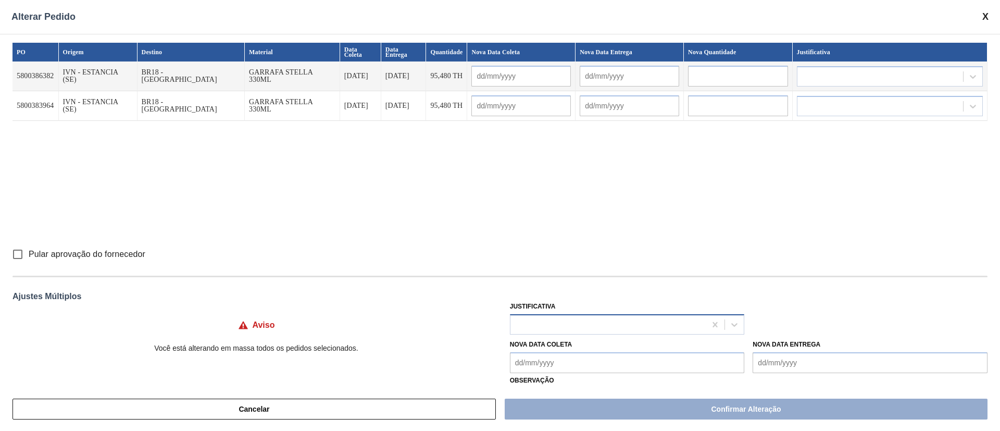
click at [567, 326] on div at bounding box center [608, 324] width 196 height 15
type input "ou"
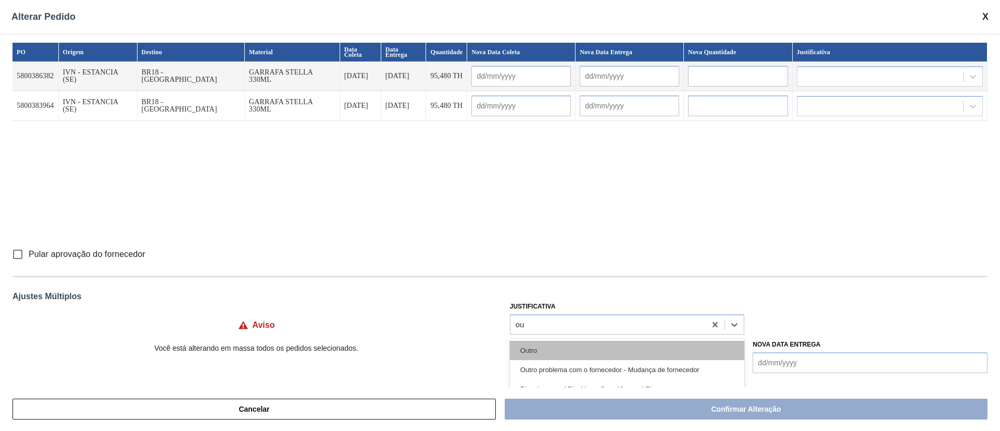
click at [540, 346] on div "Outro" at bounding box center [627, 350] width 235 height 19
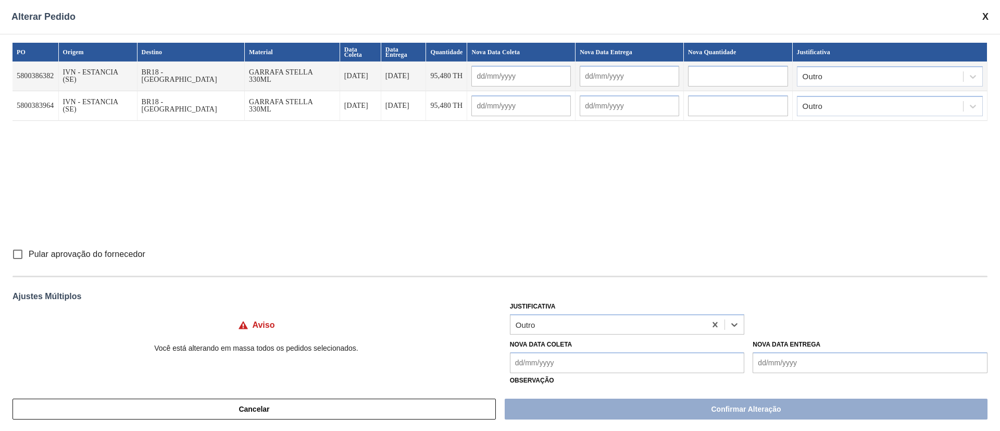
click at [538, 371] on Coleta "Nova Data Coleta" at bounding box center [627, 362] width 235 height 21
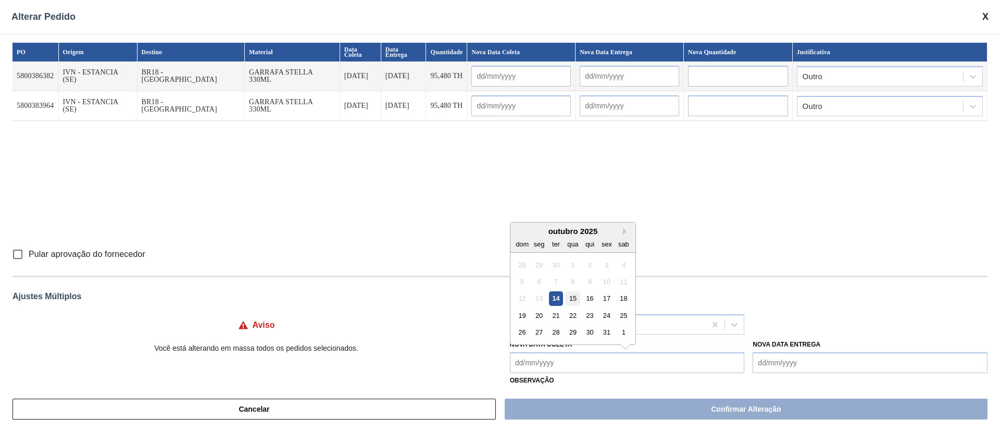
click at [572, 302] on div "15" at bounding box center [573, 298] width 14 height 14
type Coleta "[DATE]"
type input "[DATE]"
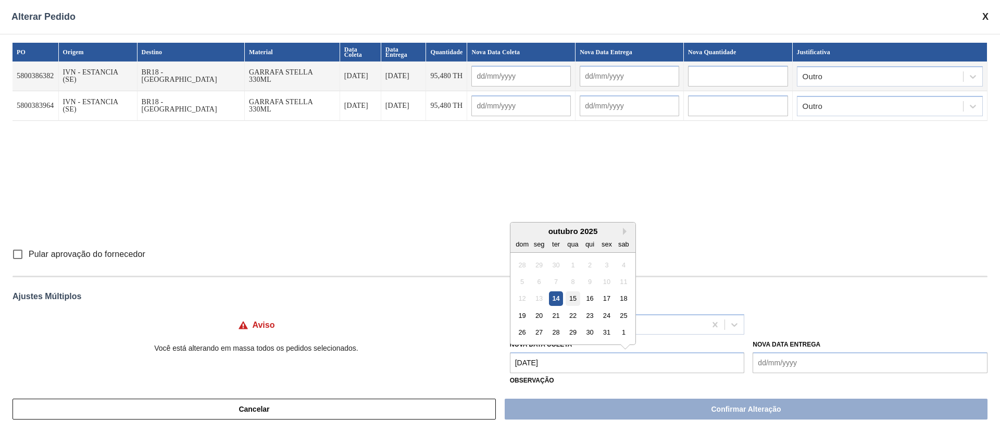
type input "[DATE]"
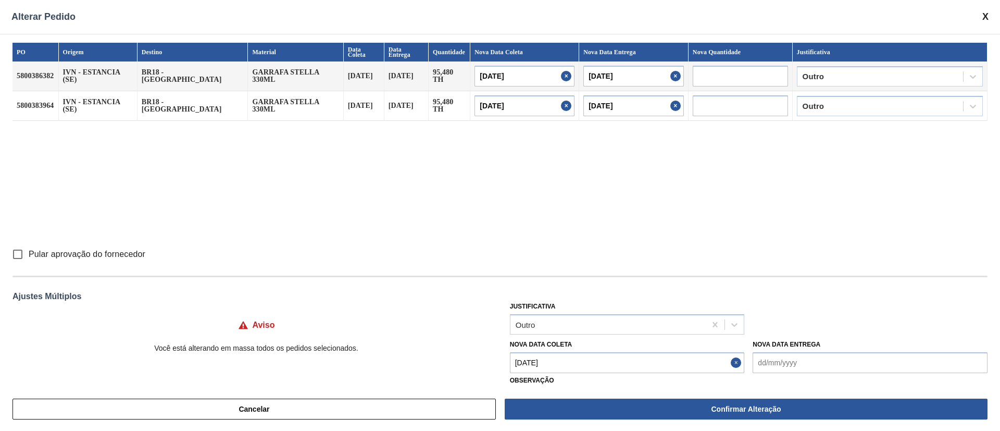
click at [567, 366] on Coleta "[DATE]" at bounding box center [627, 362] width 235 height 21
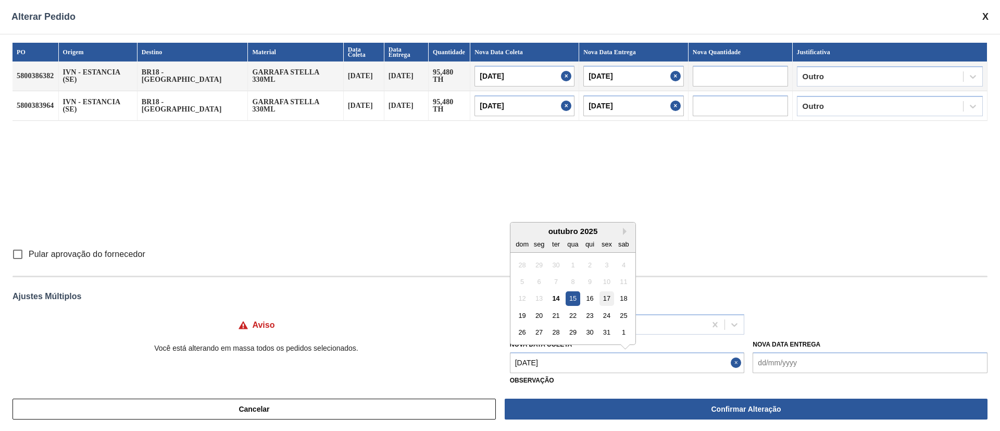
click at [607, 296] on div "17" at bounding box center [606, 298] width 14 height 14
type Coleta "[DATE]"
type input "[DATE]"
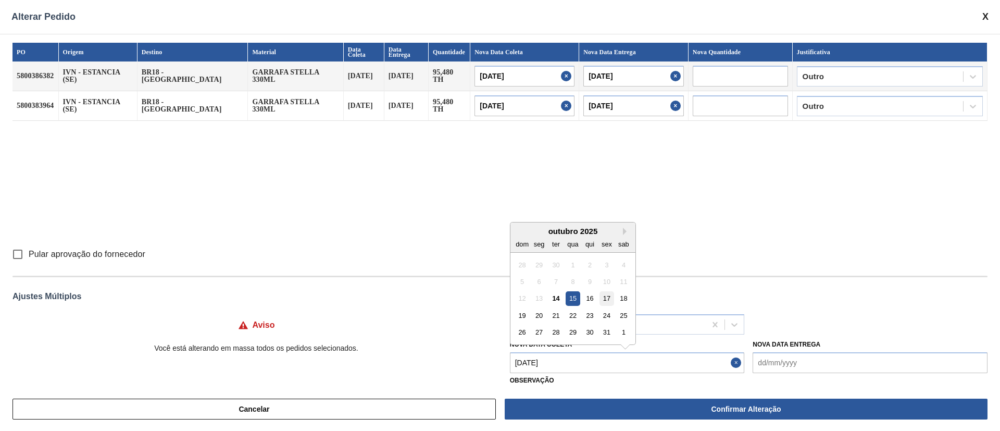
type input "[DATE]"
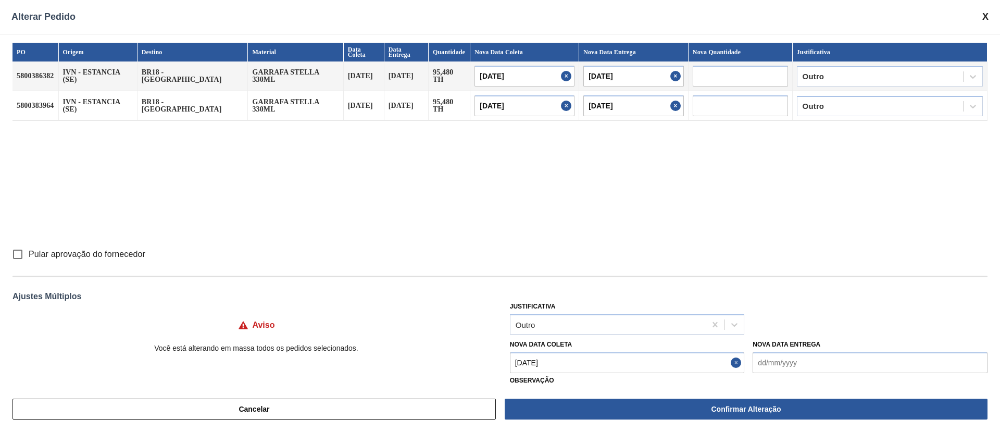
click at [24, 251] on input "Pular aprovação do fornecedor" at bounding box center [18, 254] width 22 height 22
checkbox input "true"
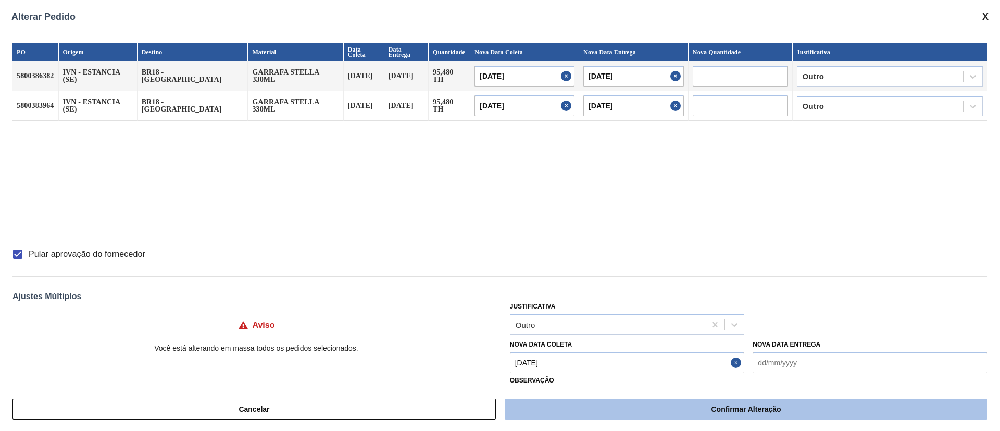
click at [631, 399] on button "Confirmar Alteração" at bounding box center [746, 408] width 483 height 21
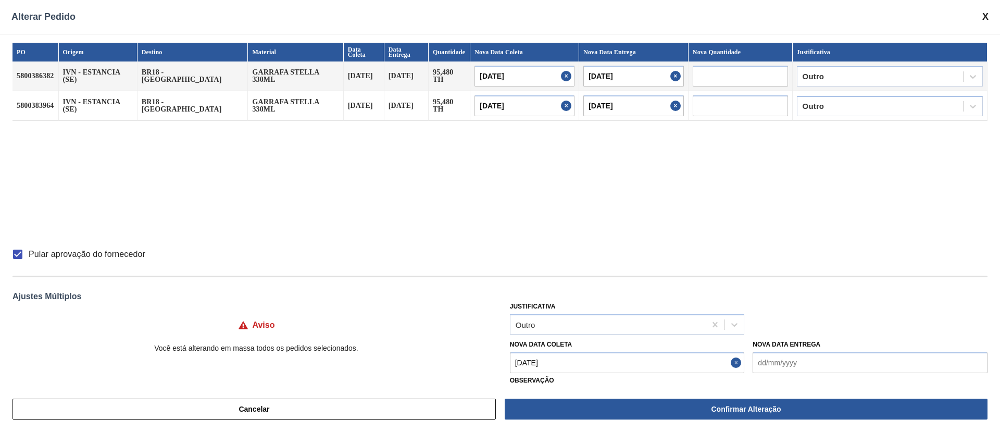
checkbox input "false"
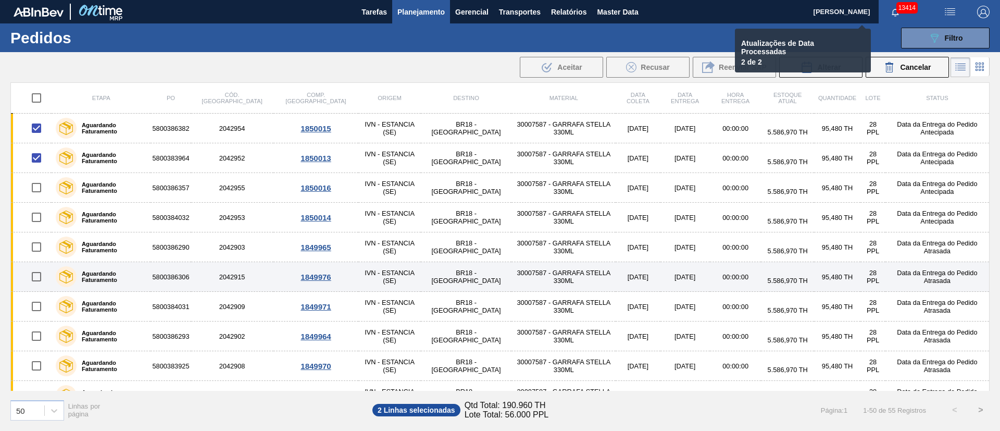
checkbox input "false"
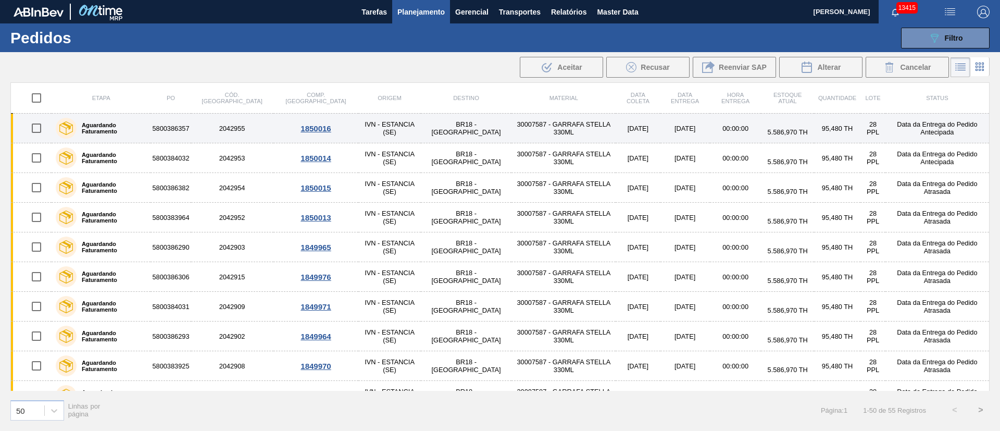
click at [41, 124] on input "checkbox" at bounding box center [37, 128] width 22 height 22
checkbox input "true"
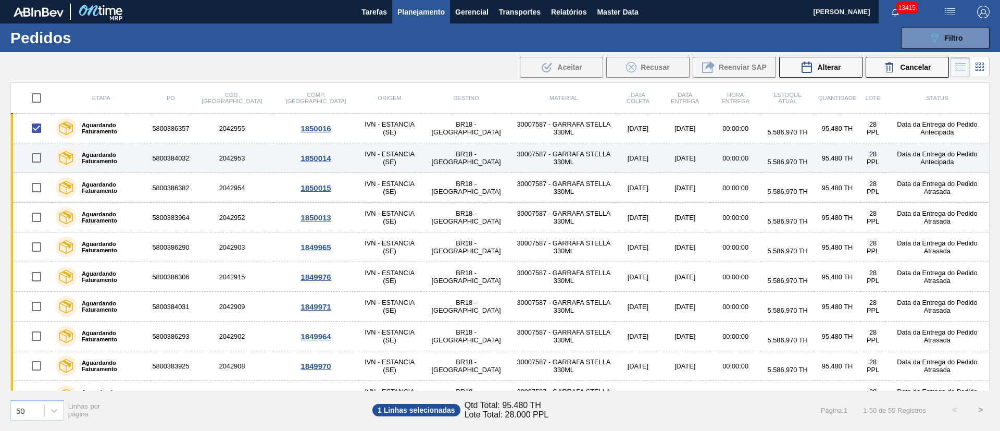
click at [38, 158] on input "checkbox" at bounding box center [37, 158] width 22 height 22
click at [40, 157] on input "checkbox" at bounding box center [37, 158] width 22 height 22
checkbox input "false"
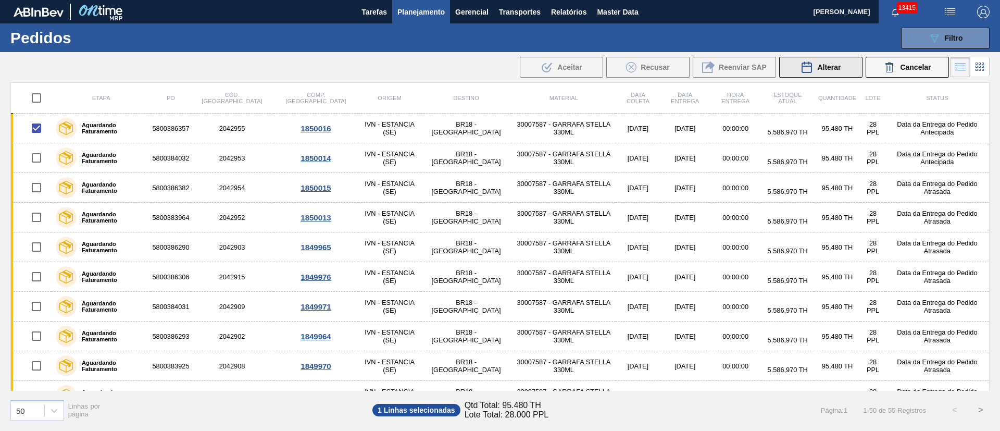
click at [823, 67] on span "Alterar" at bounding box center [828, 67] width 23 height 8
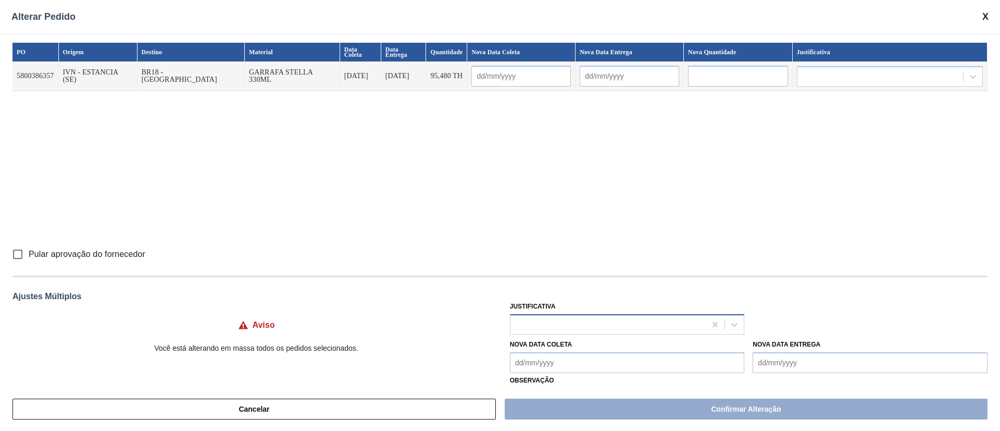
click at [545, 323] on div at bounding box center [608, 324] width 196 height 15
click at [541, 351] on div "Aquisição ABI (Preços, contratos, etc.)" at bounding box center [627, 350] width 235 height 19
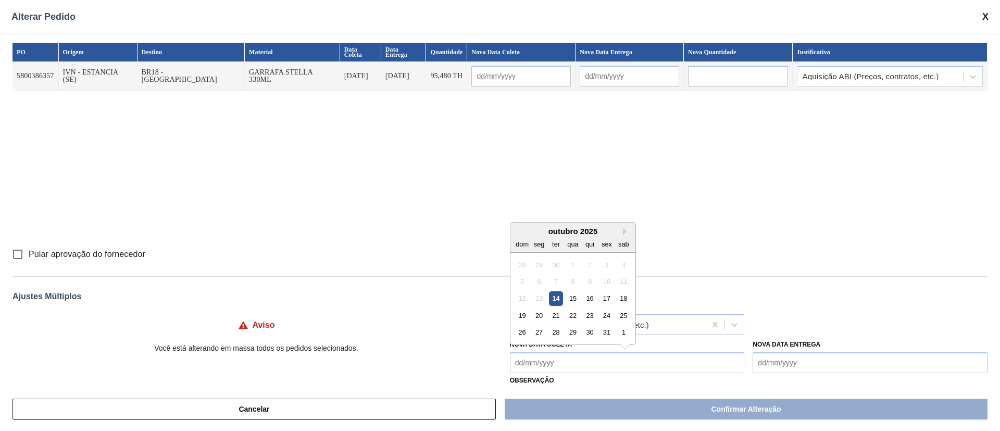
click at [541, 356] on Coleta "Nova Data Coleta" at bounding box center [627, 362] width 235 height 21
type Coleta "17"
type input "[DATE]"
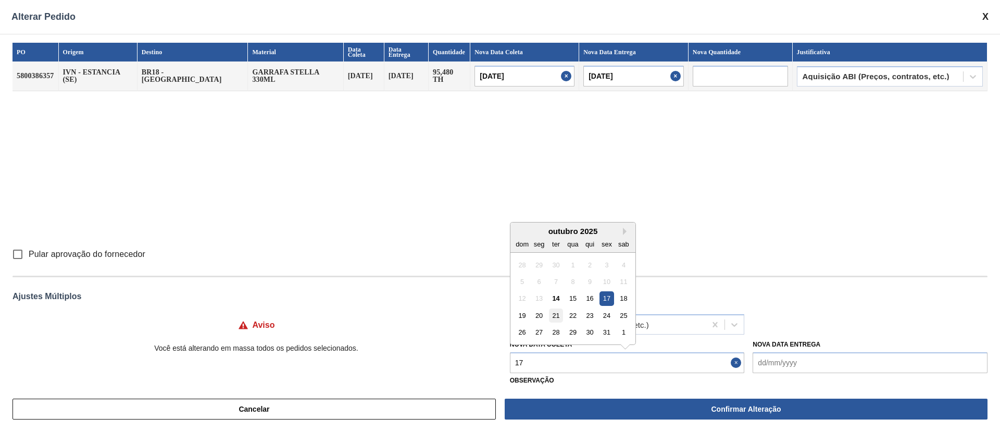
type Coleta "17"
click at [556, 309] on div "21" at bounding box center [556, 315] width 14 height 14
type input "[DATE]"
type Coleta "[DATE]"
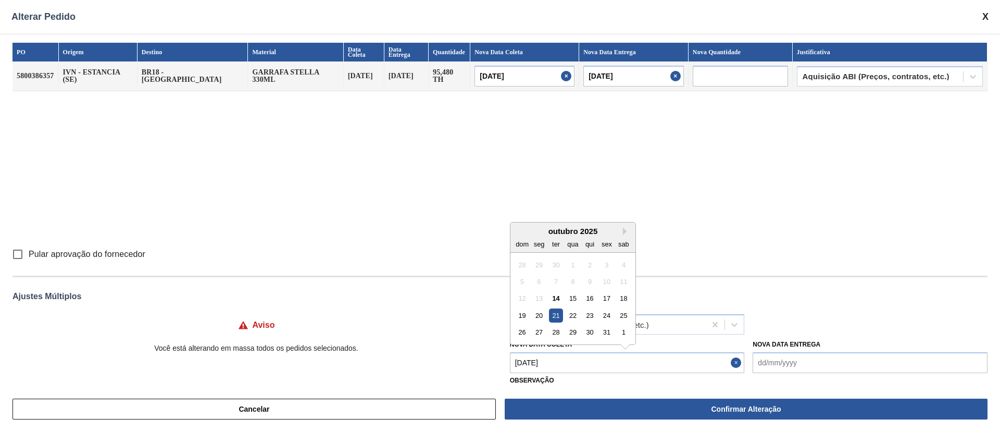
click at [582, 361] on Coleta "[DATE]" at bounding box center [627, 362] width 235 height 21
click at [605, 297] on div "17" at bounding box center [606, 298] width 14 height 14
type input "[DATE]"
type Coleta "[DATE]"
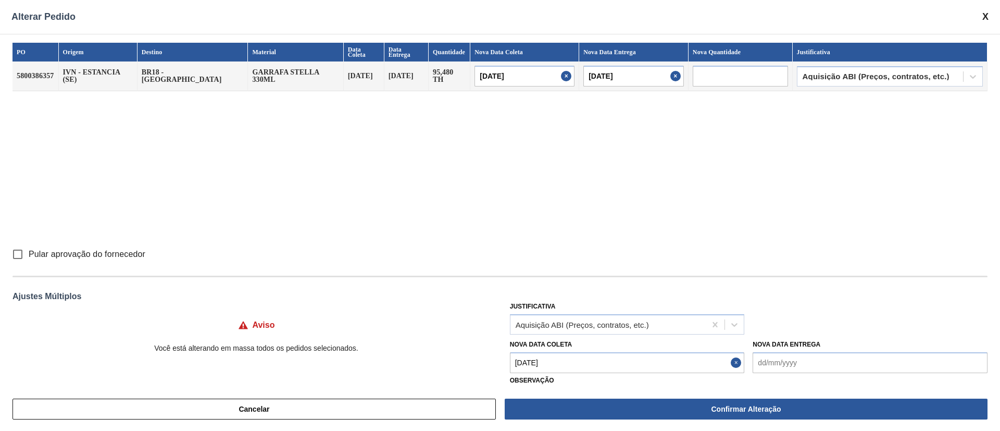
click at [21, 253] on input "Pular aprovação do fornecedor" at bounding box center [18, 254] width 22 height 22
checkbox input "true"
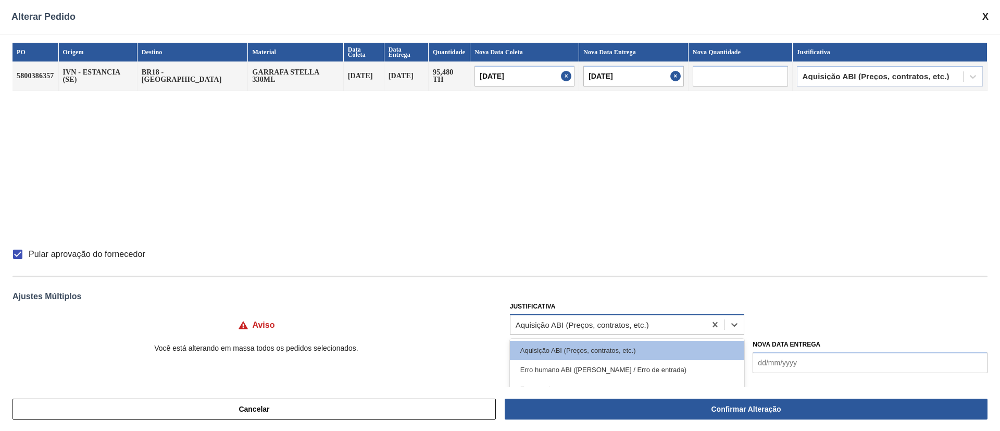
click at [611, 320] on div "Aquisição ABI (Preços, contratos, etc.)" at bounding box center [582, 324] width 133 height 9
type input "ou"
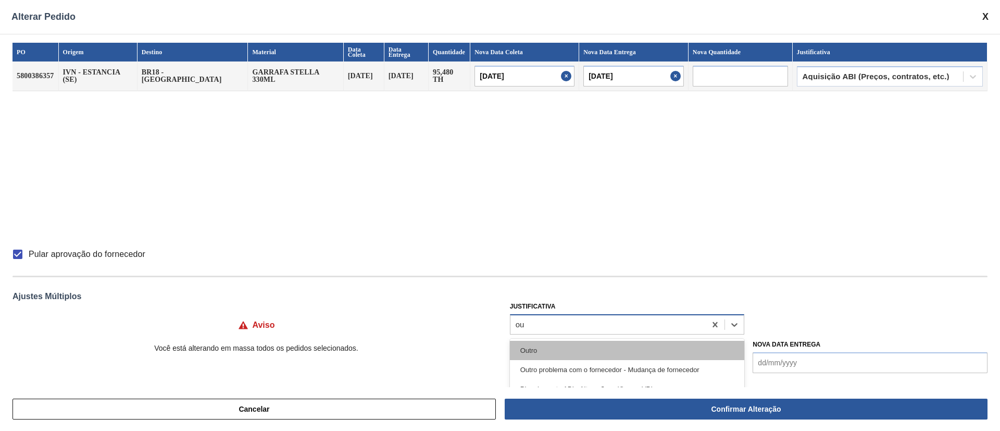
click at [567, 345] on div "Outro" at bounding box center [627, 350] width 235 height 19
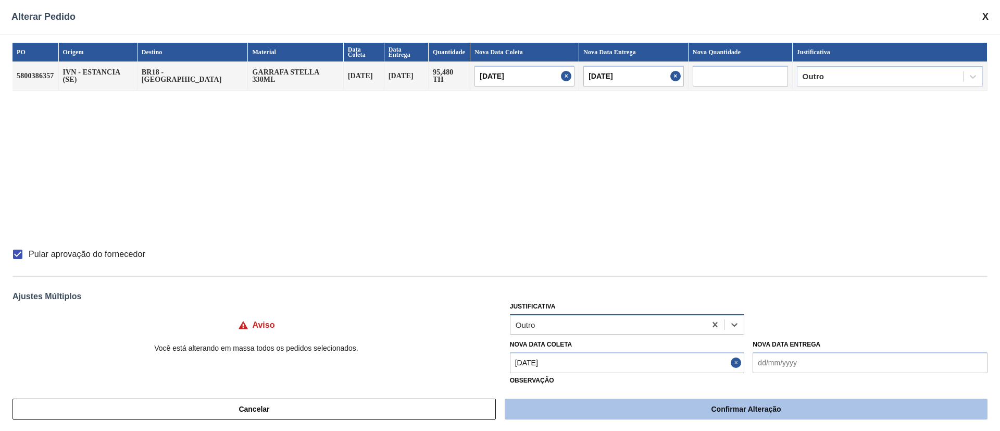
click at [660, 415] on button "Confirmar Alteração" at bounding box center [746, 408] width 483 height 21
checkbox input "false"
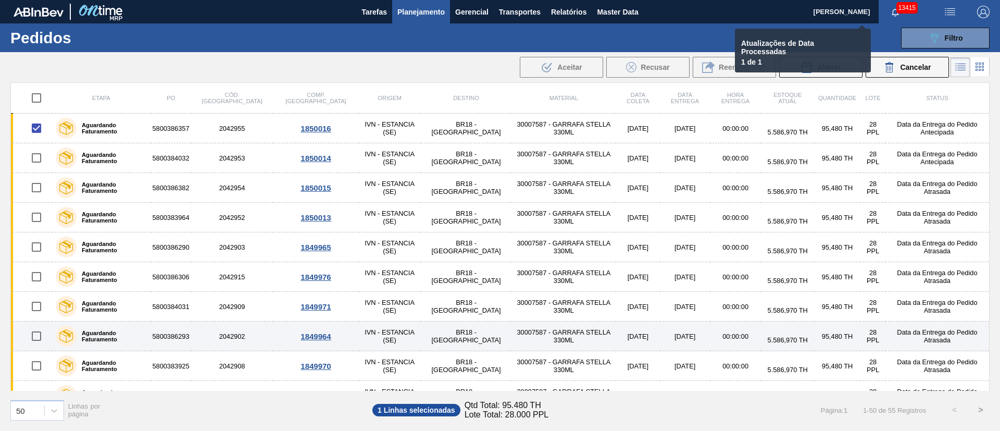
checkbox input "false"
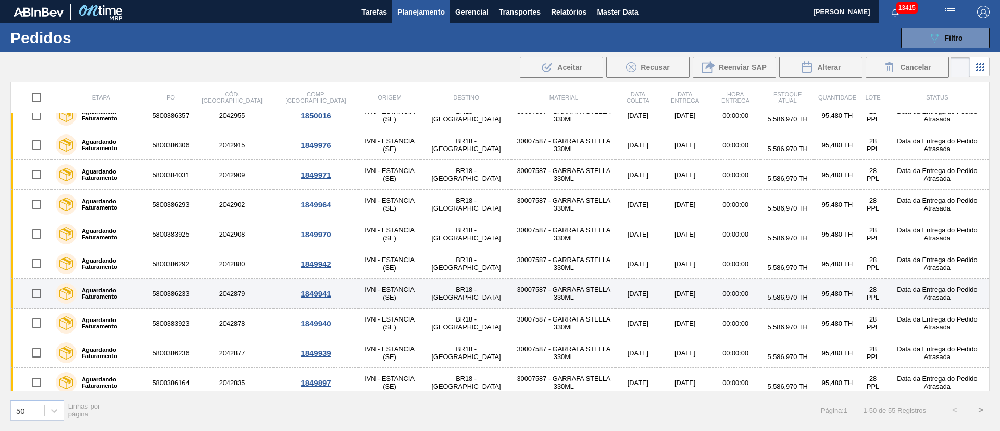
scroll to position [156, 0]
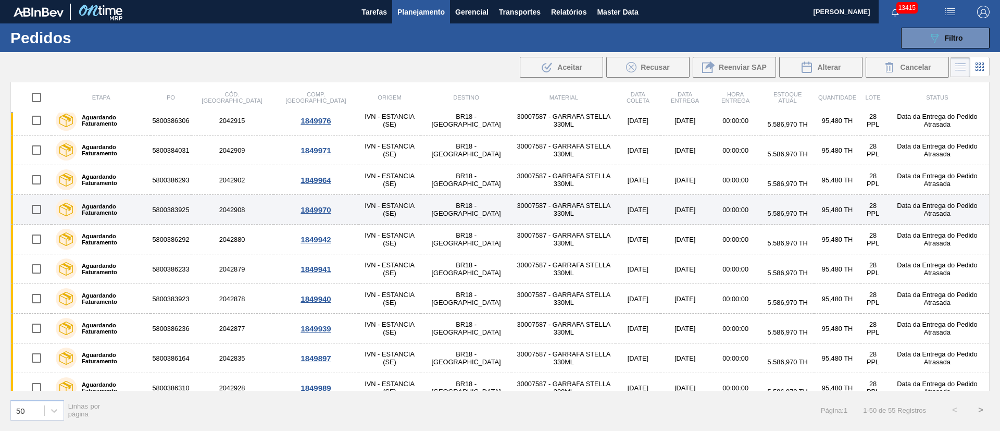
click at [41, 211] on input "checkbox" at bounding box center [37, 209] width 22 height 22
checkbox input "true"
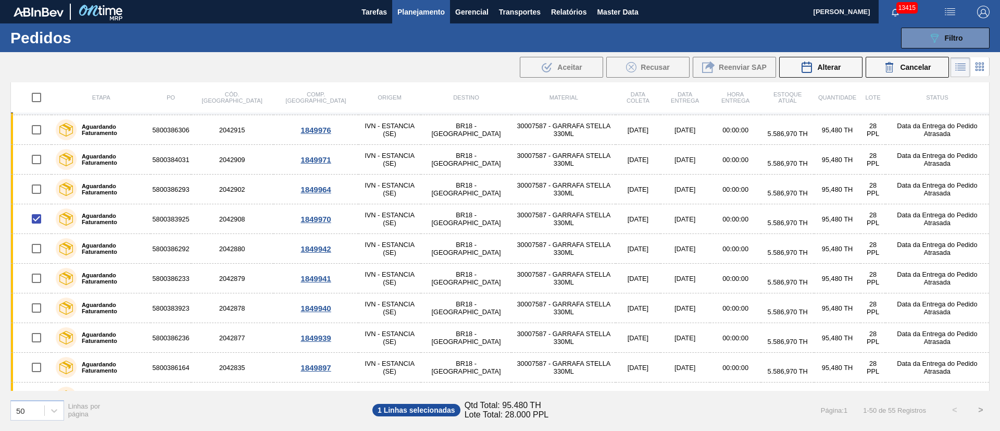
scroll to position [0, 0]
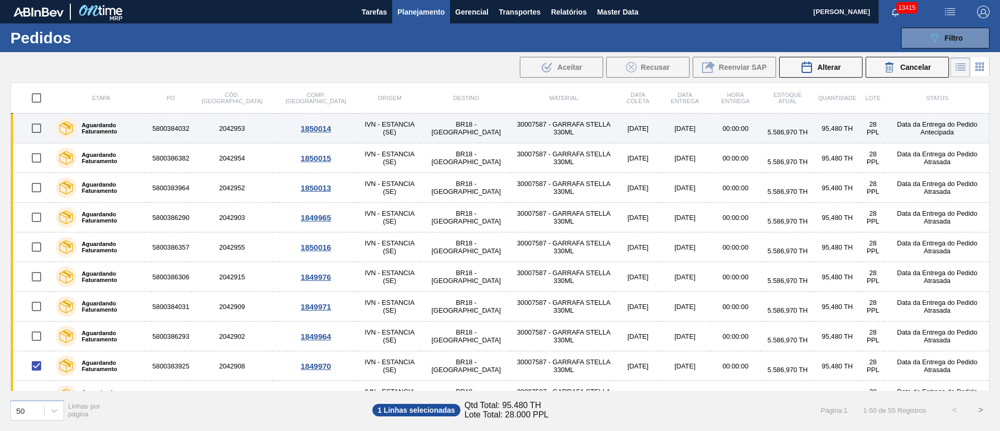
click at [40, 130] on input "checkbox" at bounding box center [37, 128] width 22 height 22
checkbox input "true"
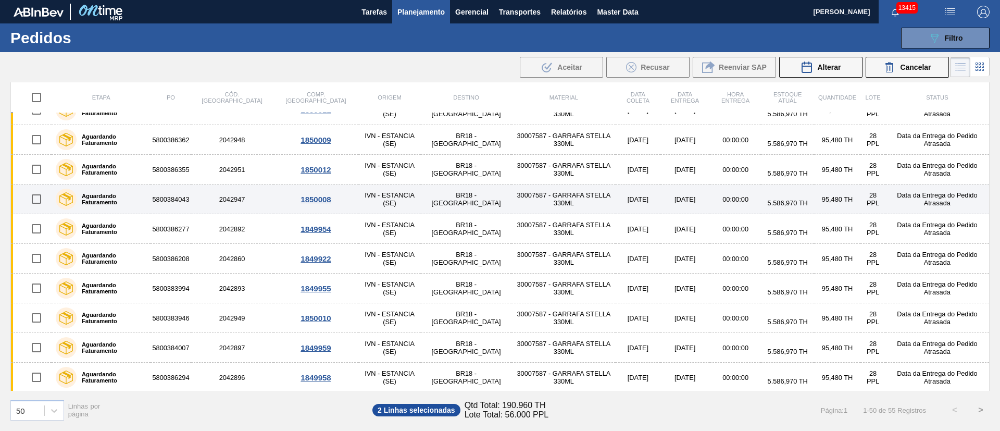
scroll to position [1207, 0]
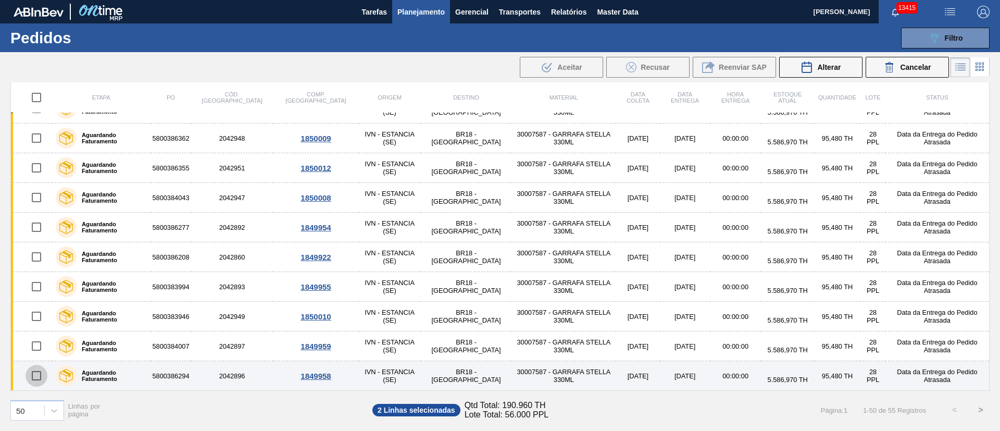
click at [34, 370] on input "checkbox" at bounding box center [37, 376] width 22 height 22
checkbox input "true"
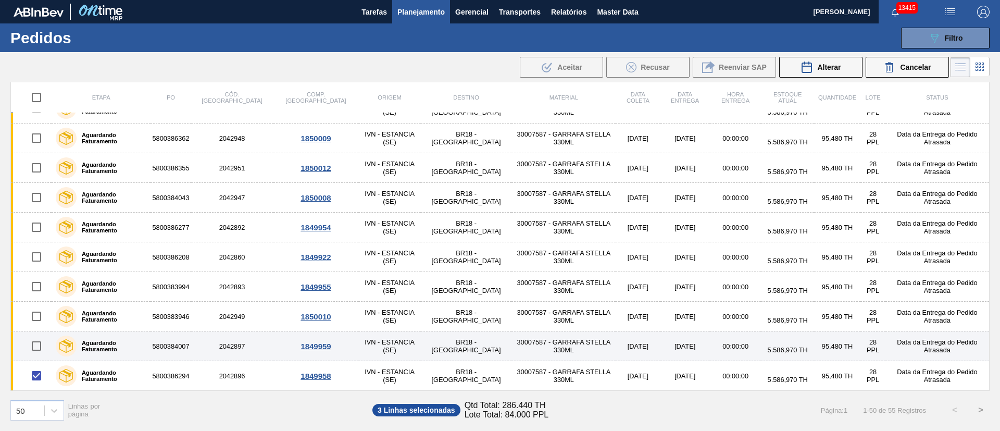
click at [38, 344] on input "checkbox" at bounding box center [37, 346] width 22 height 22
checkbox input "true"
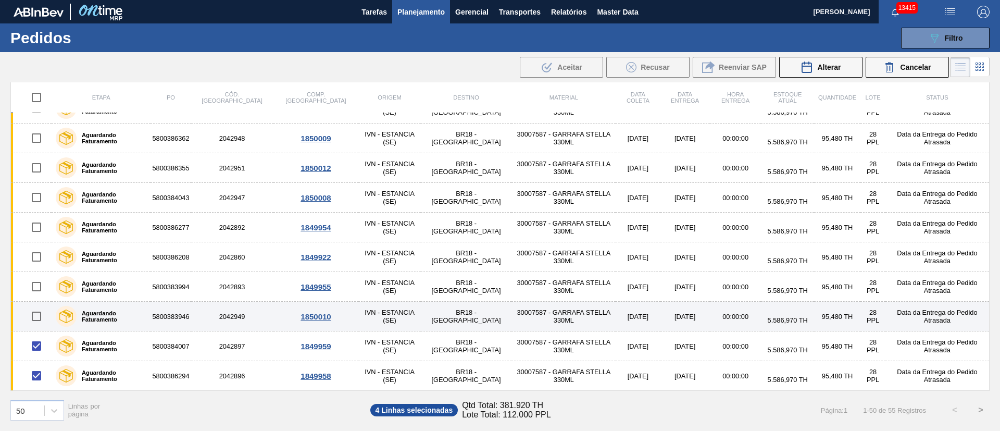
click at [41, 312] on input "checkbox" at bounding box center [37, 316] width 22 height 22
checkbox input "true"
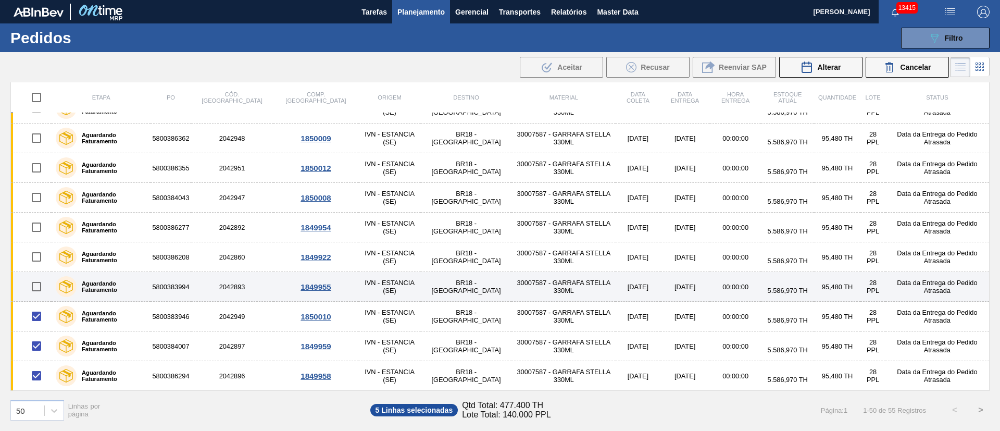
click at [41, 290] on input "checkbox" at bounding box center [37, 286] width 22 height 22
checkbox input "true"
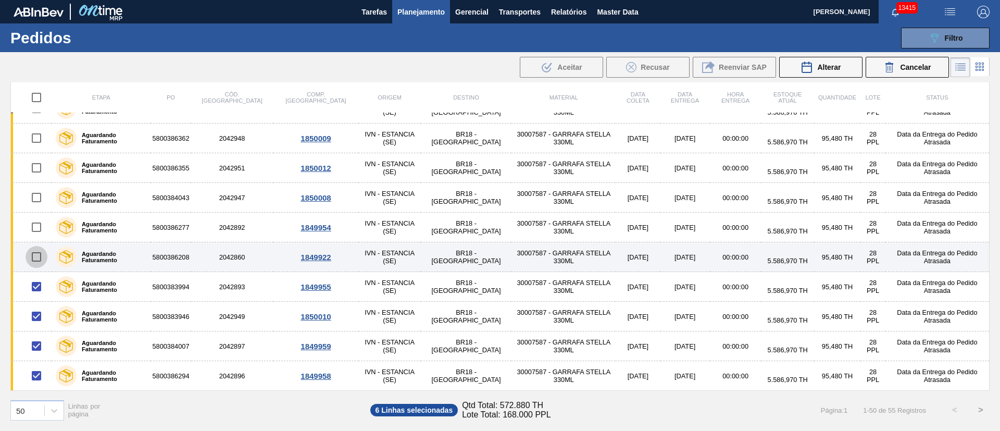
click at [38, 252] on input "checkbox" at bounding box center [37, 257] width 22 height 22
checkbox input "true"
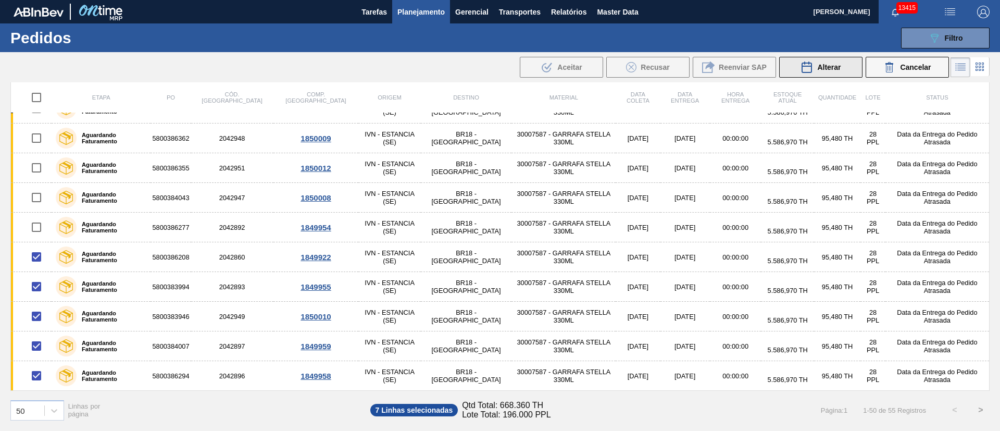
click at [825, 72] on div "Alterar" at bounding box center [820, 67] width 40 height 12
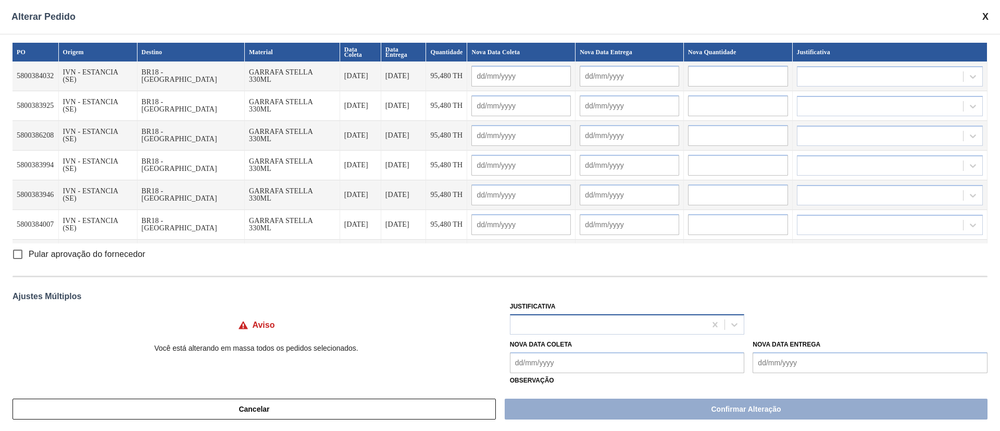
click at [538, 328] on div at bounding box center [608, 324] width 196 height 15
type input "ou"
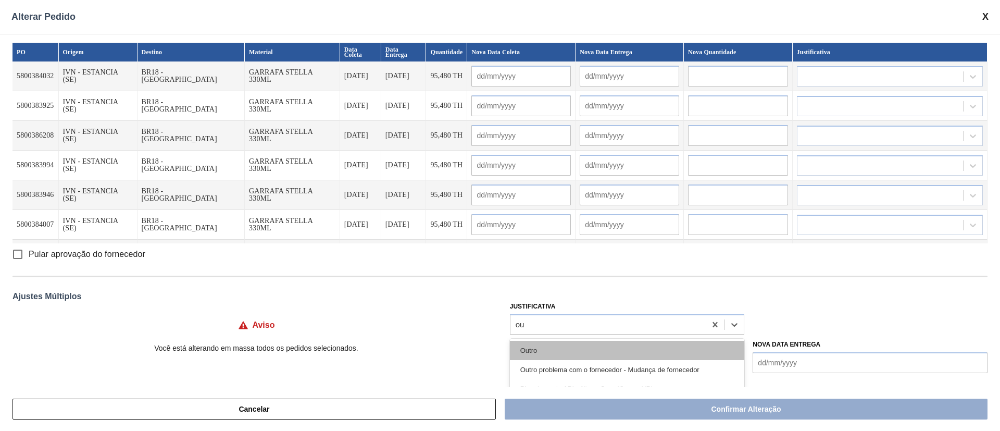
click at [532, 347] on div "Outro" at bounding box center [627, 350] width 235 height 19
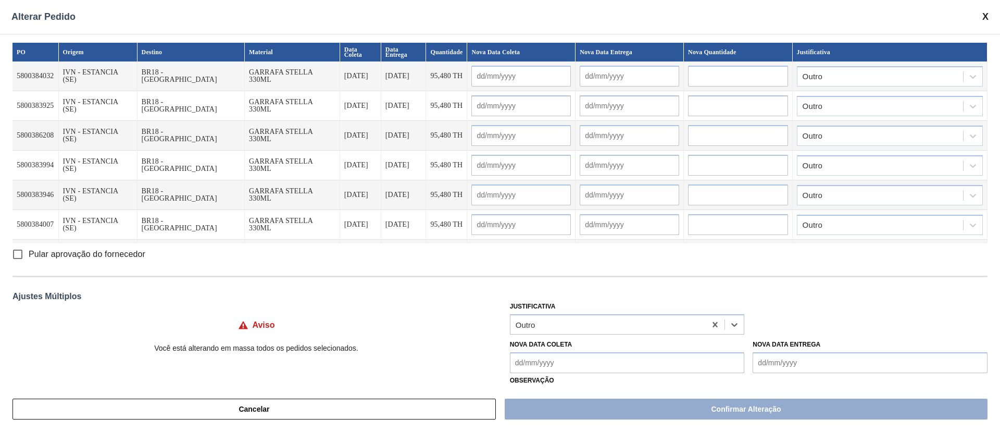
click at [11, 254] on input "Pular aprovação do fornecedor" at bounding box center [18, 254] width 22 height 22
checkbox input "true"
click at [535, 358] on Coleta "Nova Data Coleta" at bounding box center [627, 362] width 235 height 21
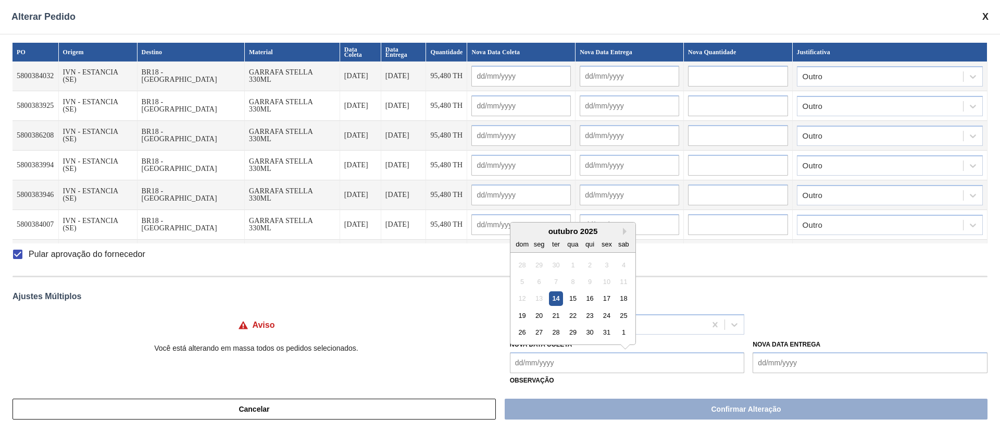
click at [535, 312] on div "20" at bounding box center [539, 315] width 14 height 14
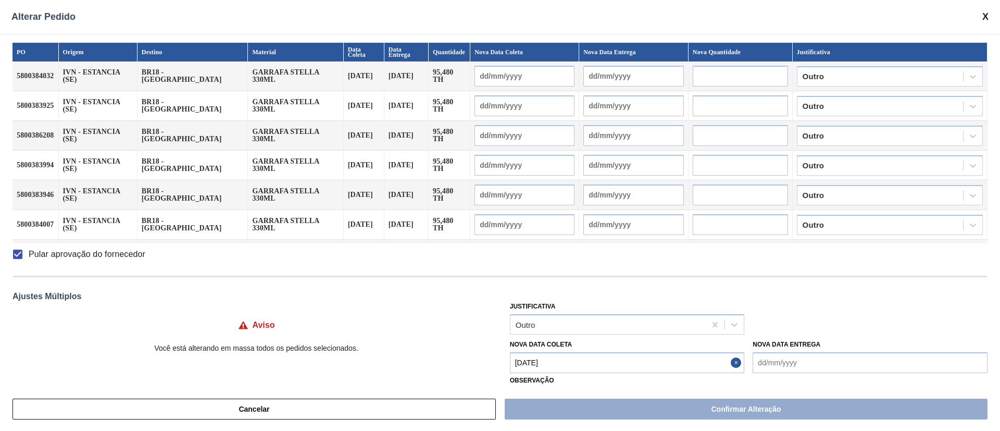
type Coleta "[DATE]"
type input "[DATE]"
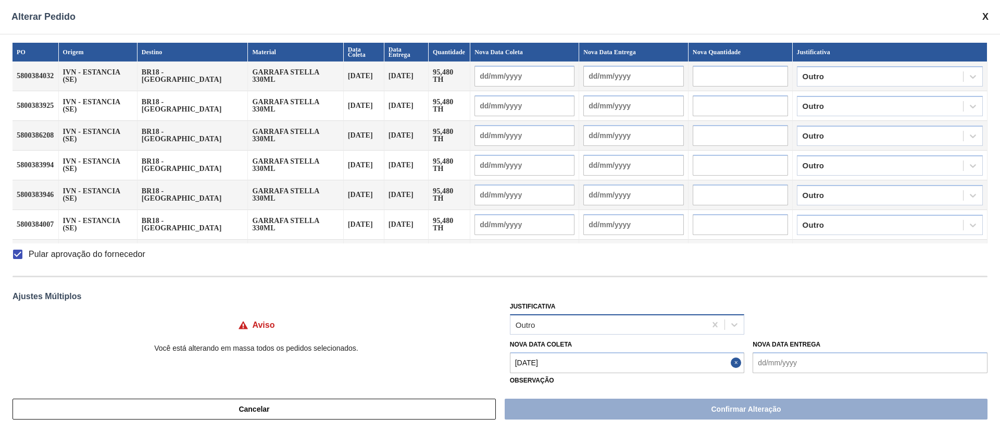
type input "[DATE]"
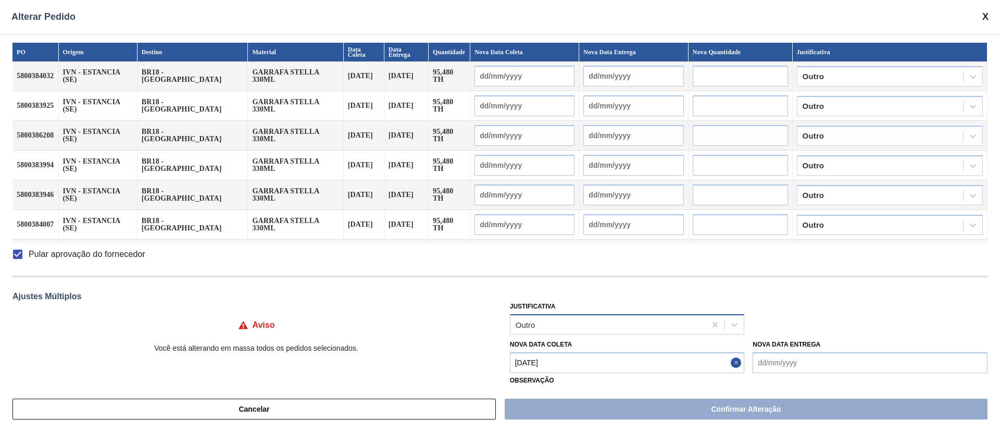
type input "[DATE]"
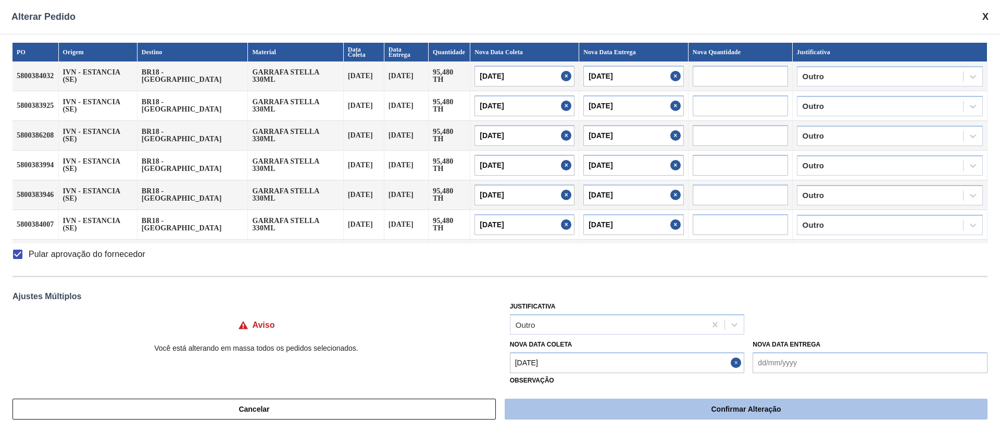
click at [686, 408] on button "Confirmar Alteração" at bounding box center [746, 408] width 483 height 21
checkbox input "false"
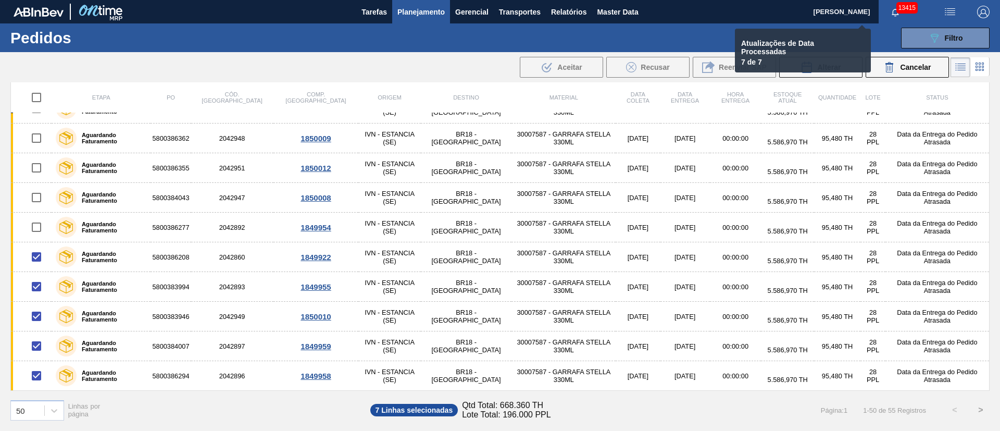
checkbox input "false"
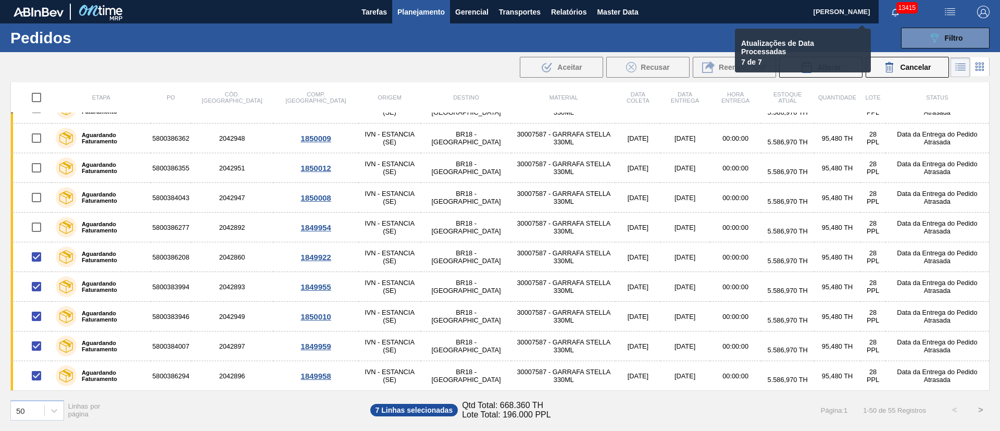
checkbox input "false"
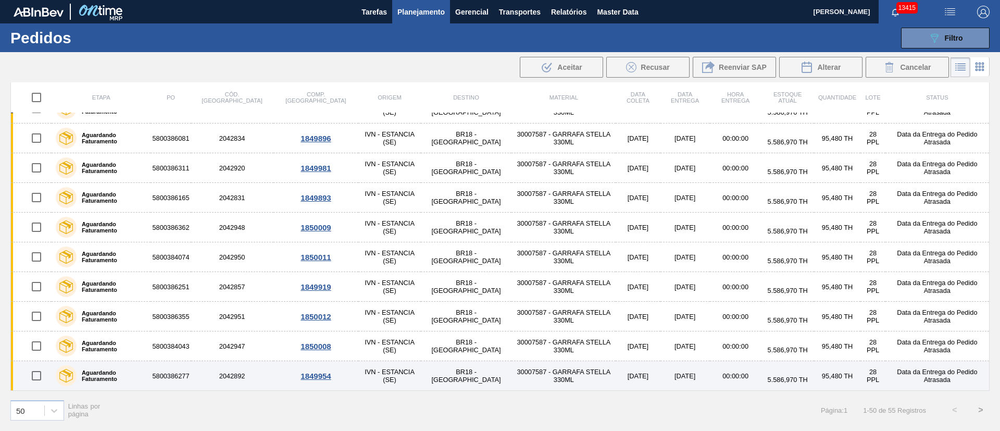
click at [37, 370] on input "checkbox" at bounding box center [37, 376] width 22 height 22
checkbox input "true"
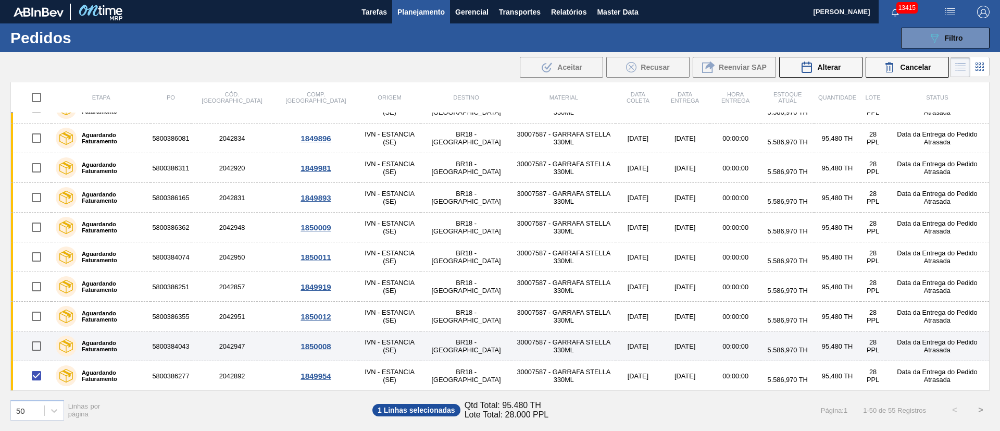
click at [40, 342] on input "checkbox" at bounding box center [37, 346] width 22 height 22
checkbox input "true"
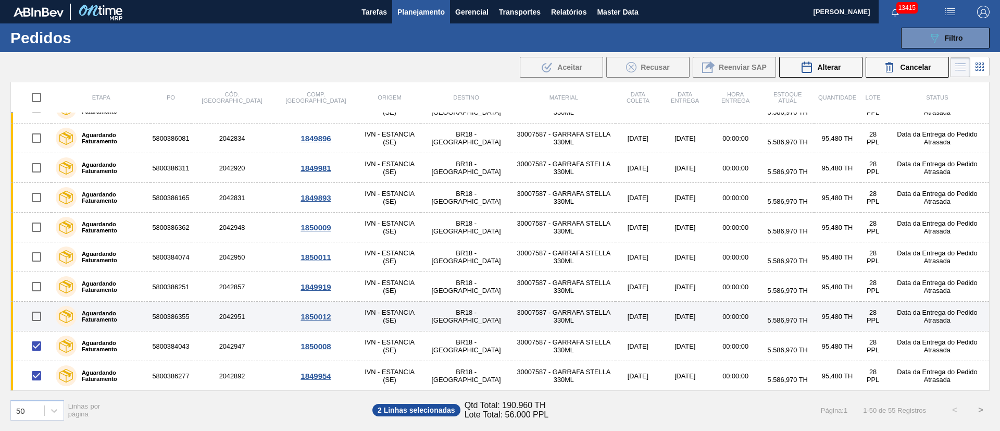
click at [40, 309] on input "checkbox" at bounding box center [37, 316] width 22 height 22
checkbox input "true"
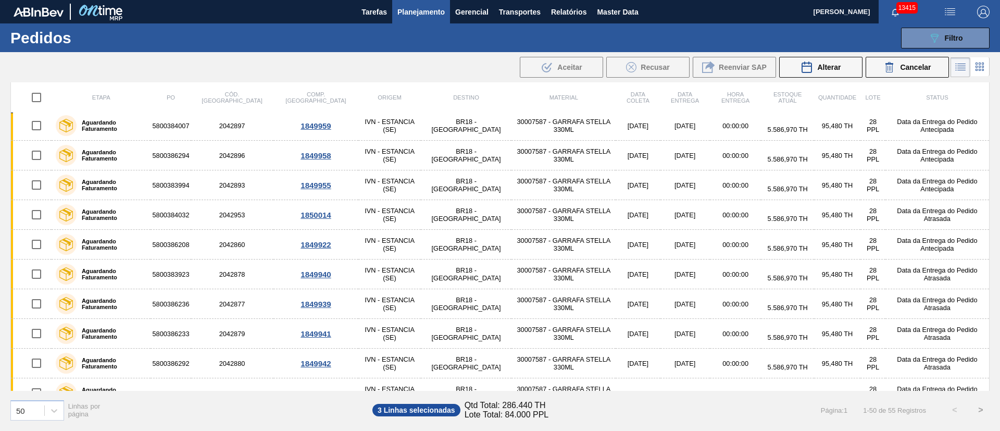
scroll to position [348, 0]
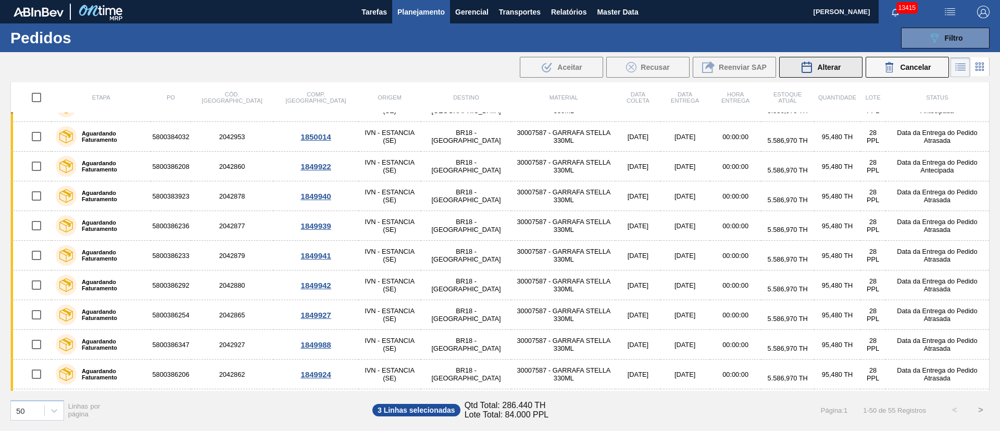
click at [812, 67] on icon at bounding box center [806, 67] width 12 height 12
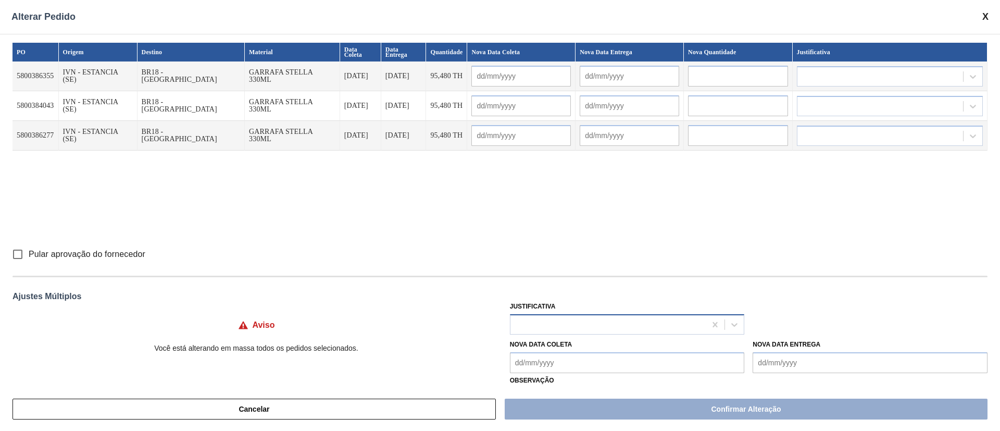
click at [554, 326] on div at bounding box center [608, 324] width 196 height 15
click at [22, 255] on input "Pular aprovação do fornecedor" at bounding box center [18, 254] width 22 height 22
checkbox input "true"
click at [551, 324] on div at bounding box center [608, 324] width 196 height 15
type input "ou"
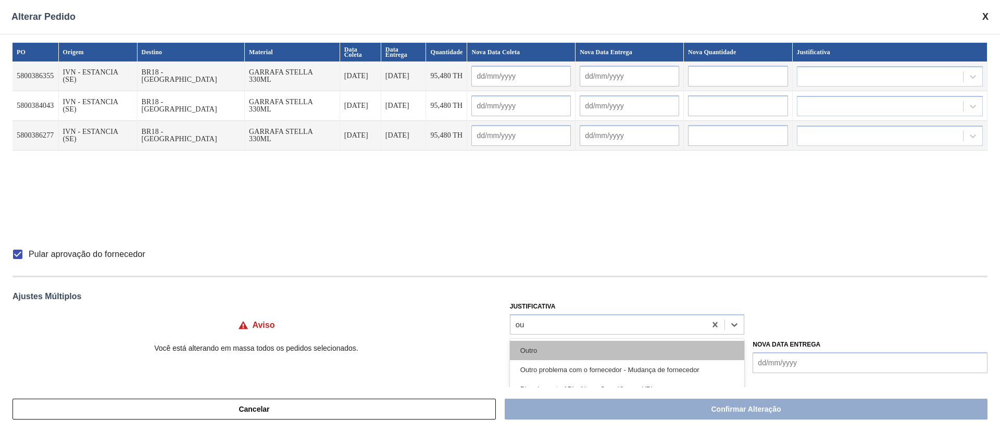
click at [554, 344] on div "Outro" at bounding box center [627, 350] width 235 height 19
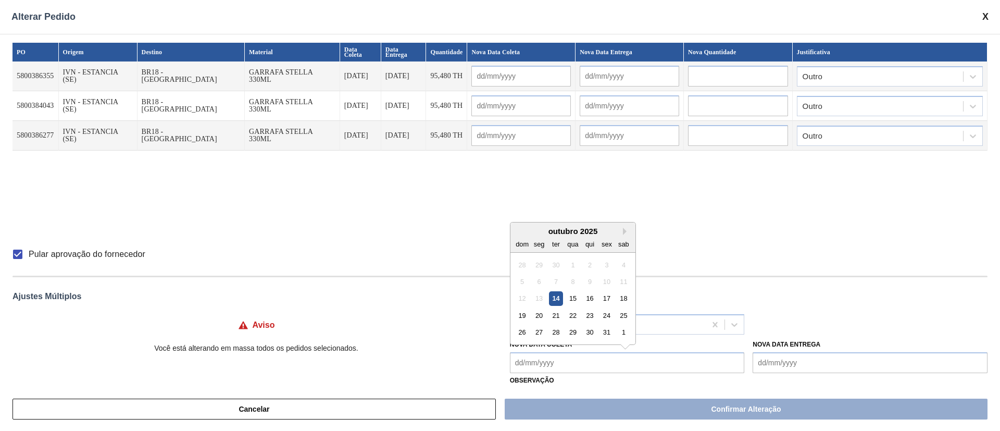
click at [542, 365] on Coleta "Nova Data Coleta" at bounding box center [627, 362] width 235 height 21
click at [556, 316] on div "21" at bounding box center [556, 315] width 14 height 14
type Coleta "[DATE]"
type input "[DATE]"
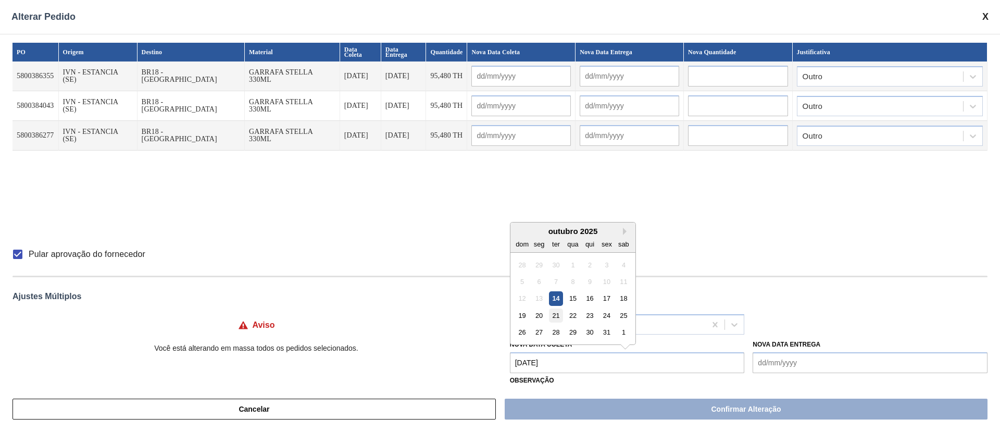
type input "[DATE]"
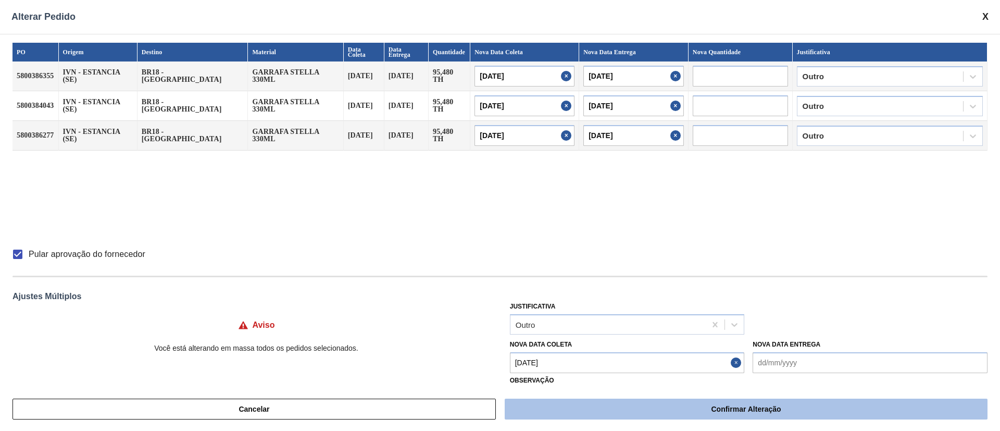
click at [627, 406] on button "Confirmar Alteração" at bounding box center [746, 408] width 483 height 21
checkbox input "false"
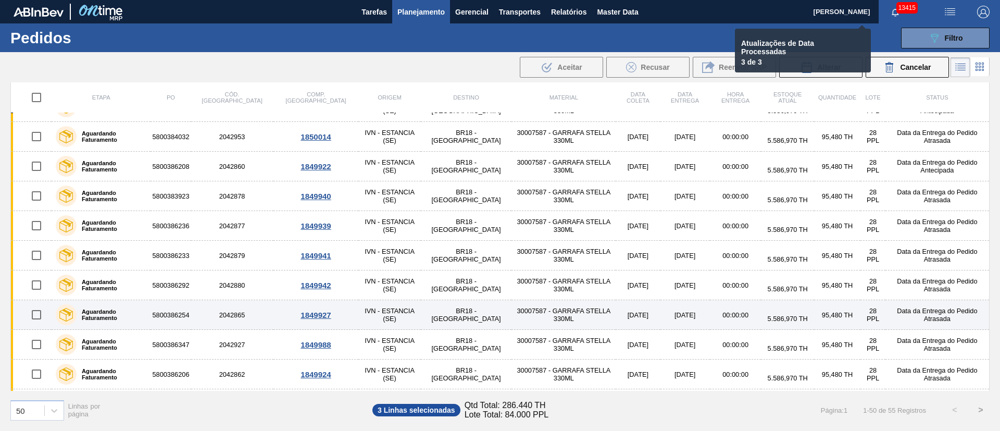
checkbox input "false"
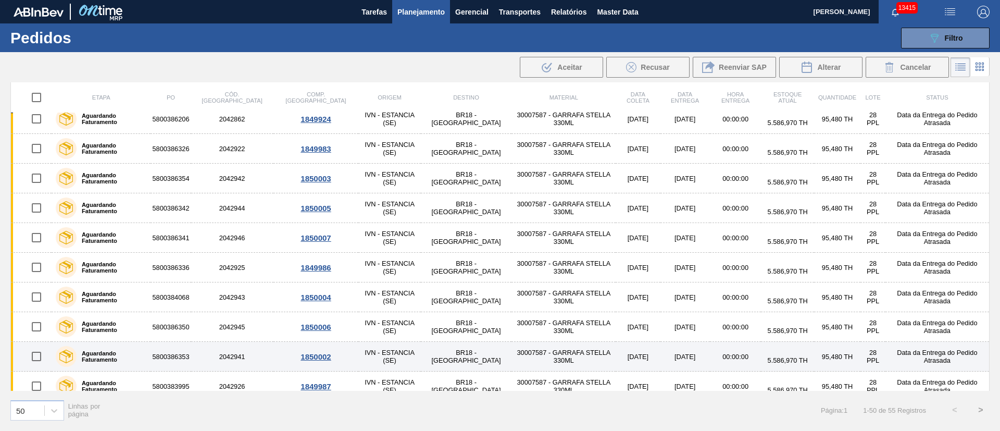
scroll to position [859, 0]
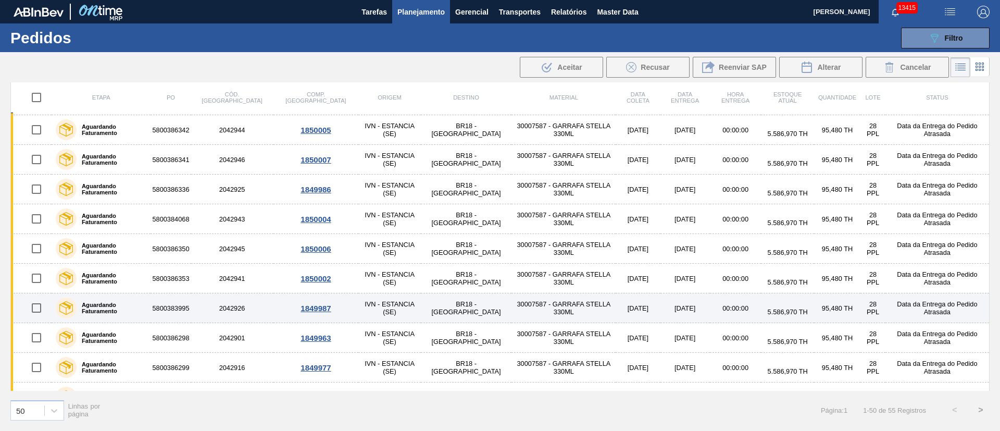
click at [33, 305] on input "checkbox" at bounding box center [37, 308] width 22 height 22
checkbox input "true"
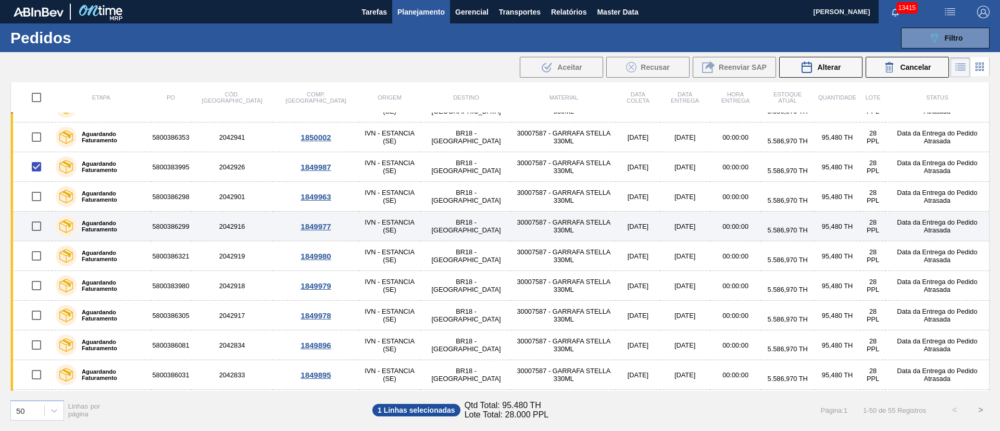
scroll to position [1015, 0]
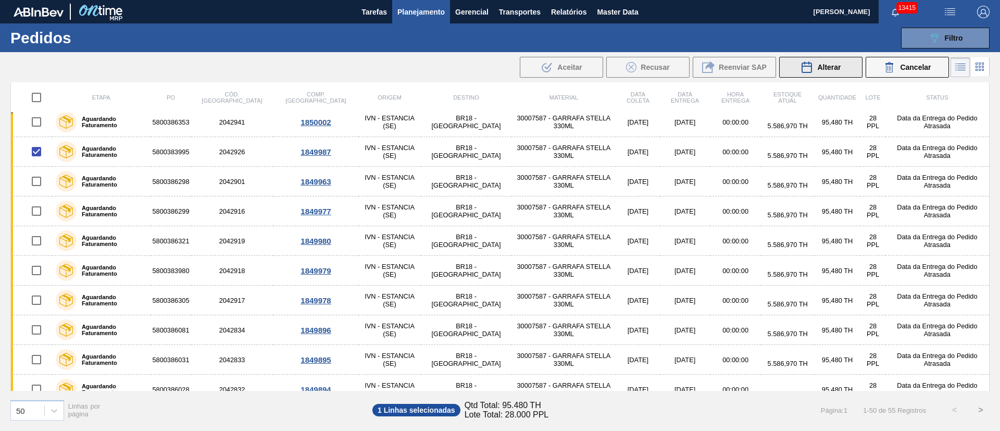
click at [825, 68] on span "Alterar" at bounding box center [828, 67] width 23 height 8
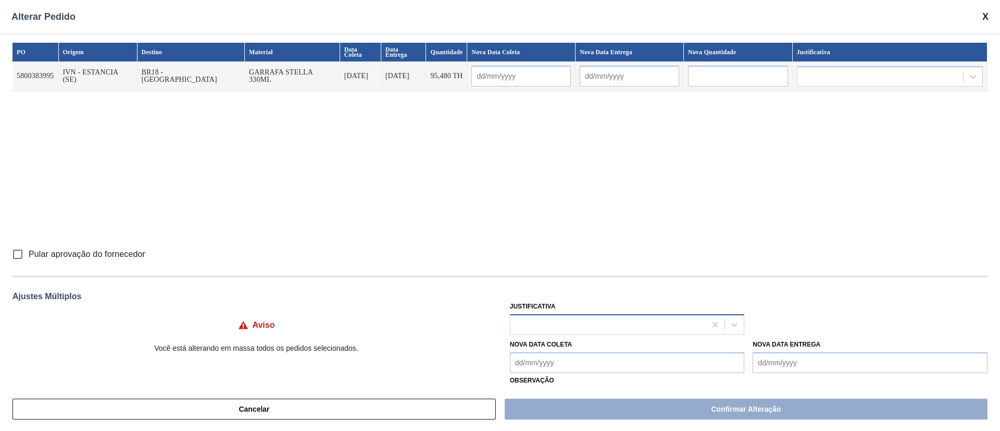
click at [545, 326] on div at bounding box center [608, 324] width 196 height 15
type input "ou"
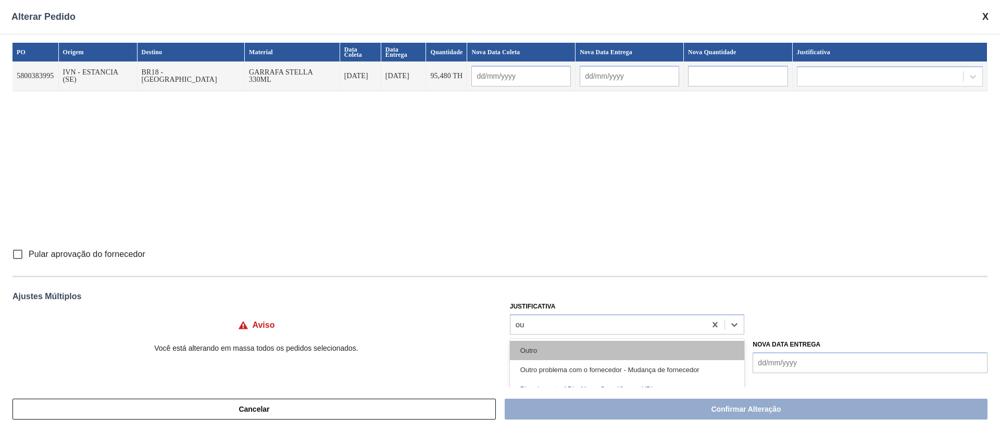
click at [546, 356] on div "Outro" at bounding box center [627, 350] width 235 height 19
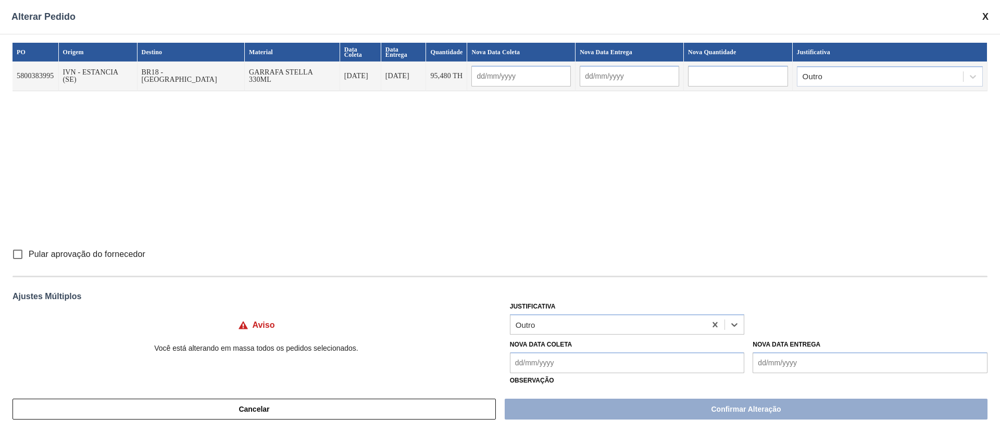
click at [546, 360] on Coleta "Nova Data Coleta" at bounding box center [627, 362] width 235 height 21
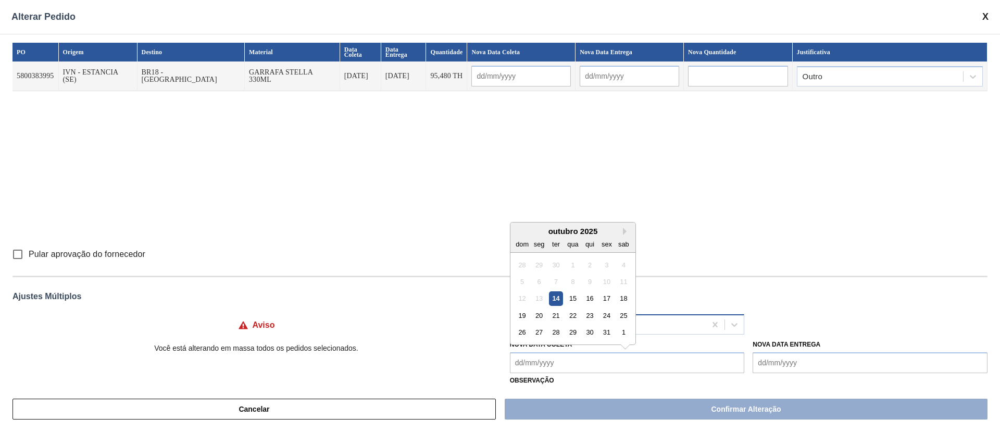
click at [568, 312] on div "22" at bounding box center [573, 315] width 14 height 14
type Coleta "[DATE]"
type input "[DATE]"
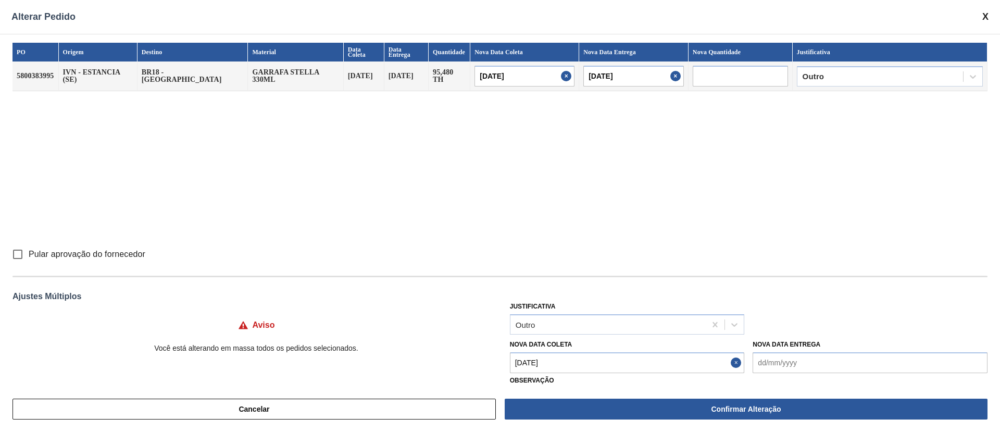
click at [553, 371] on Coleta "[DATE]" at bounding box center [627, 362] width 235 height 21
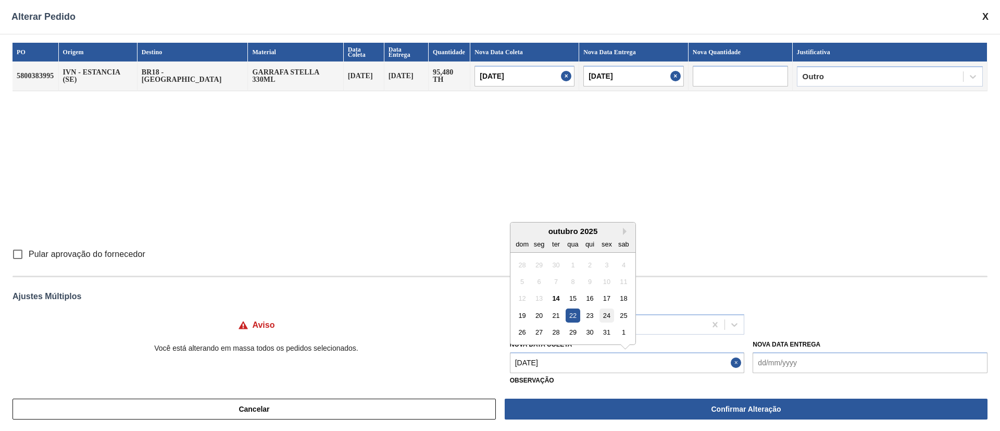
click at [607, 315] on div "24" at bounding box center [606, 315] width 14 height 14
type input "[DATE]"
type Coleta "[DATE]"
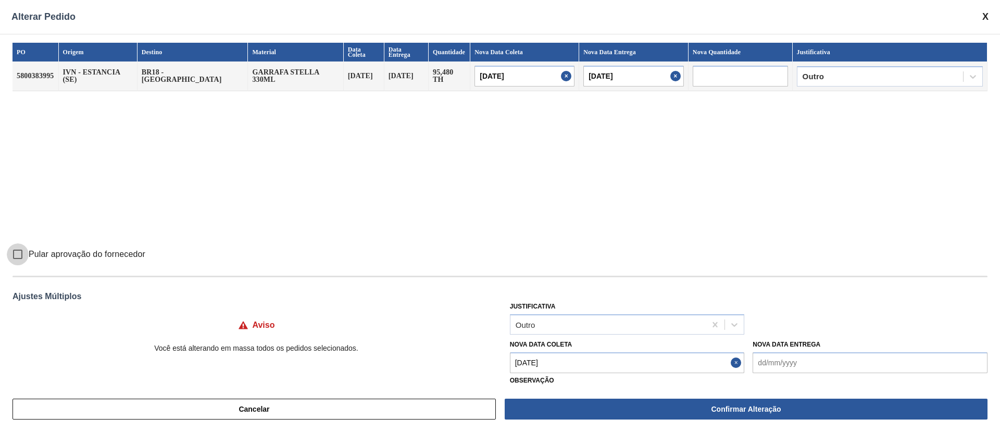
click at [18, 253] on input "Pular aprovação do fornecedor" at bounding box center [18, 254] width 22 height 22
checkbox input "true"
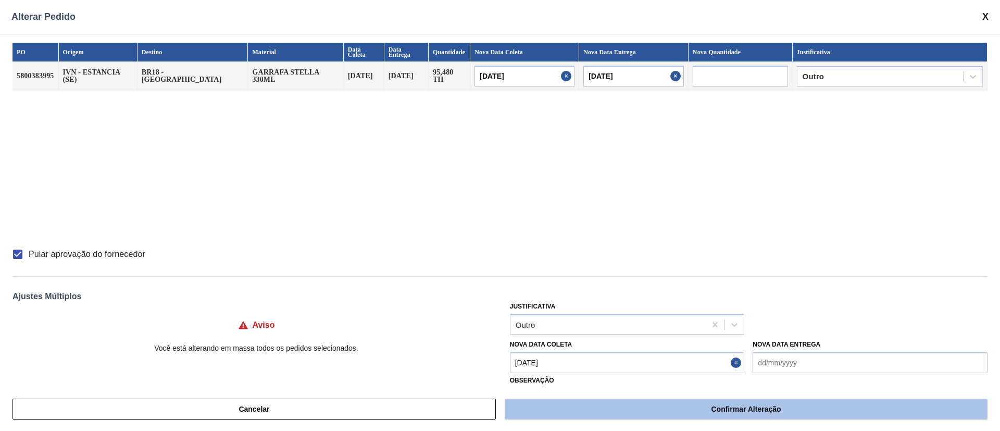
click at [787, 405] on button "Confirmar Alteração" at bounding box center [746, 408] width 483 height 21
checkbox input "false"
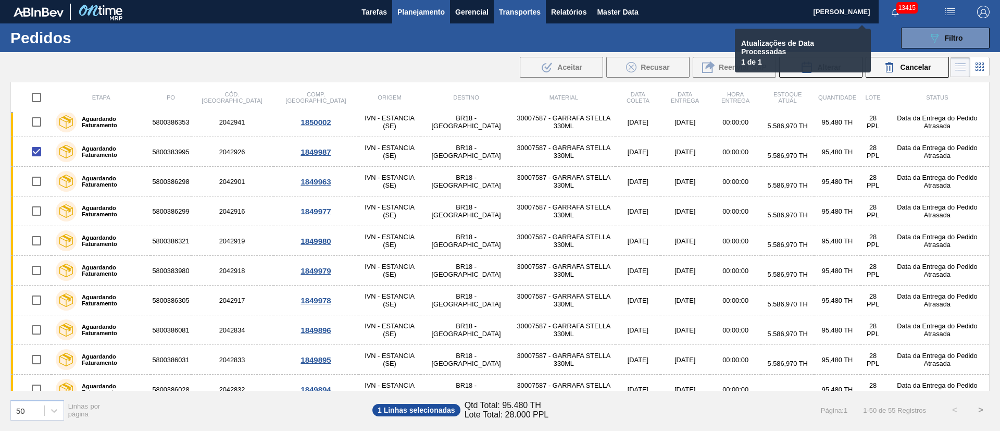
checkbox input "false"
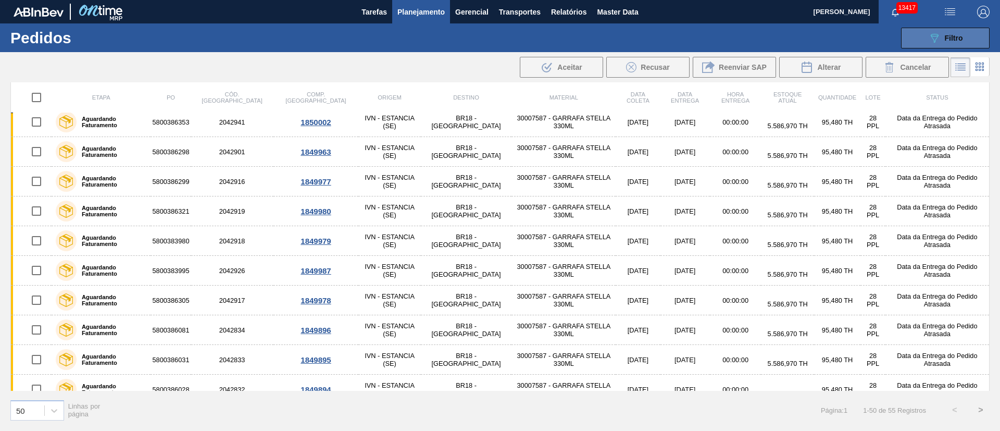
click at [951, 42] on div "089F7B8B-B2A5-4AFE-B5C0-19BA573D28AC Filtro" at bounding box center [945, 38] width 35 height 12
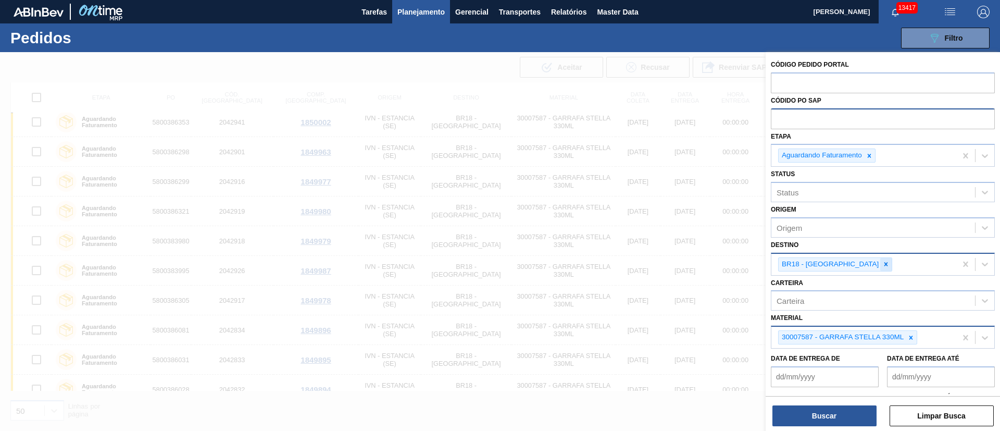
click at [882, 260] on icon at bounding box center [885, 263] width 7 height 7
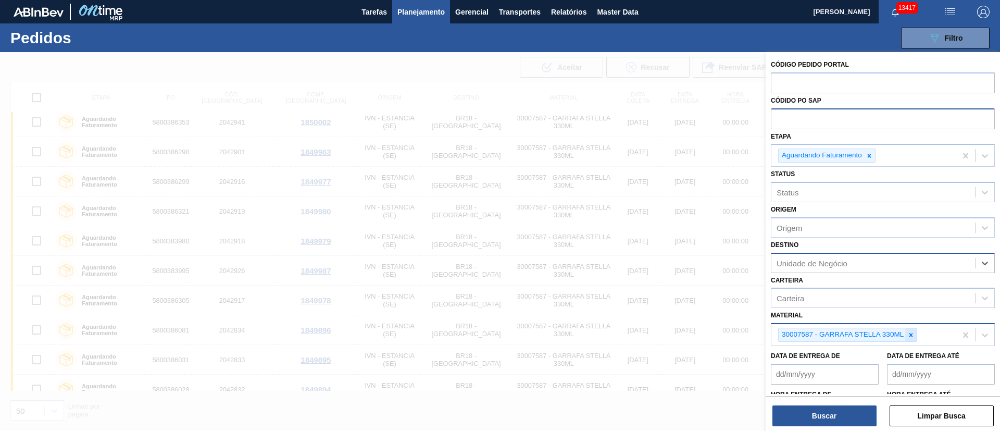
click at [911, 336] on icon at bounding box center [910, 334] width 7 height 7
click at [808, 124] on input "text" at bounding box center [883, 118] width 224 height 20
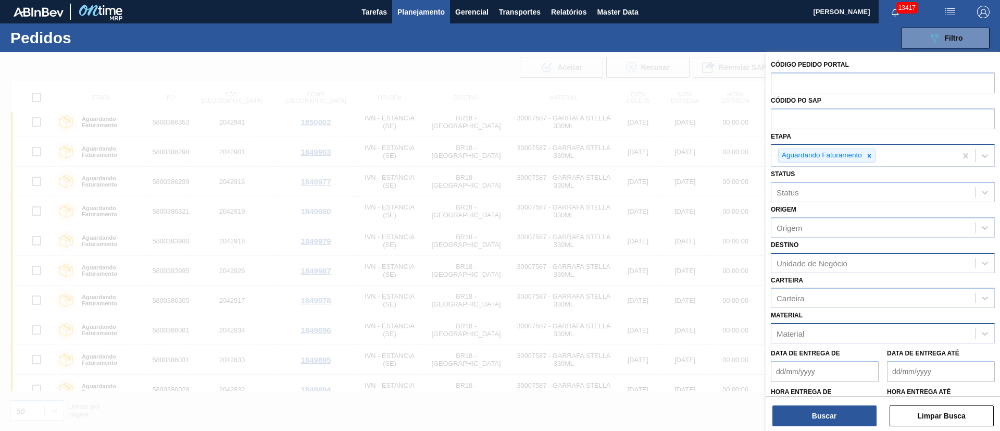
paste input "text"
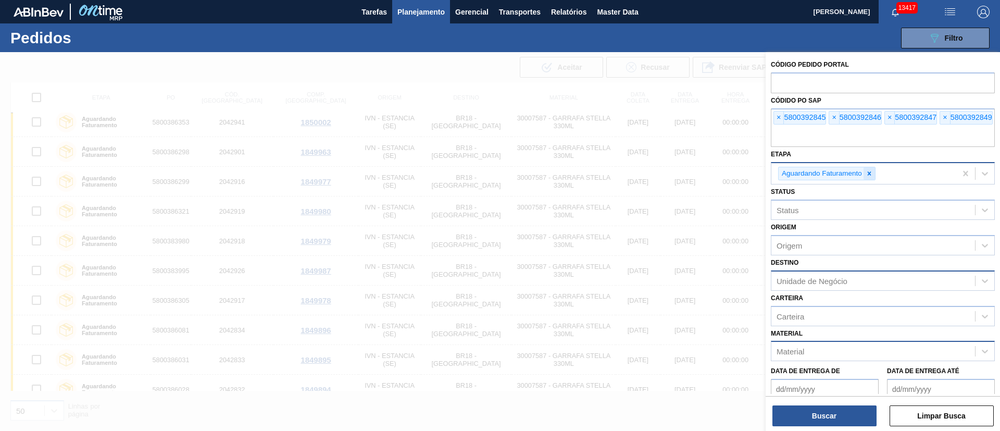
click at [867, 177] on div at bounding box center [868, 173] width 11 height 13
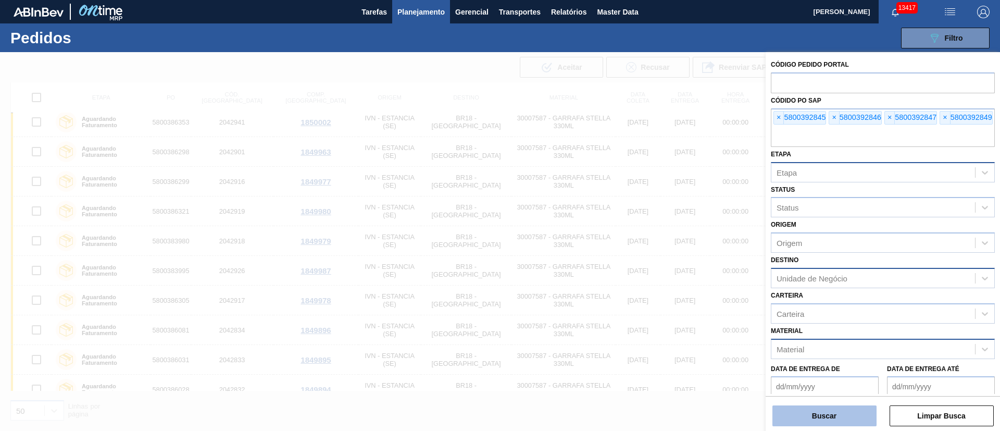
click at [808, 408] on button "Buscar" at bounding box center [824, 415] width 104 height 21
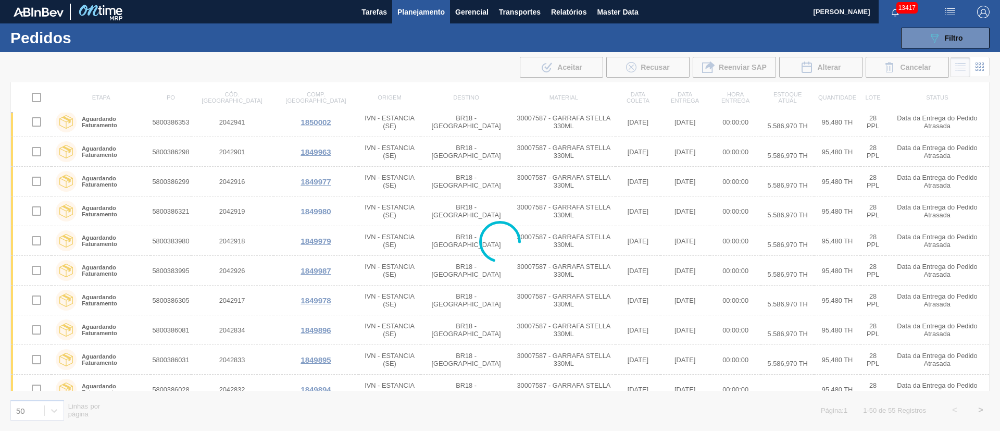
scroll to position [0, 0]
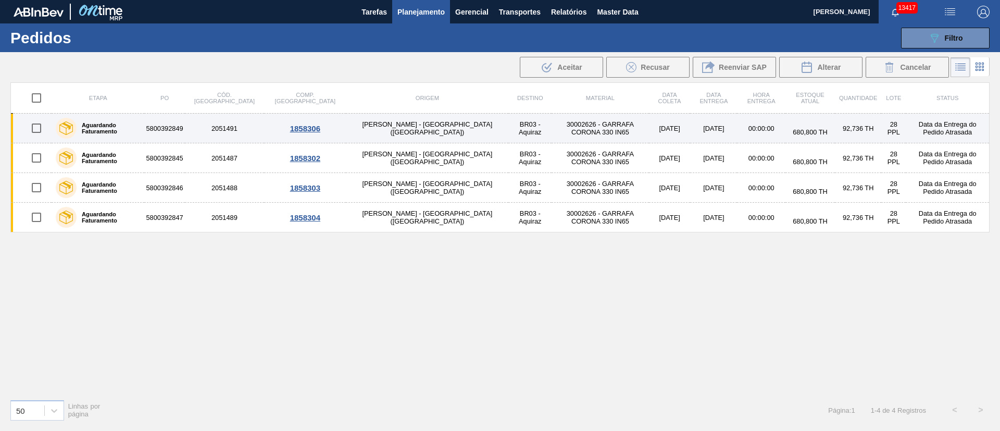
click at [34, 127] on input "checkbox" at bounding box center [37, 128] width 22 height 22
checkbox input "true"
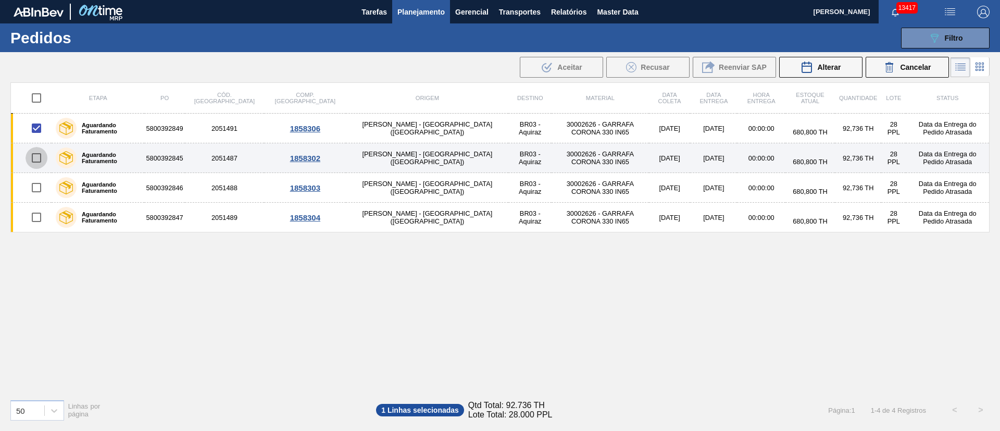
click at [34, 159] on input "checkbox" at bounding box center [37, 158] width 22 height 22
checkbox input "true"
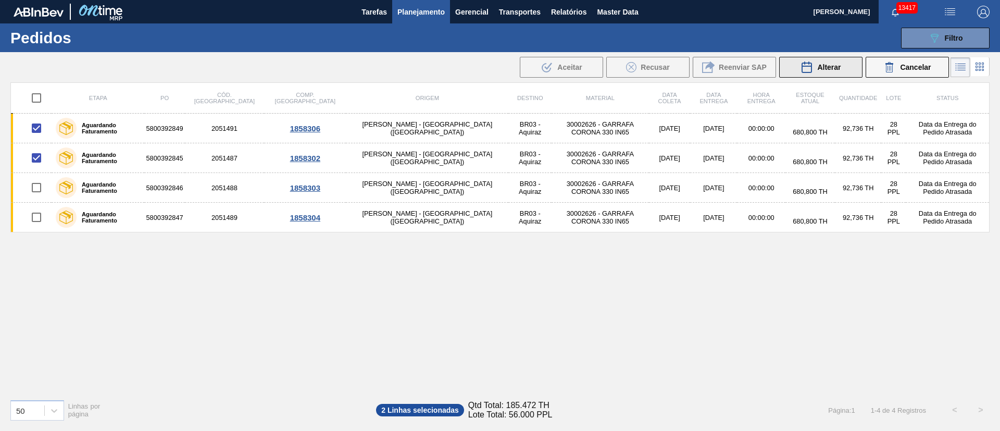
click at [832, 61] on div "Alterar" at bounding box center [820, 67] width 40 height 12
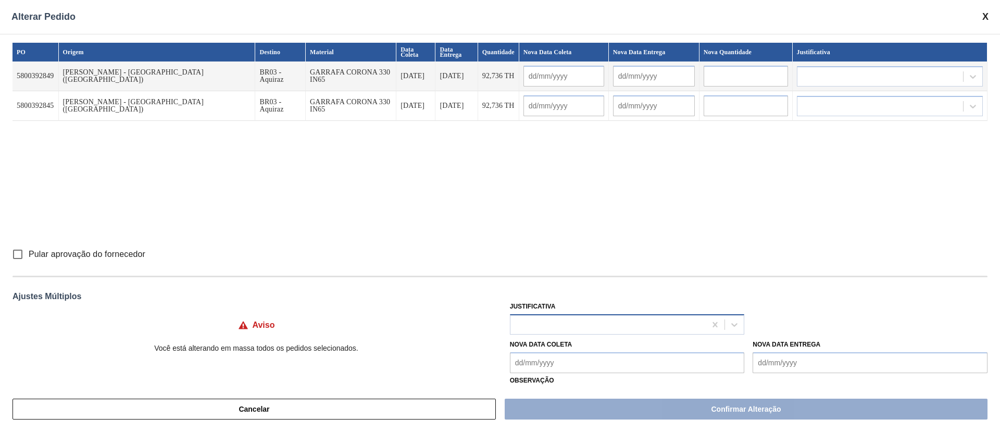
click at [564, 333] on div at bounding box center [627, 324] width 235 height 20
type input "u"
type input "ou"
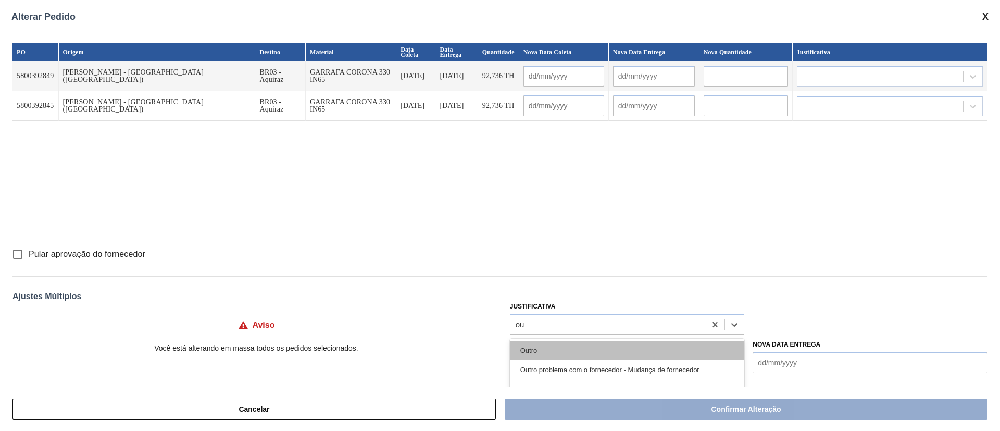
click at [546, 344] on div "Outro" at bounding box center [627, 350] width 235 height 19
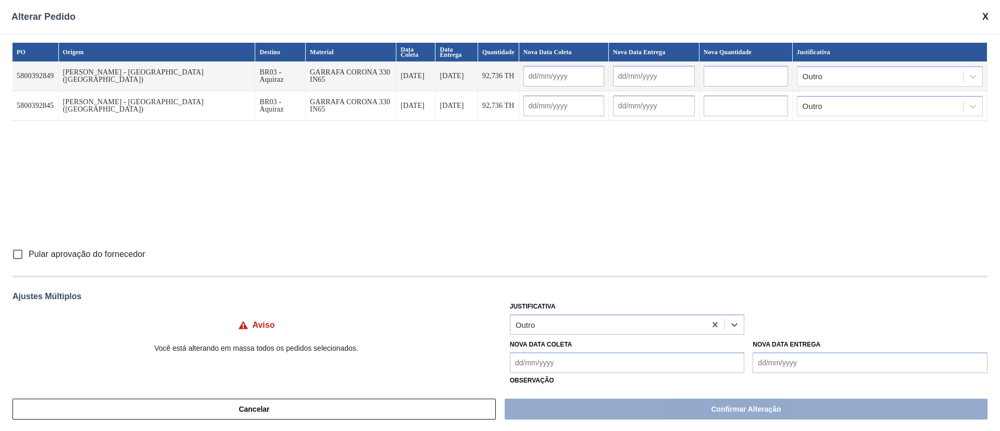
click at [15, 258] on input "Pular aprovação do fornecedor" at bounding box center [18, 254] width 22 height 22
checkbox input "true"
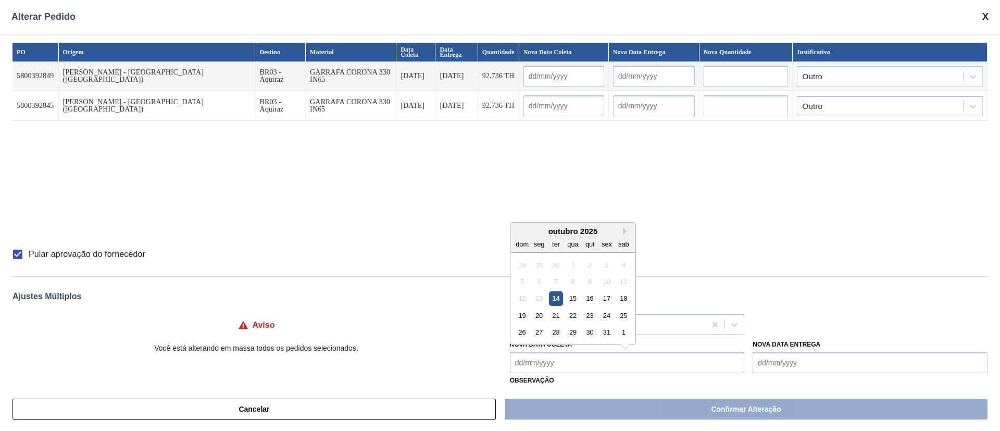
click at [557, 360] on Coleta "Nova Data Coleta" at bounding box center [627, 362] width 235 height 21
click at [570, 304] on div "15" at bounding box center [573, 298] width 14 height 14
type Coleta "[DATE]"
type input "[DATE]"
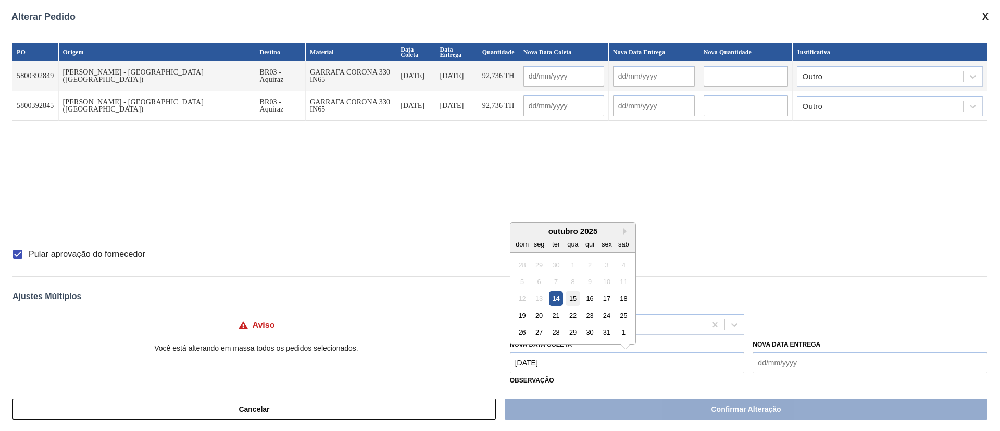
type input "[DATE]"
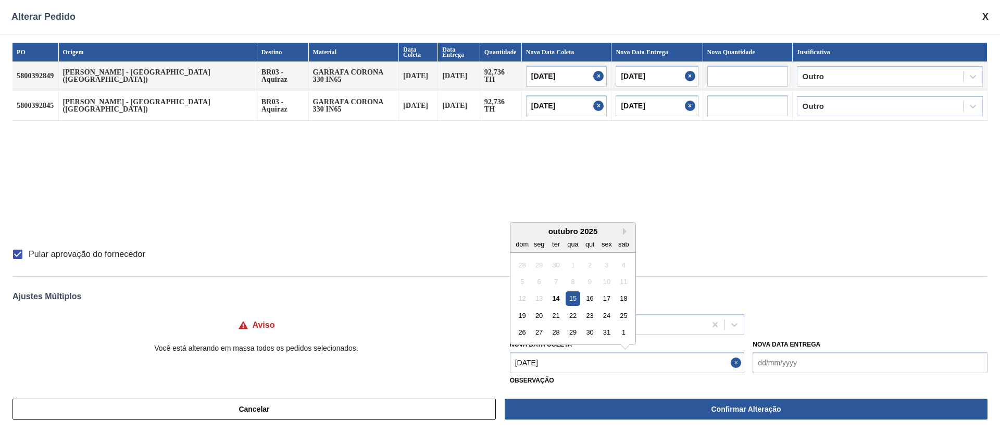
click at [574, 355] on Coleta "[DATE]" at bounding box center [627, 362] width 235 height 21
click at [604, 296] on div "17" at bounding box center [606, 298] width 14 height 14
type Coleta "[DATE]"
type input "[DATE]"
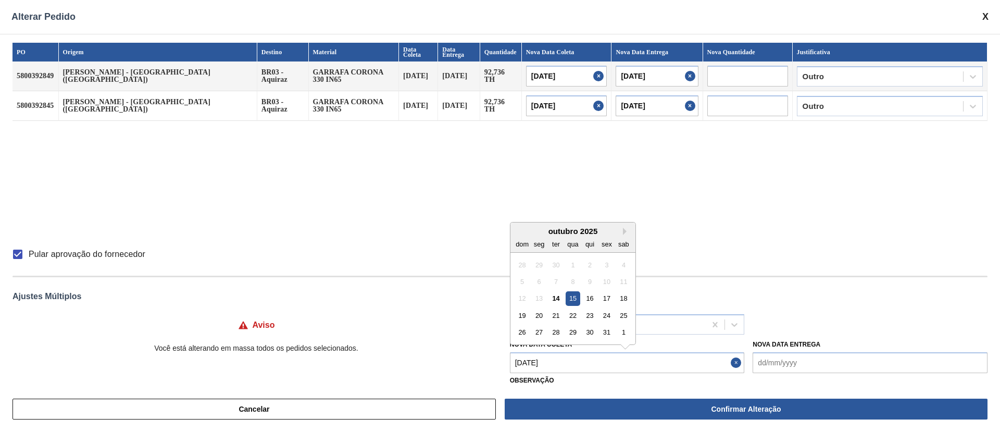
type input "[DATE]"
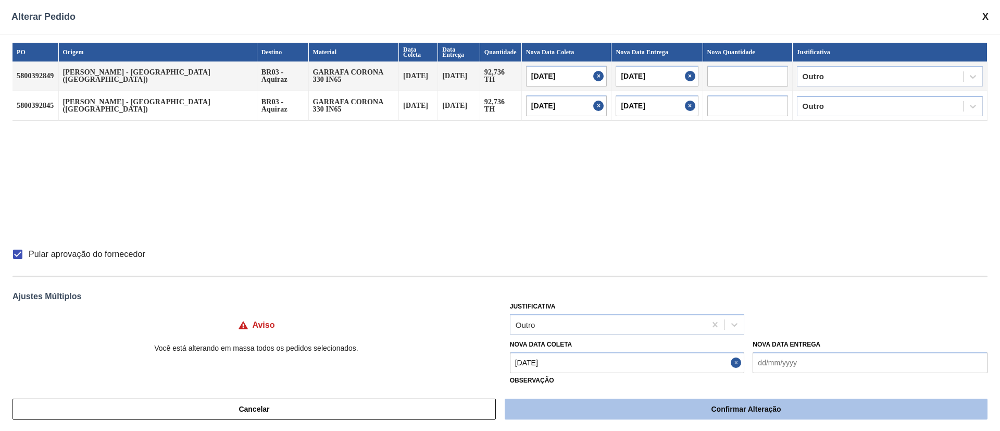
click at [589, 416] on button "Confirmar Alteração" at bounding box center [746, 408] width 483 height 21
checkbox input "false"
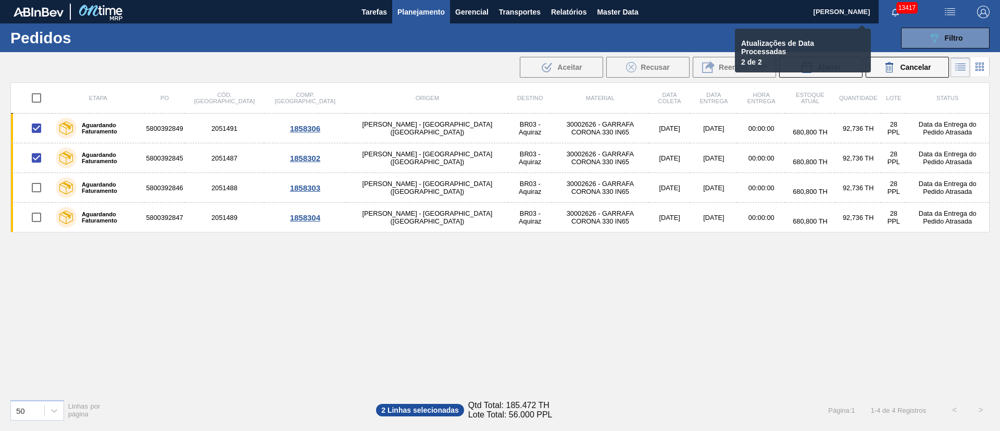
checkbox input "false"
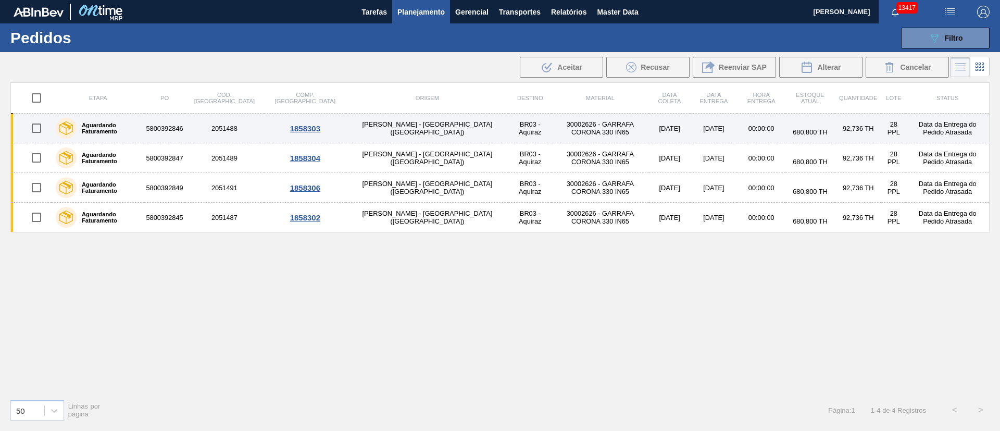
click at [31, 126] on input "checkbox" at bounding box center [37, 128] width 22 height 22
checkbox input "true"
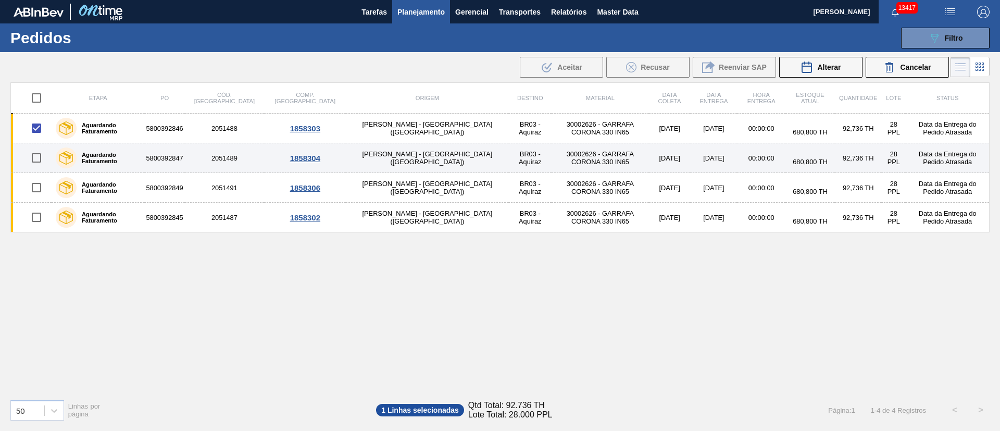
click at [35, 157] on input "checkbox" at bounding box center [37, 158] width 22 height 22
checkbox input "true"
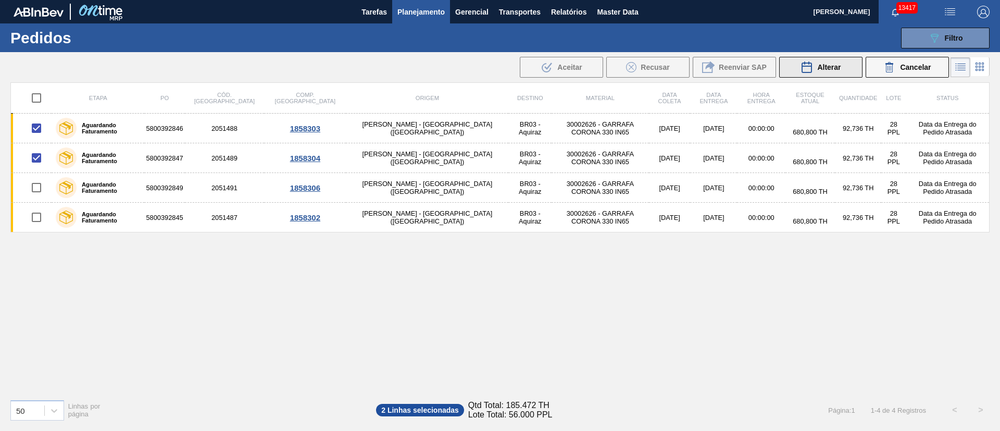
click at [838, 68] on span "Alterar" at bounding box center [828, 67] width 23 height 8
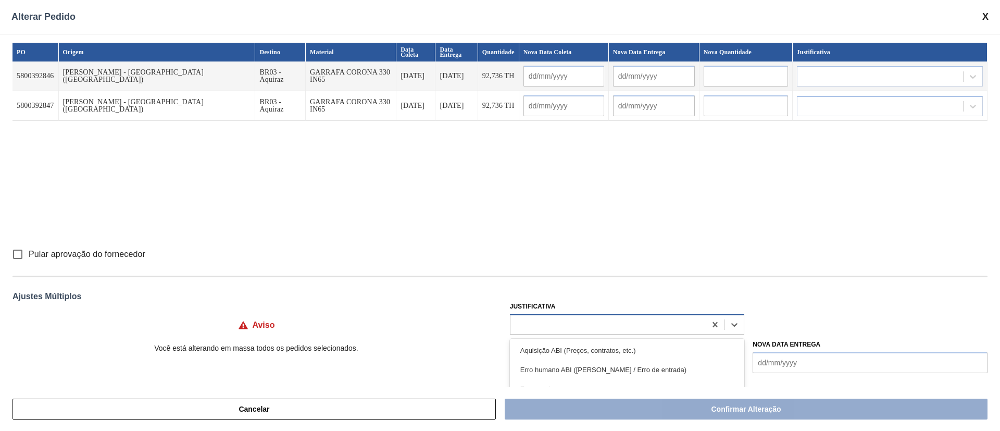
click at [537, 320] on div at bounding box center [608, 324] width 196 height 15
type input "ou"
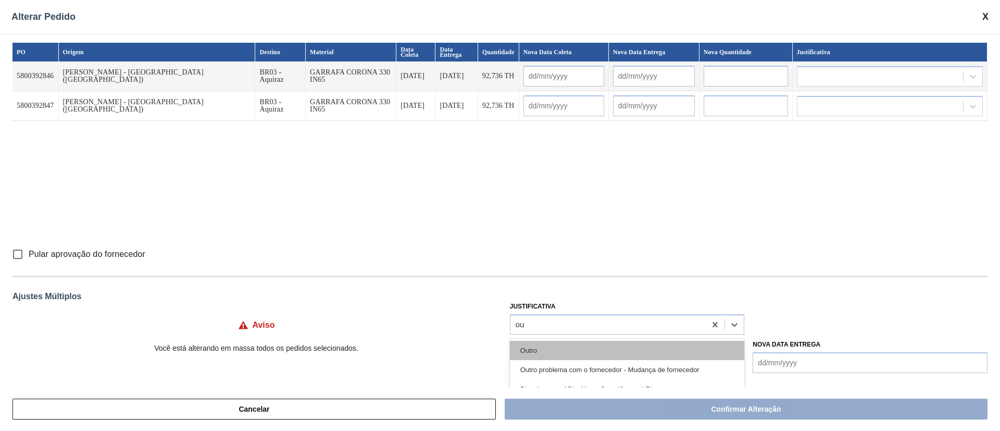
click at [519, 348] on div "Outro" at bounding box center [627, 350] width 235 height 19
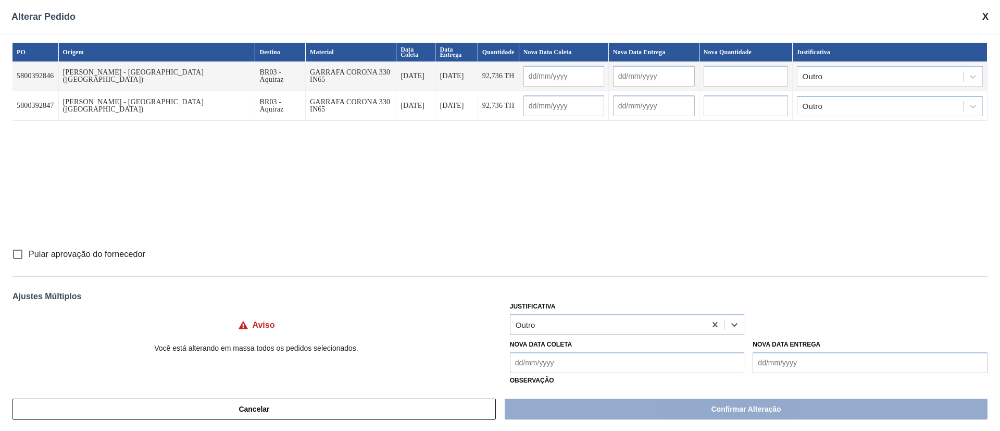
click at [528, 362] on Coleta "Nova Data Coleta" at bounding box center [627, 362] width 235 height 21
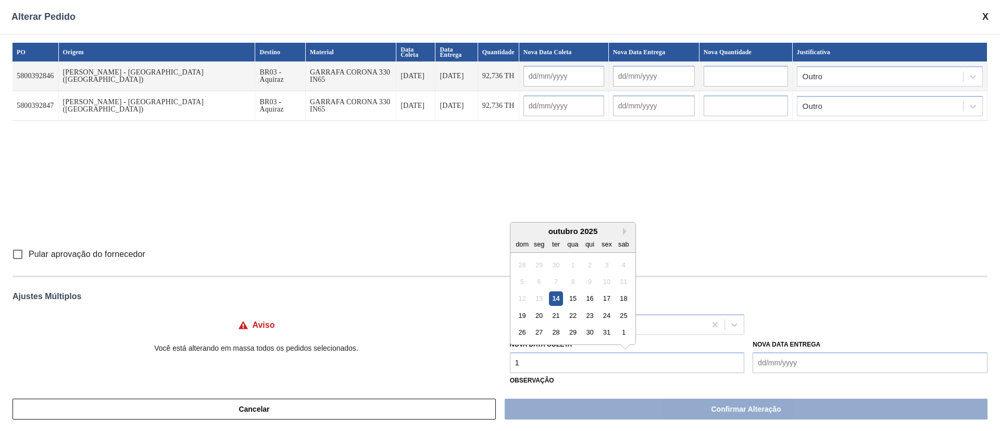
type Coleta "18"
type input "[DATE]"
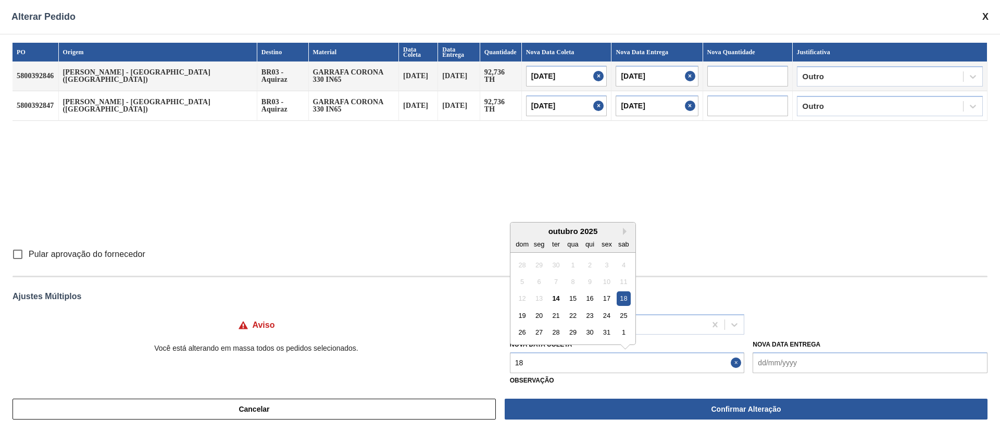
click at [624, 296] on div "18" at bounding box center [624, 298] width 14 height 14
type Coleta "[DATE]"
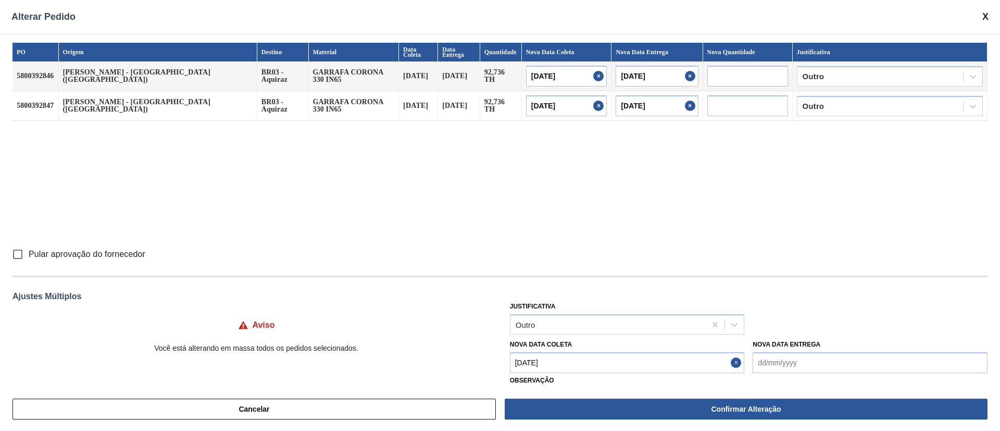
click at [19, 253] on input "Pular aprovação do fornecedor" at bounding box center [18, 254] width 22 height 22
checkbox input "true"
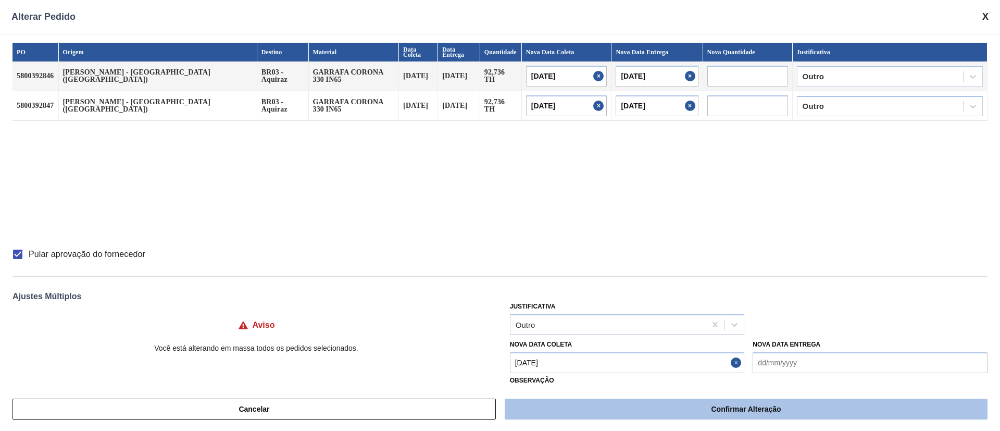
click at [647, 402] on button "Confirmar Alteração" at bounding box center [746, 408] width 483 height 21
checkbox input "false"
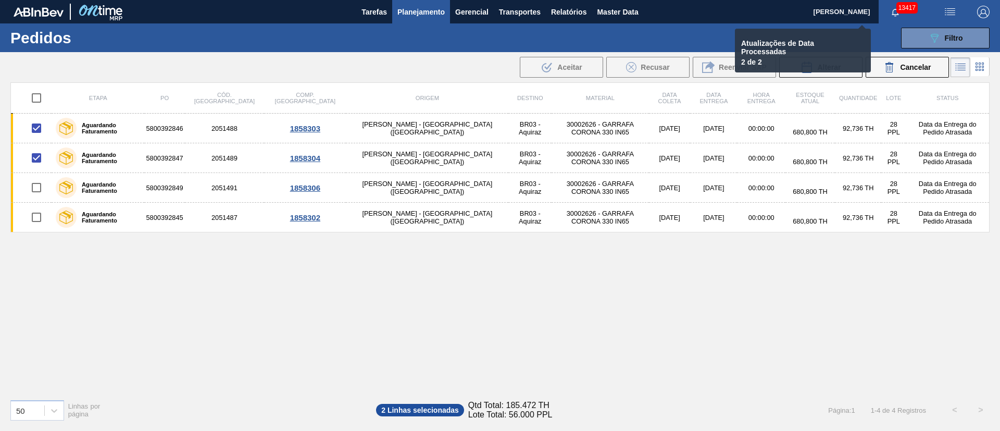
checkbox input "false"
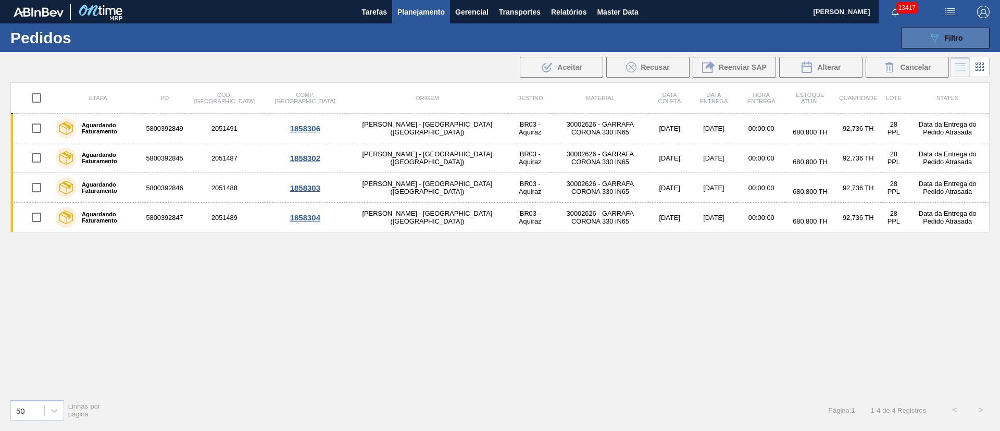
click at [956, 36] on span "Filtro" at bounding box center [954, 38] width 18 height 8
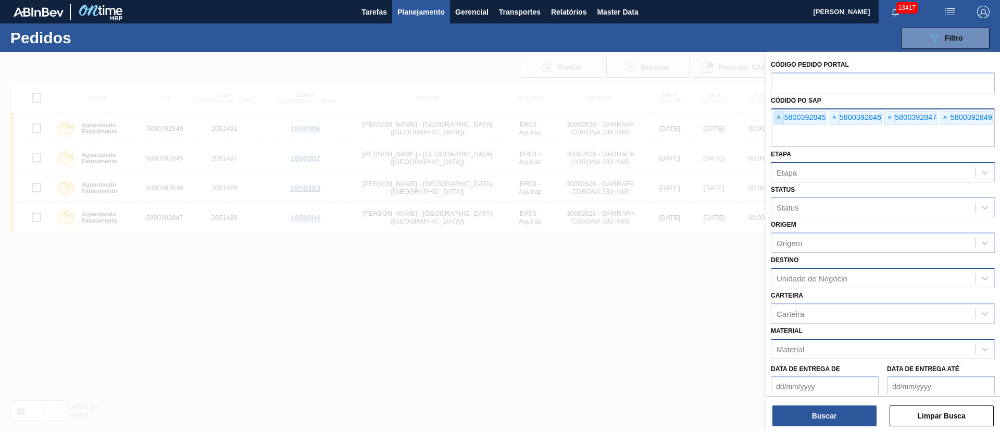
click at [776, 119] on span "×" at bounding box center [779, 117] width 10 height 12
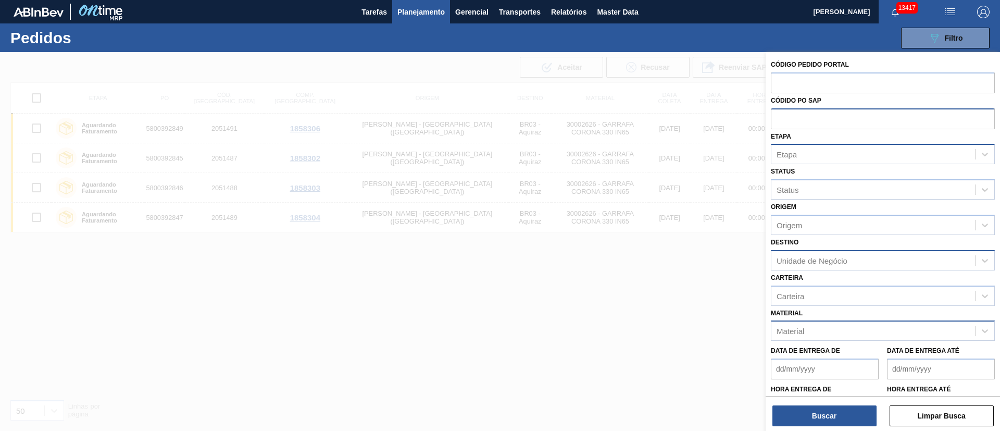
click at [776, 119] on input "text" at bounding box center [883, 118] width 224 height 20
click at [797, 160] on div "Etapa" at bounding box center [873, 154] width 204 height 15
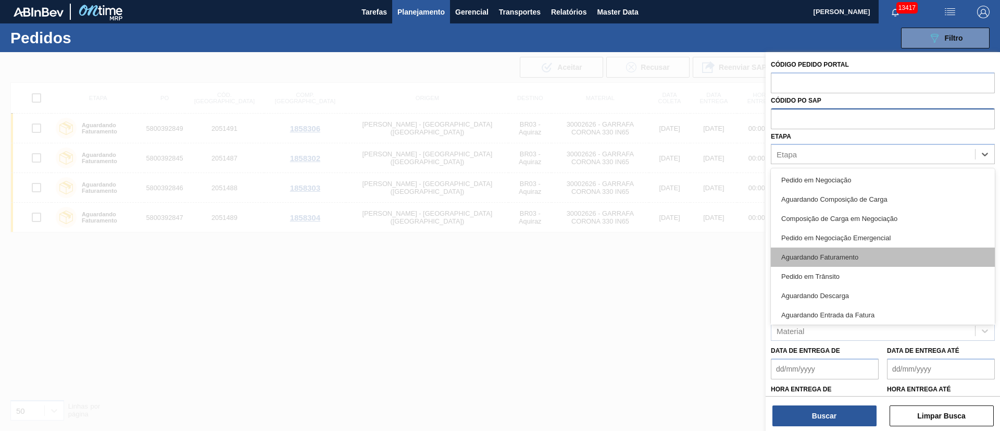
scroll to position [137, 0]
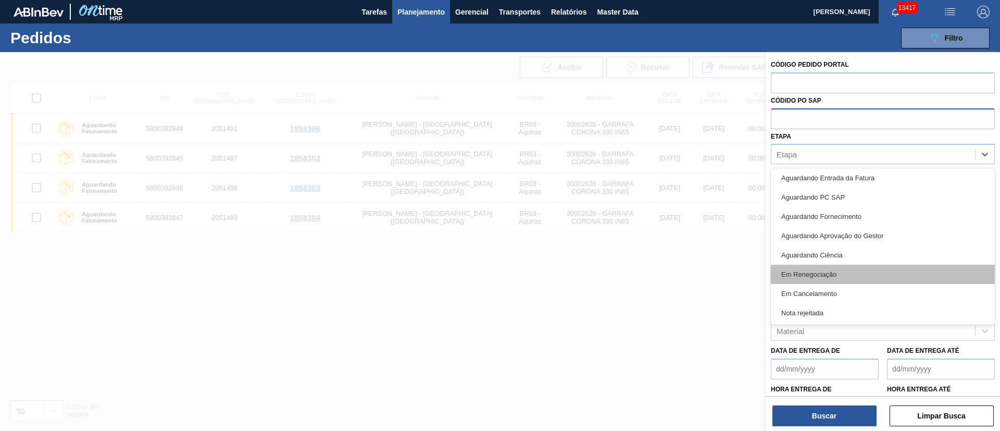
click at [827, 272] on div "Em Renegociação" at bounding box center [883, 274] width 224 height 19
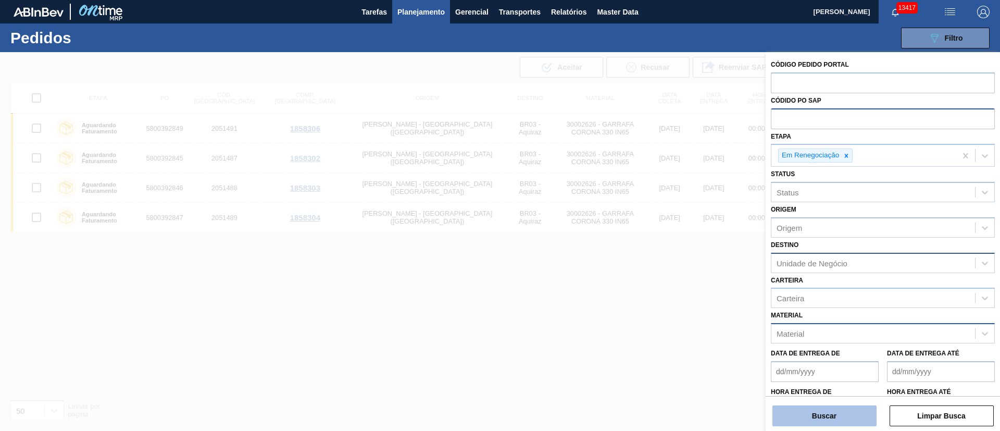
click at [825, 412] on button "Buscar" at bounding box center [824, 415] width 104 height 21
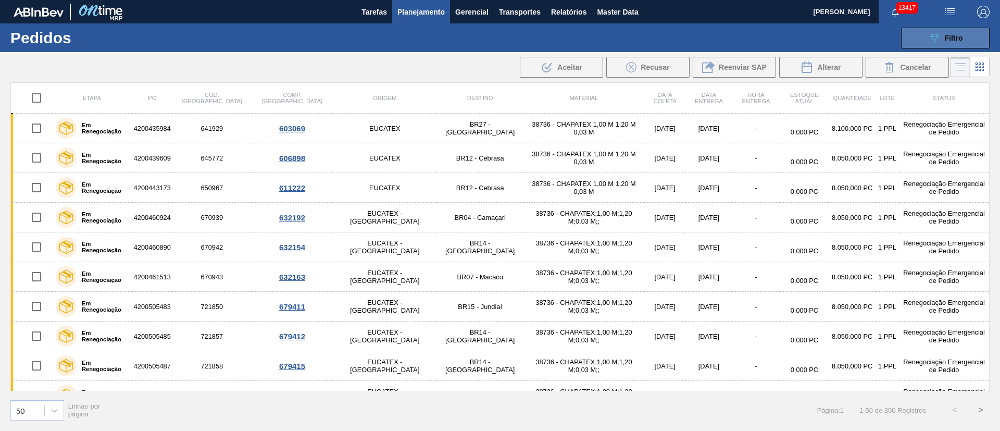
click at [948, 40] on span "Filtro" at bounding box center [954, 38] width 18 height 8
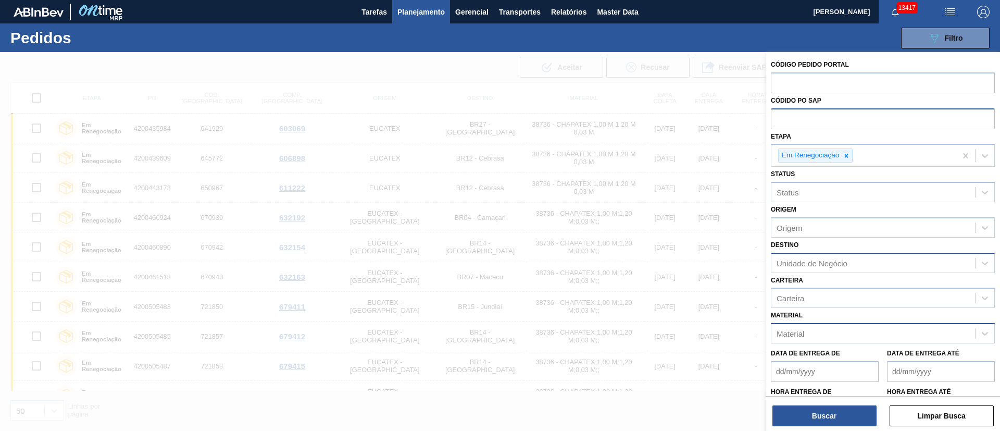
click at [660, 97] on div at bounding box center [500, 267] width 1000 height 431
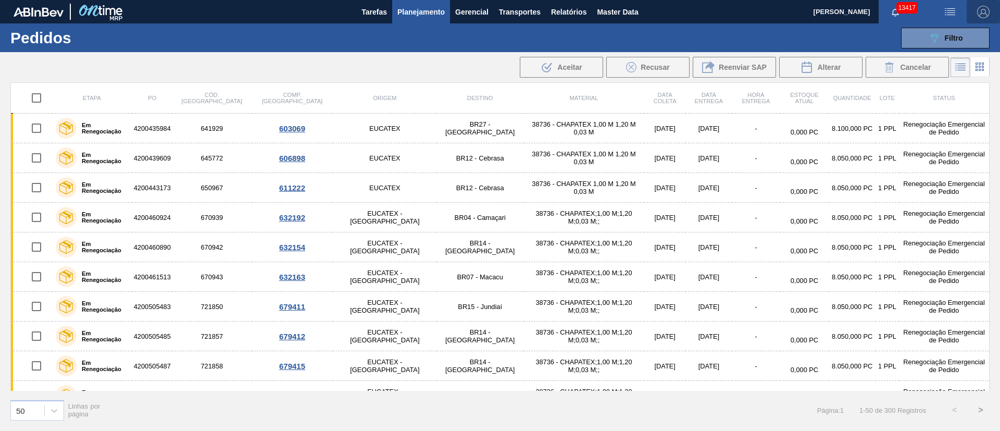
click at [984, 11] on img "button" at bounding box center [983, 12] width 12 height 12
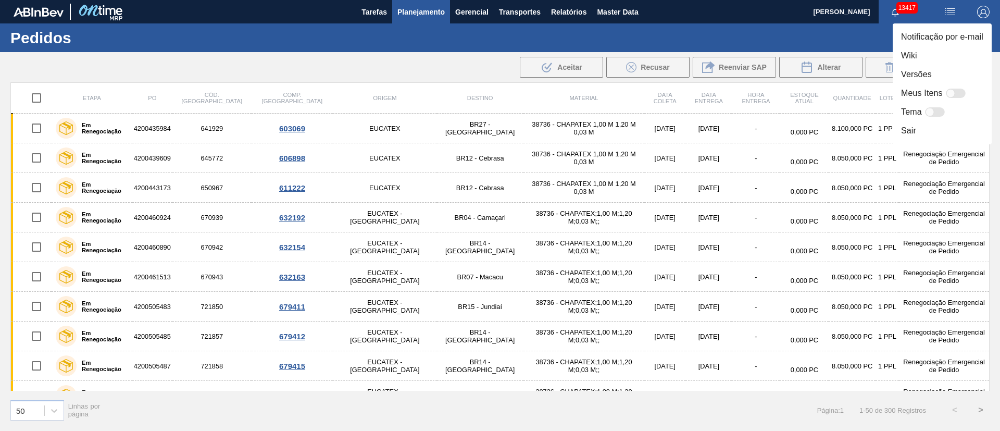
click at [961, 89] on div at bounding box center [956, 93] width 20 height 9
checkbox input "false"
